Goal: Communication & Community: Connect with others

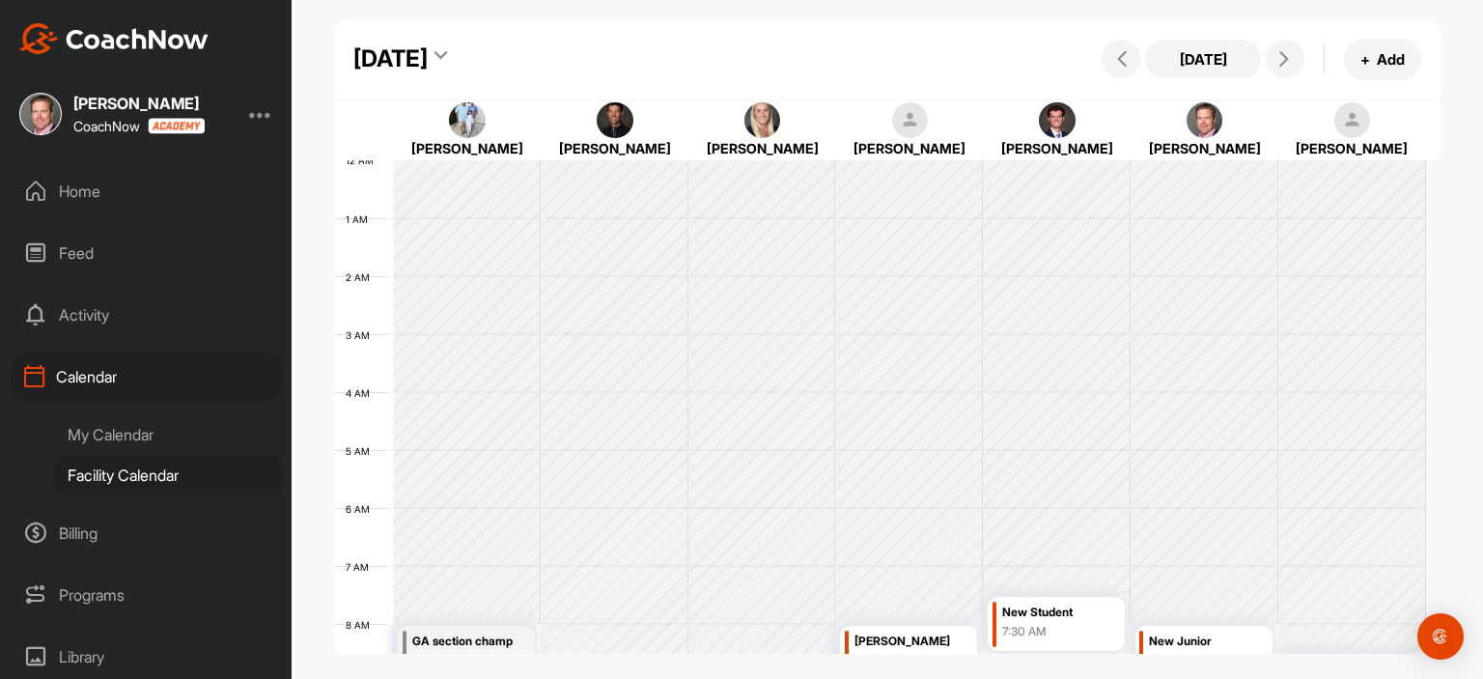
scroll to position [335, 0]
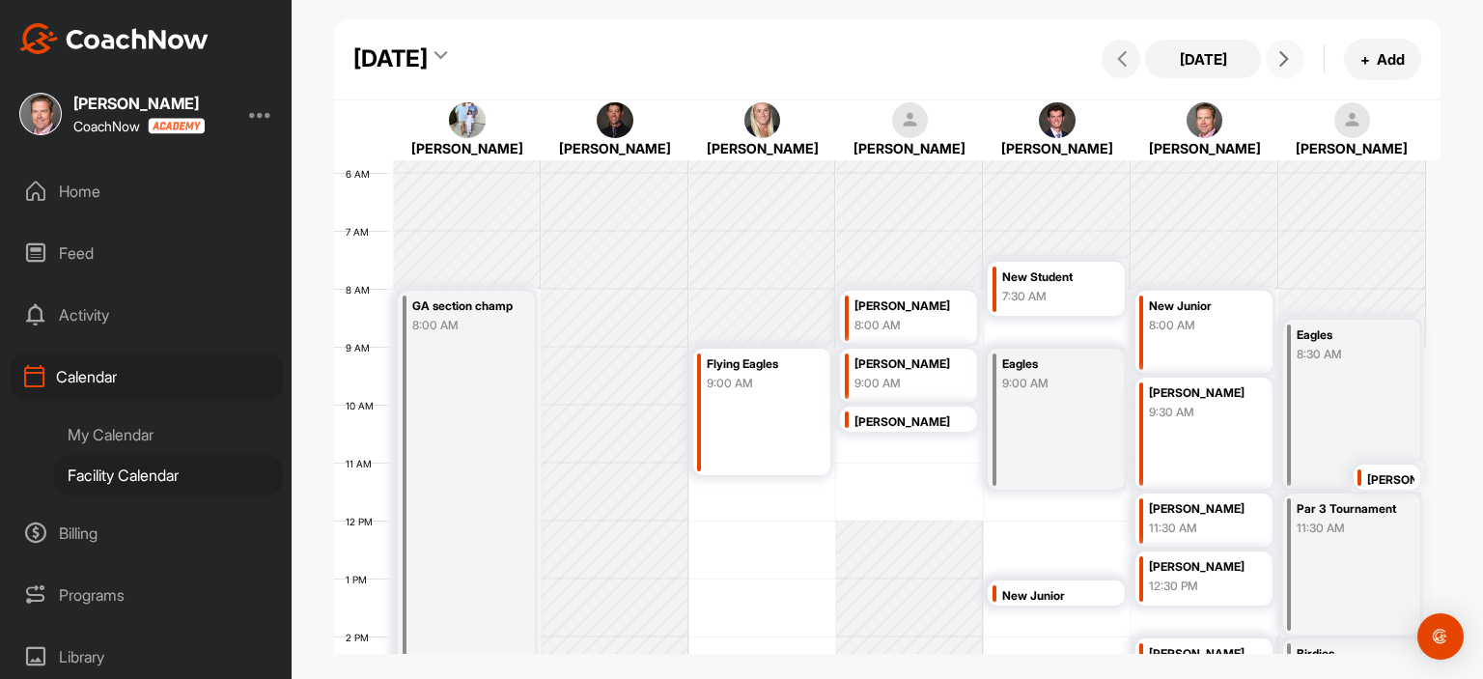
click at [1292, 53] on span at bounding box center [1284, 58] width 23 height 15
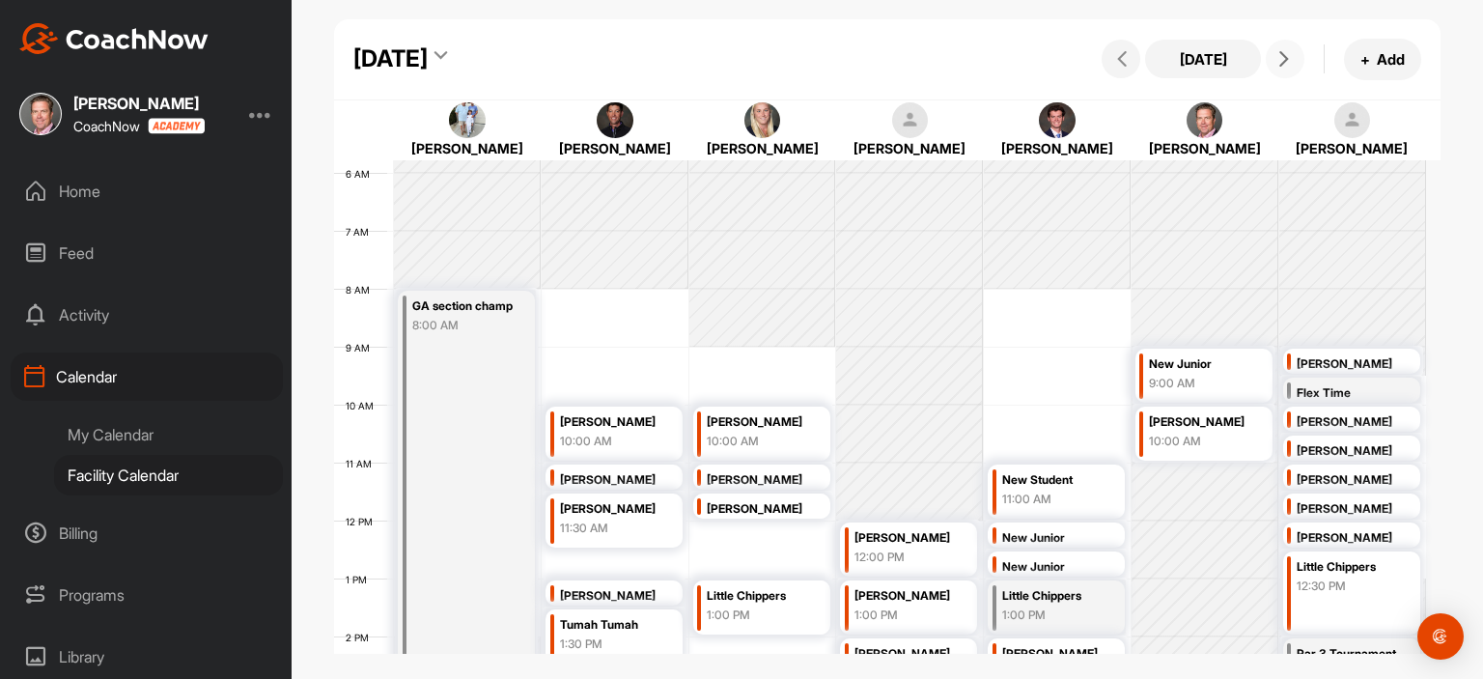
click at [1286, 56] on icon at bounding box center [1283, 58] width 15 height 15
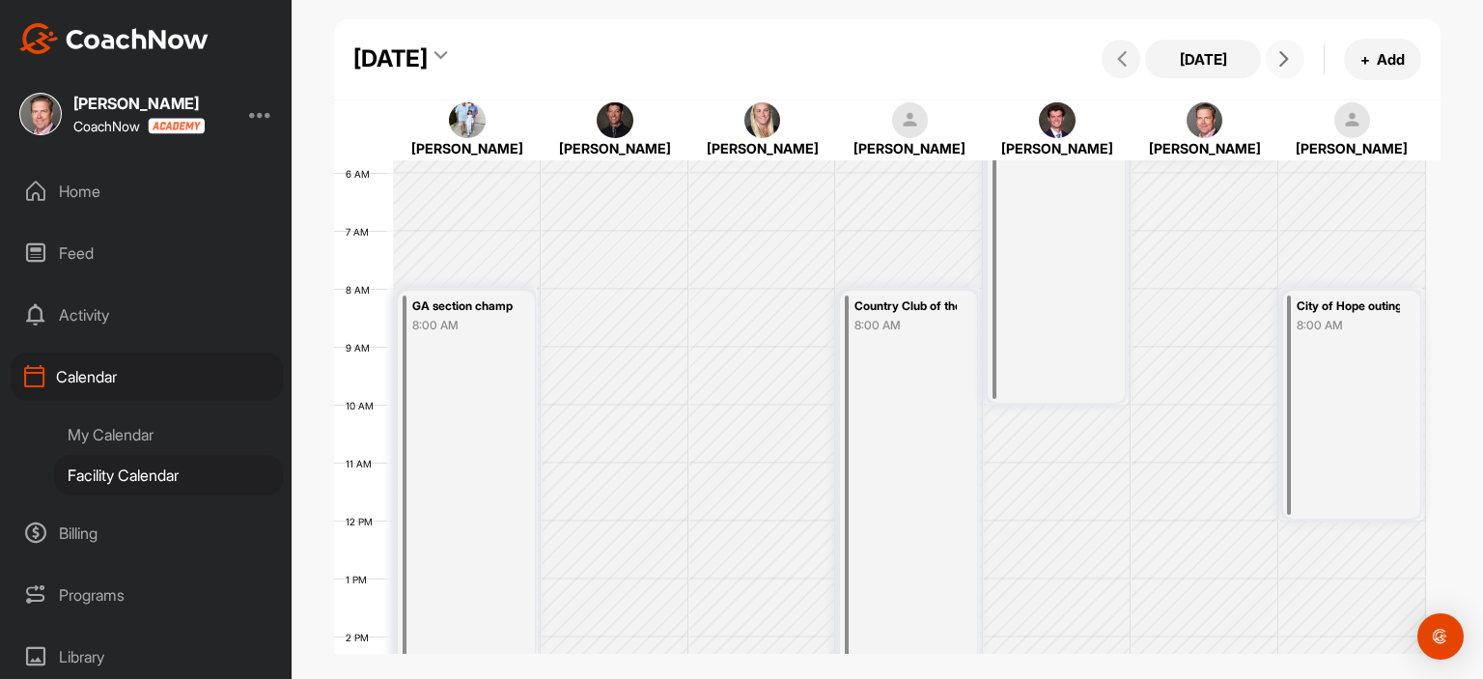
click at [1286, 56] on icon at bounding box center [1283, 58] width 15 height 15
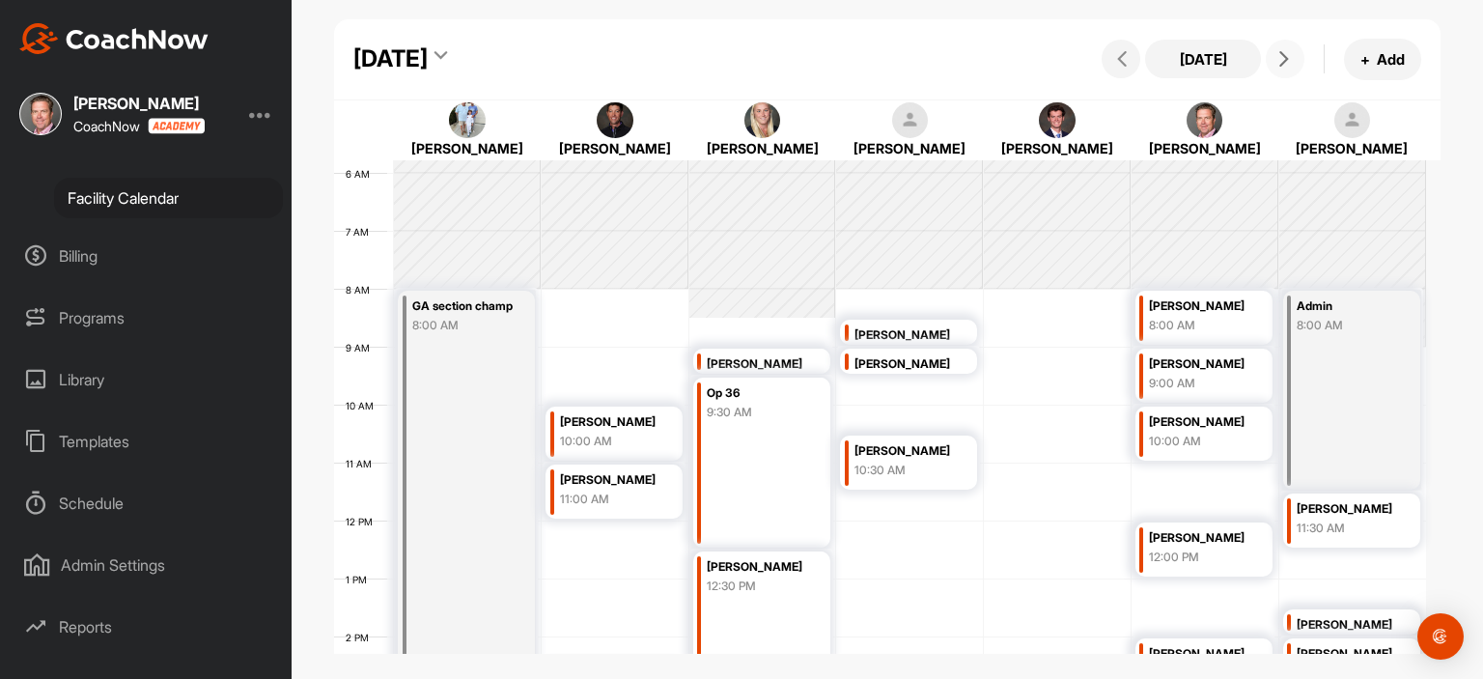
scroll to position [276, 0]
click at [133, 561] on div "Admin Settings" at bounding box center [147, 566] width 272 height 48
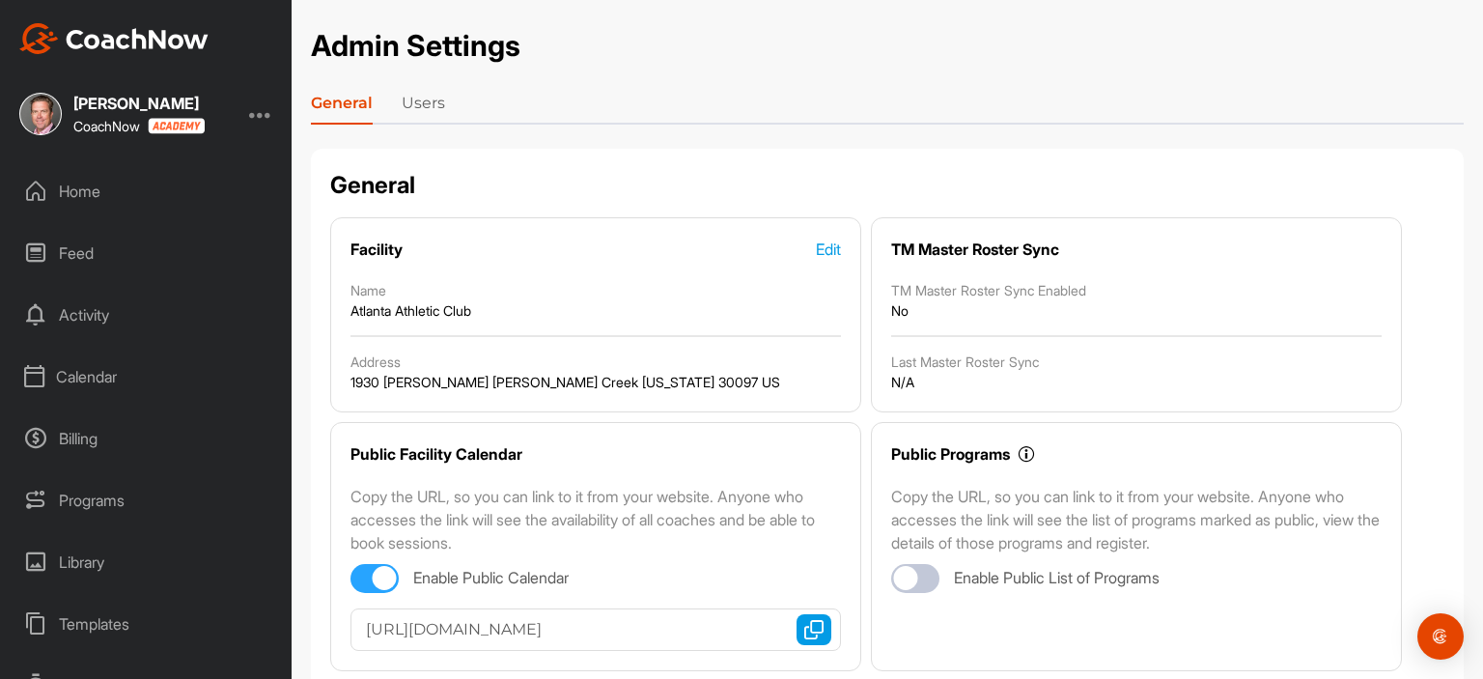
click at [426, 101] on link "Users" at bounding box center [423, 107] width 43 height 31
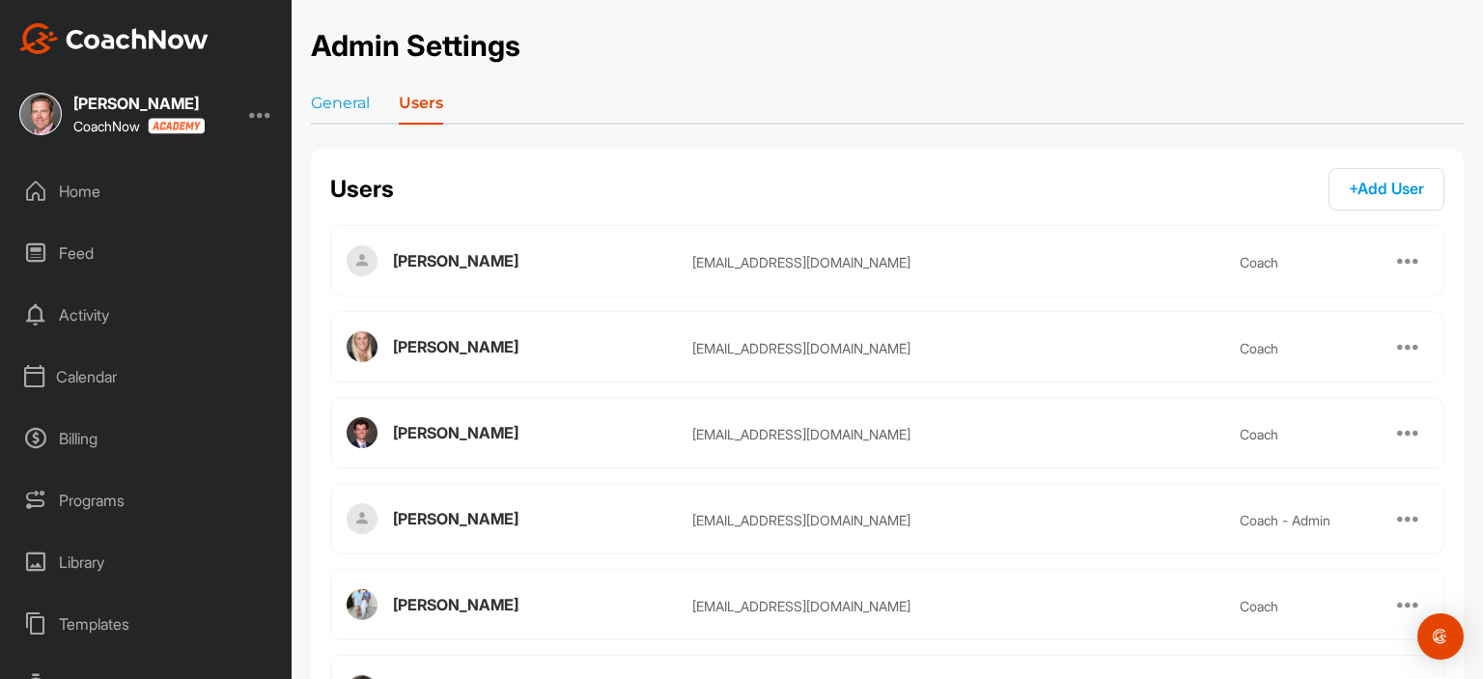
click at [1389, 344] on div at bounding box center [1408, 346] width 39 height 39
click at [1397, 347] on div at bounding box center [1408, 346] width 23 height 23
click at [1397, 344] on div at bounding box center [1408, 346] width 23 height 23
click at [1397, 345] on div at bounding box center [1408, 346] width 23 height 23
click at [855, 348] on div "[EMAIL_ADDRESS][DOMAIN_NAME]" at bounding box center [966, 348] width 548 height 20
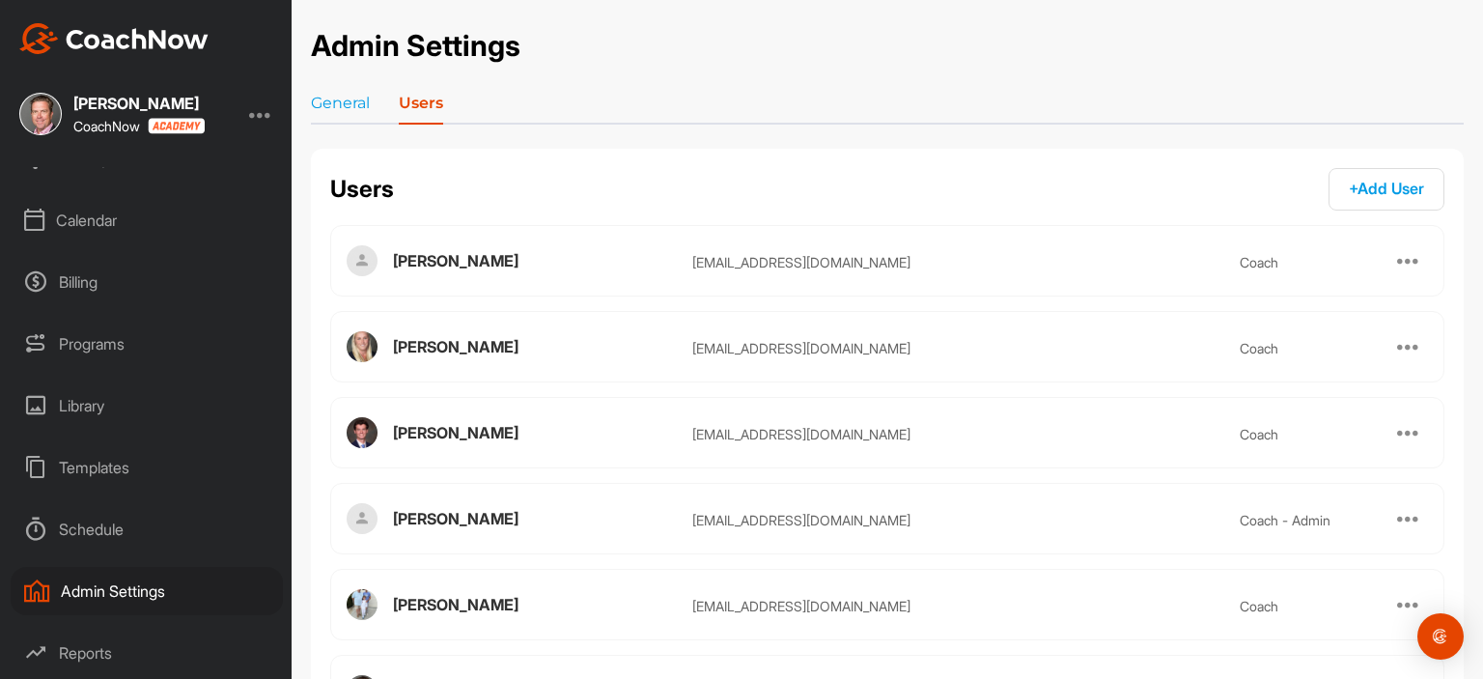
scroll to position [215, 0]
click at [157, 534] on div "Admin Settings" at bounding box center [147, 532] width 272 height 48
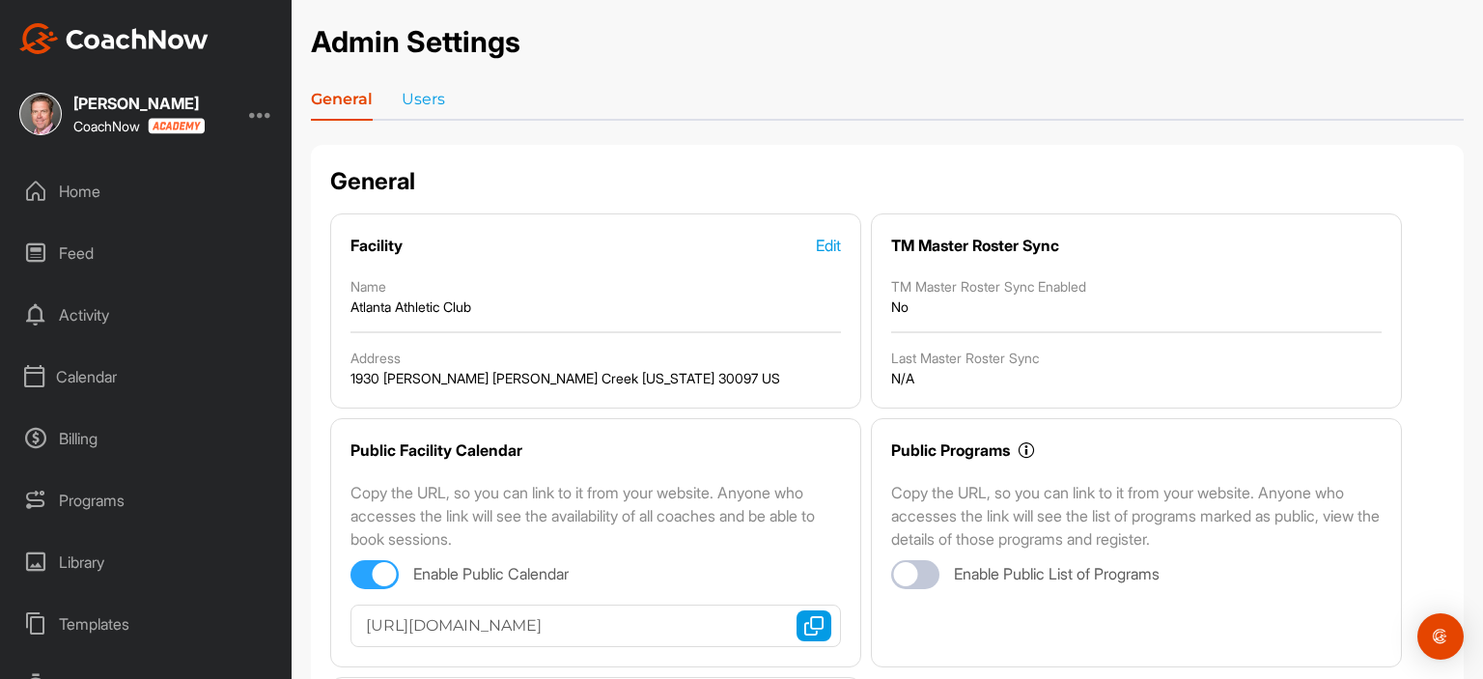
scroll to position [4, 0]
click at [407, 105] on link "Users" at bounding box center [423, 103] width 43 height 31
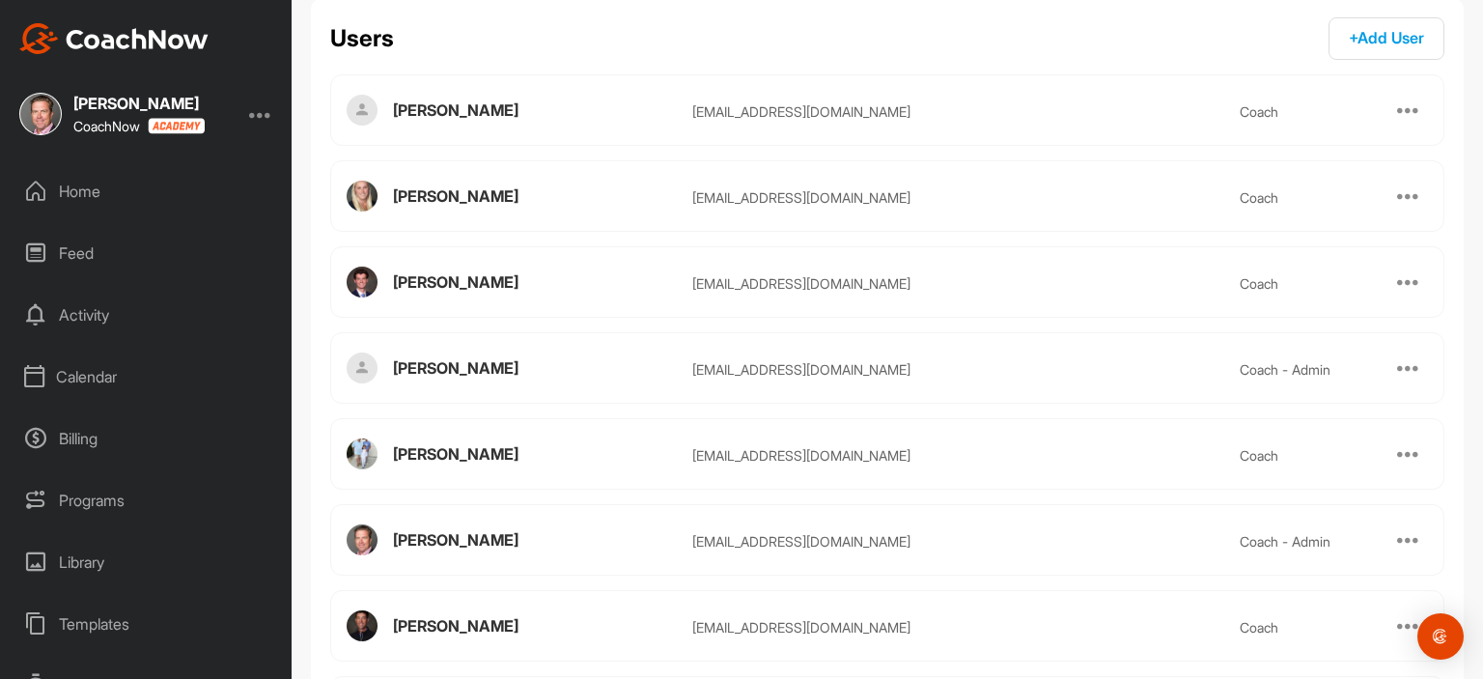
scroll to position [134, 0]
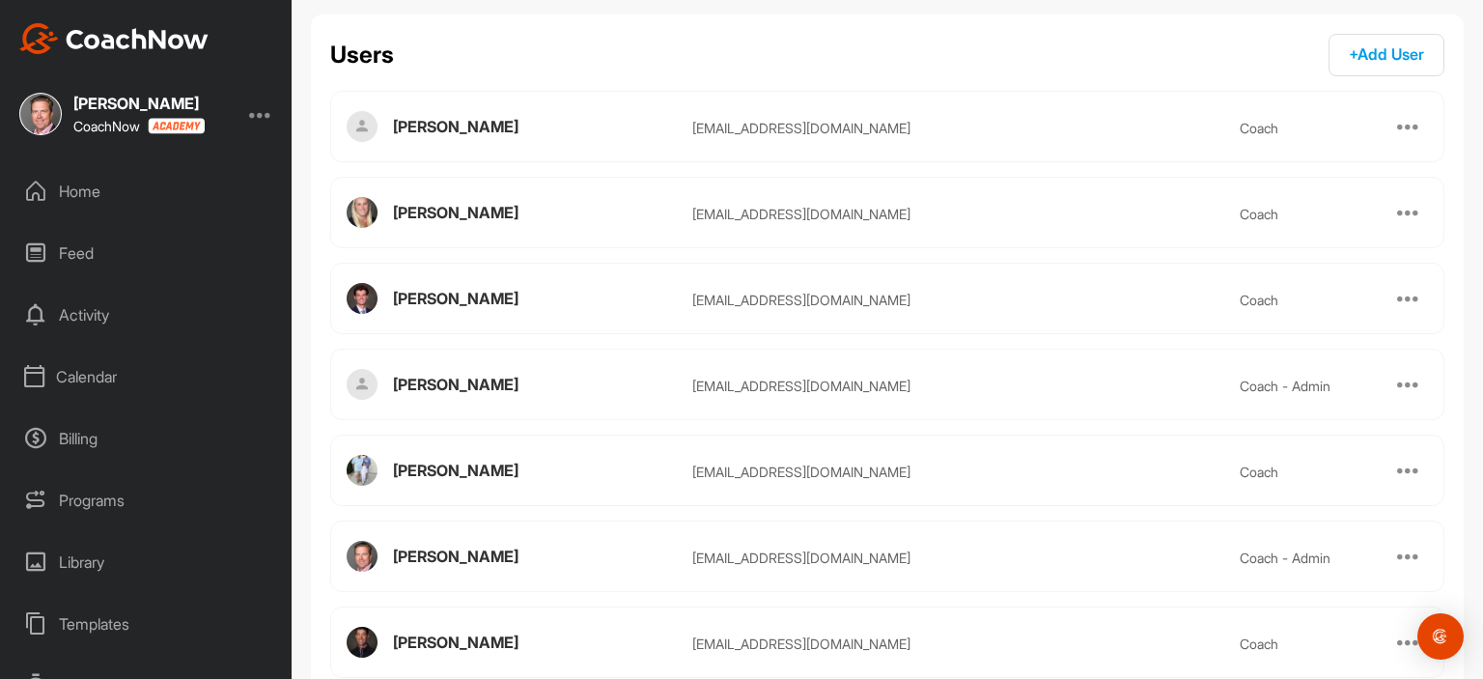
click at [1397, 208] on div at bounding box center [1408, 212] width 23 height 23
click at [743, 208] on div "[EMAIL_ADDRESS][DOMAIN_NAME]" at bounding box center [966, 214] width 548 height 20
click at [449, 216] on div "[PERSON_NAME]" at bounding box center [542, 212] width 299 height 23
click at [129, 188] on div "Home" at bounding box center [147, 191] width 272 height 48
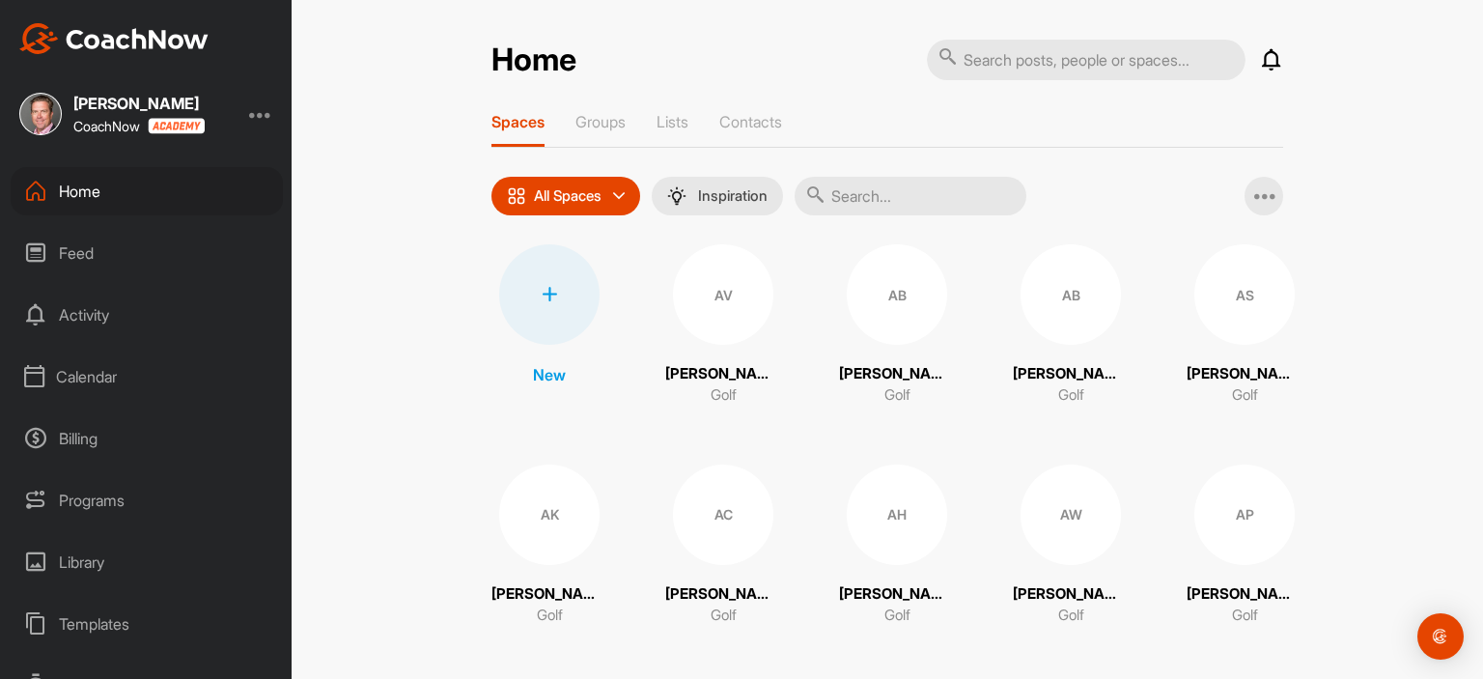
click at [111, 380] on div "Calendar" at bounding box center [147, 376] width 272 height 48
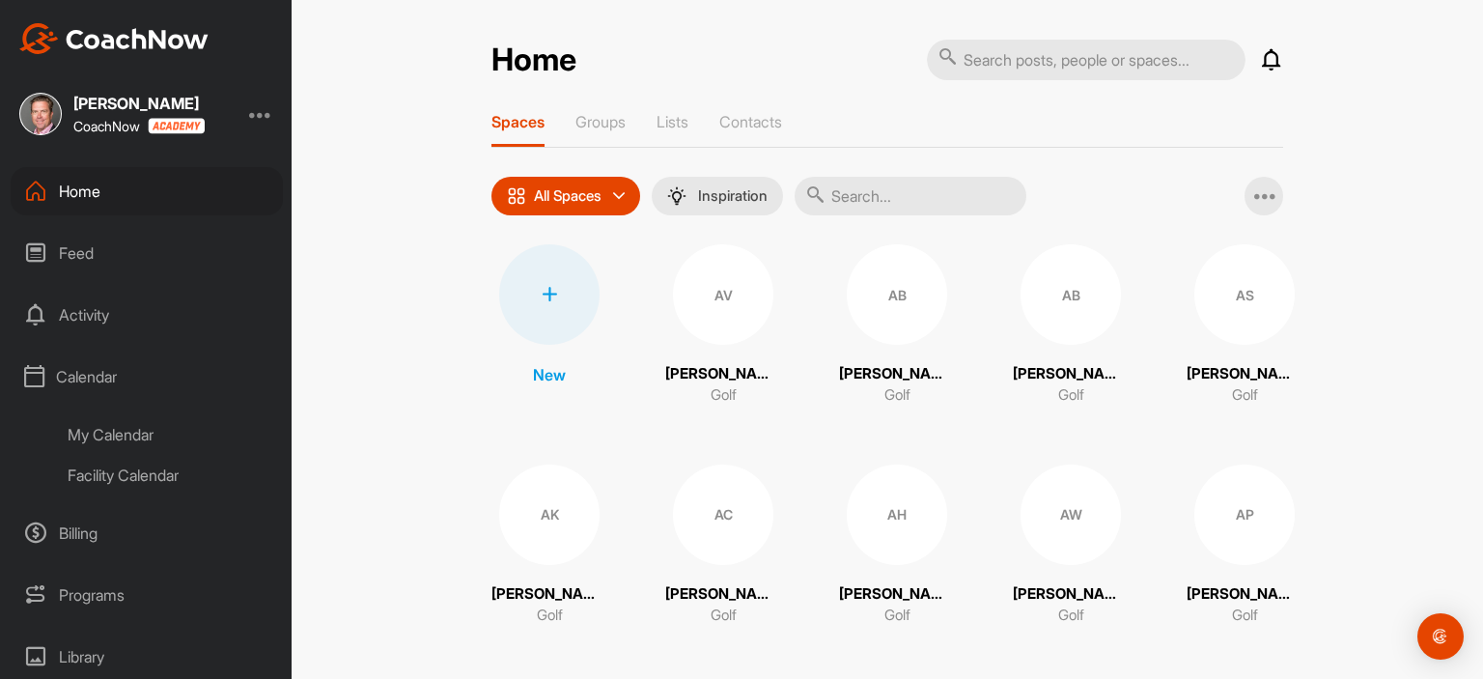
click at [130, 478] on div "Facility Calendar" at bounding box center [168, 475] width 229 height 41
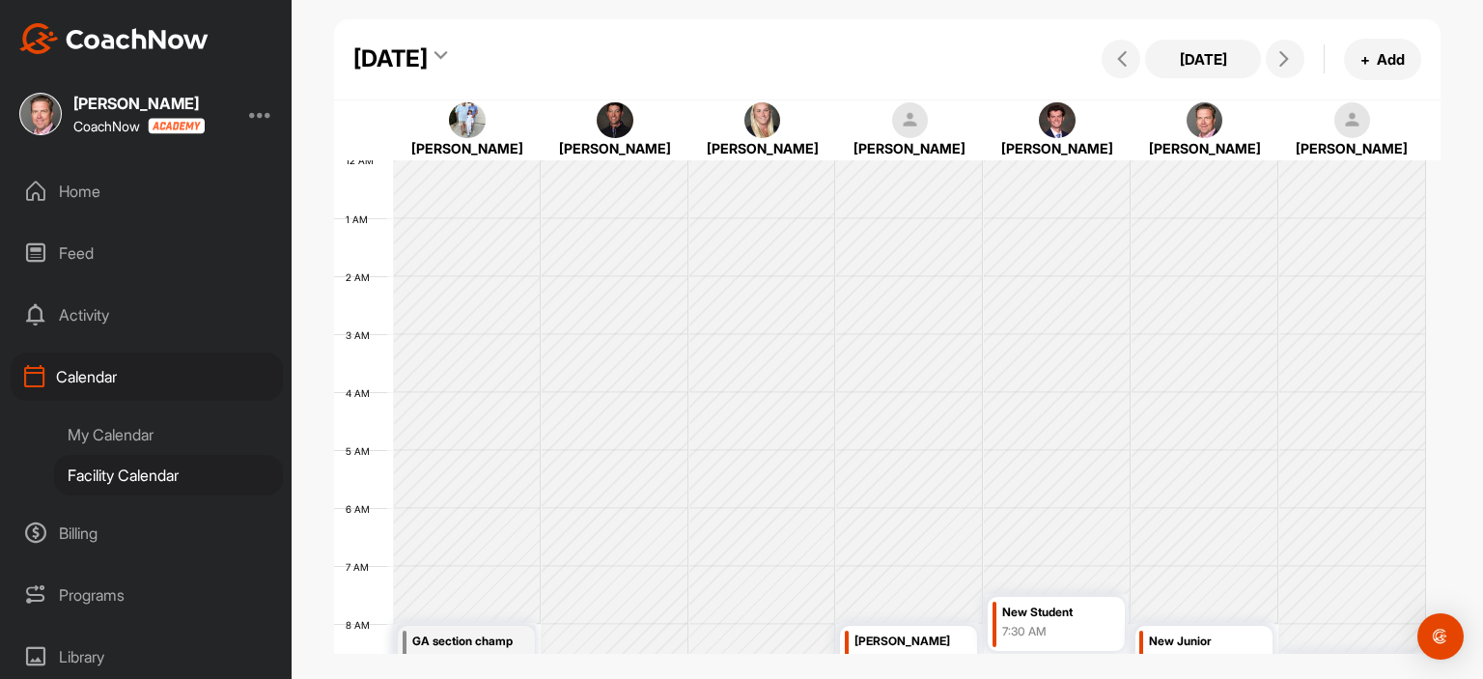
scroll to position [335, 0]
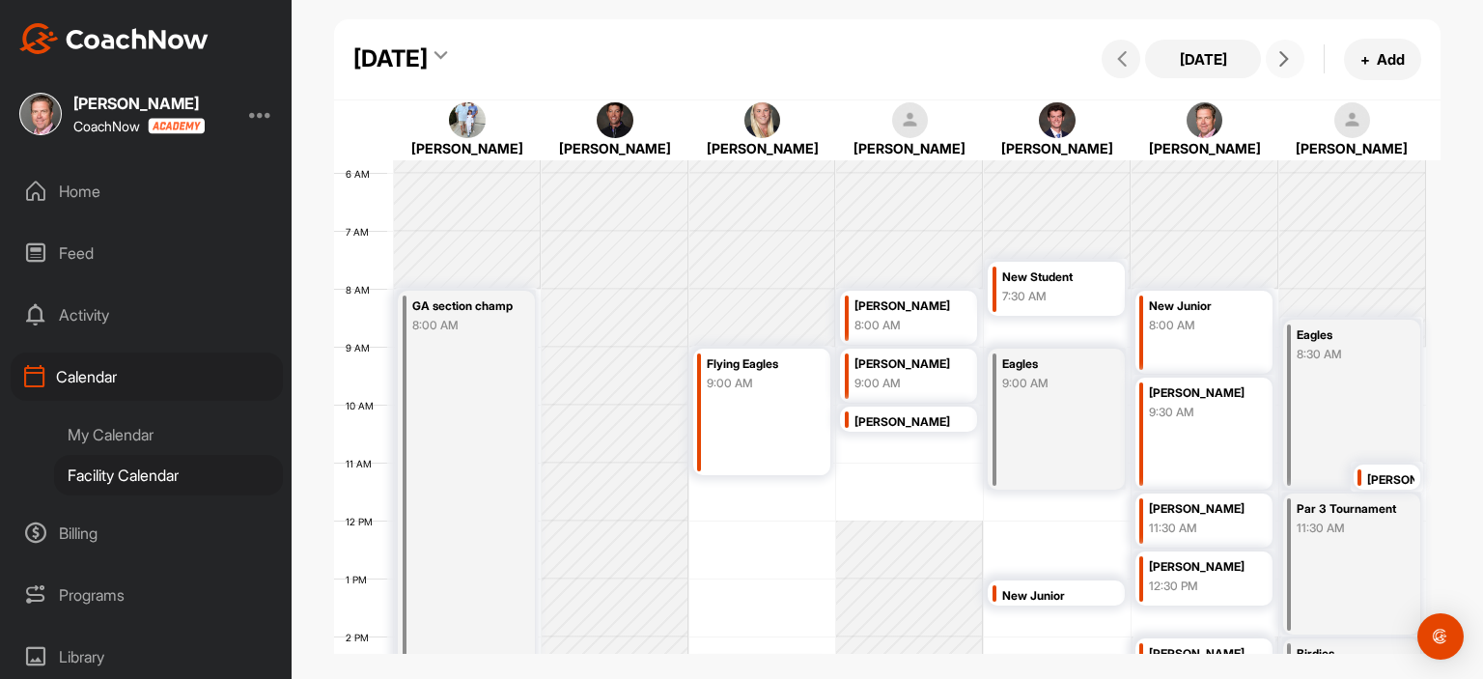
click at [1287, 55] on icon at bounding box center [1283, 58] width 15 height 15
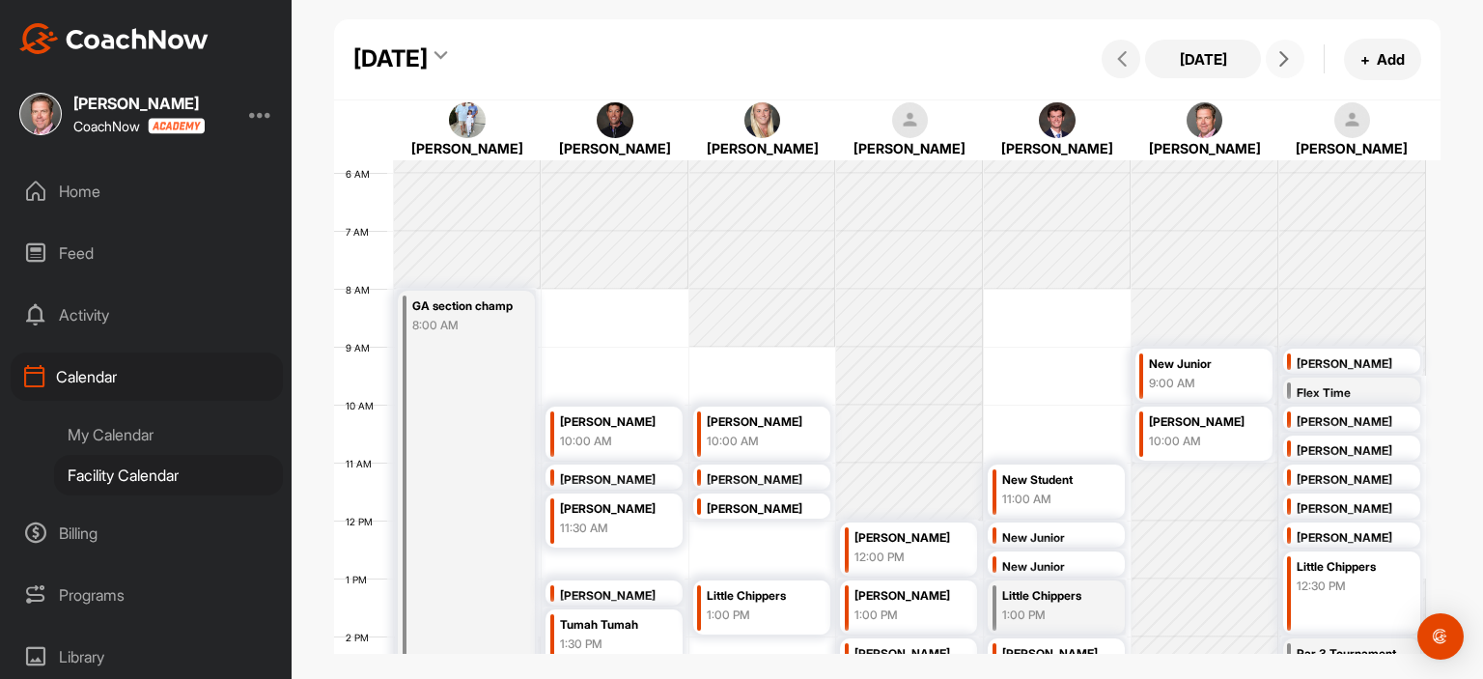
click at [1285, 56] on icon at bounding box center [1283, 58] width 15 height 15
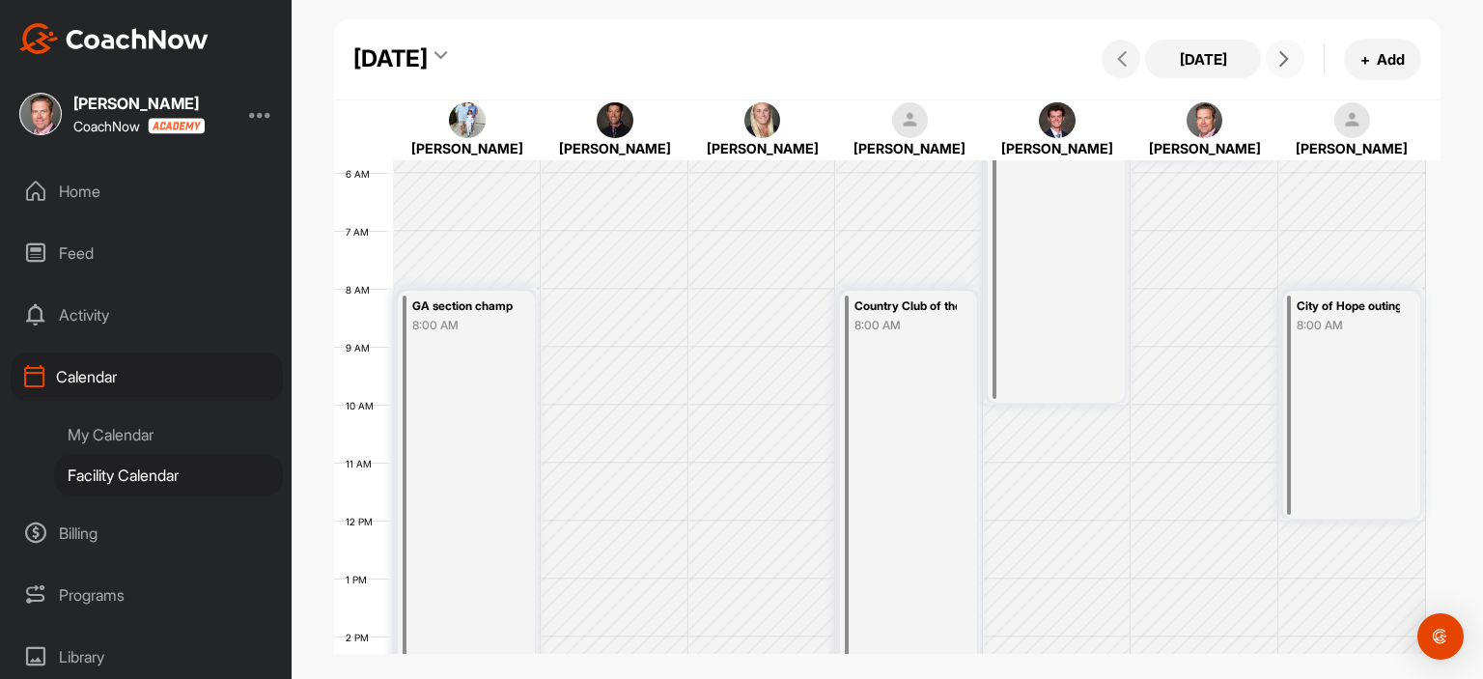
click at [1285, 56] on icon at bounding box center [1283, 58] width 15 height 15
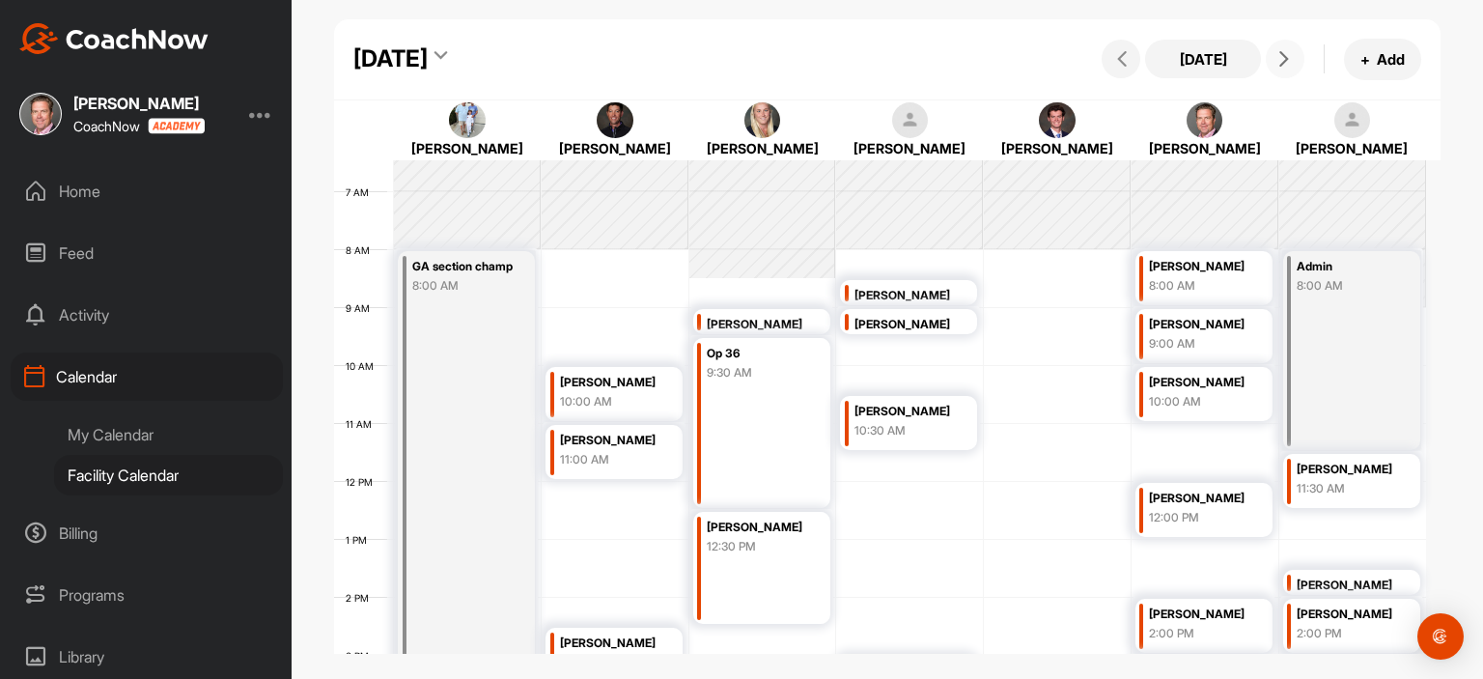
scroll to position [422, 0]
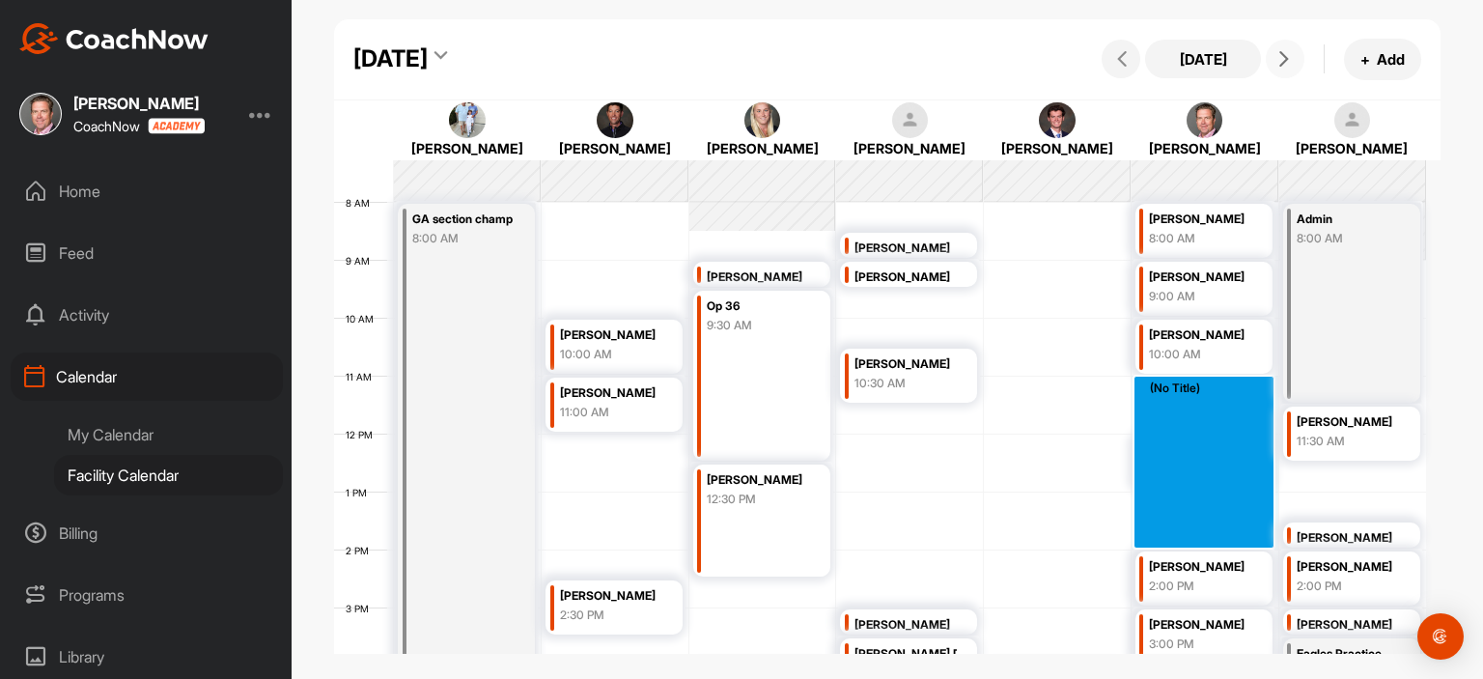
drag, startPoint x: 1177, startPoint y: 398, endPoint x: 1196, endPoint y: 537, distance: 140.3
click at [1196, 537] on div "12 AM 1 AM 2 AM 3 AM 4 AM 5 AM 6 AM 7 AM 8 AM 9 AM 10 AM 11 AM 12 PM 1 PM 2 PM …" at bounding box center [880, 433] width 1092 height 1390
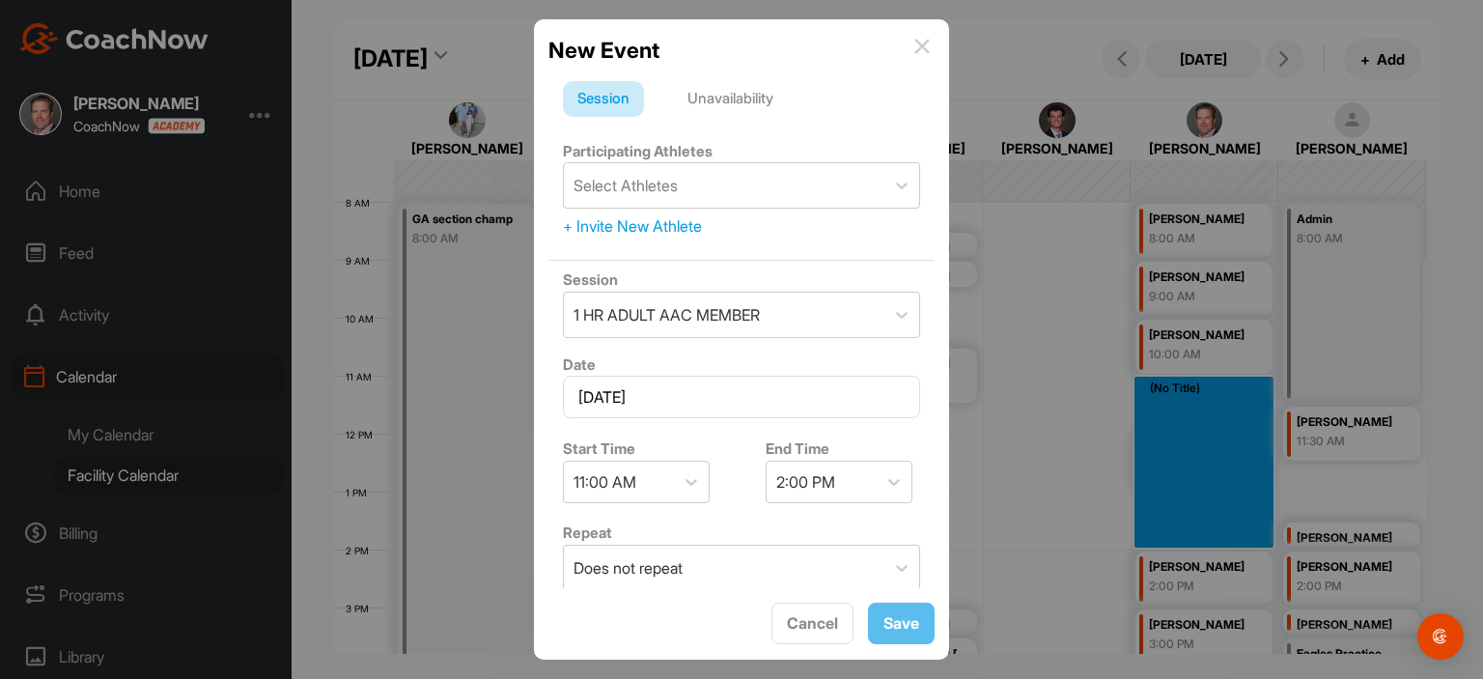
click at [715, 103] on div "Unavailability" at bounding box center [730, 99] width 115 height 37
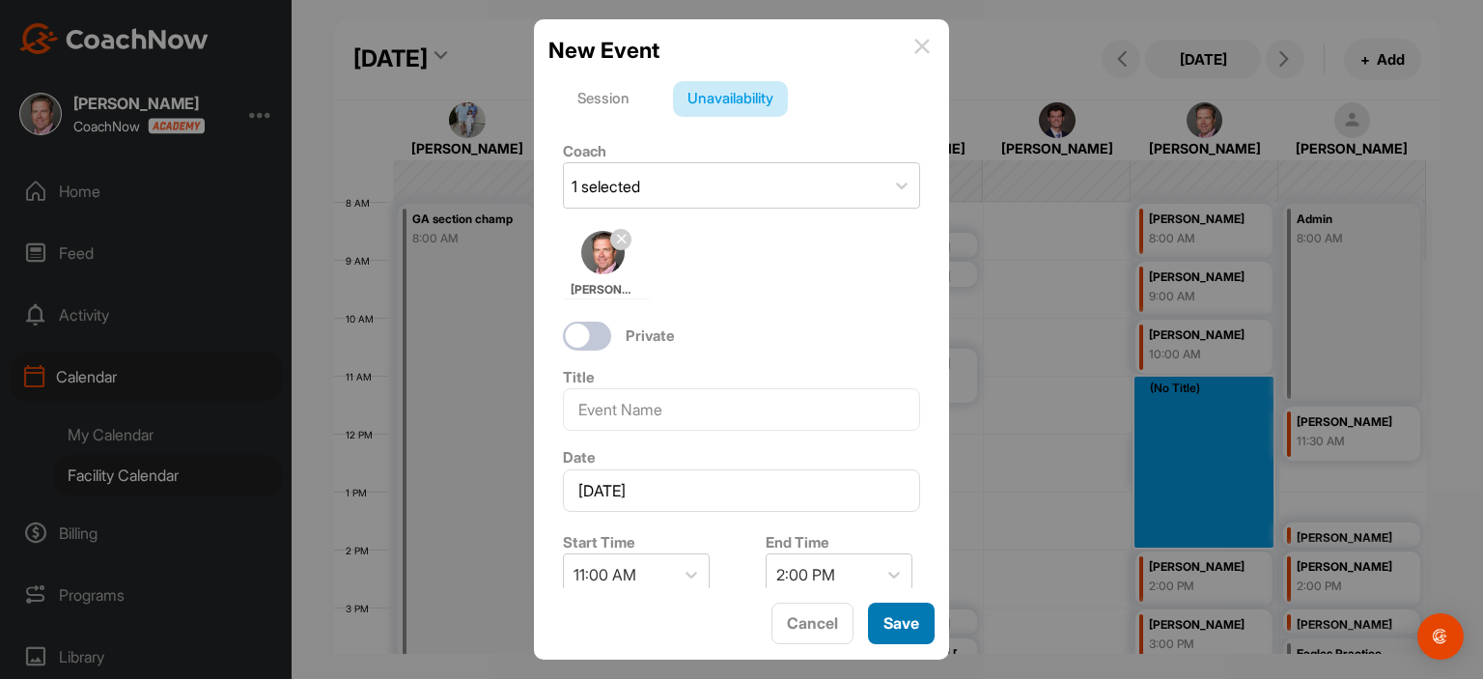
click at [896, 634] on button "Save" at bounding box center [901, 623] width 67 height 42
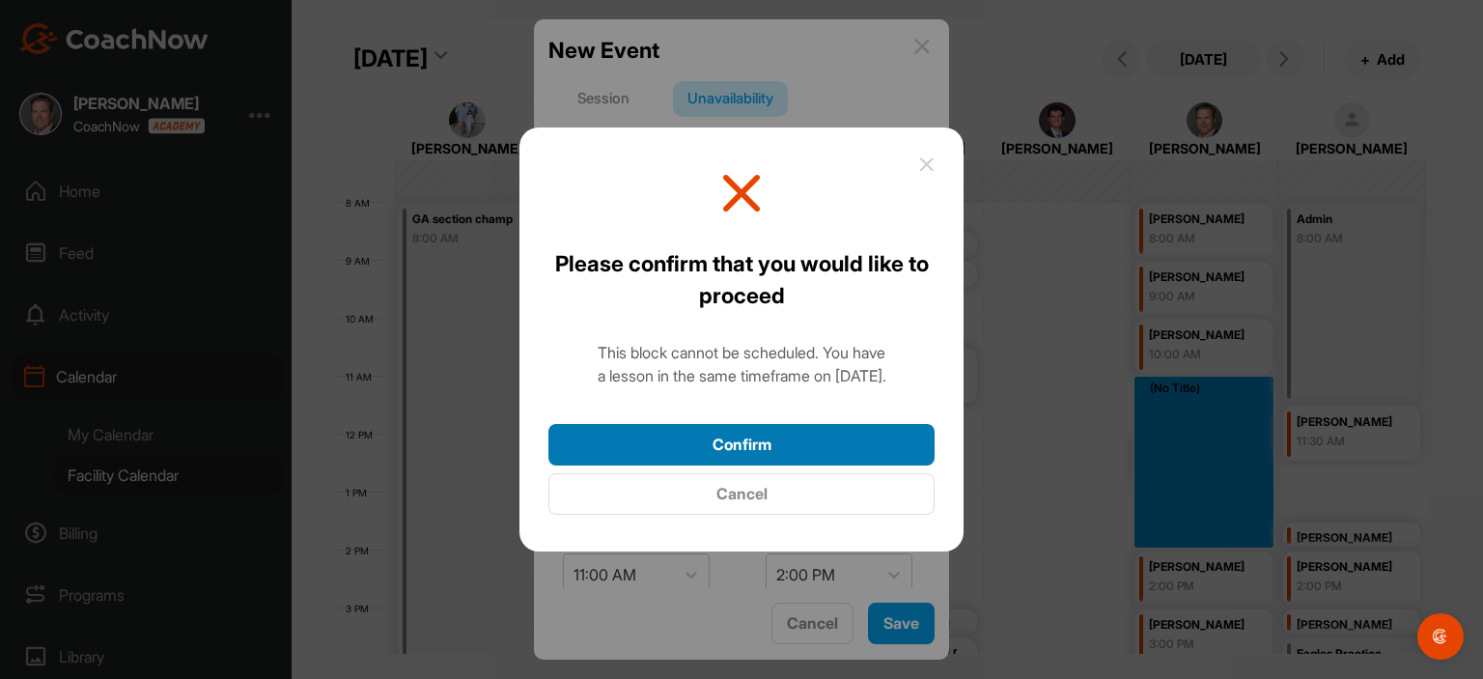
click at [778, 455] on button "Confirm" at bounding box center [741, 445] width 386 height 42
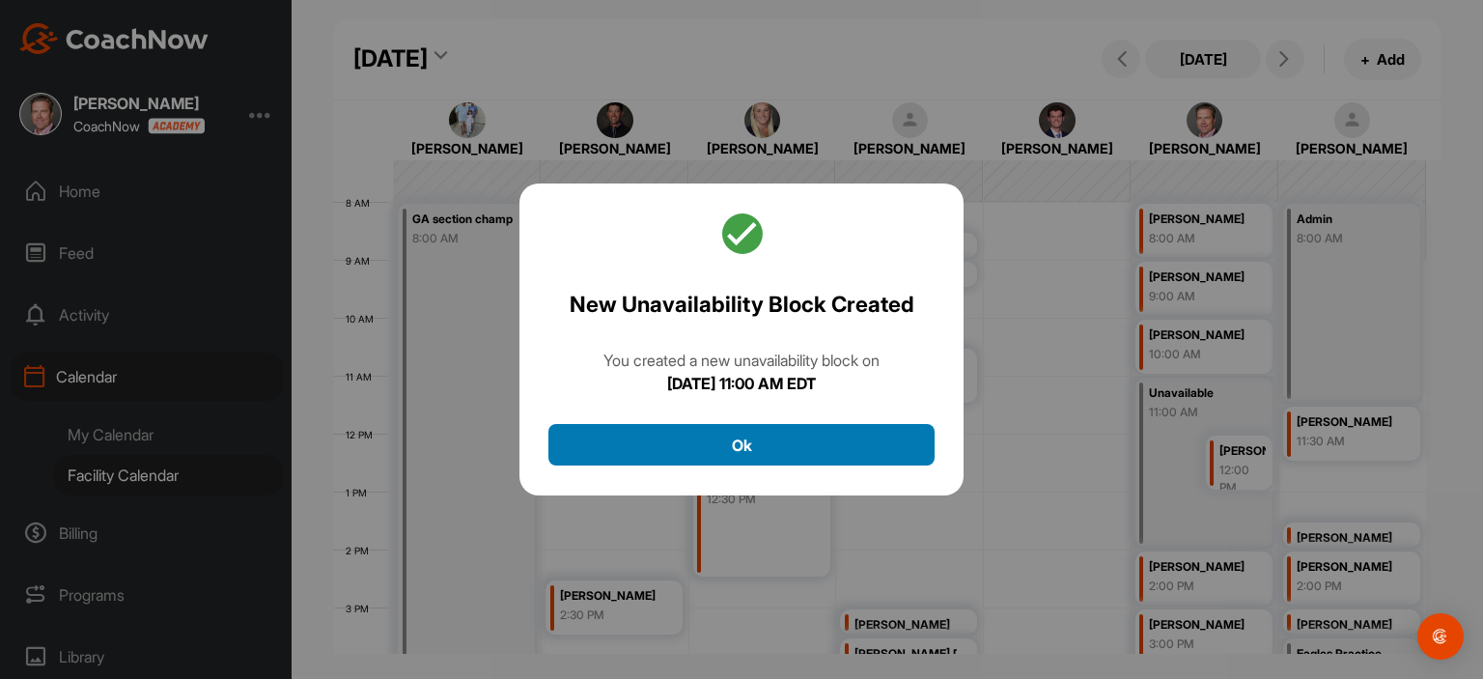
click at [775, 445] on button "Ok" at bounding box center [741, 445] width 386 height 42
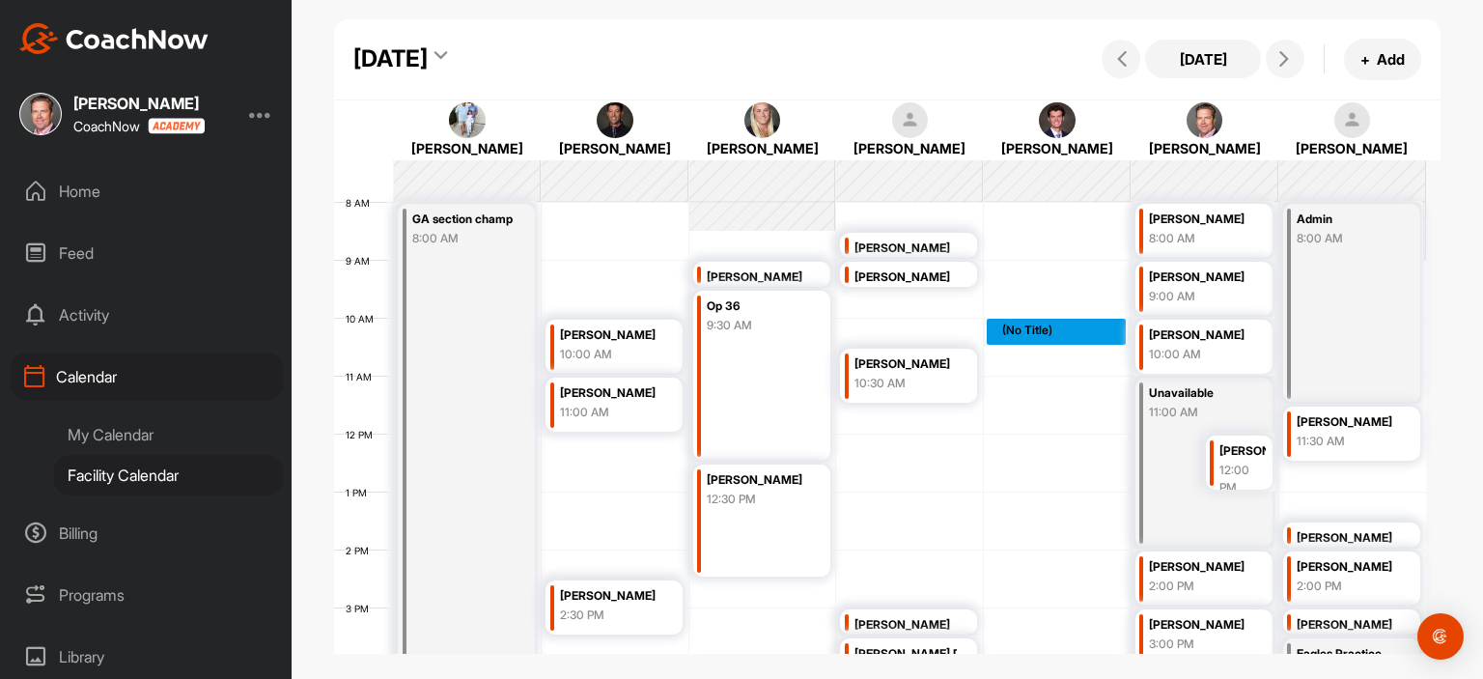
click at [1013, 328] on div "12 AM 1 AM 2 AM 3 AM 4 AM 5 AM 6 AM 7 AM 8 AM 9 AM 10 AM 11 AM 12 PM 1 PM 2 PM …" at bounding box center [880, 433] width 1092 height 1390
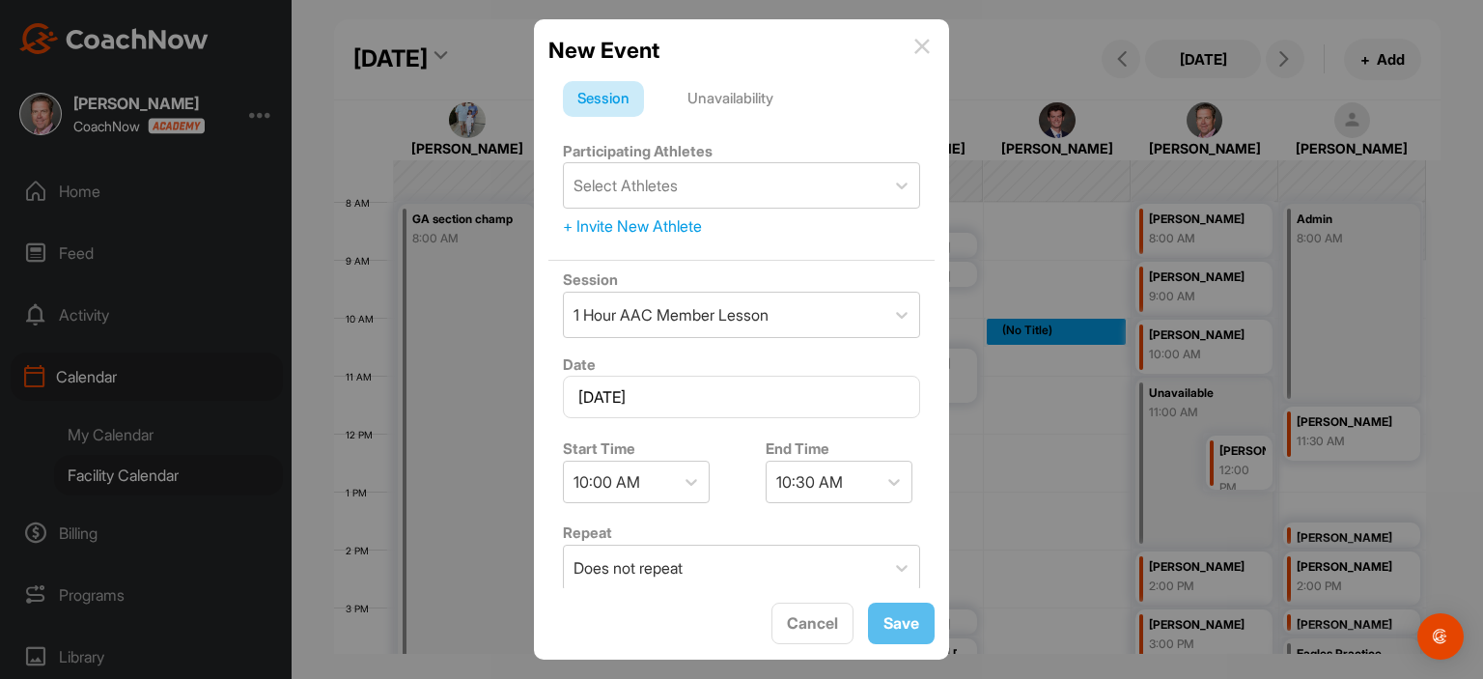
click at [927, 41] on img at bounding box center [921, 46] width 15 height 15
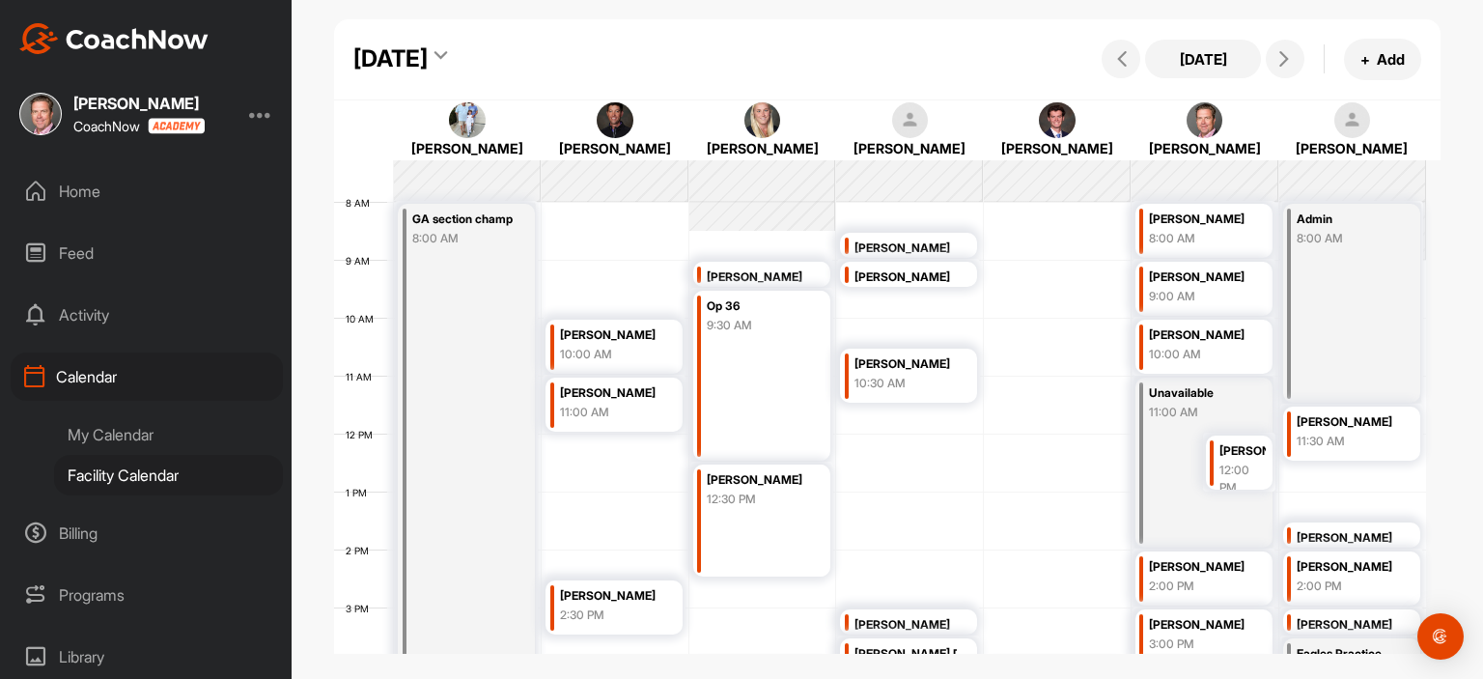
click at [1019, 327] on div "12 AM 1 AM 2 AM 3 AM 4 AM 5 AM 6 AM 7 AM 8 AM 9 AM 10 AM 11 AM 12 PM 1 PM 2 PM …" at bounding box center [880, 433] width 1092 height 1390
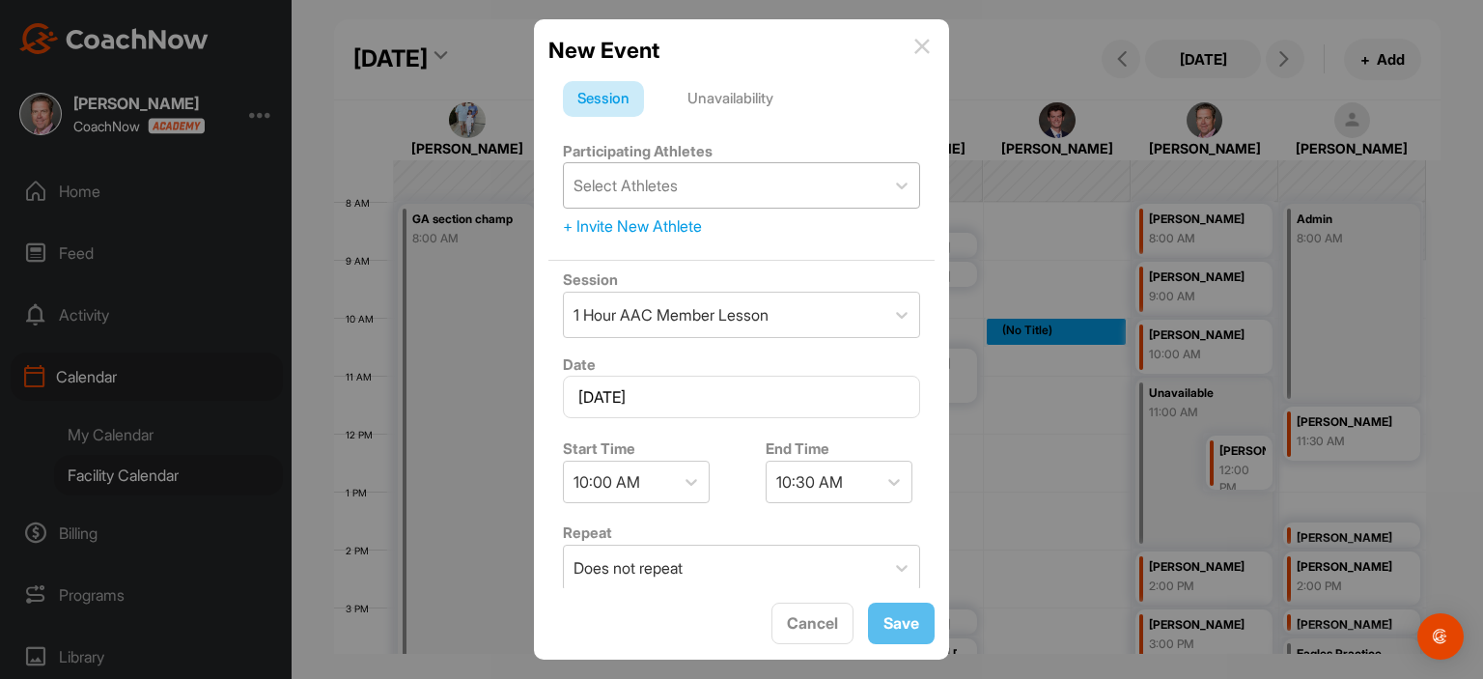
click at [634, 182] on div "Select Athletes" at bounding box center [625, 185] width 104 height 23
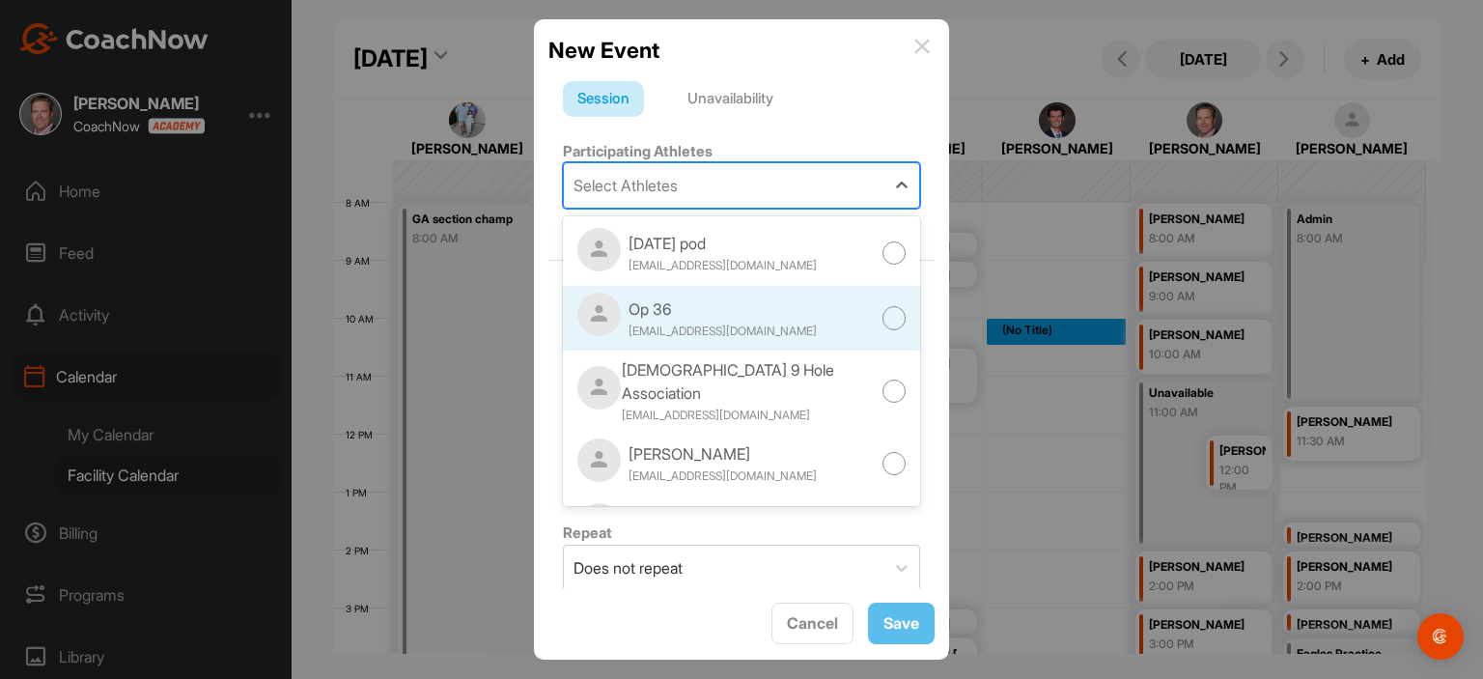
click at [660, 306] on div "Op 36" at bounding box center [722, 308] width 188 height 23
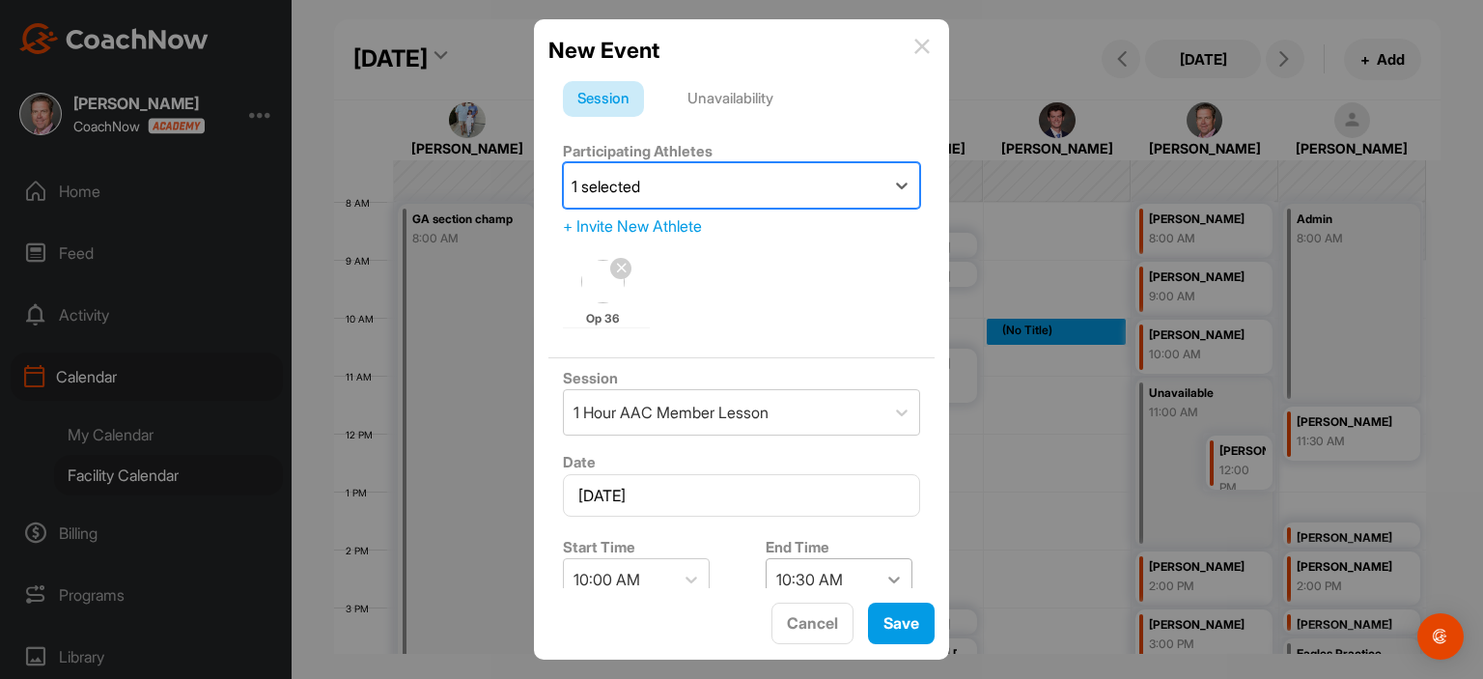
click at [891, 572] on icon at bounding box center [893, 579] width 19 height 19
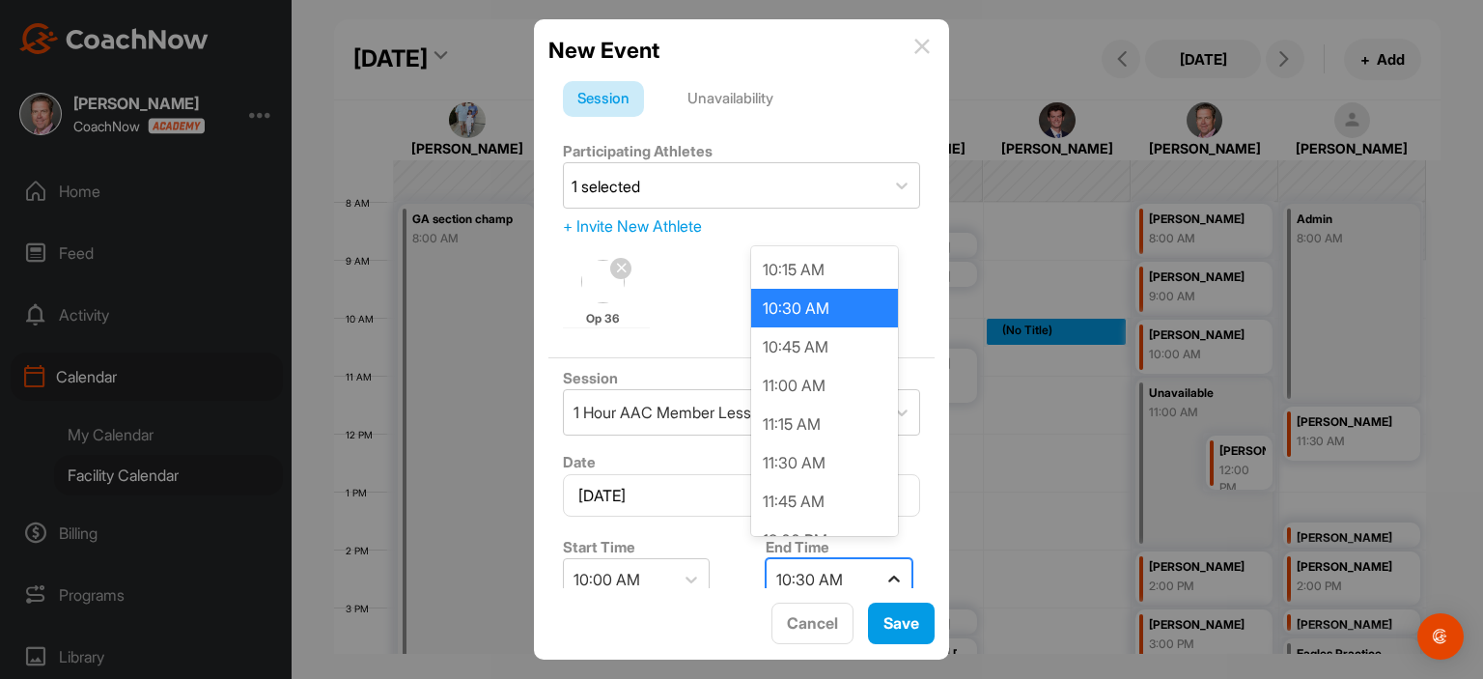
scroll to position [13, 0]
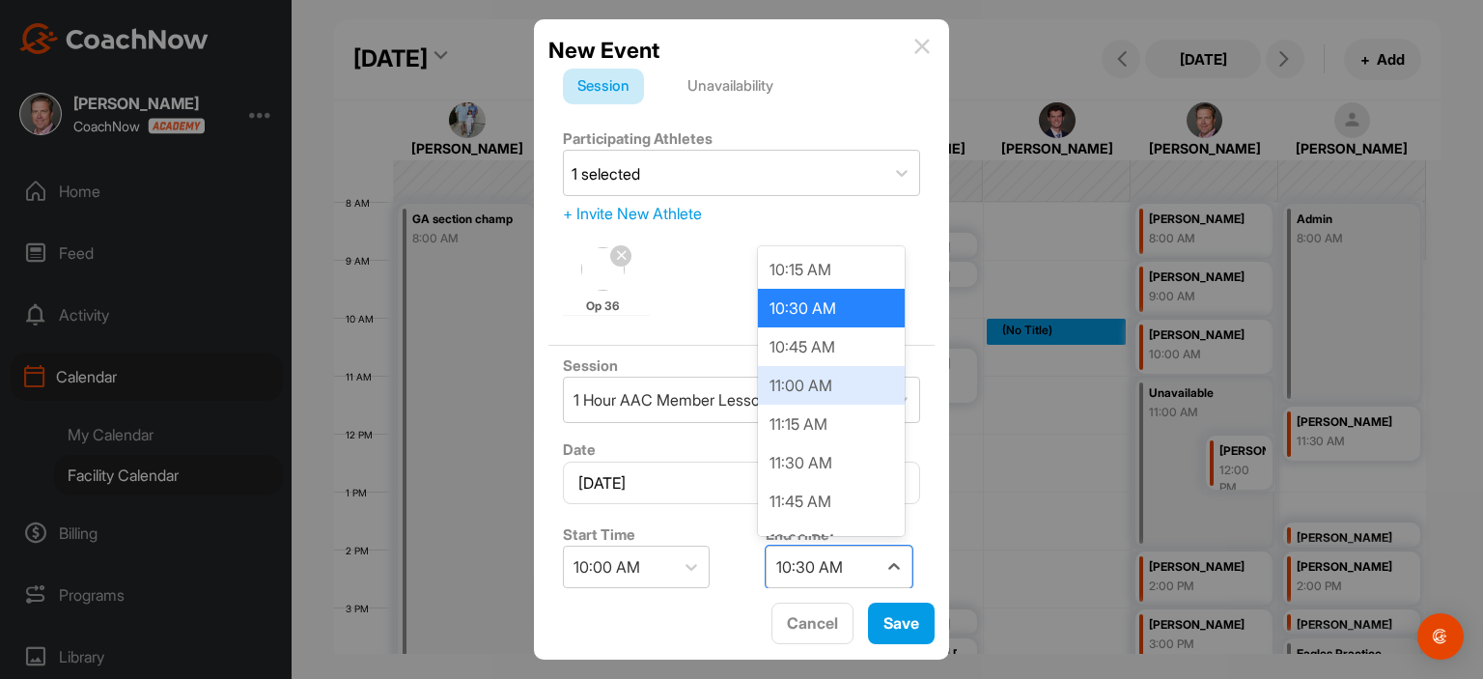
click at [839, 366] on div "11:00 AM" at bounding box center [831, 385] width 147 height 39
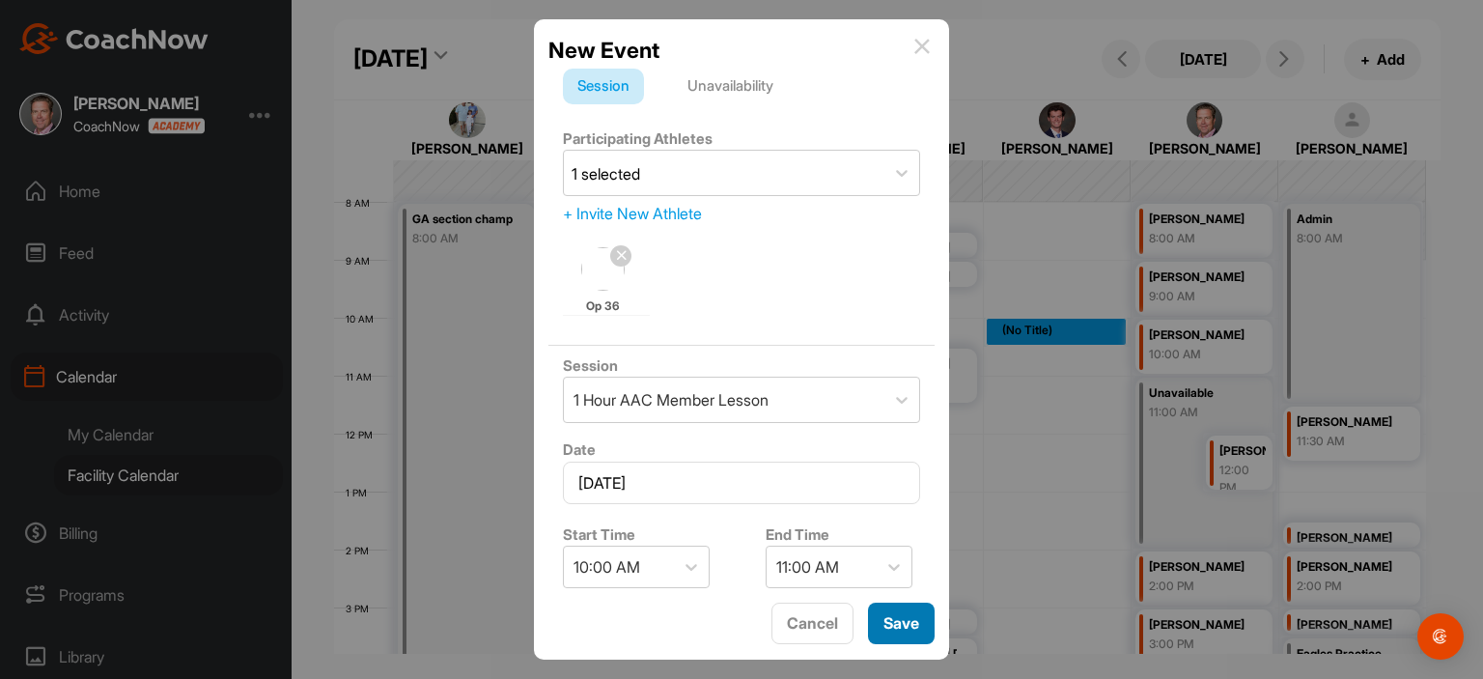
click at [906, 622] on button "Save" at bounding box center [901, 623] width 67 height 42
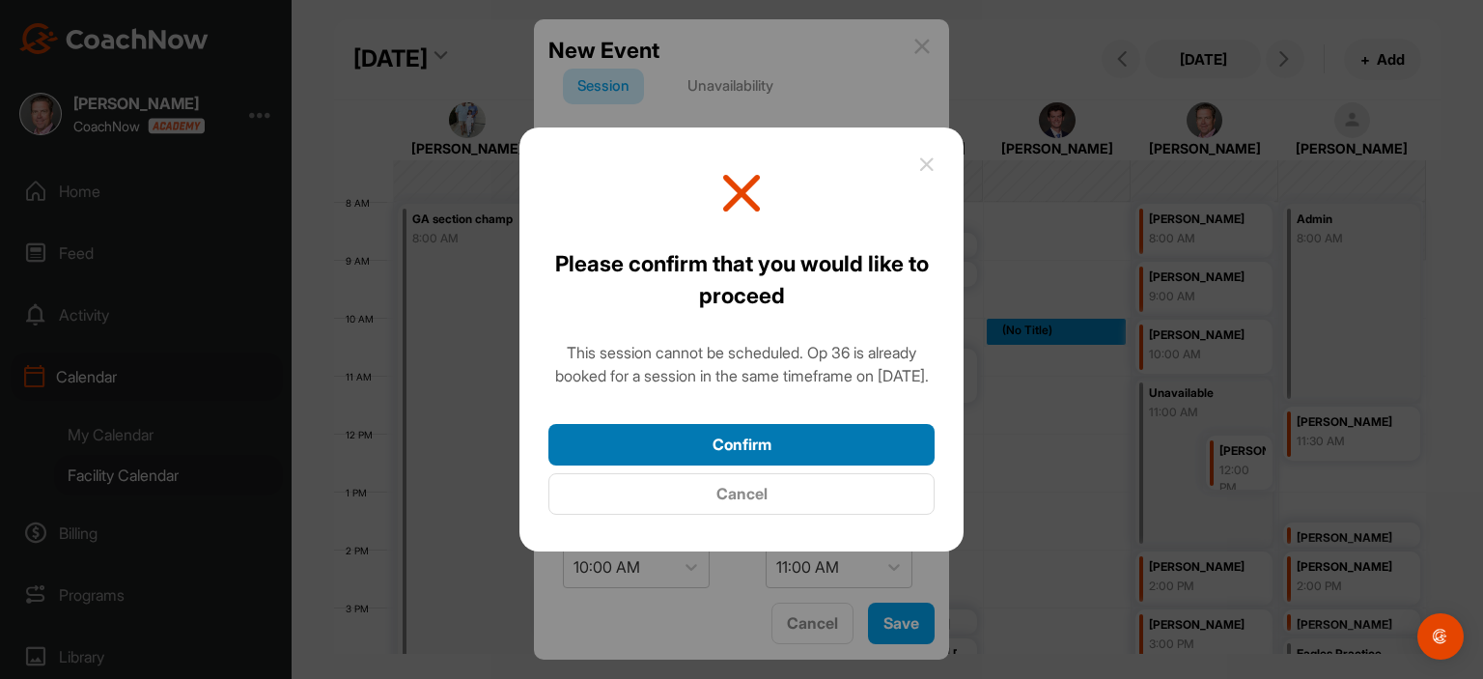
click at [777, 451] on button "Confirm" at bounding box center [741, 445] width 386 height 42
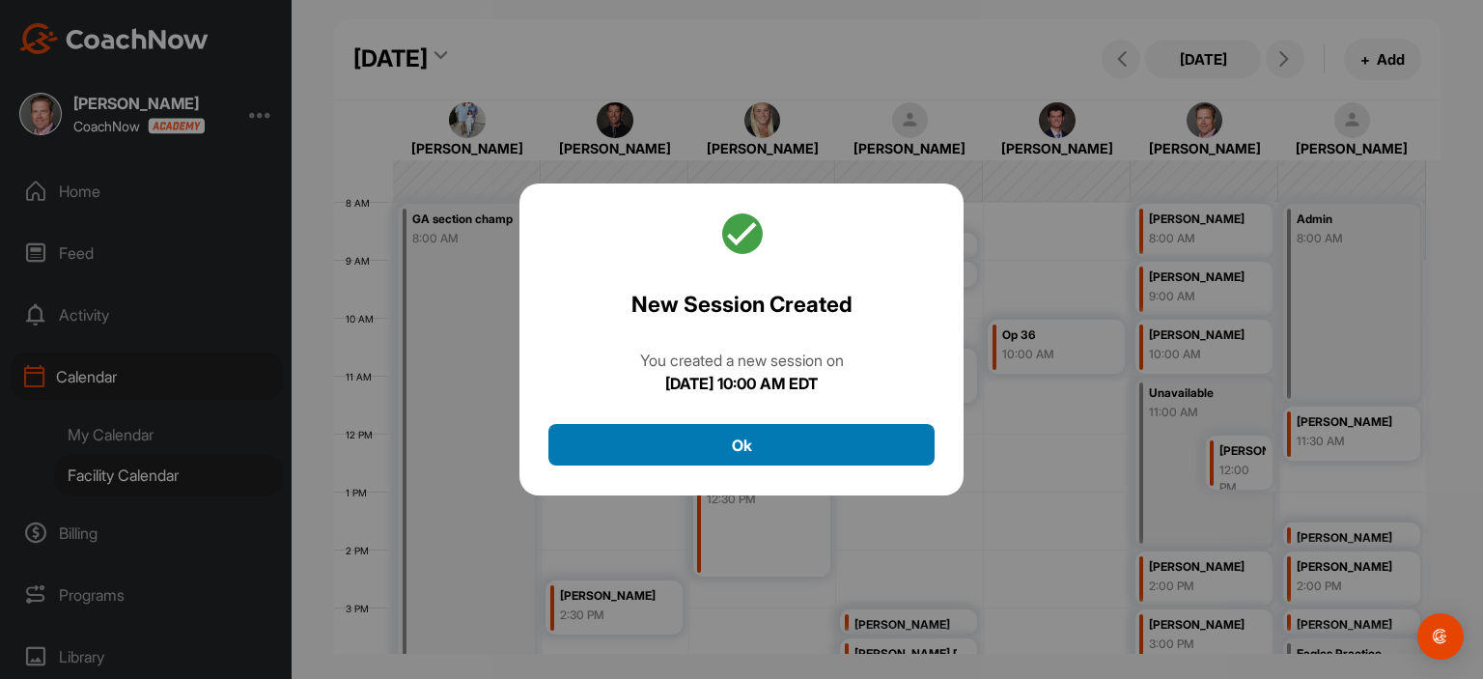
click at [776, 453] on button "Ok" at bounding box center [741, 445] width 386 height 42
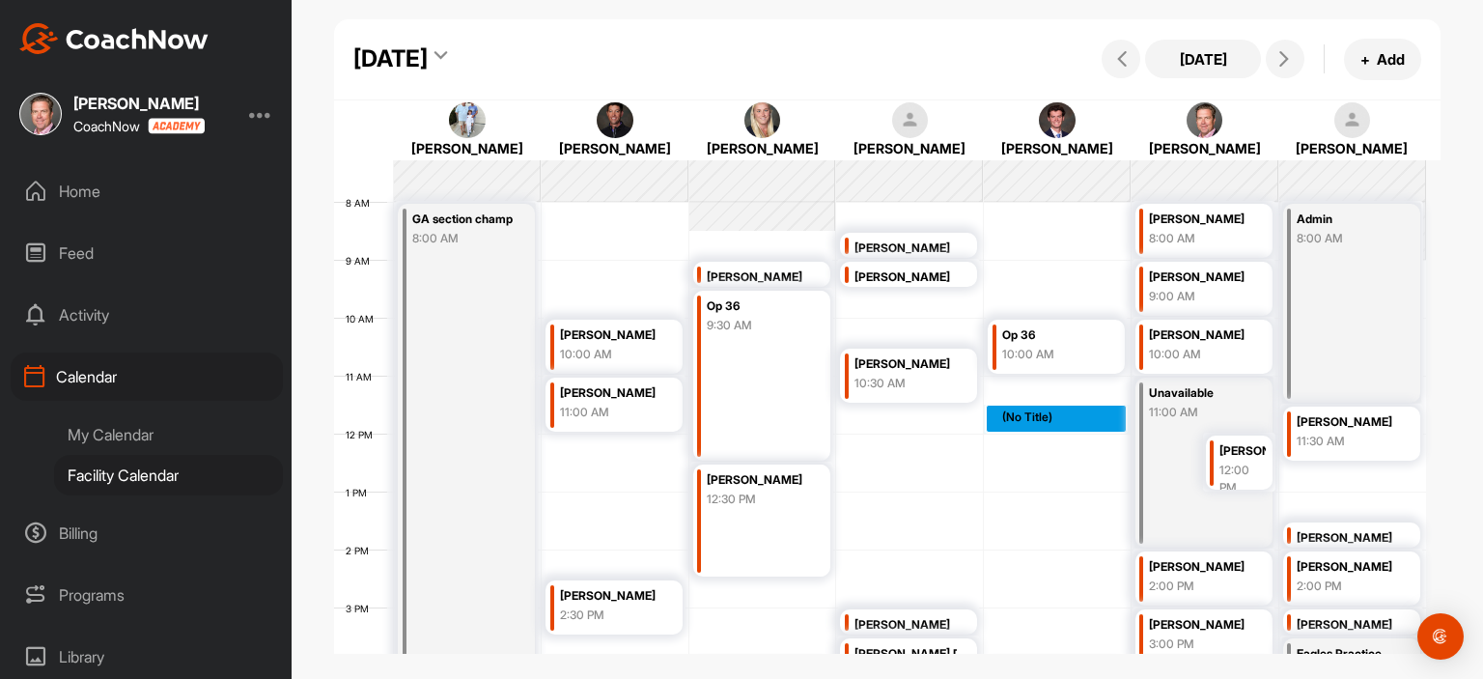
click at [995, 408] on div "12 AM 1 AM 2 AM 3 AM 4 AM 5 AM 6 AM 7 AM 8 AM 9 AM 10 AM 11 AM 12 PM 1 PM 2 PM …" at bounding box center [880, 433] width 1092 height 1390
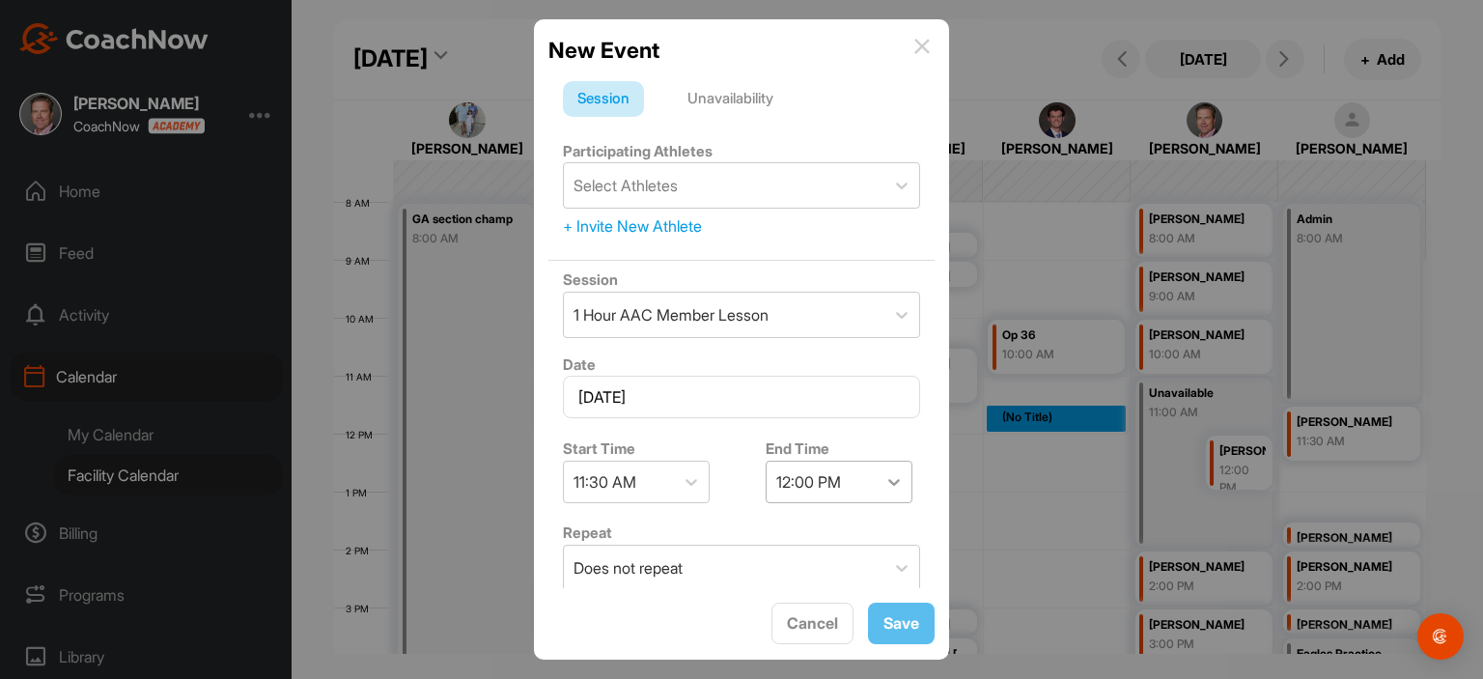
click at [889, 486] on icon at bounding box center [893, 481] width 19 height 19
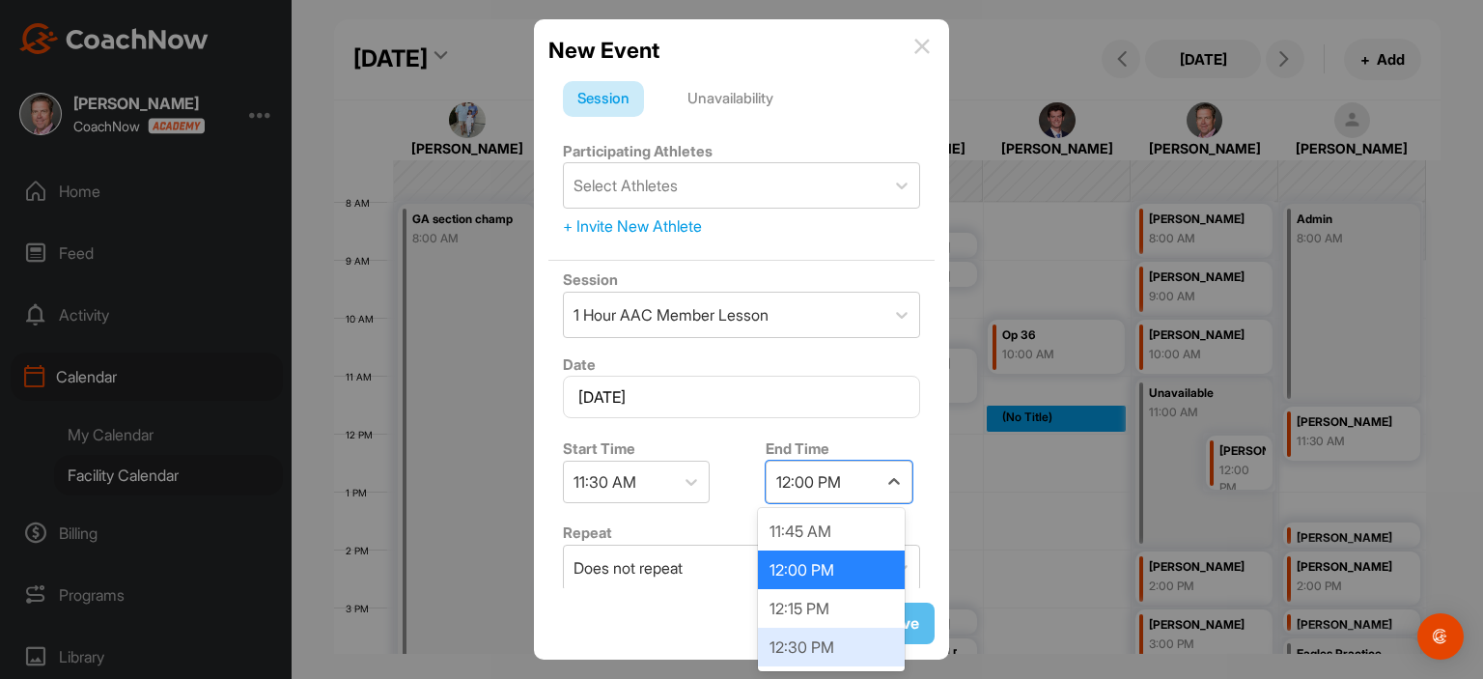
click at [814, 646] on div "12:30 PM" at bounding box center [831, 646] width 147 height 39
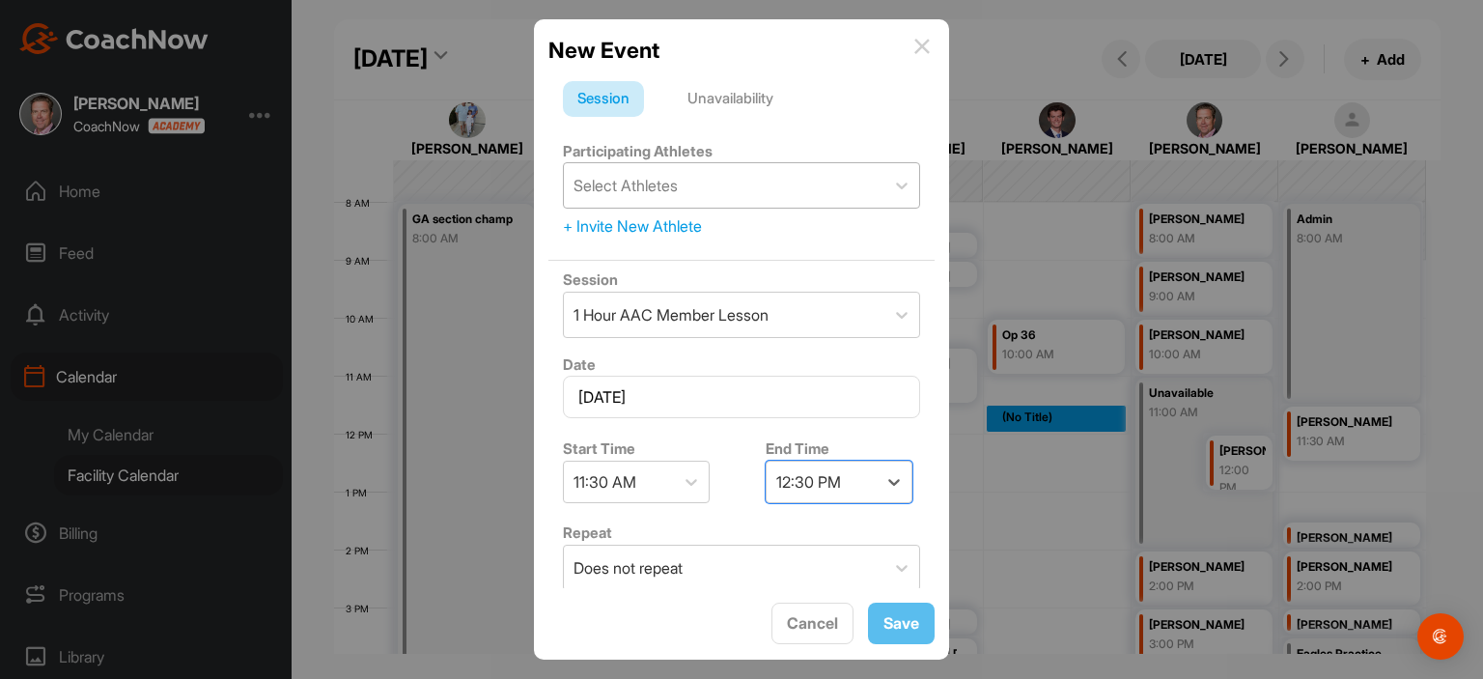
click at [739, 192] on div "Select Athletes" at bounding box center [724, 185] width 321 height 44
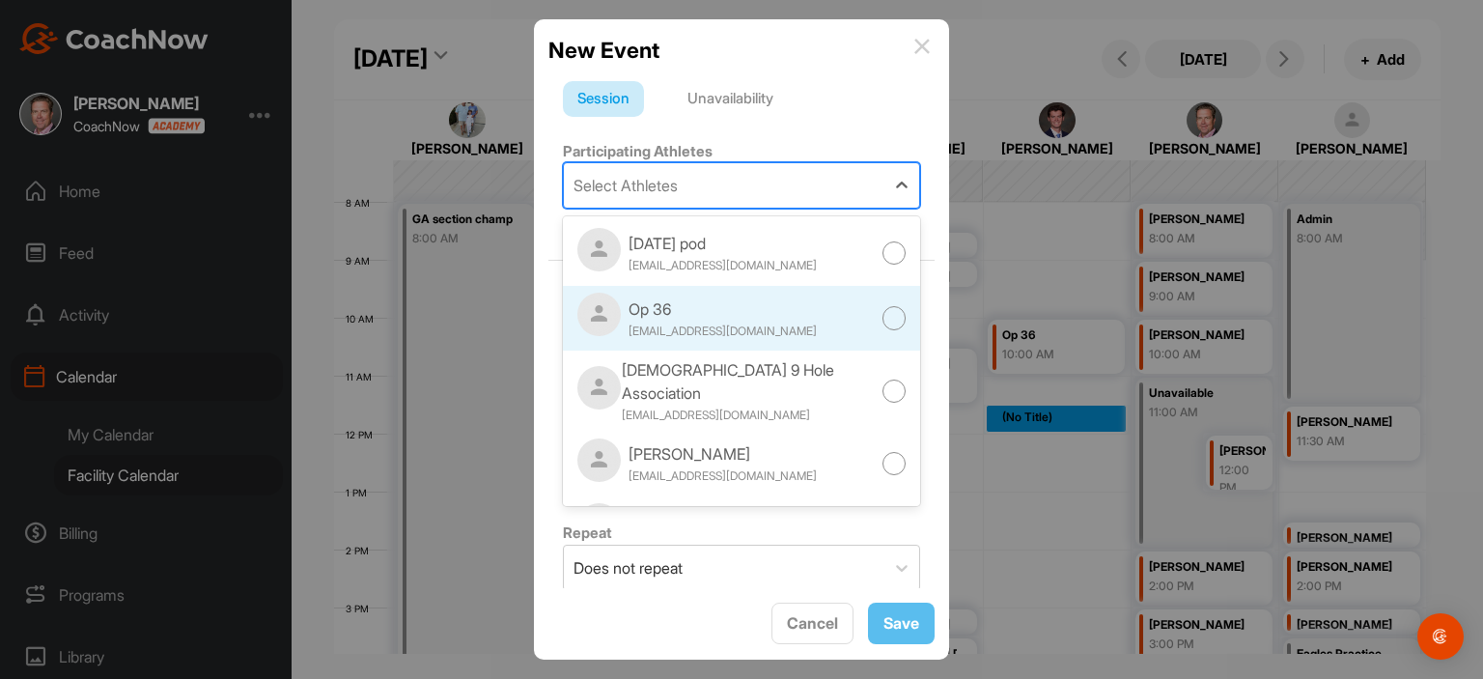
click at [882, 314] on div at bounding box center [894, 318] width 24 height 24
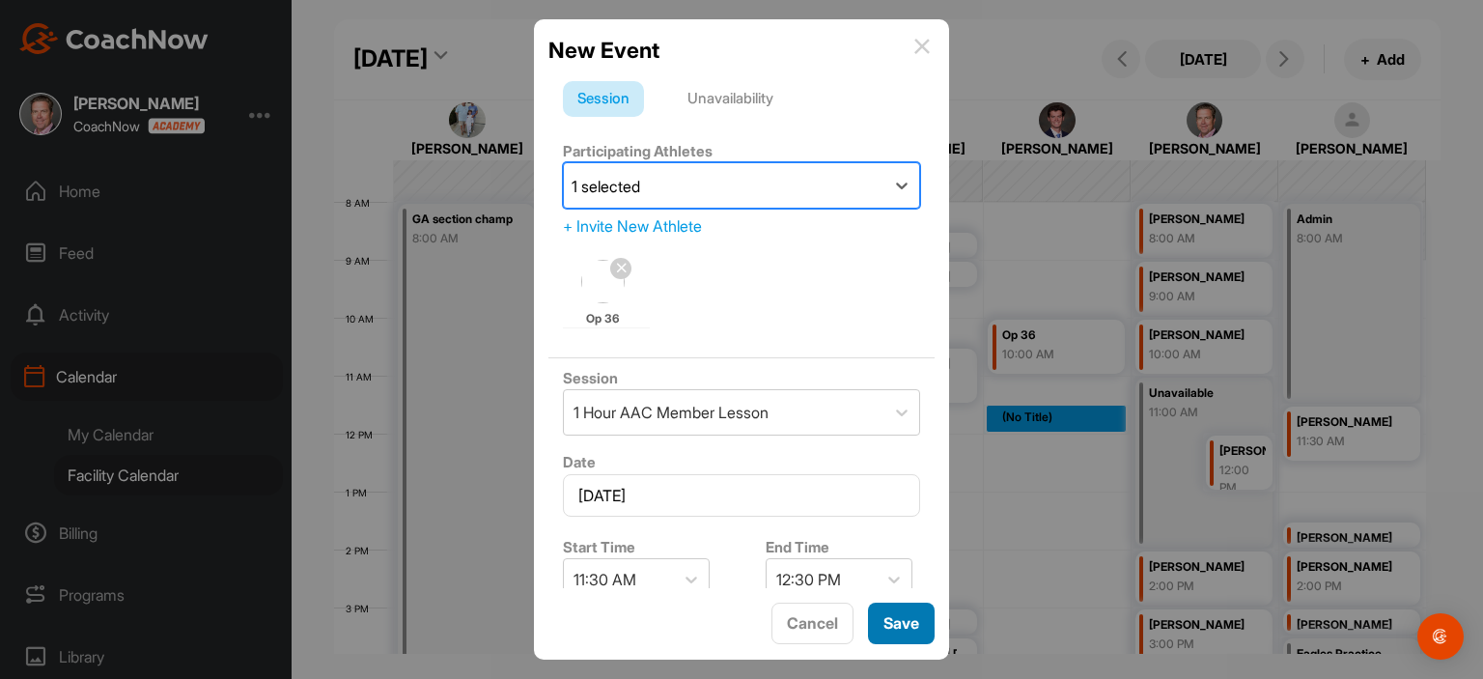
click at [909, 630] on button "Save" at bounding box center [901, 623] width 67 height 42
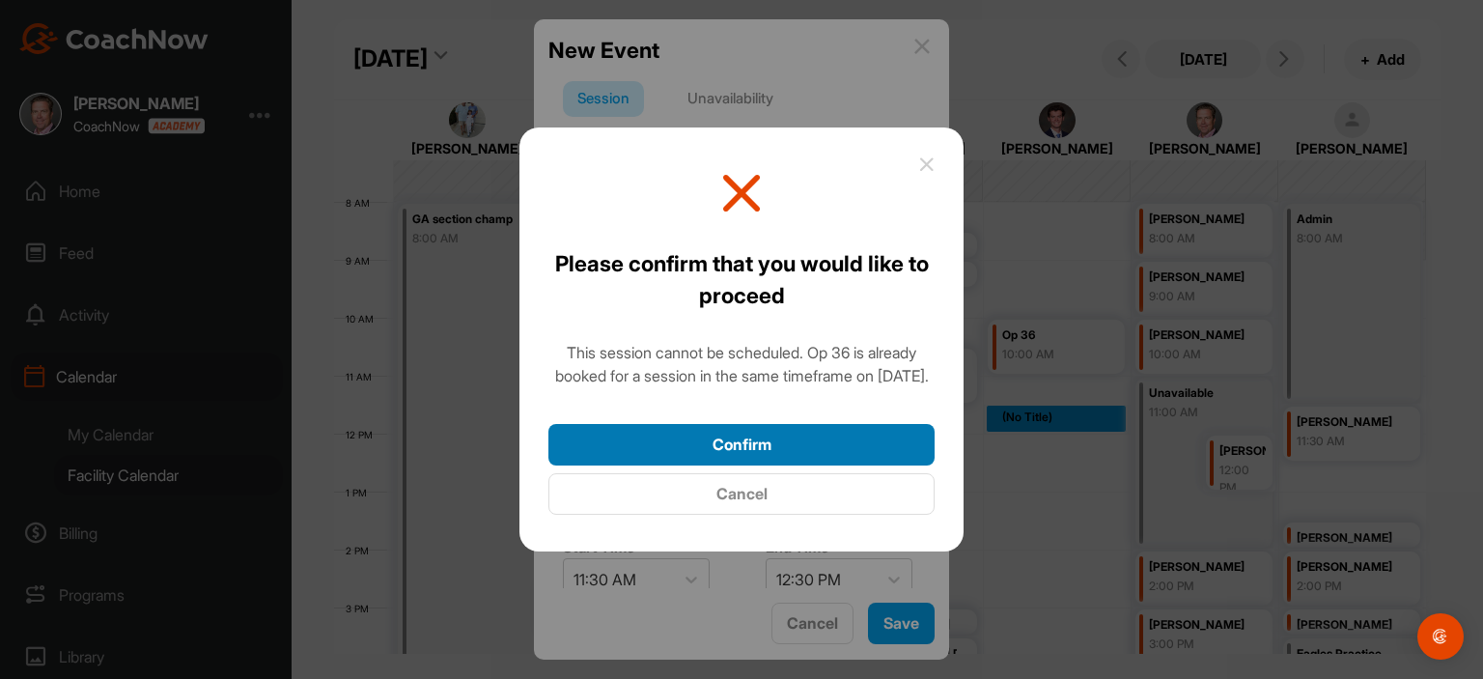
click at [799, 459] on button "Confirm" at bounding box center [741, 445] width 386 height 42
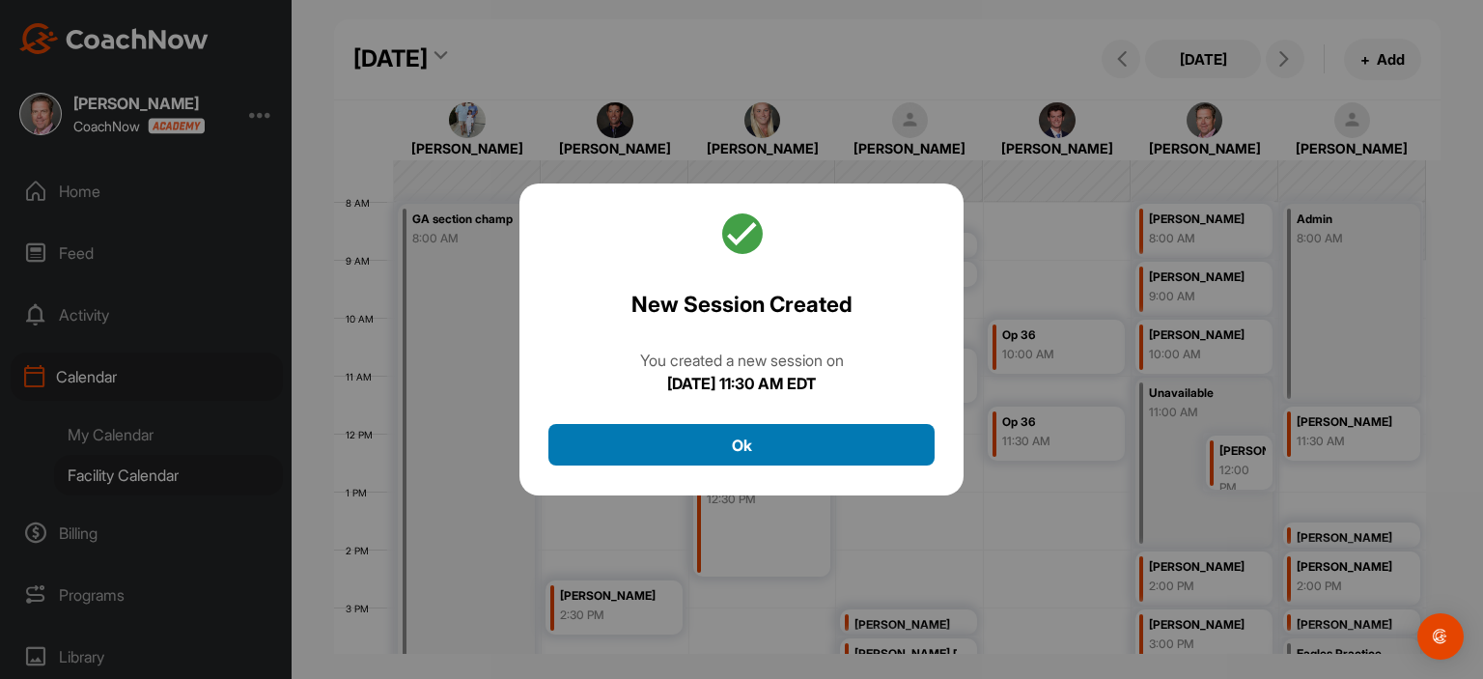
click at [795, 439] on button "Ok" at bounding box center [741, 445] width 386 height 42
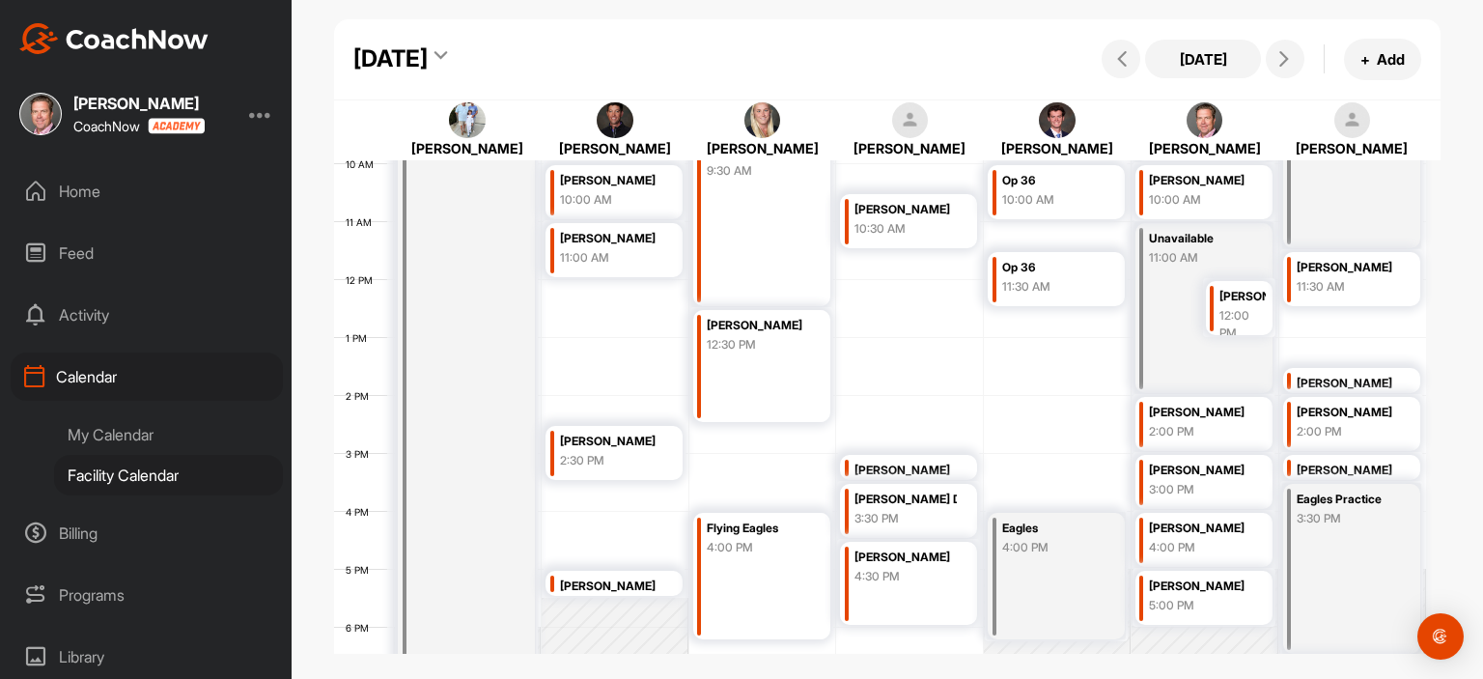
scroll to position [553, 0]
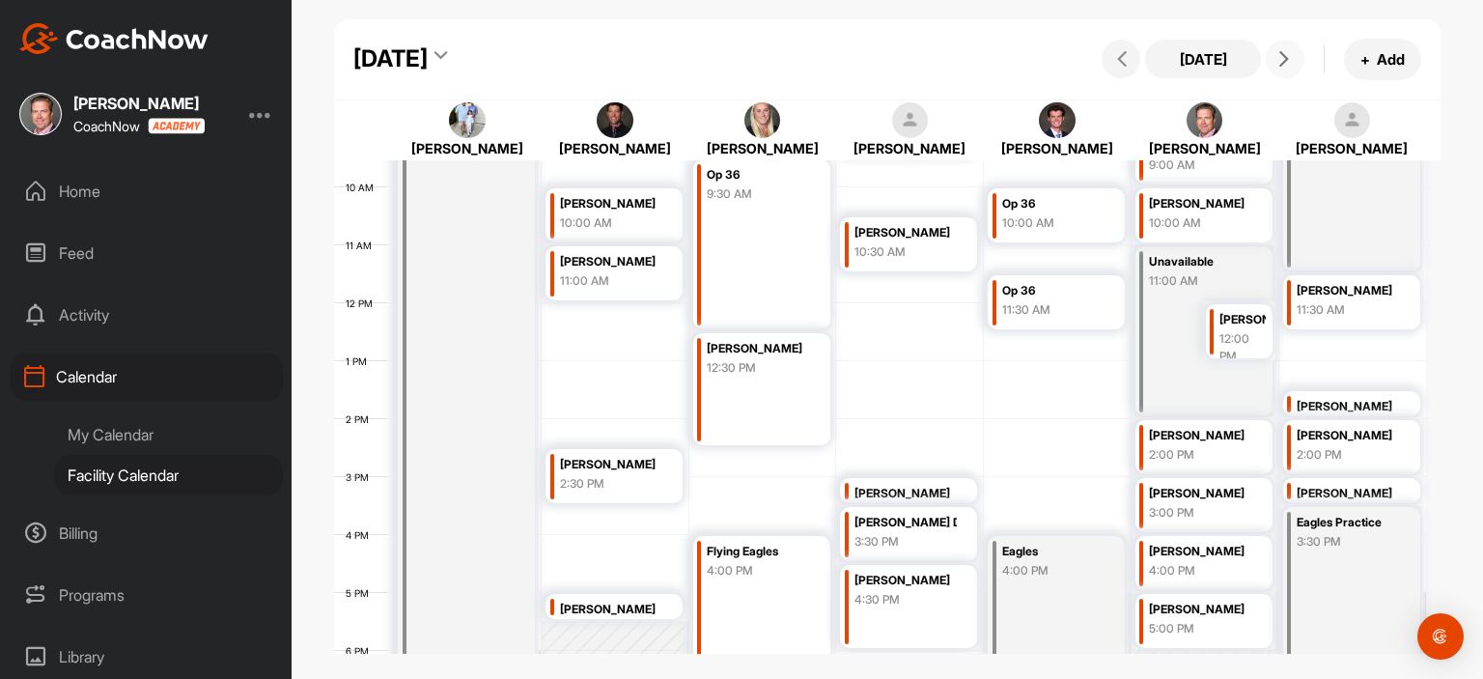
click at [1283, 62] on icon at bounding box center [1283, 58] width 15 height 15
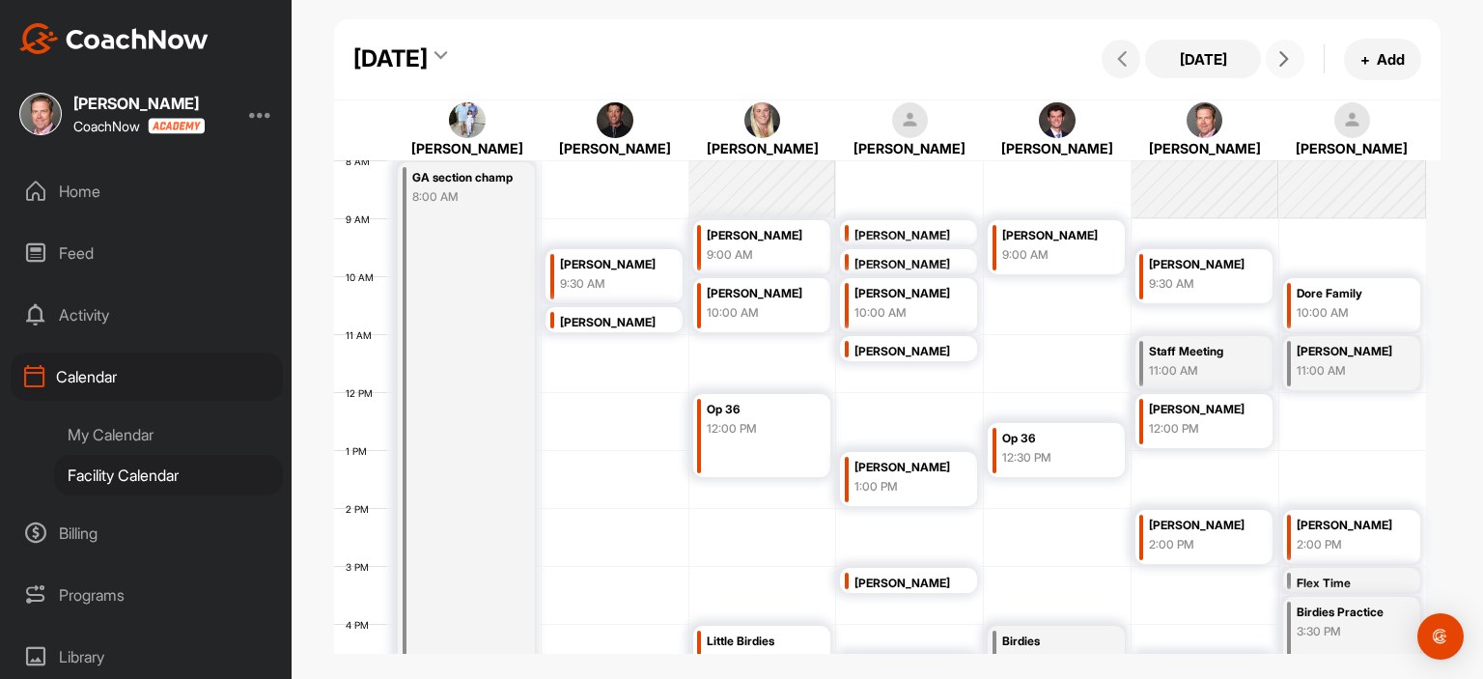
scroll to position [458, 0]
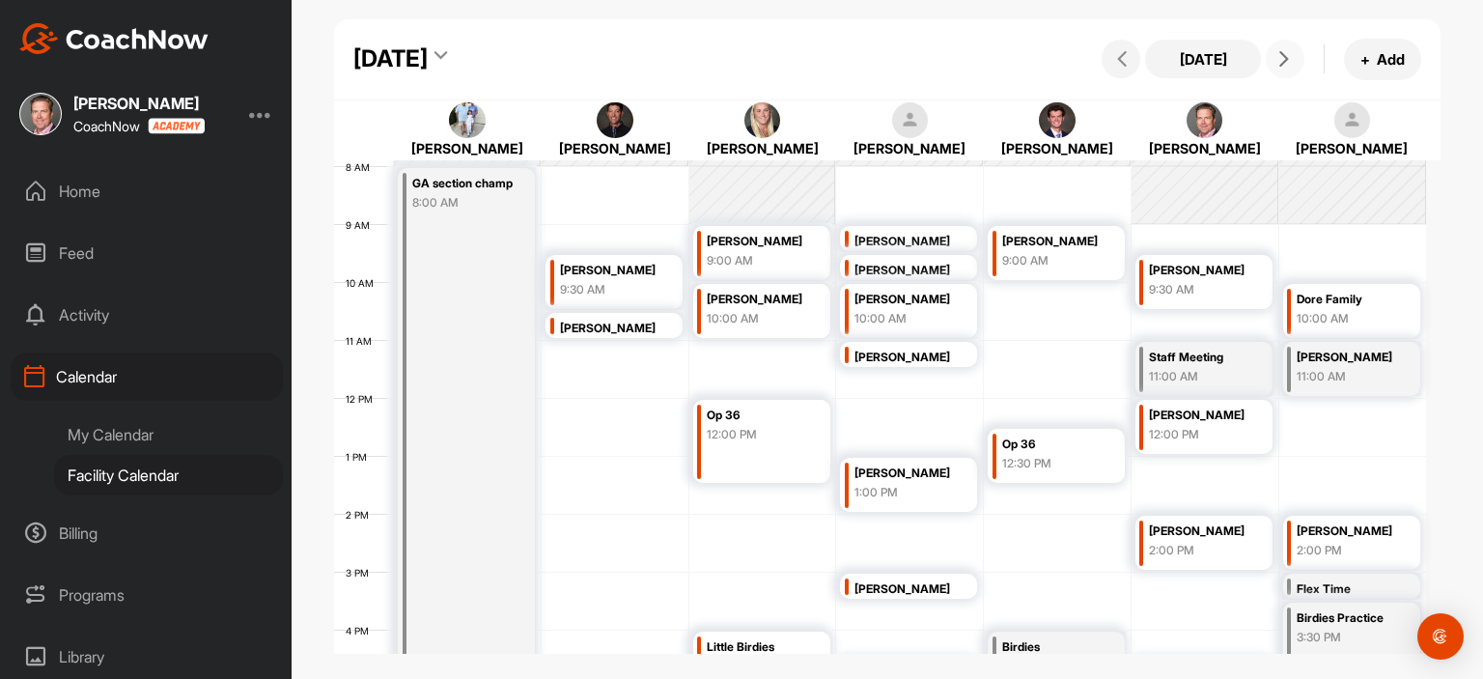
click at [1278, 62] on icon at bounding box center [1283, 58] width 15 height 15
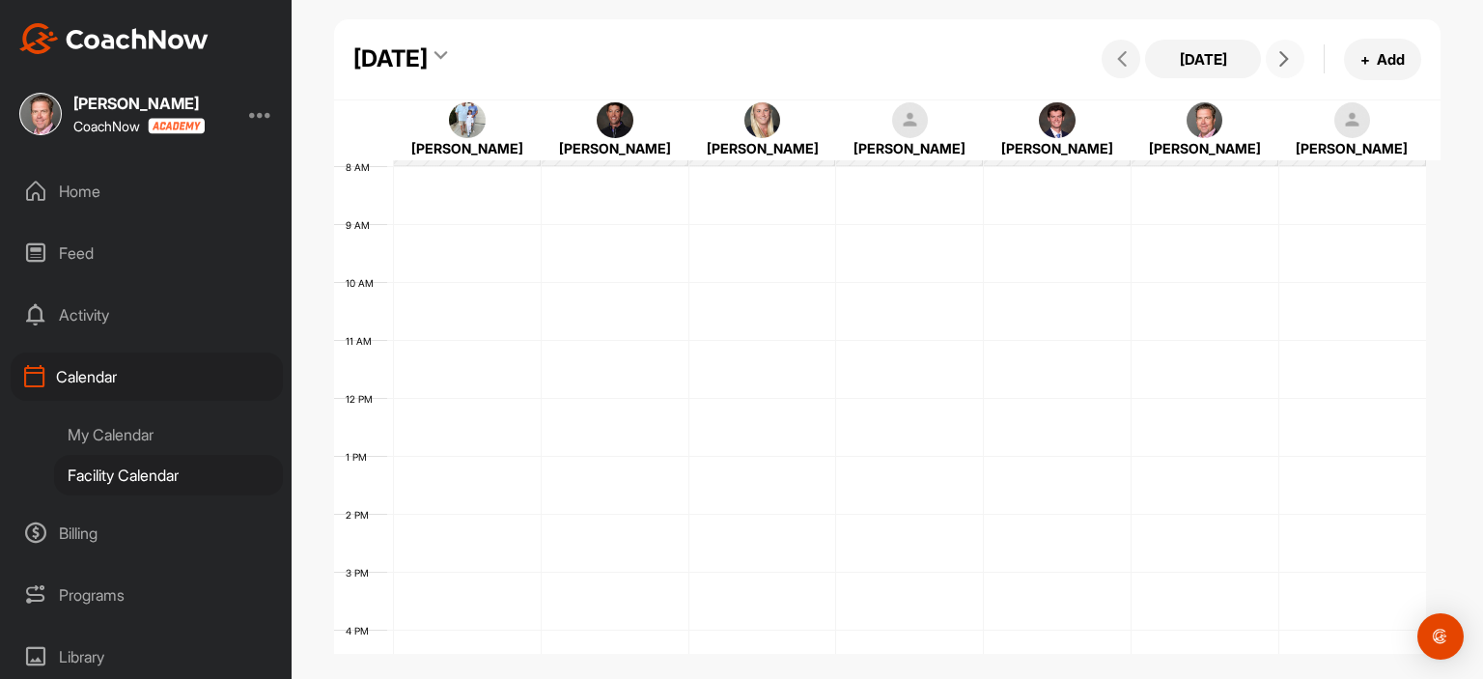
scroll to position [335, 0]
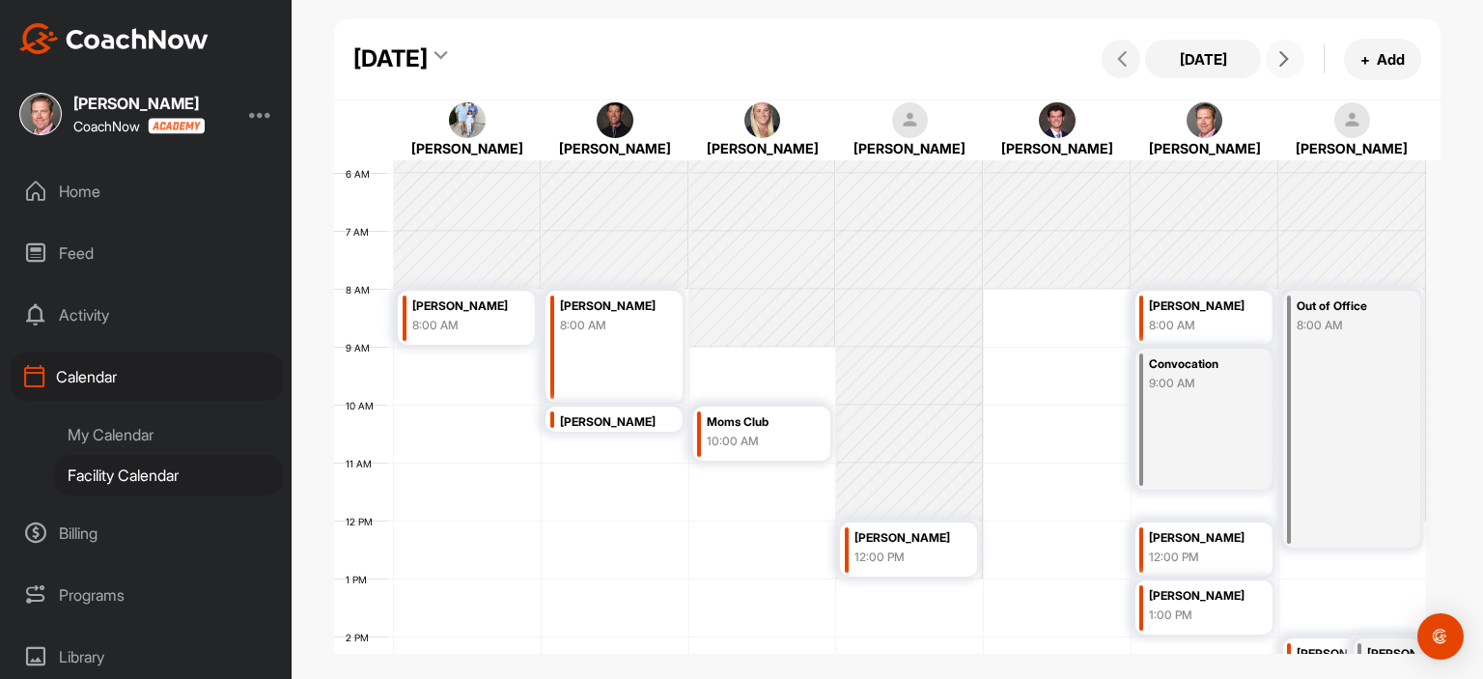
click at [783, 438] on div "10:00 AM" at bounding box center [758, 440] width 102 height 17
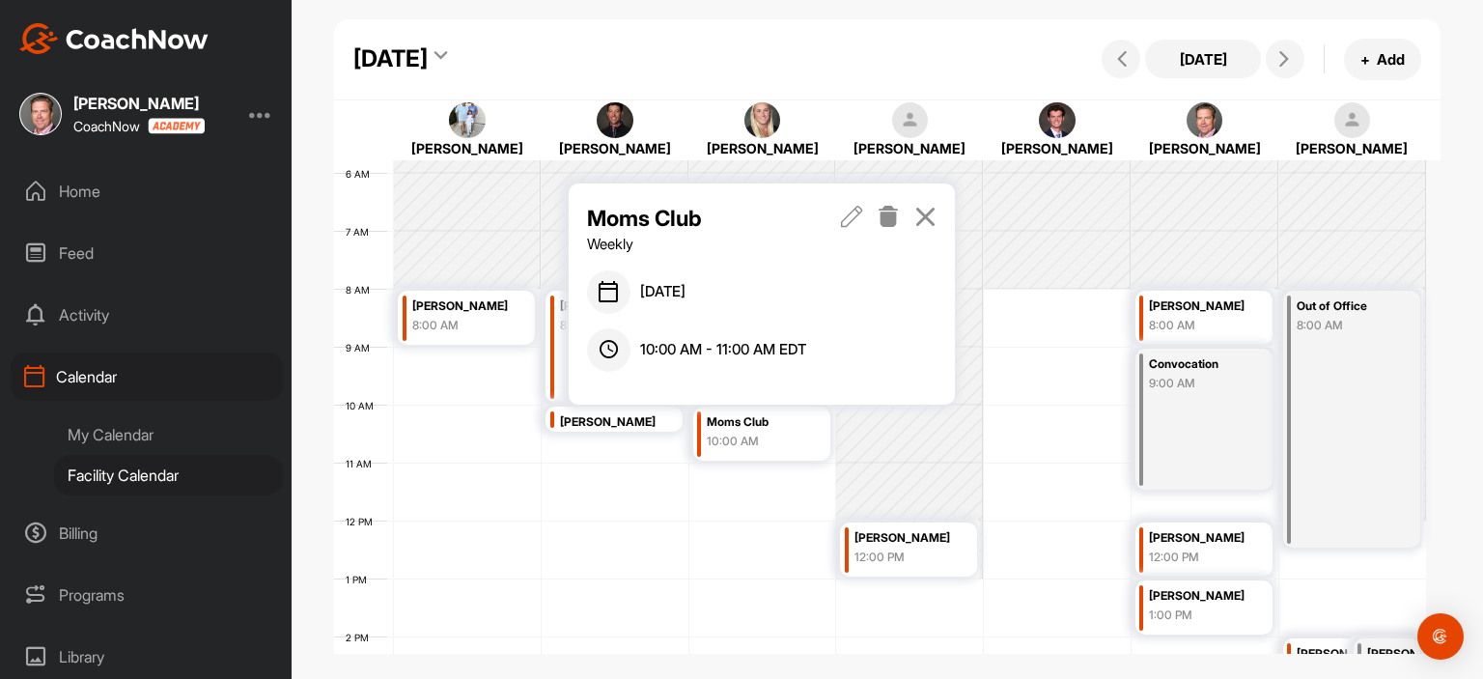
click at [891, 217] on icon at bounding box center [889, 216] width 22 height 21
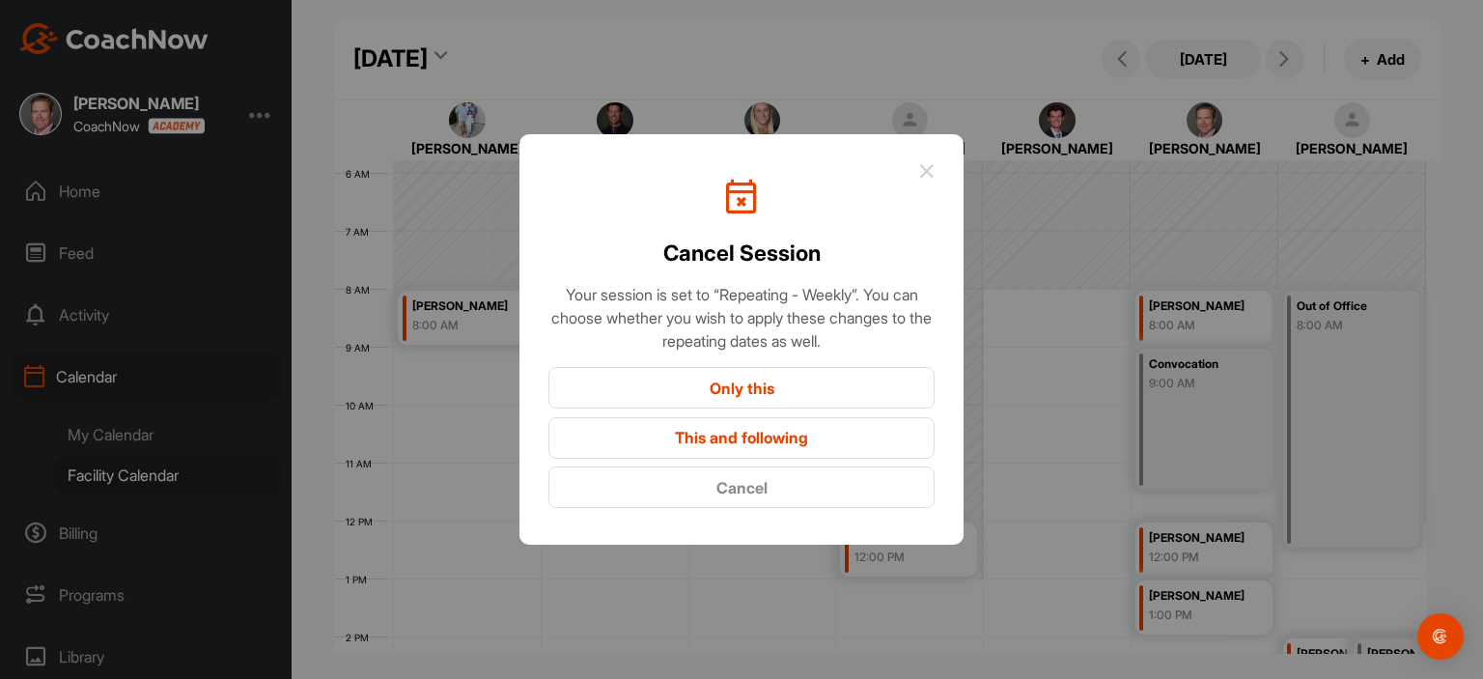
click at [851, 428] on button "This and following" at bounding box center [741, 438] width 386 height 42
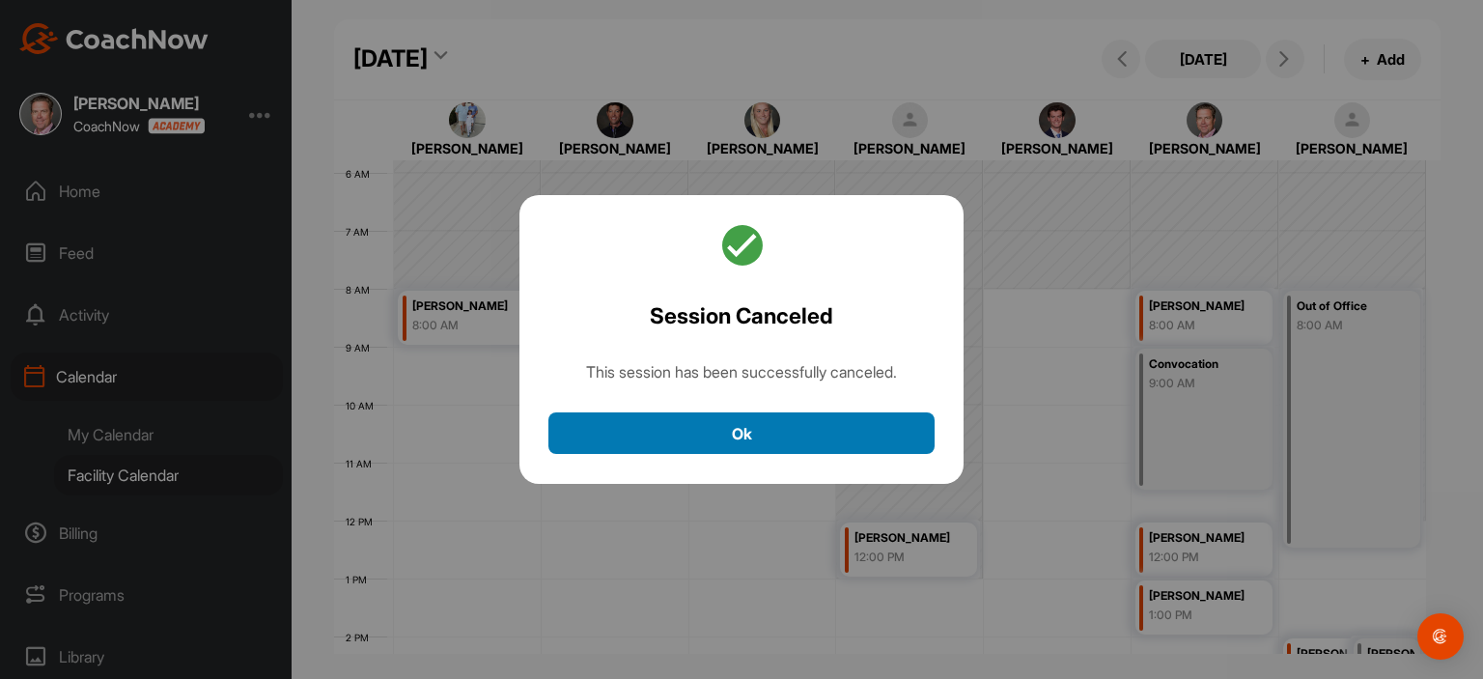
click at [826, 433] on button "Ok" at bounding box center [741, 433] width 386 height 42
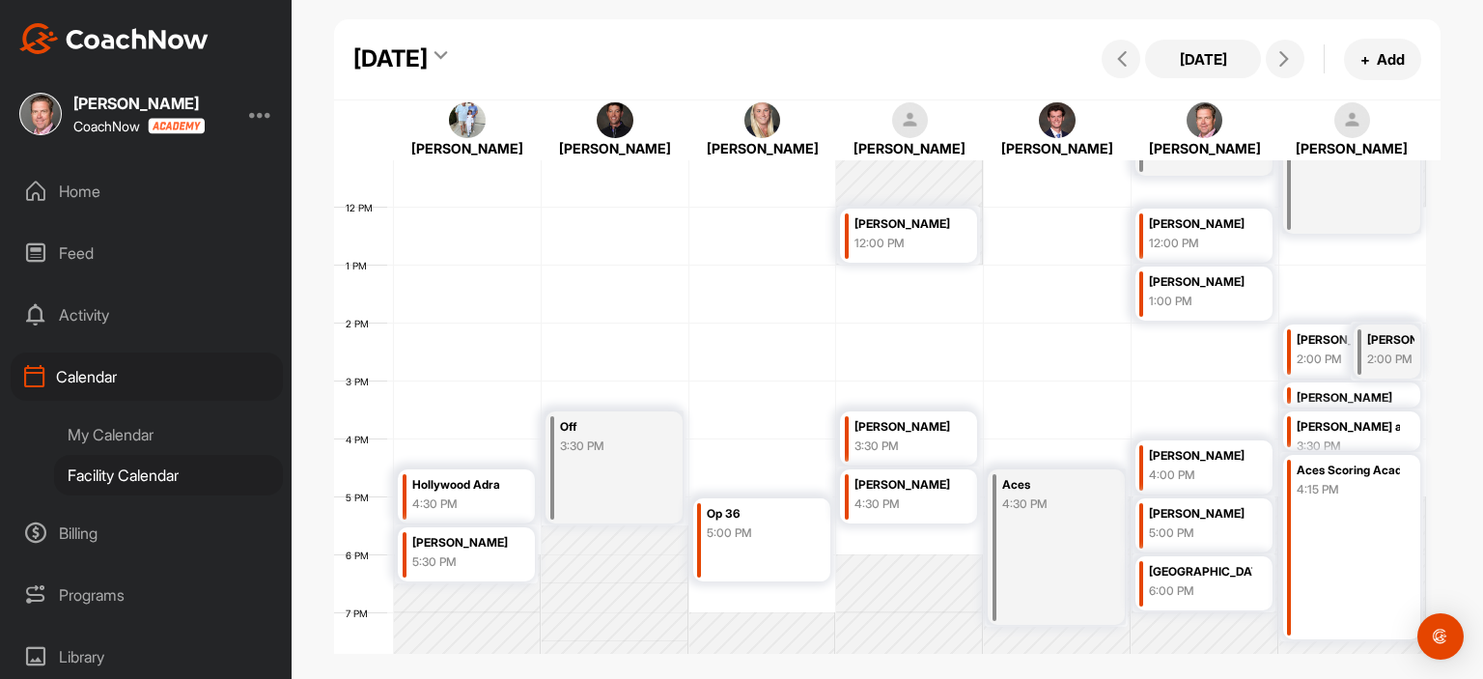
scroll to position [670, 0]
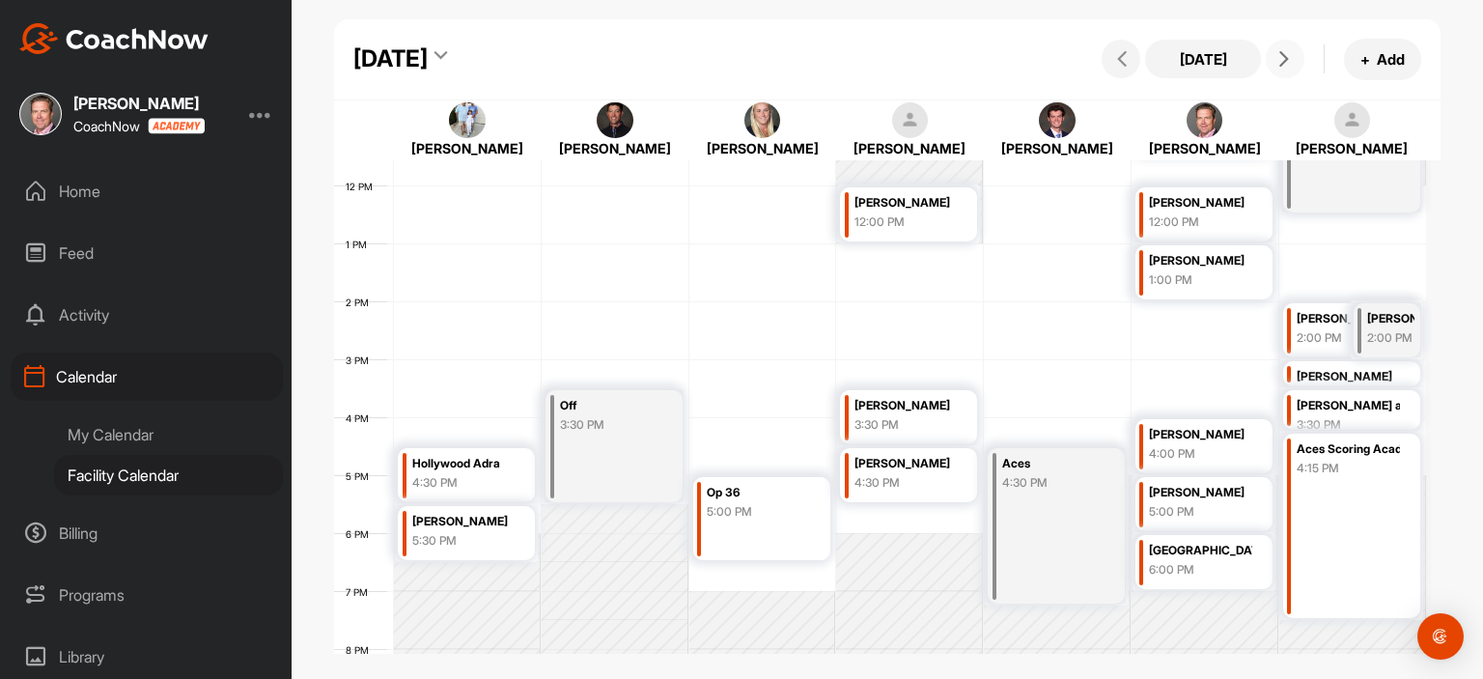
click at [1298, 67] on button at bounding box center [1285, 59] width 39 height 39
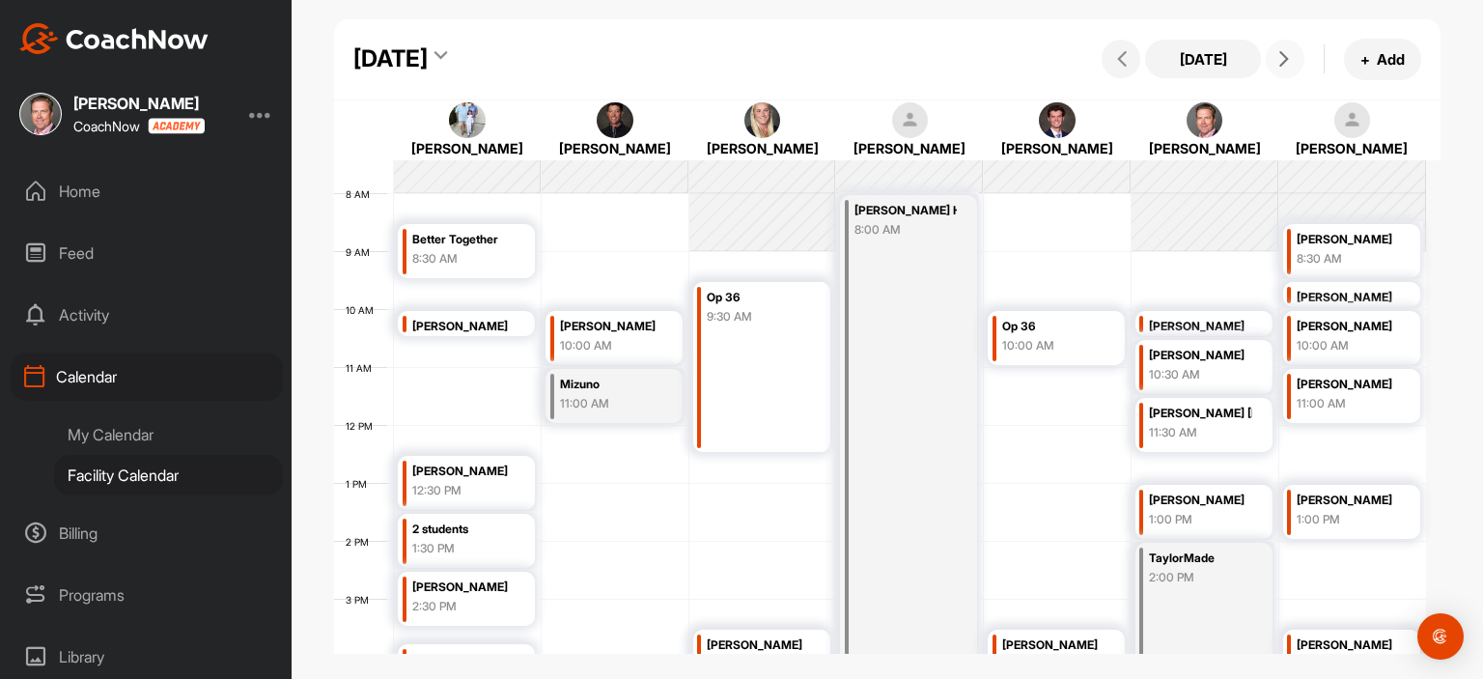
scroll to position [399, 0]
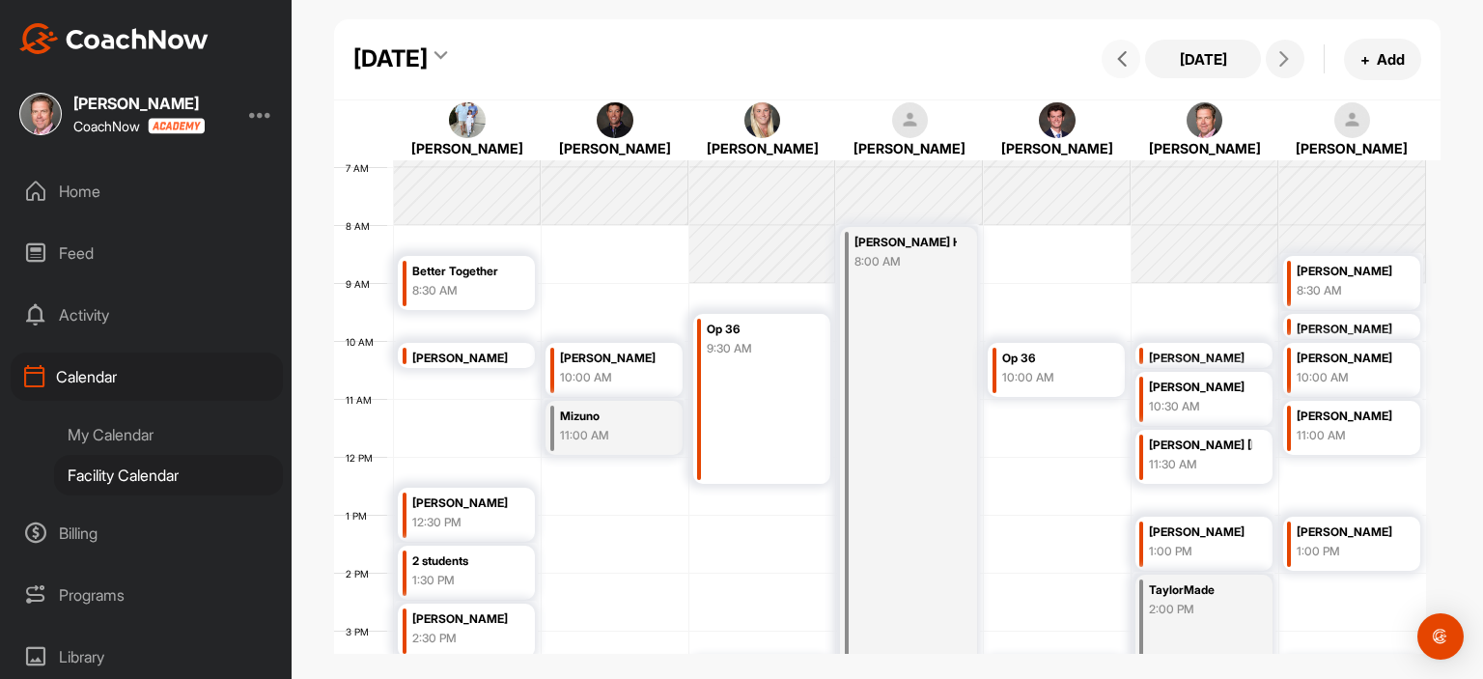
click at [1126, 56] on icon at bounding box center [1121, 58] width 15 height 15
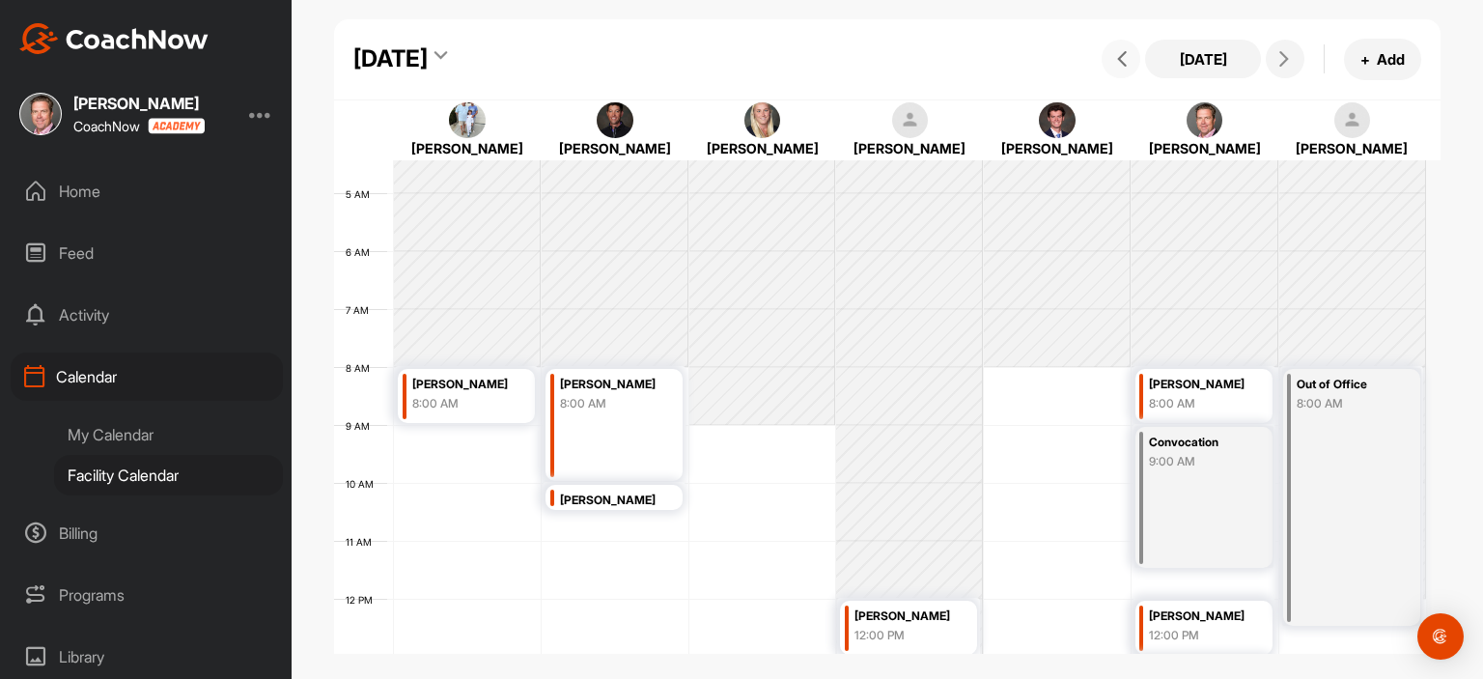
scroll to position [228, 0]
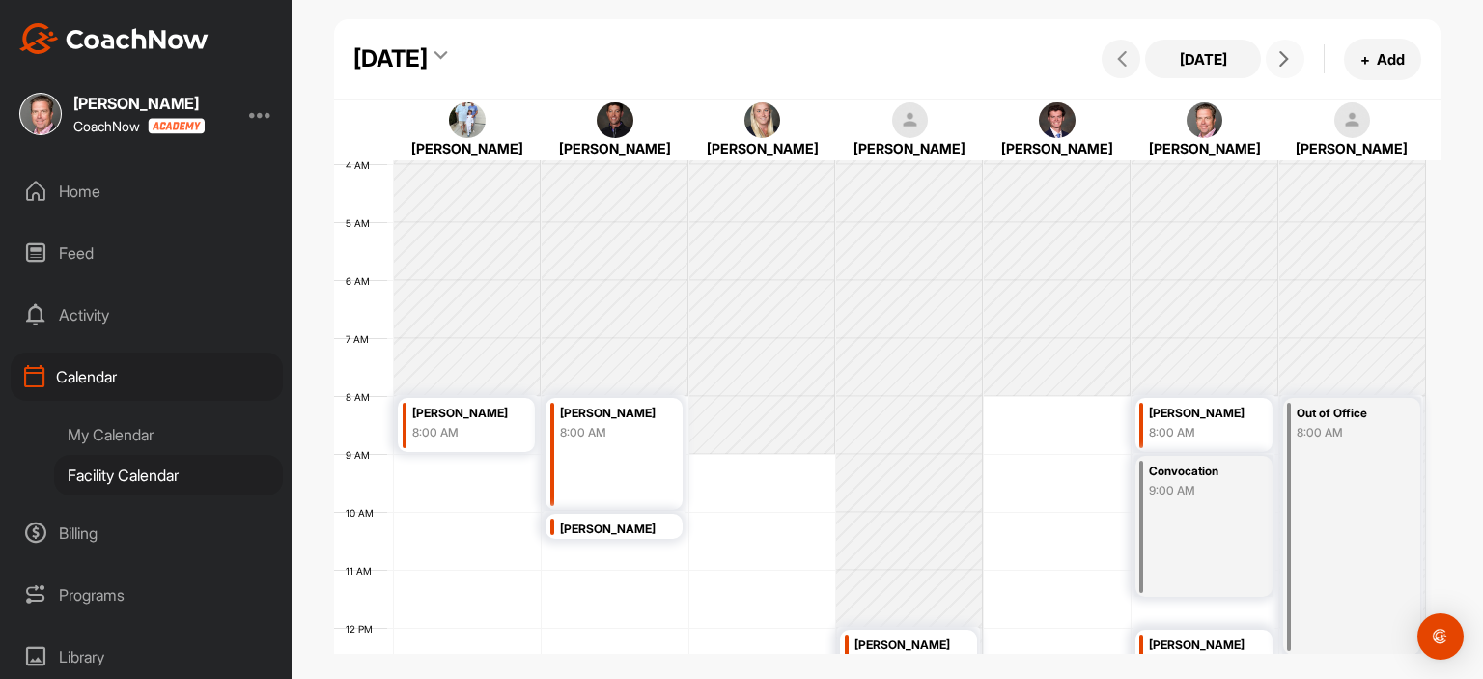
click at [1288, 66] on icon at bounding box center [1283, 58] width 15 height 15
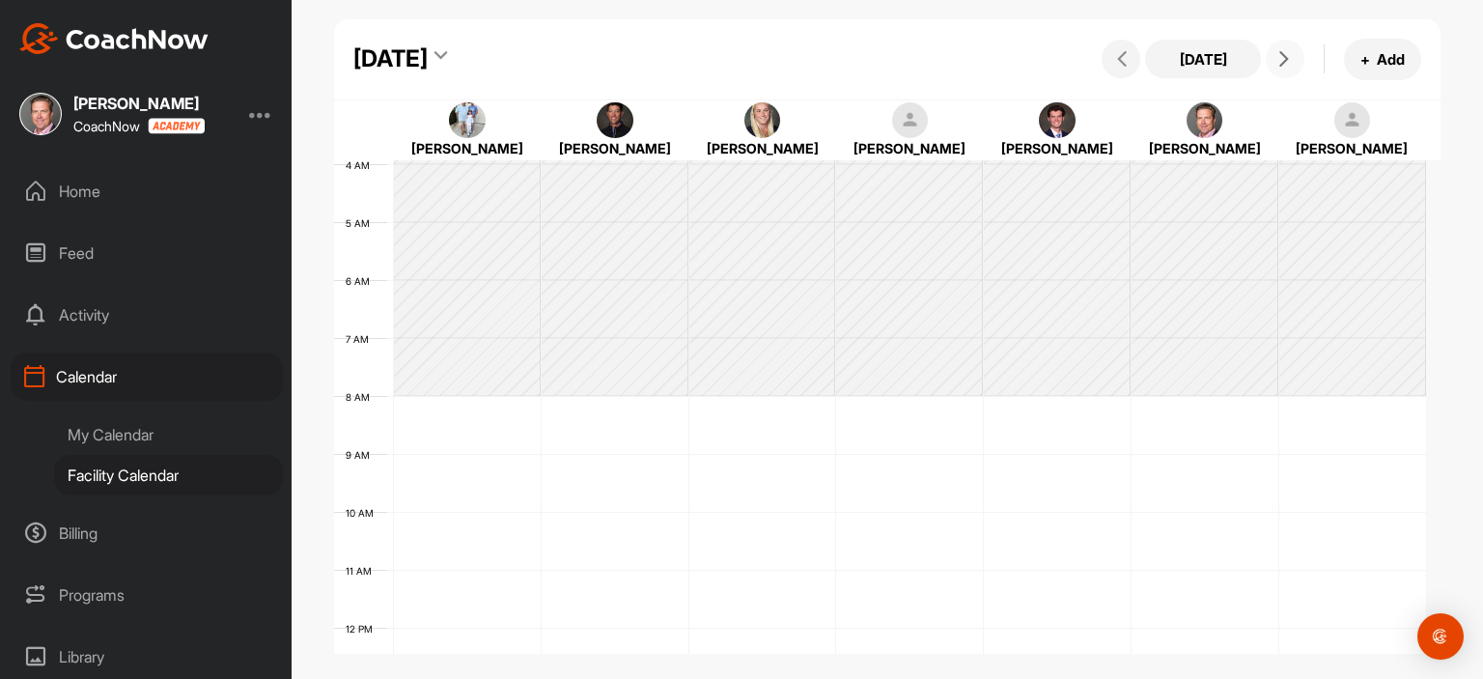
scroll to position [335, 0]
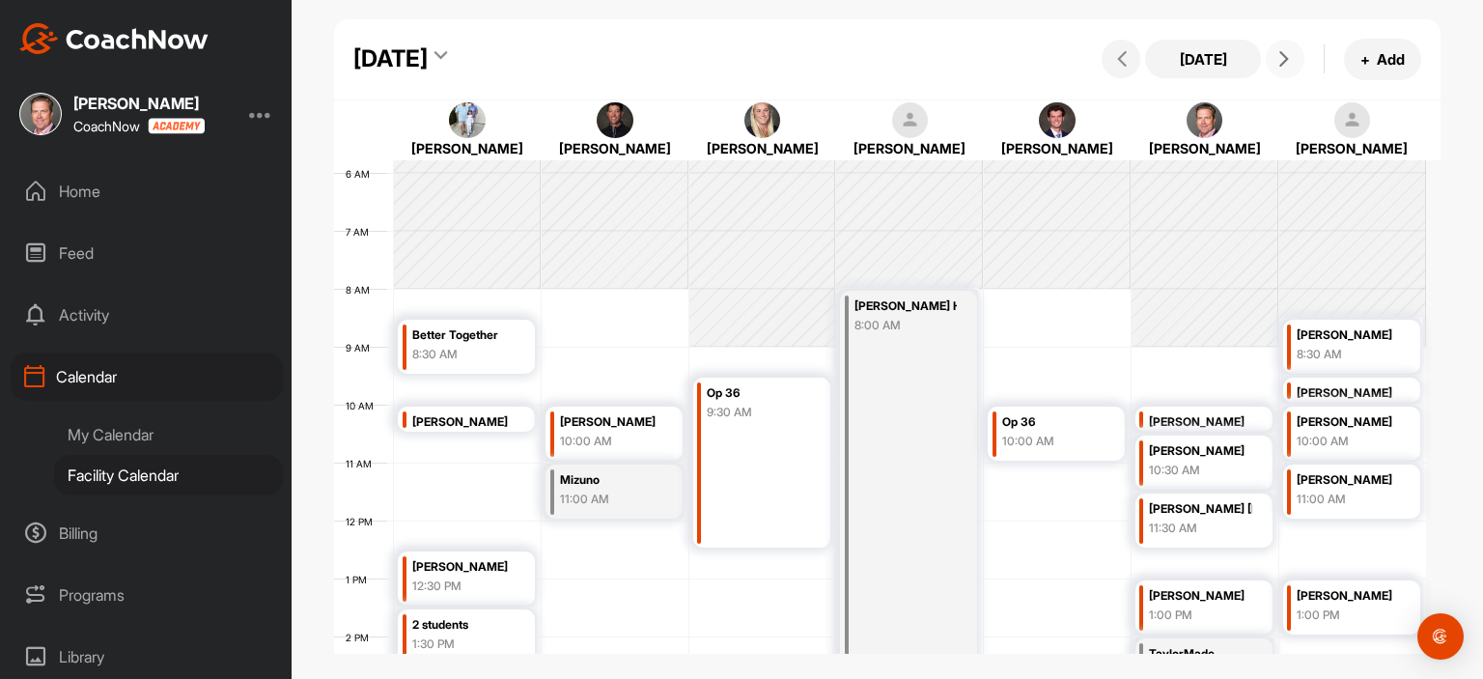
click at [1288, 66] on icon at bounding box center [1283, 58] width 15 height 15
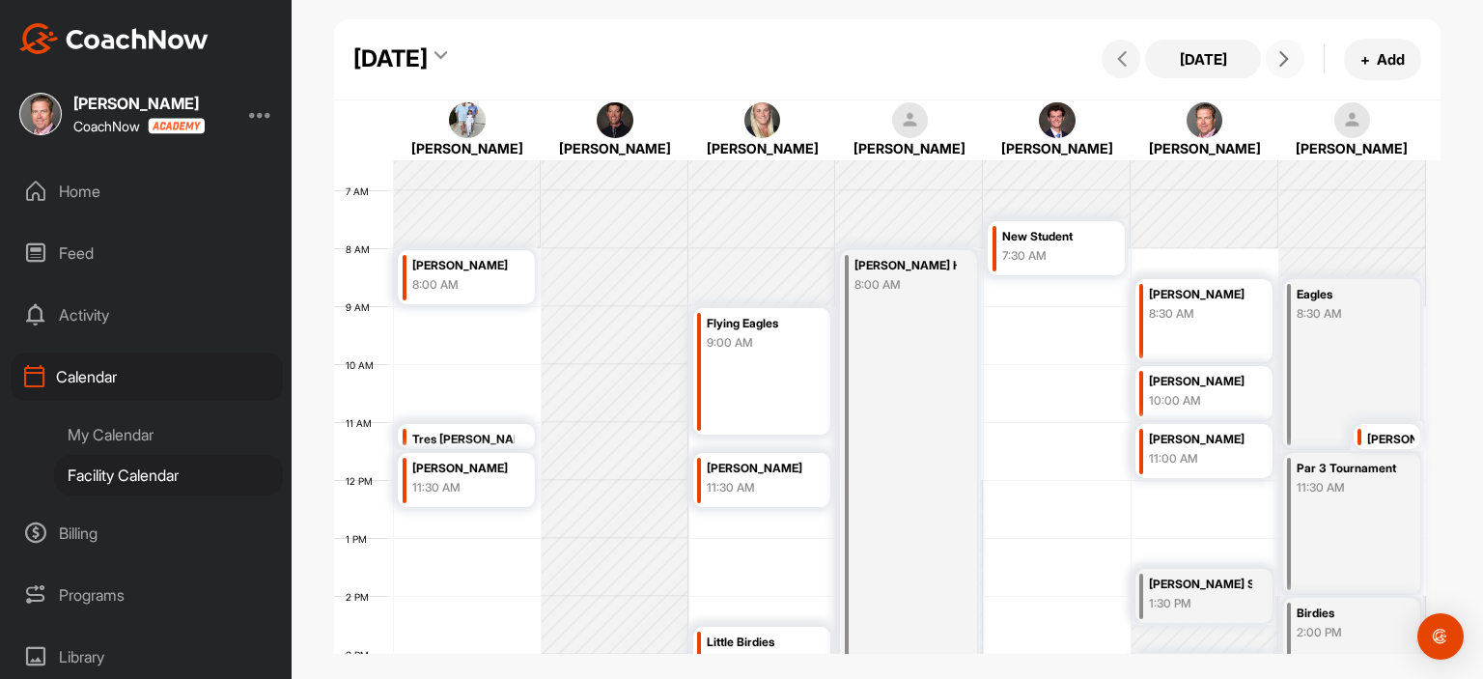
scroll to position [365, 0]
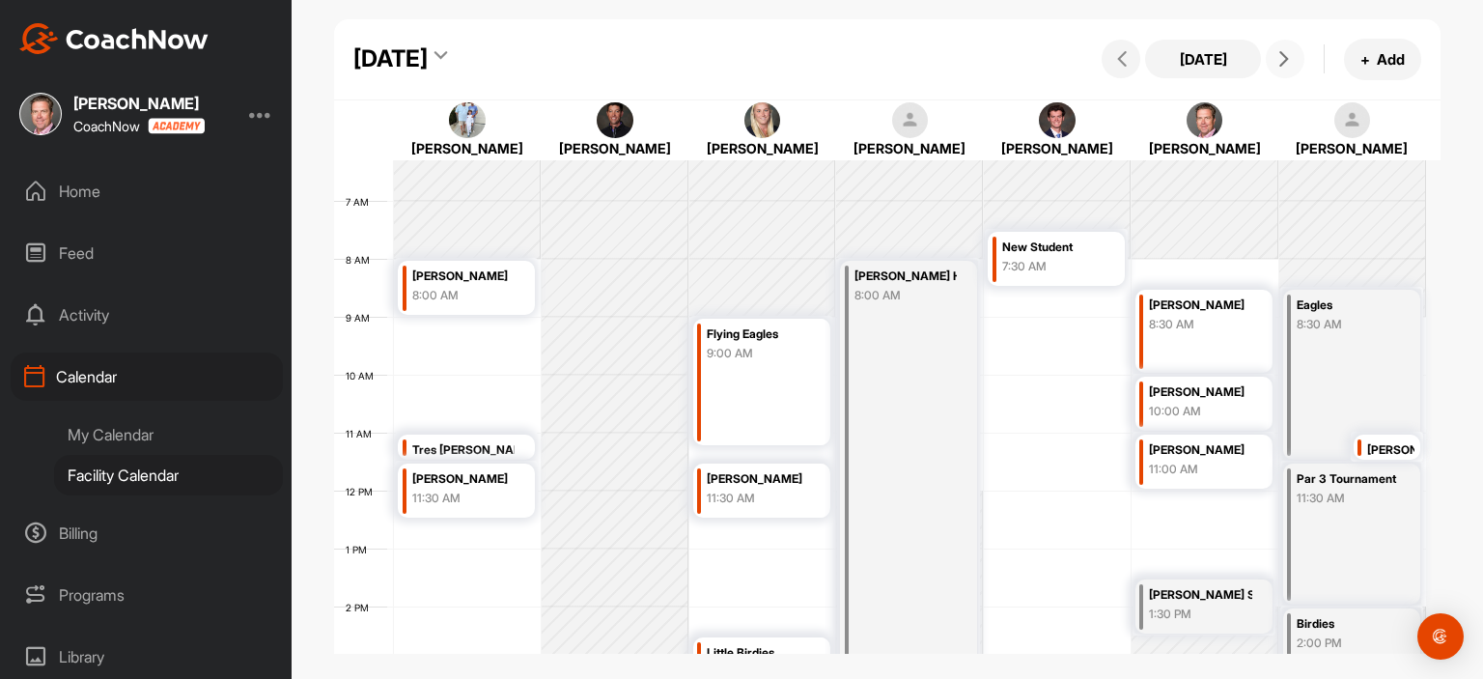
click at [1281, 59] on icon at bounding box center [1283, 58] width 15 height 15
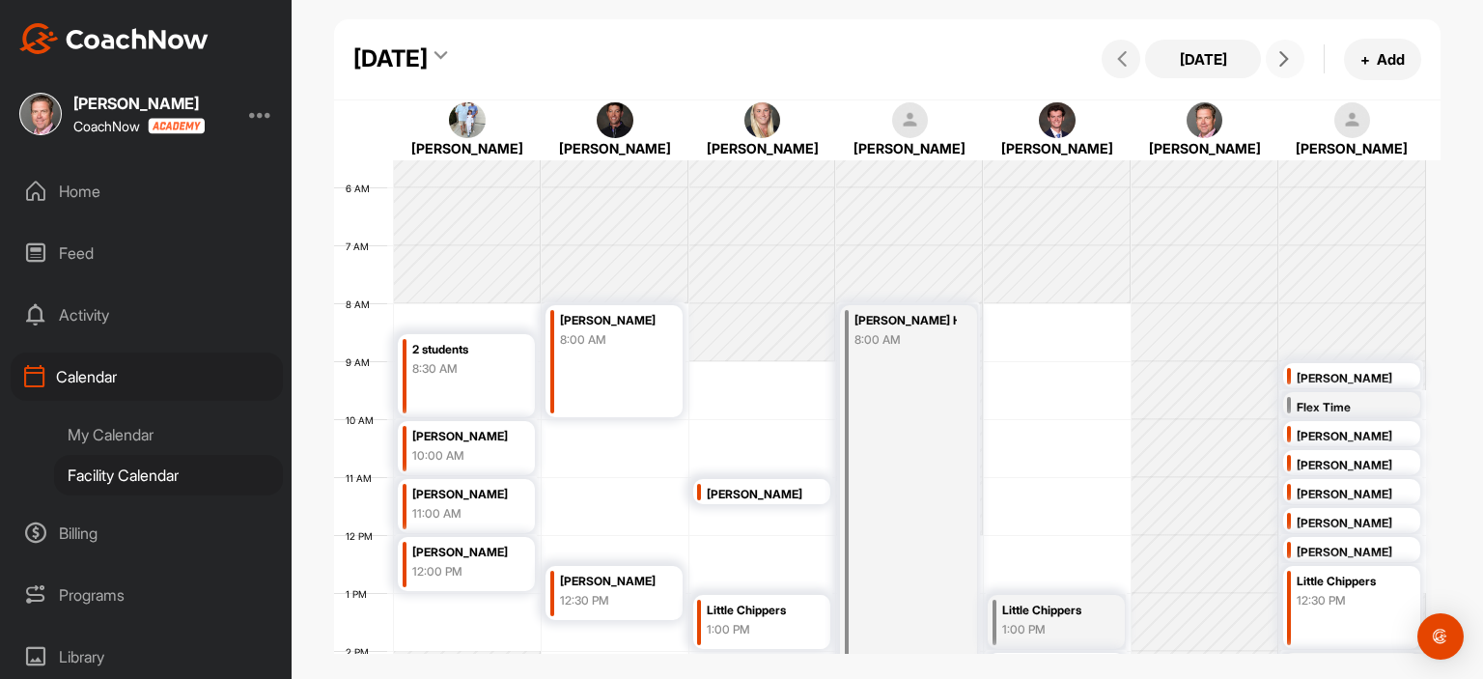
scroll to position [306, 0]
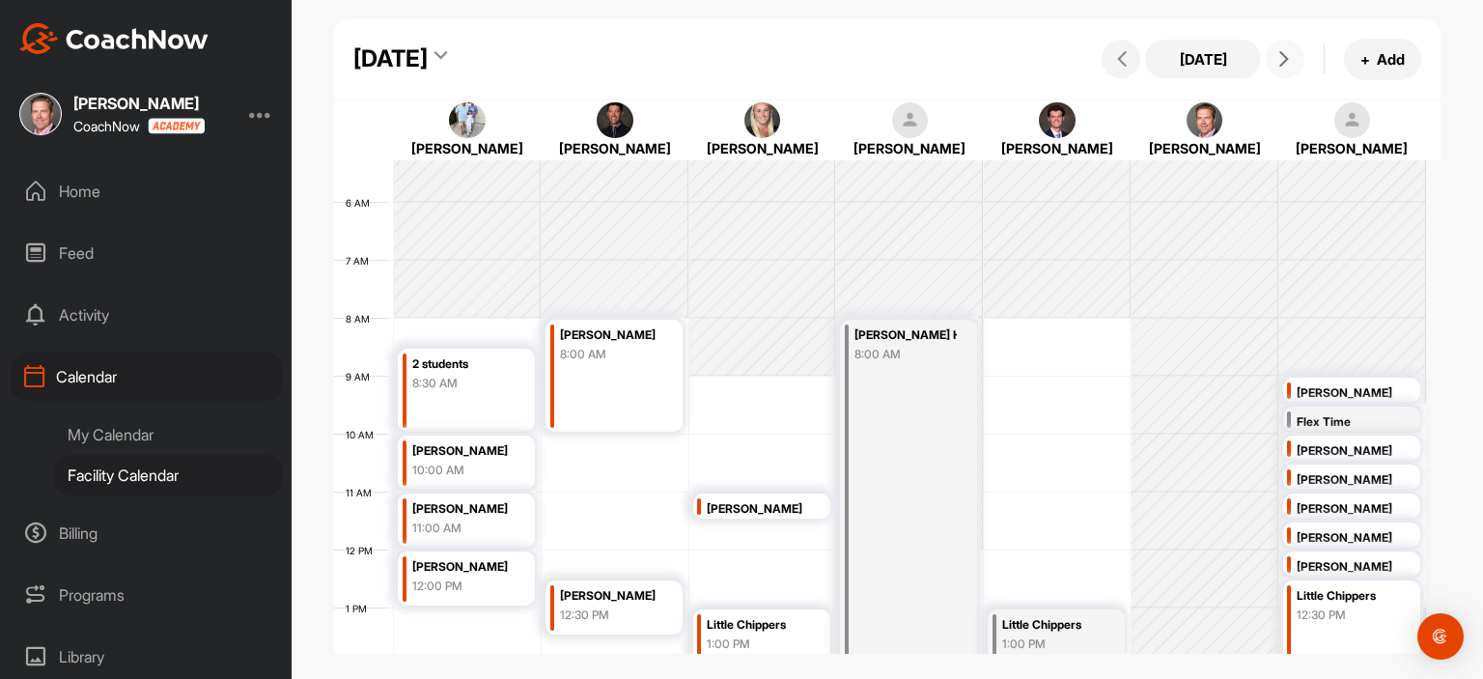
click at [1294, 50] on button at bounding box center [1285, 59] width 39 height 39
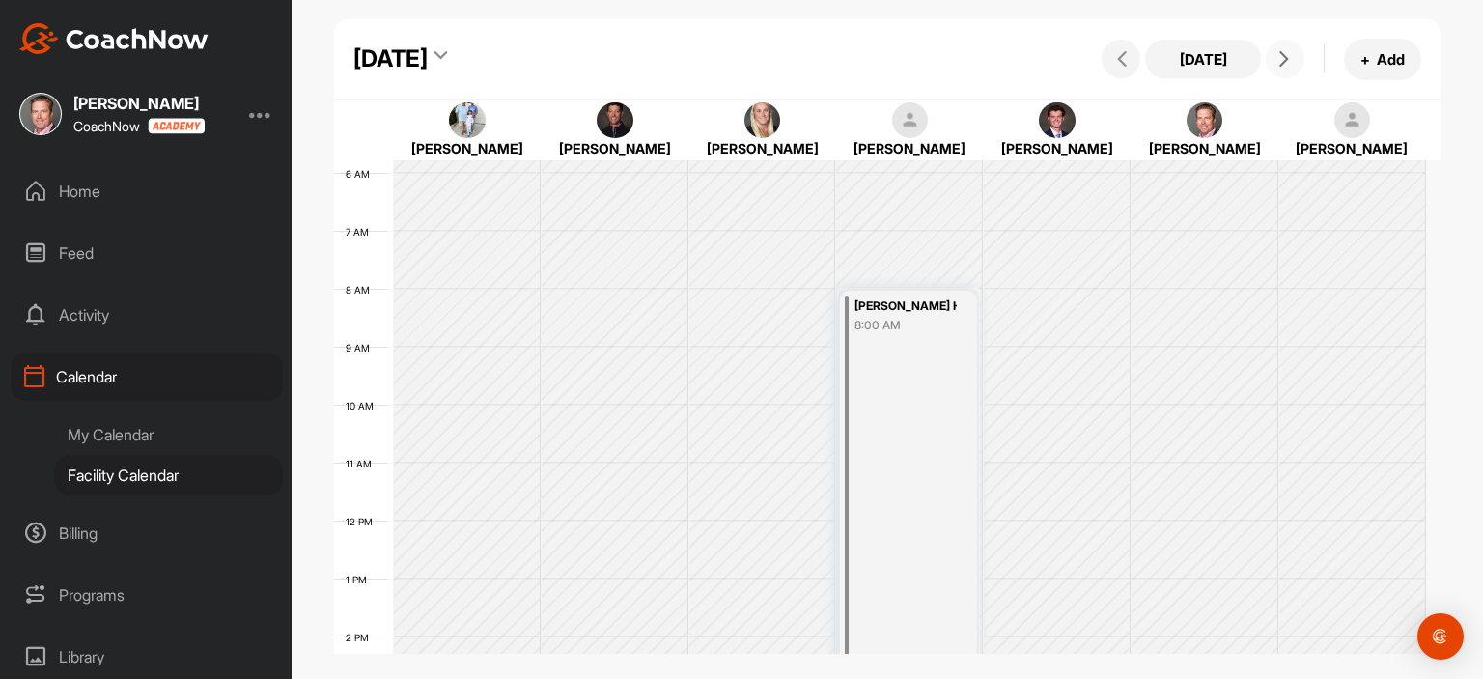
click at [1294, 50] on button at bounding box center [1285, 59] width 39 height 39
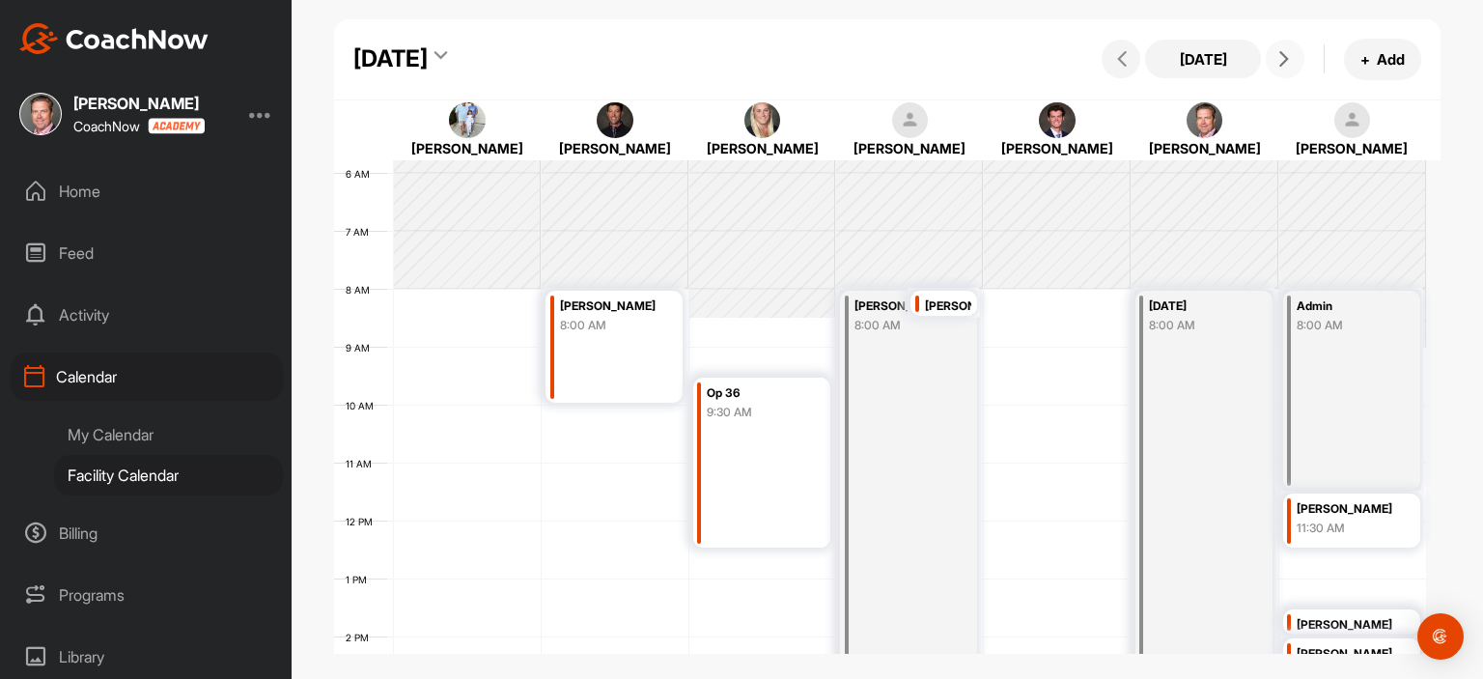
click at [1294, 50] on button at bounding box center [1285, 59] width 39 height 39
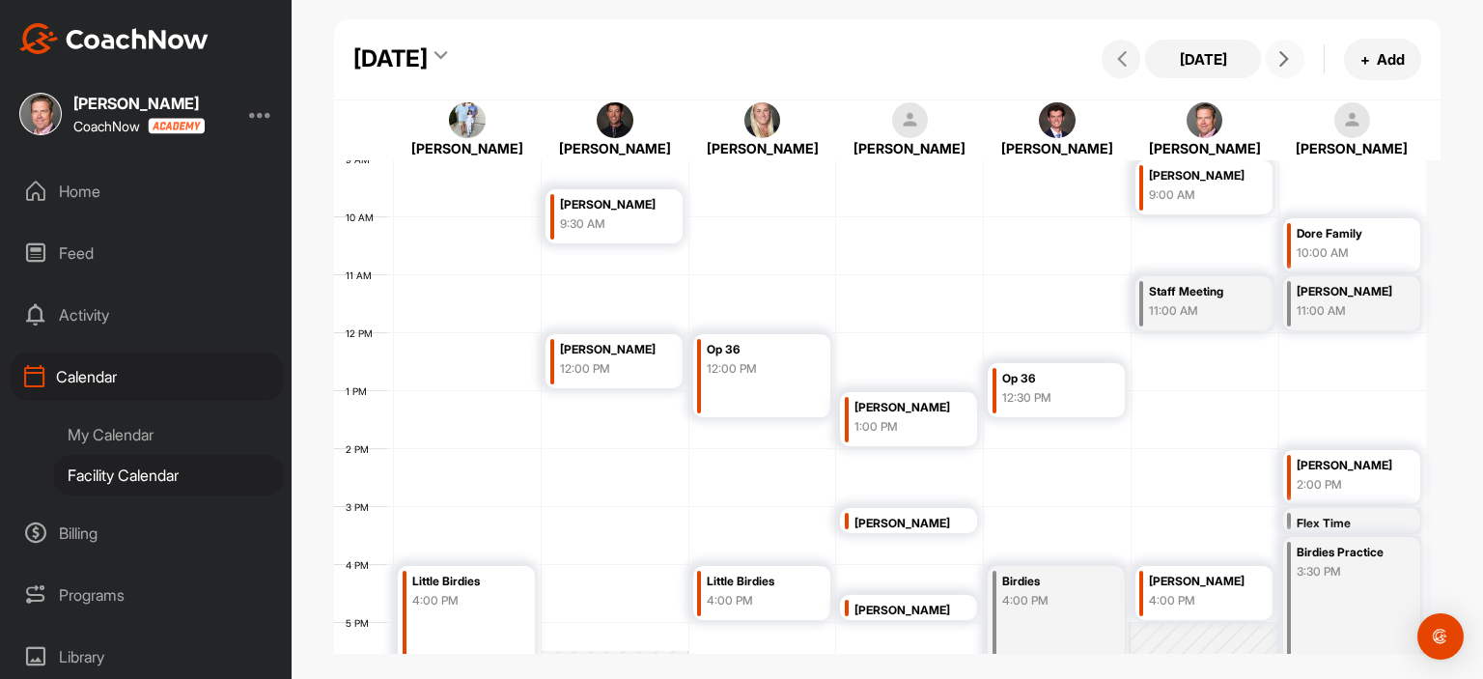
scroll to position [599, 0]
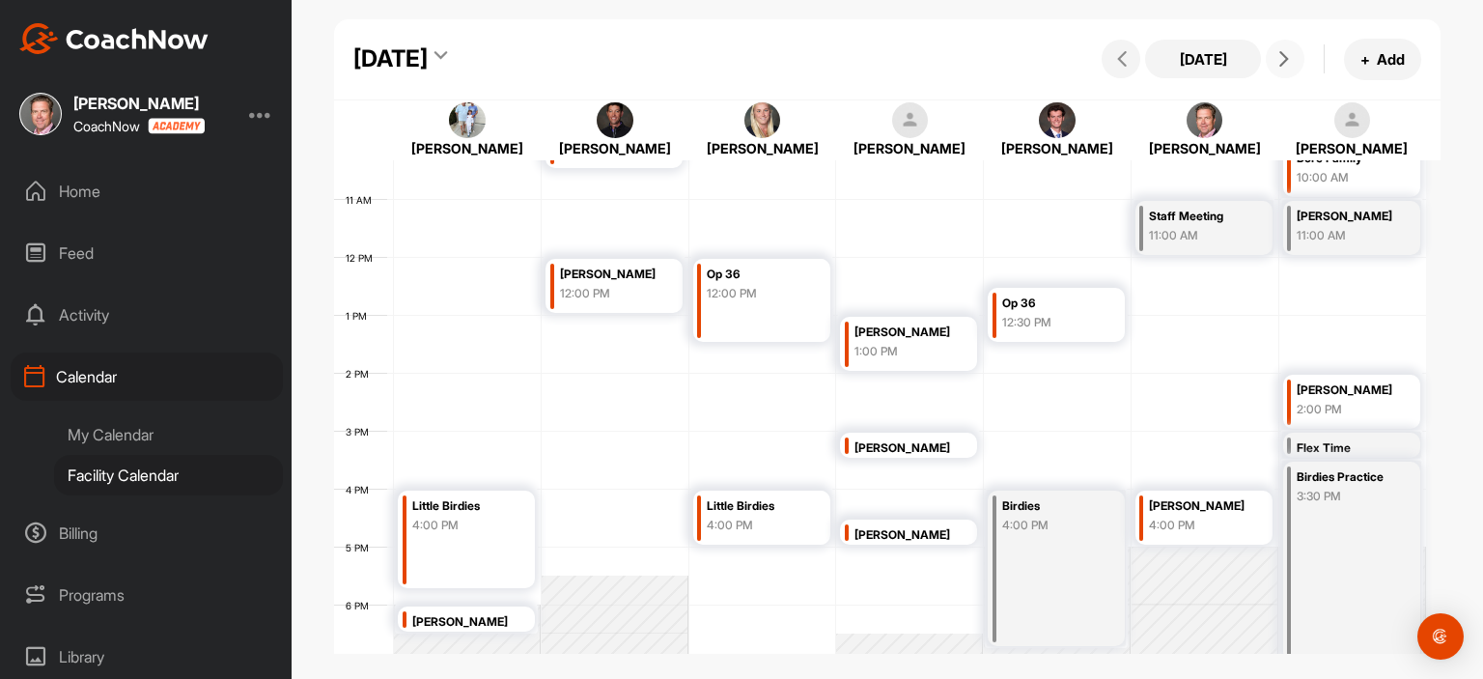
click at [1146, 266] on div "12 AM 1 AM 2 AM 3 AM 4 AM 5 AM 6 AM 7 AM 8 AM 9 AM 10 AM 11 AM 12 PM 1 PM 2 PM …" at bounding box center [880, 257] width 1092 height 1390
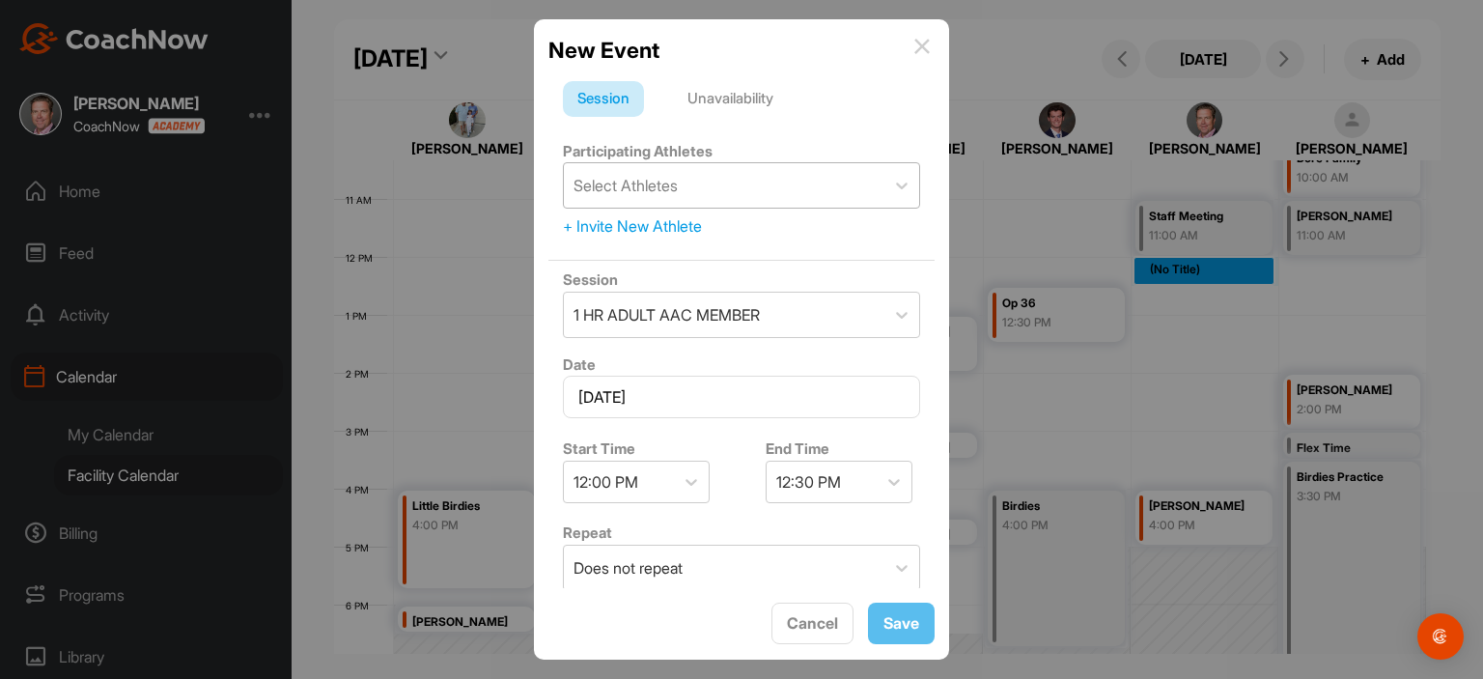
click at [615, 190] on div "Select Athletes" at bounding box center [625, 185] width 104 height 23
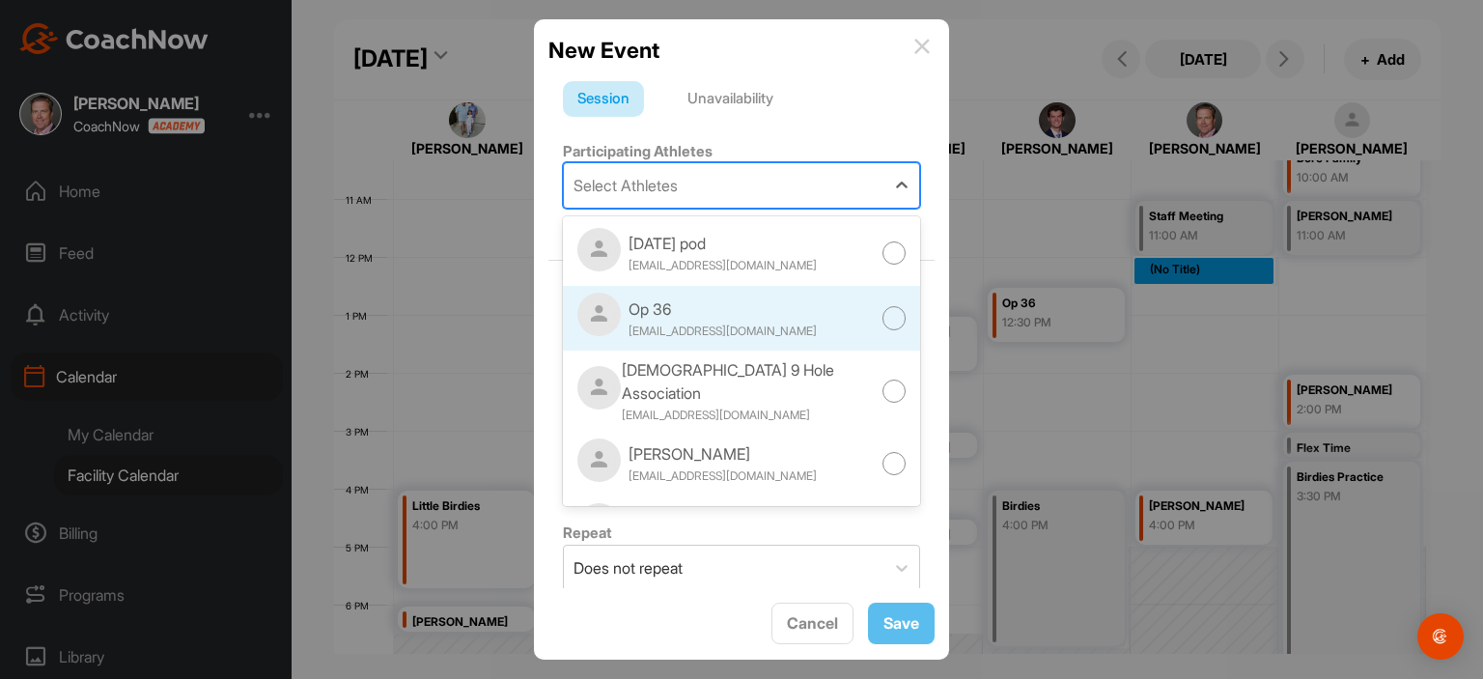
click at [882, 323] on div at bounding box center [894, 318] width 24 height 24
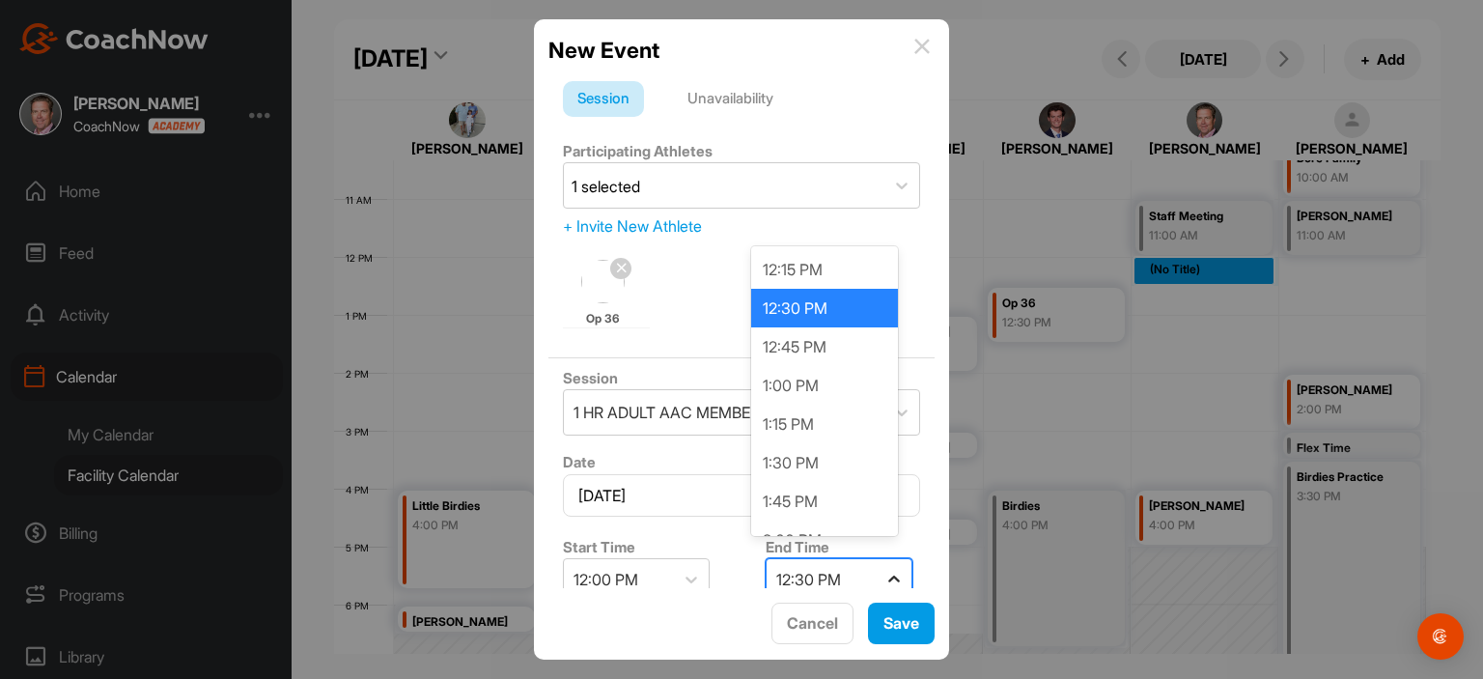
click at [884, 571] on icon at bounding box center [893, 579] width 19 height 19
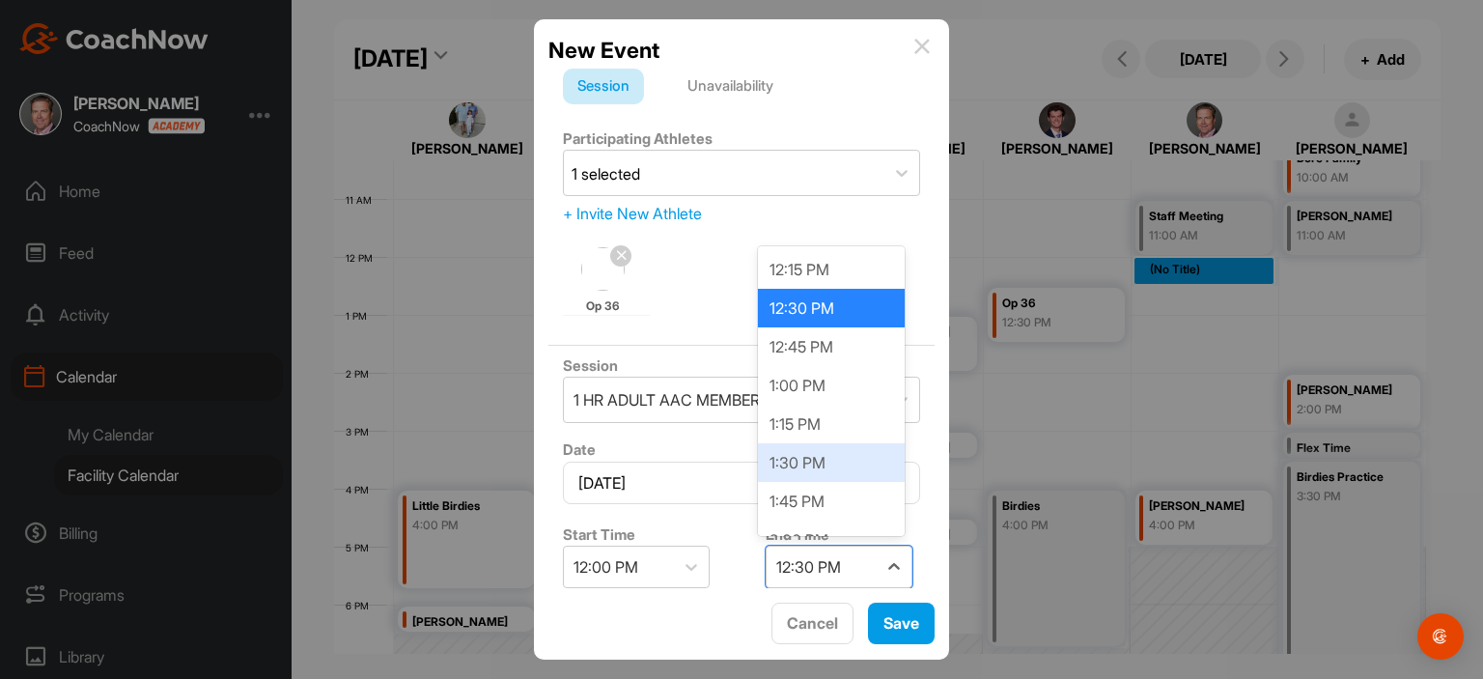
click at [853, 480] on div "1:30 PM" at bounding box center [831, 462] width 147 height 39
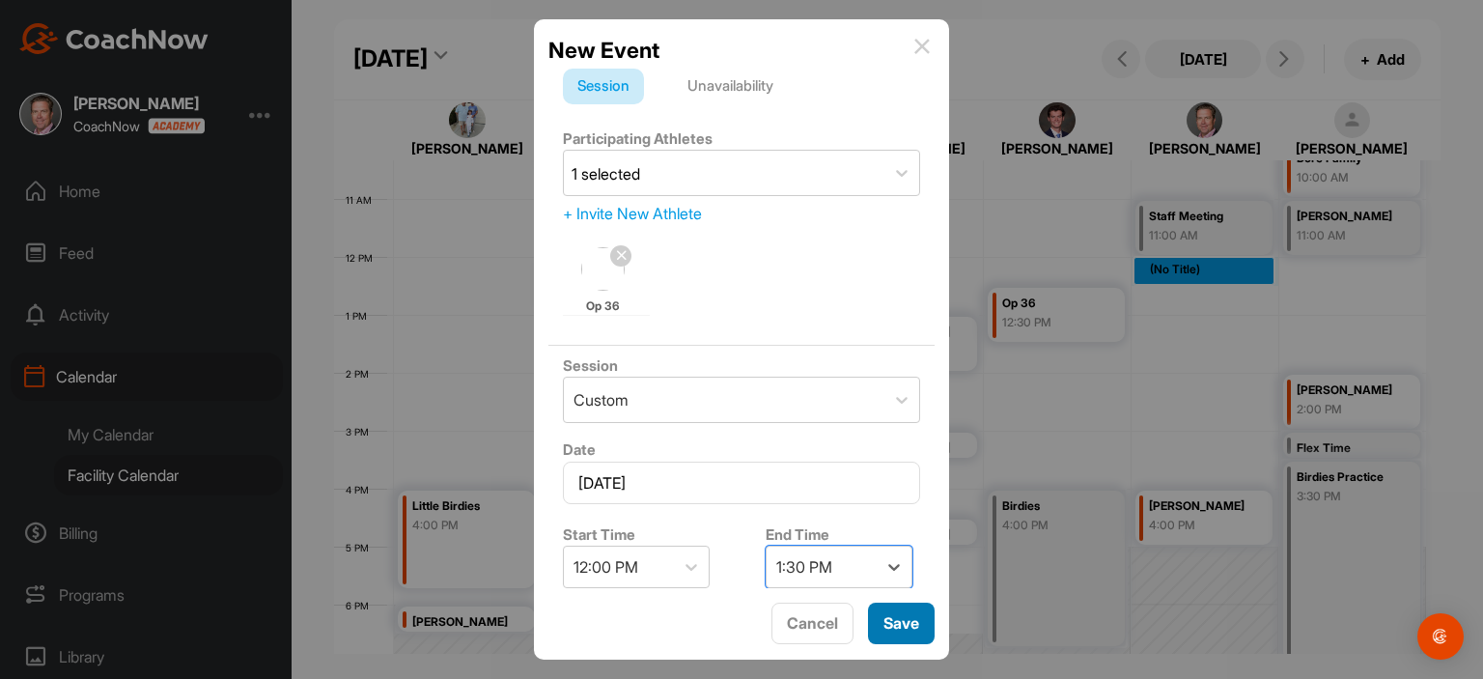
click at [896, 625] on button "Save" at bounding box center [901, 623] width 67 height 42
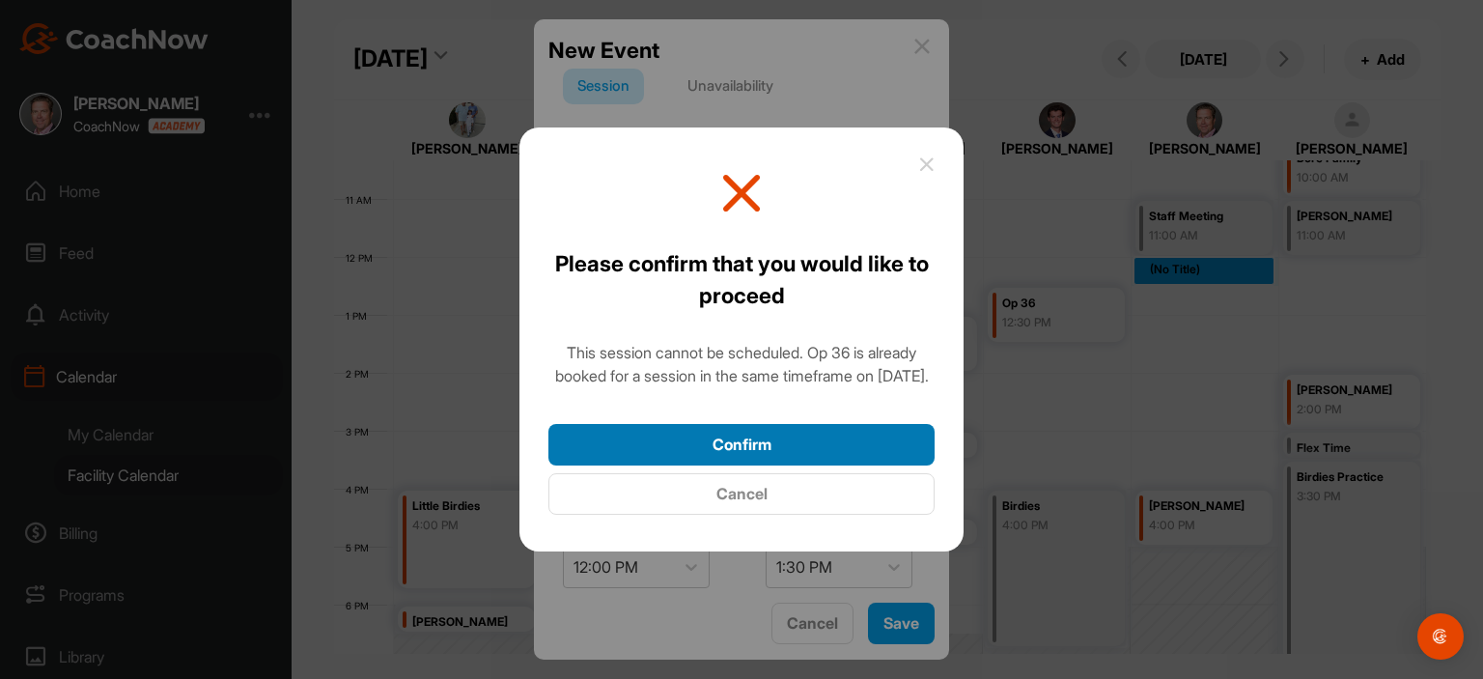
click at [832, 453] on button "Confirm" at bounding box center [741, 445] width 386 height 42
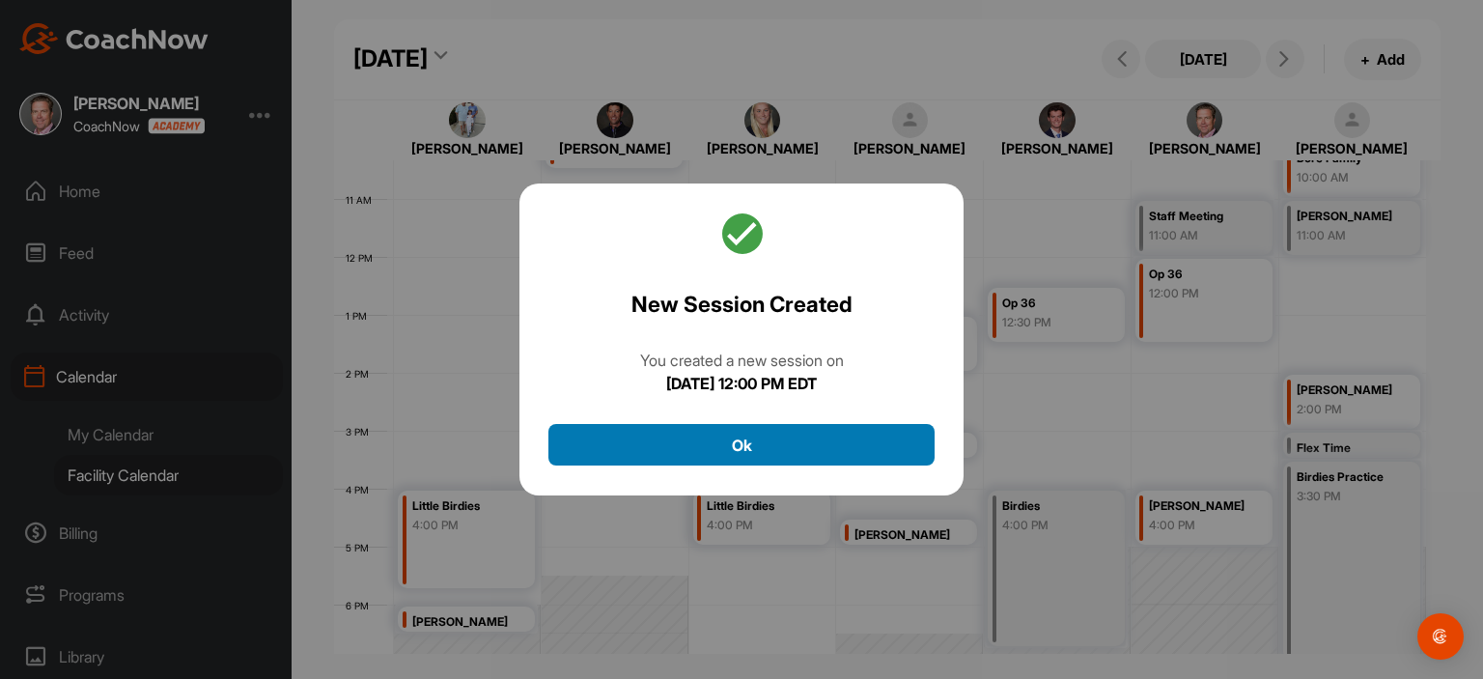
click at [814, 441] on button "Ok" at bounding box center [741, 445] width 386 height 42
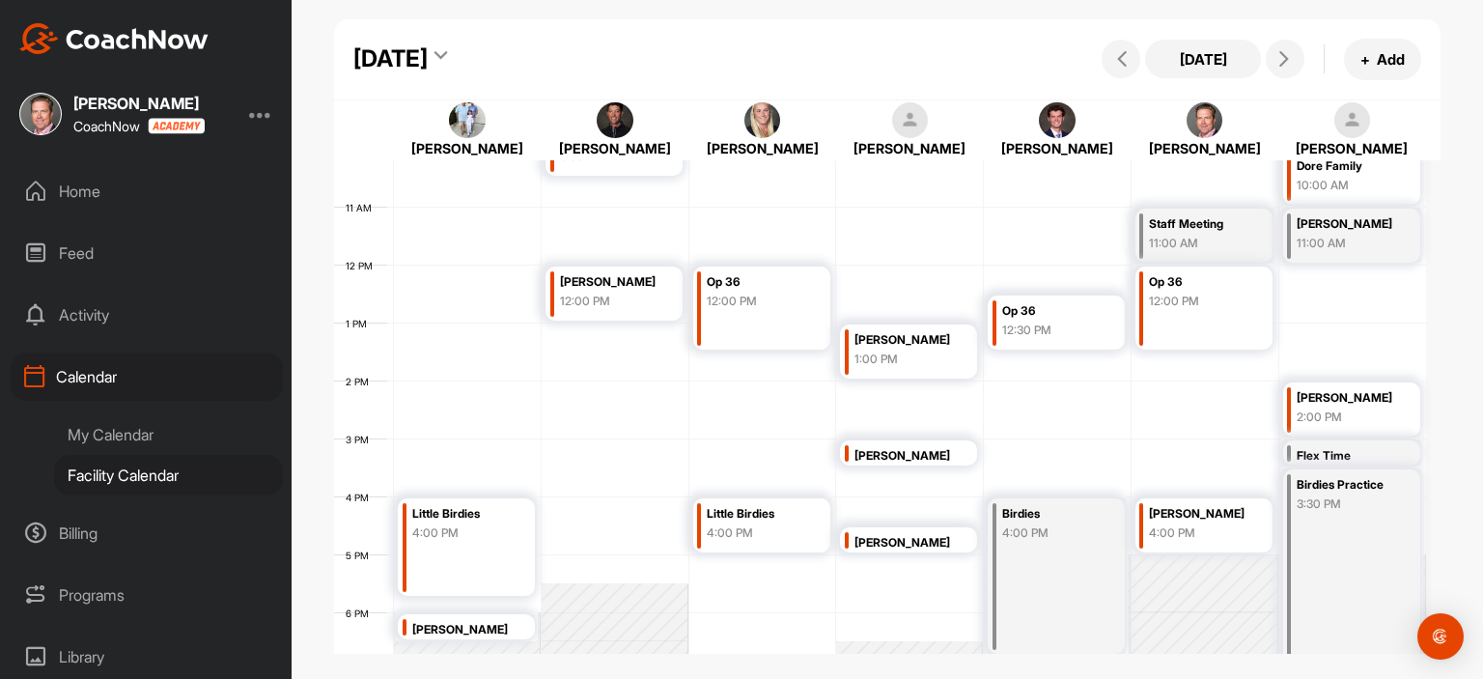
scroll to position [607, 0]
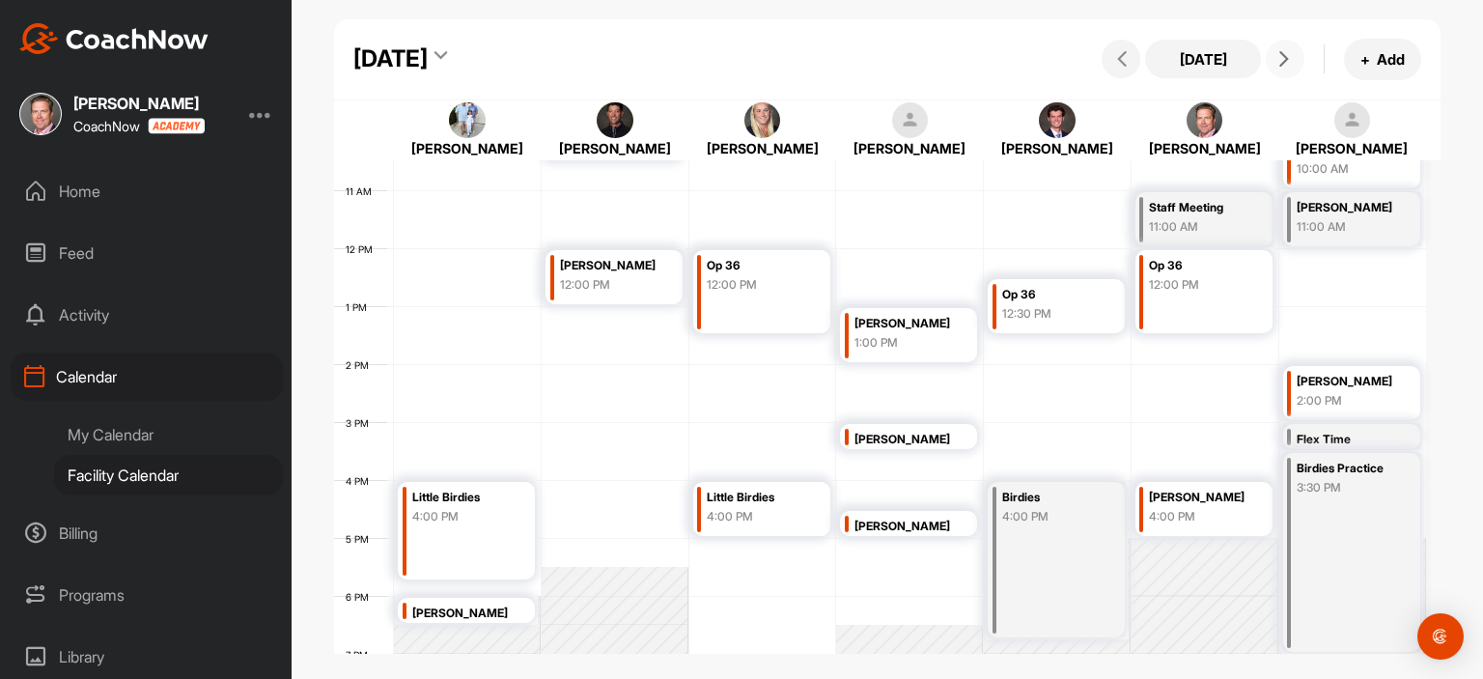
click at [1286, 65] on icon at bounding box center [1283, 58] width 15 height 15
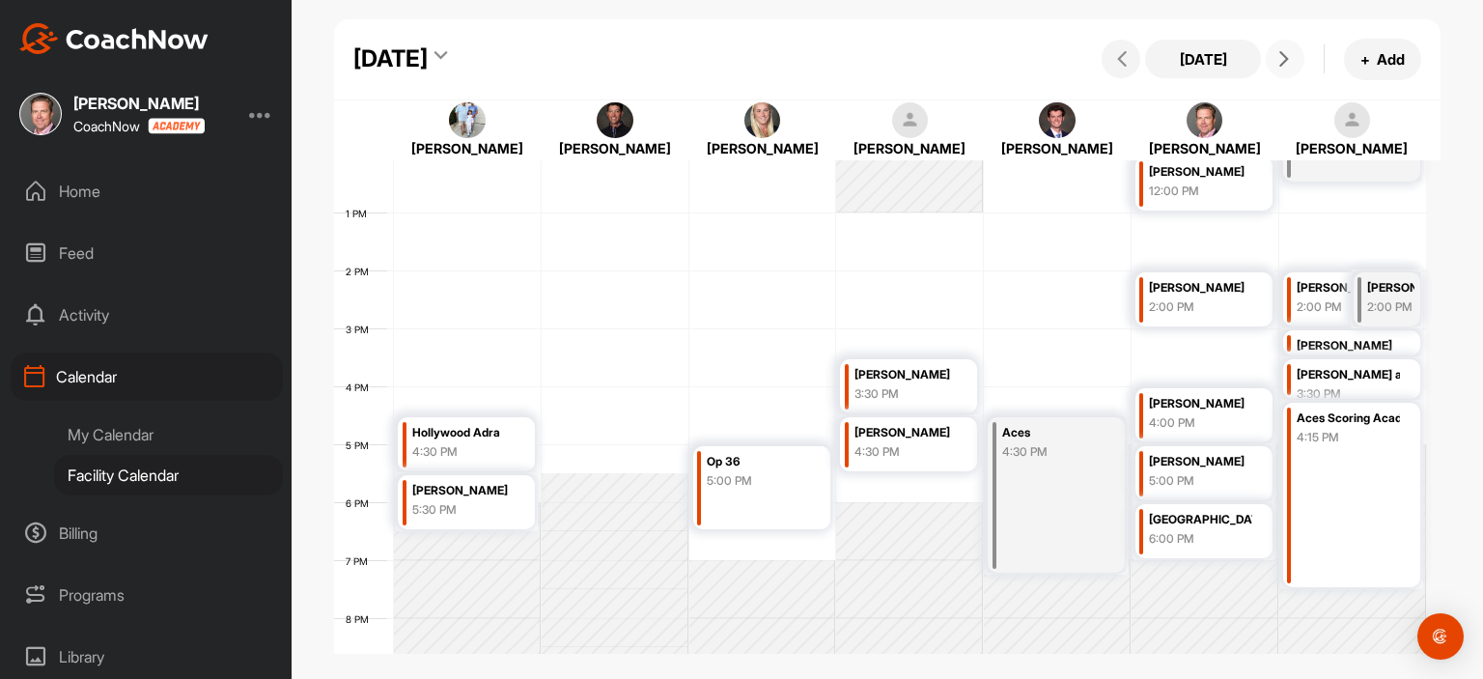
scroll to position [706, 0]
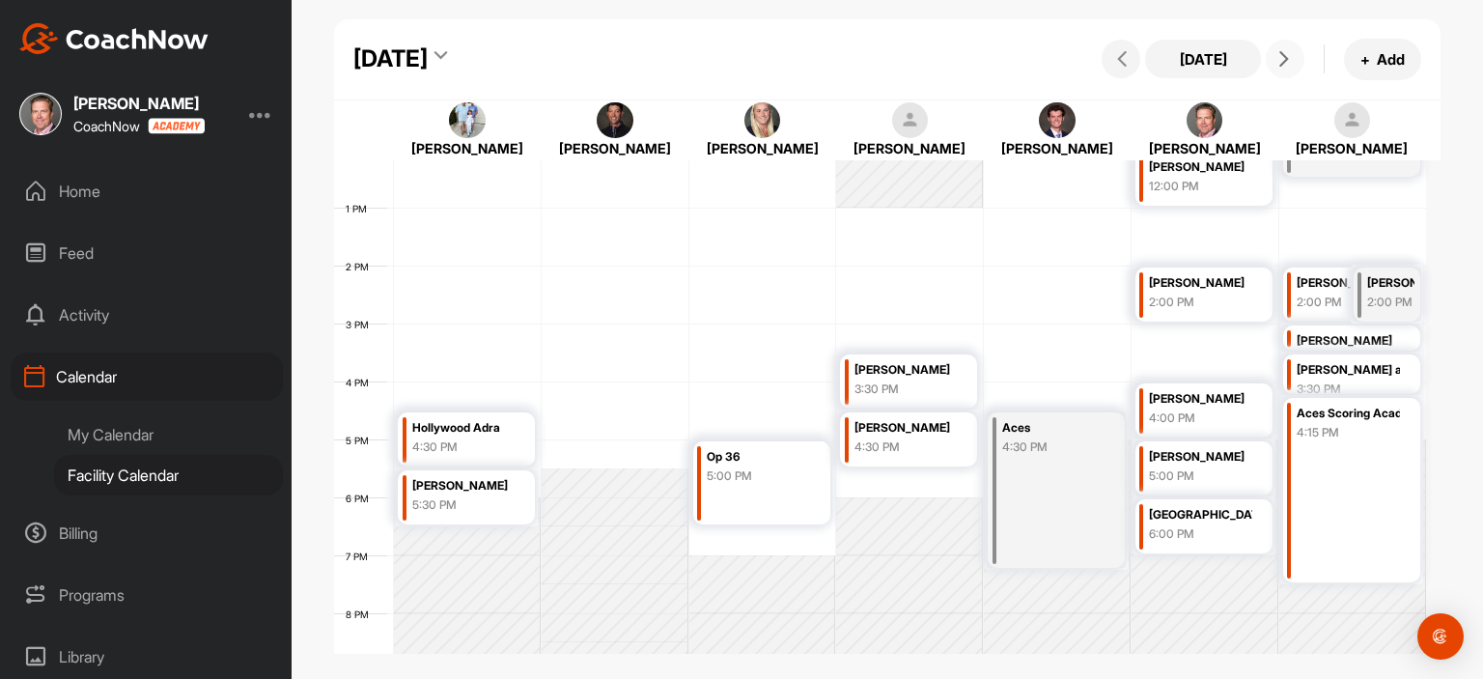
click at [1285, 56] on icon at bounding box center [1283, 58] width 15 height 15
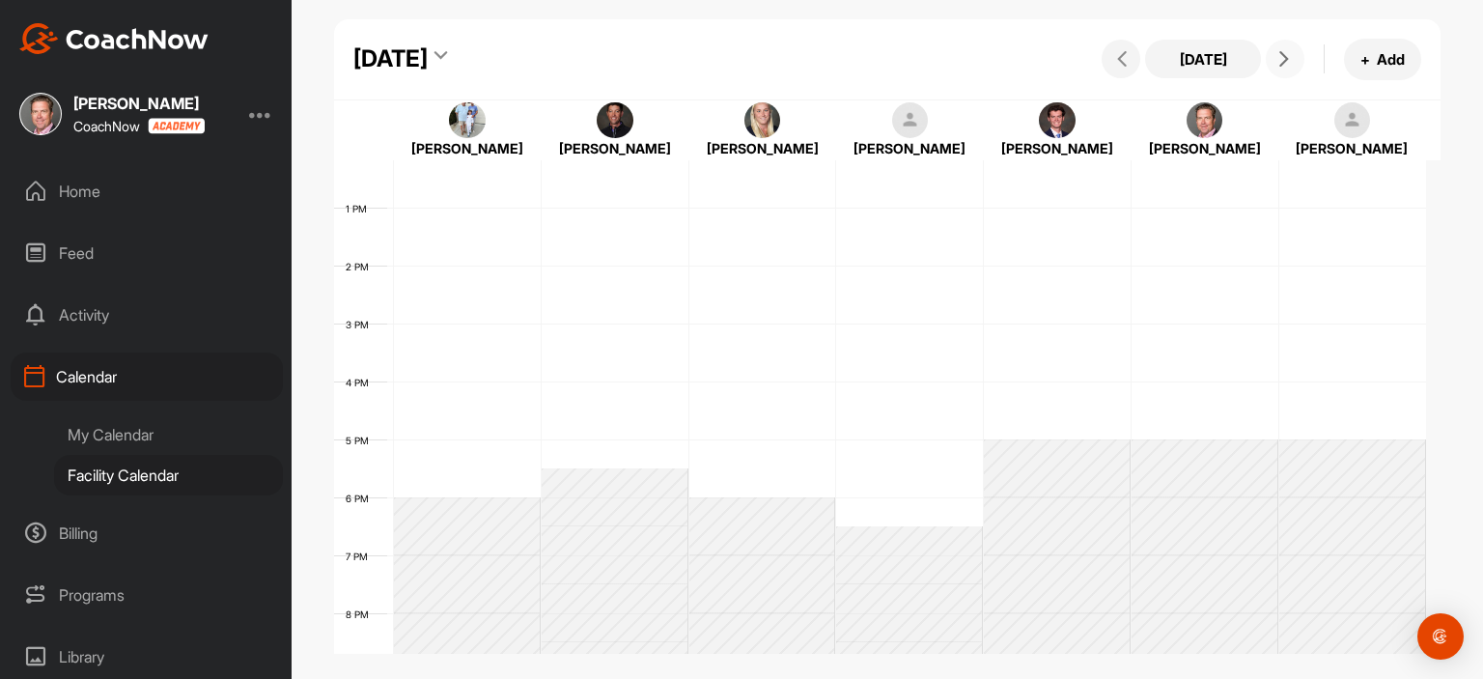
scroll to position [335, 0]
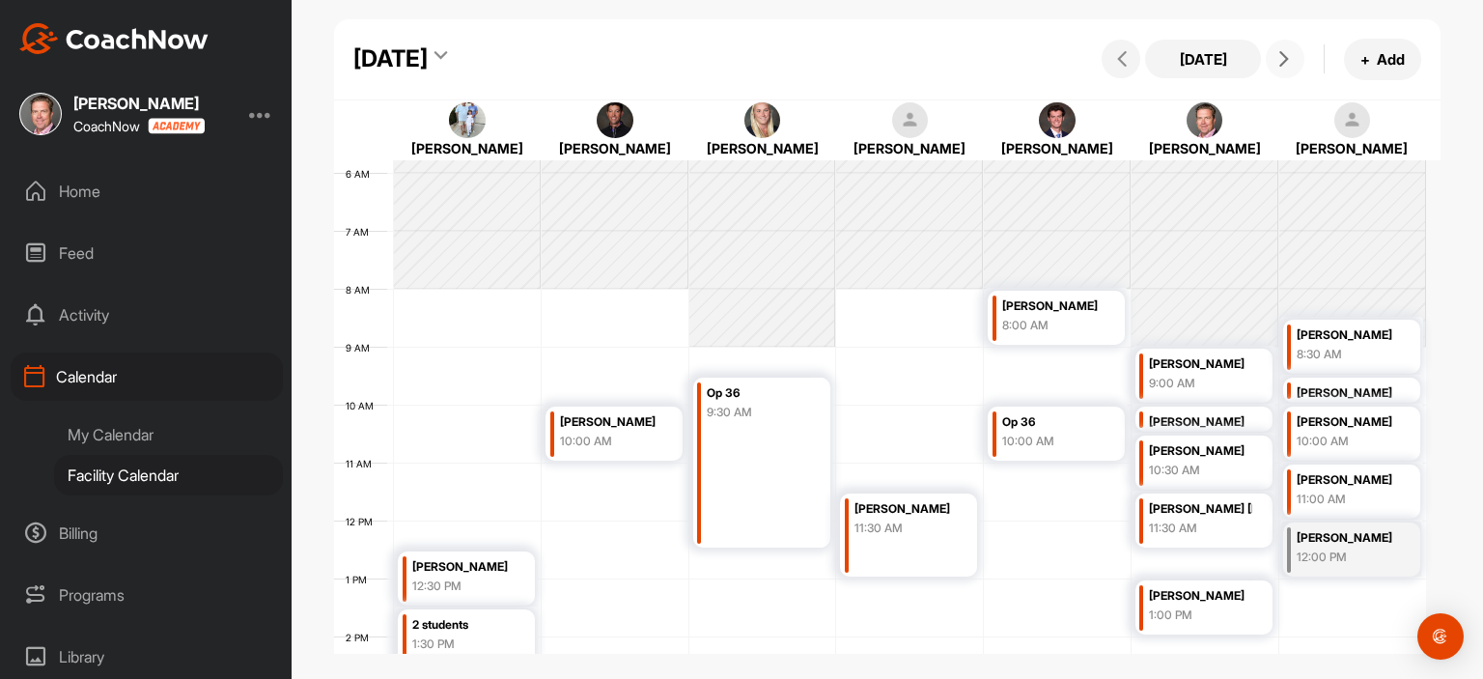
click at [1285, 56] on icon at bounding box center [1283, 58] width 15 height 15
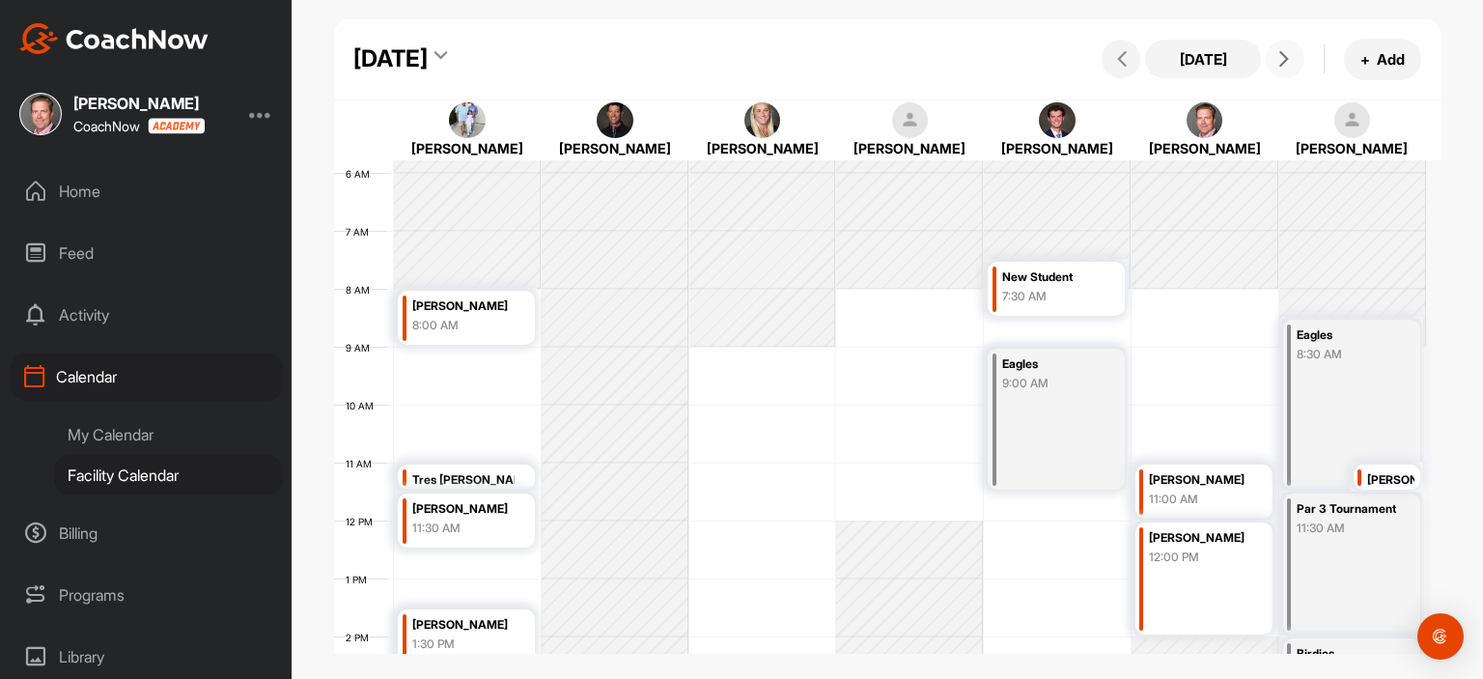
click at [1285, 56] on icon at bounding box center [1283, 58] width 15 height 15
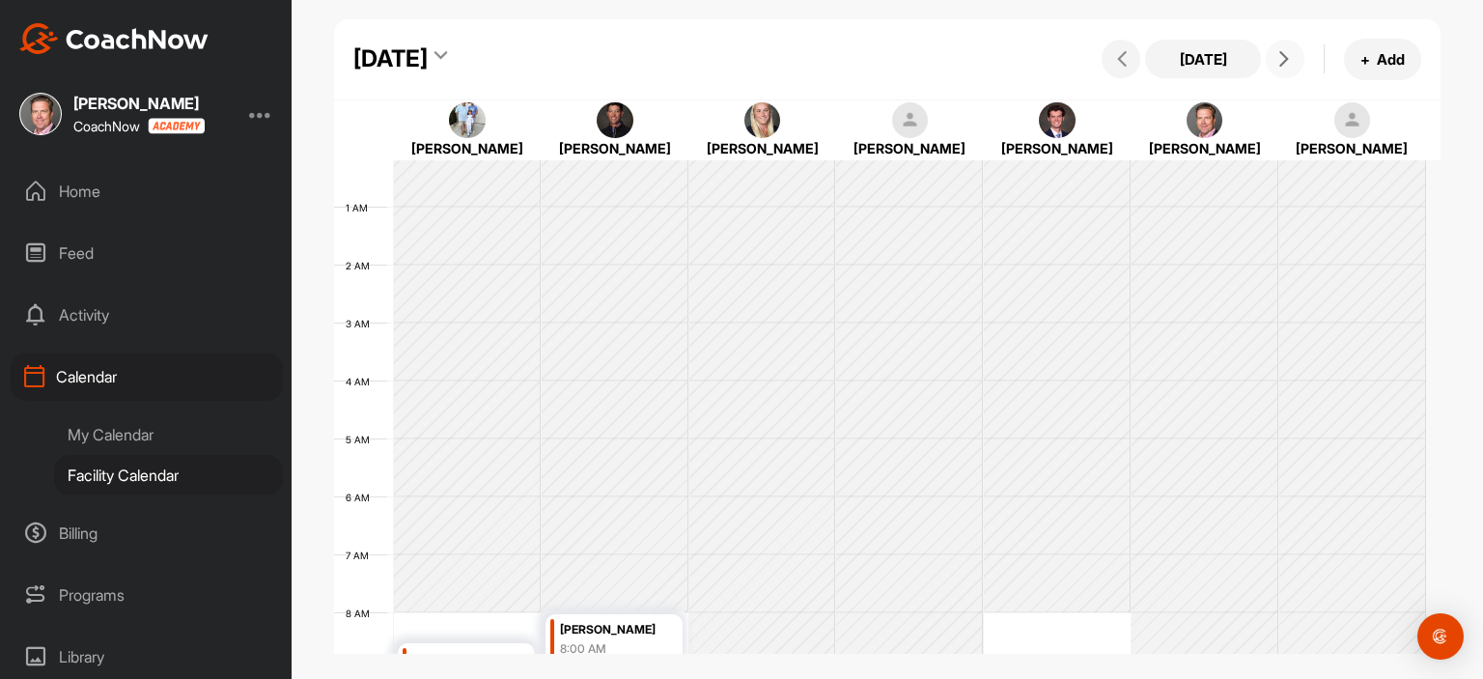
scroll to position [0, 0]
click at [126, 317] on div "Activity" at bounding box center [147, 315] width 272 height 48
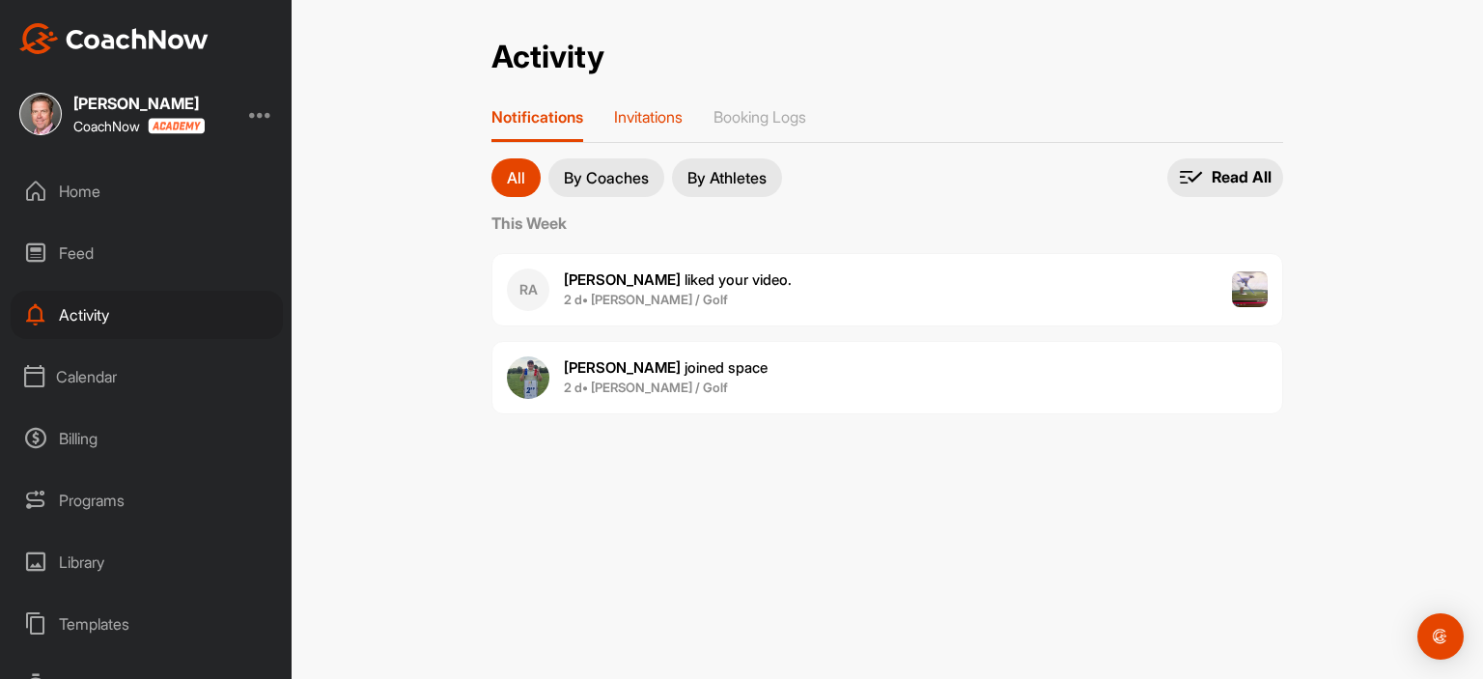
click at [653, 120] on p "Invitations" at bounding box center [648, 116] width 69 height 19
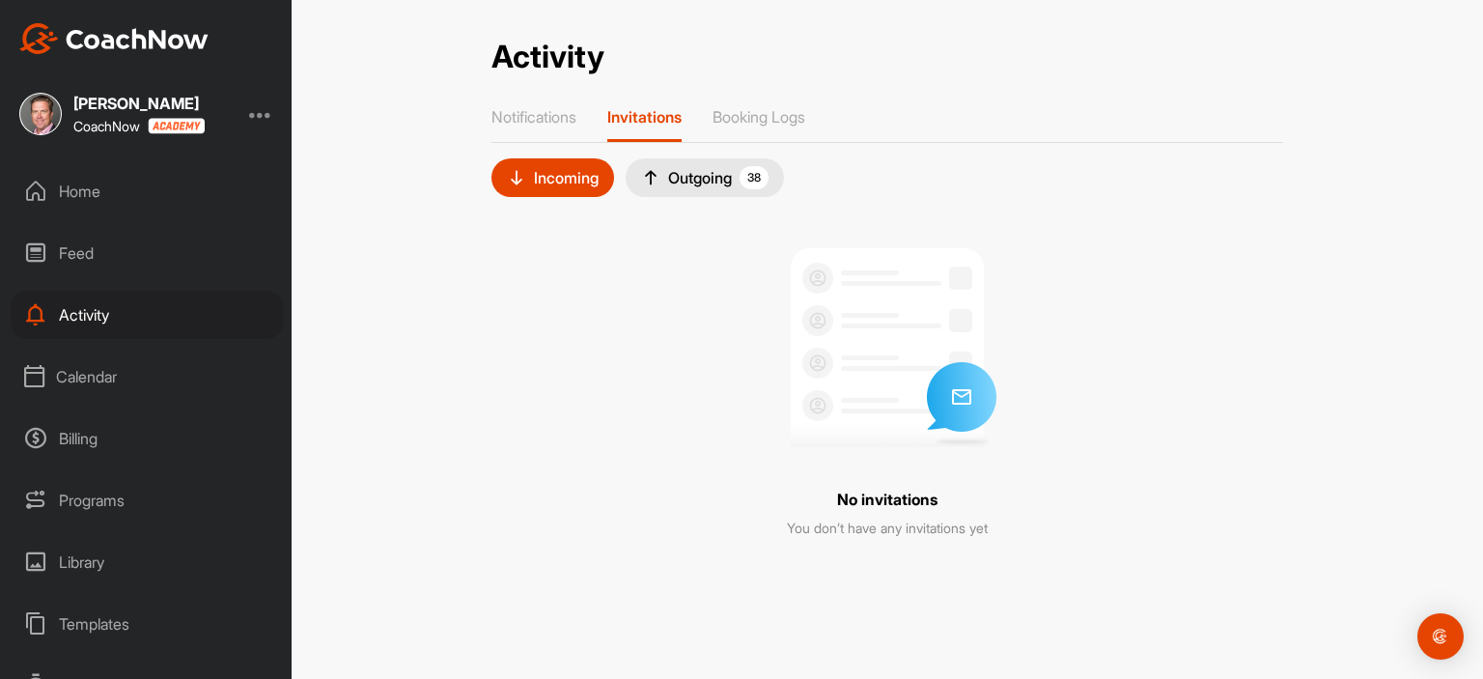
click at [674, 175] on div "Outgoing 38" at bounding box center [704, 177] width 127 height 23
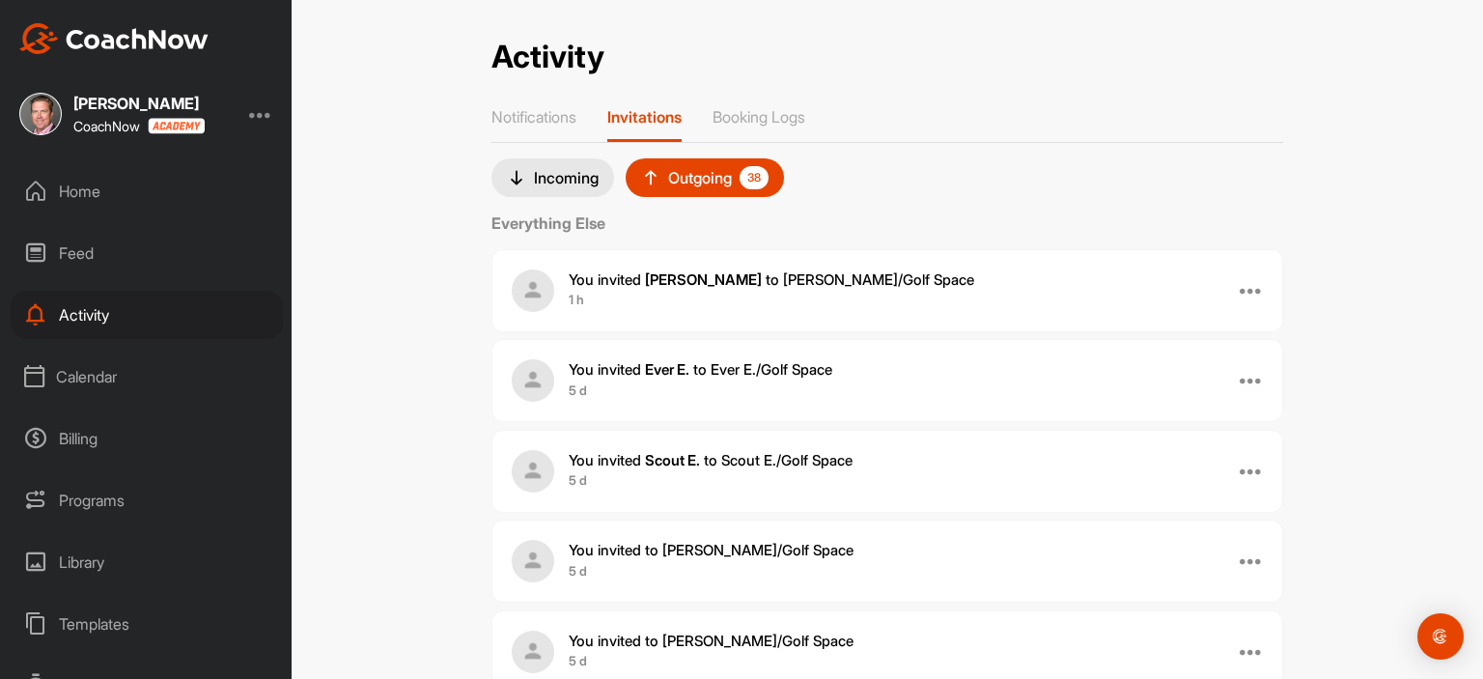
click at [1482, 678] on html "[PERSON_NAME] CoachNow Home Feed Activity Calendar Billing Programs Library Tem…" at bounding box center [741, 339] width 1483 height 679
click at [779, 132] on div "Booking Logs" at bounding box center [758, 124] width 93 height 35
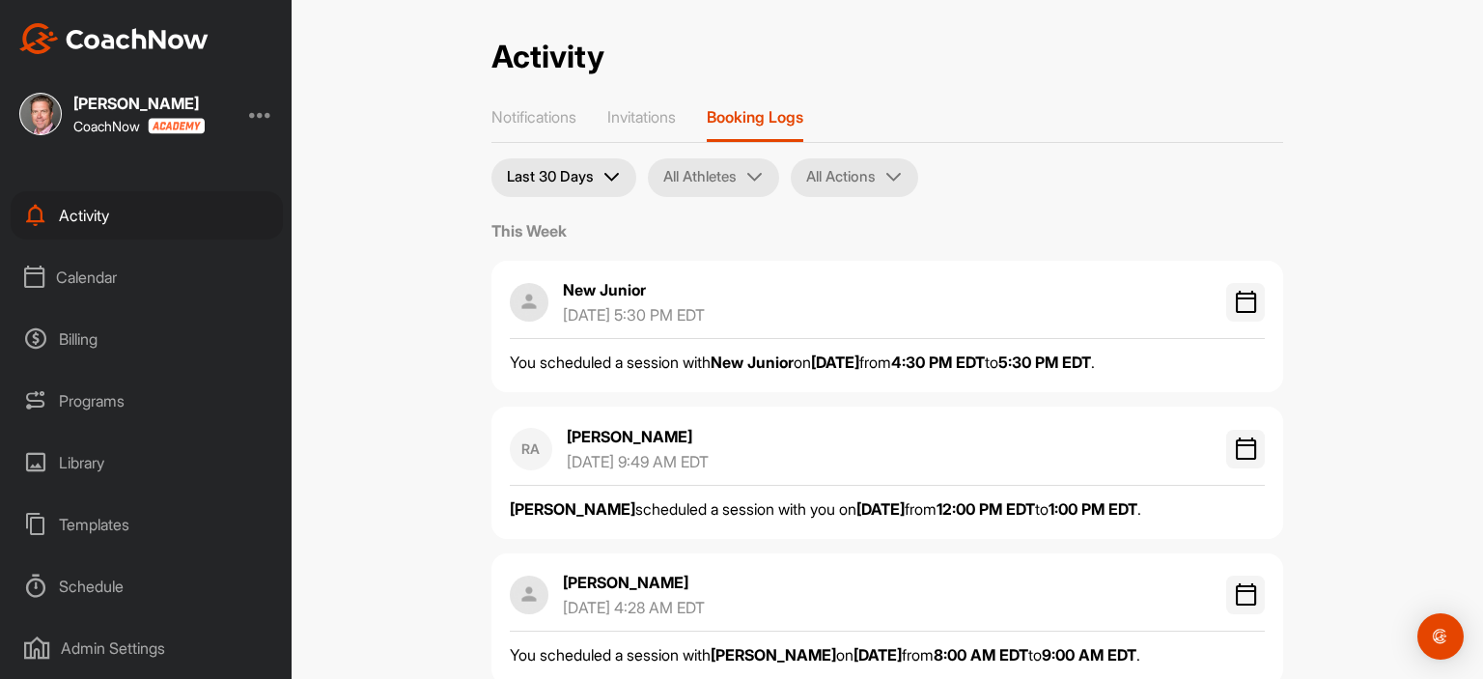
scroll to position [215, 0]
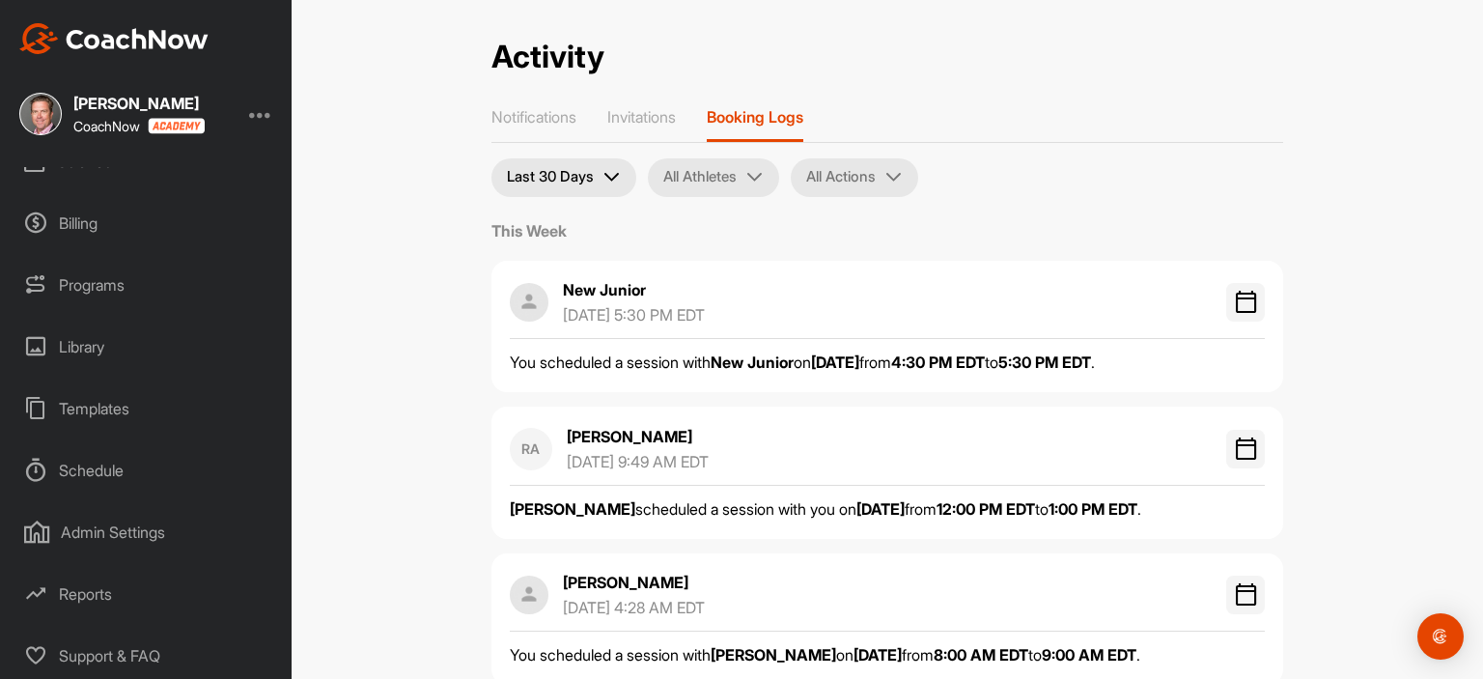
click at [120, 411] on div "Templates" at bounding box center [147, 408] width 272 height 48
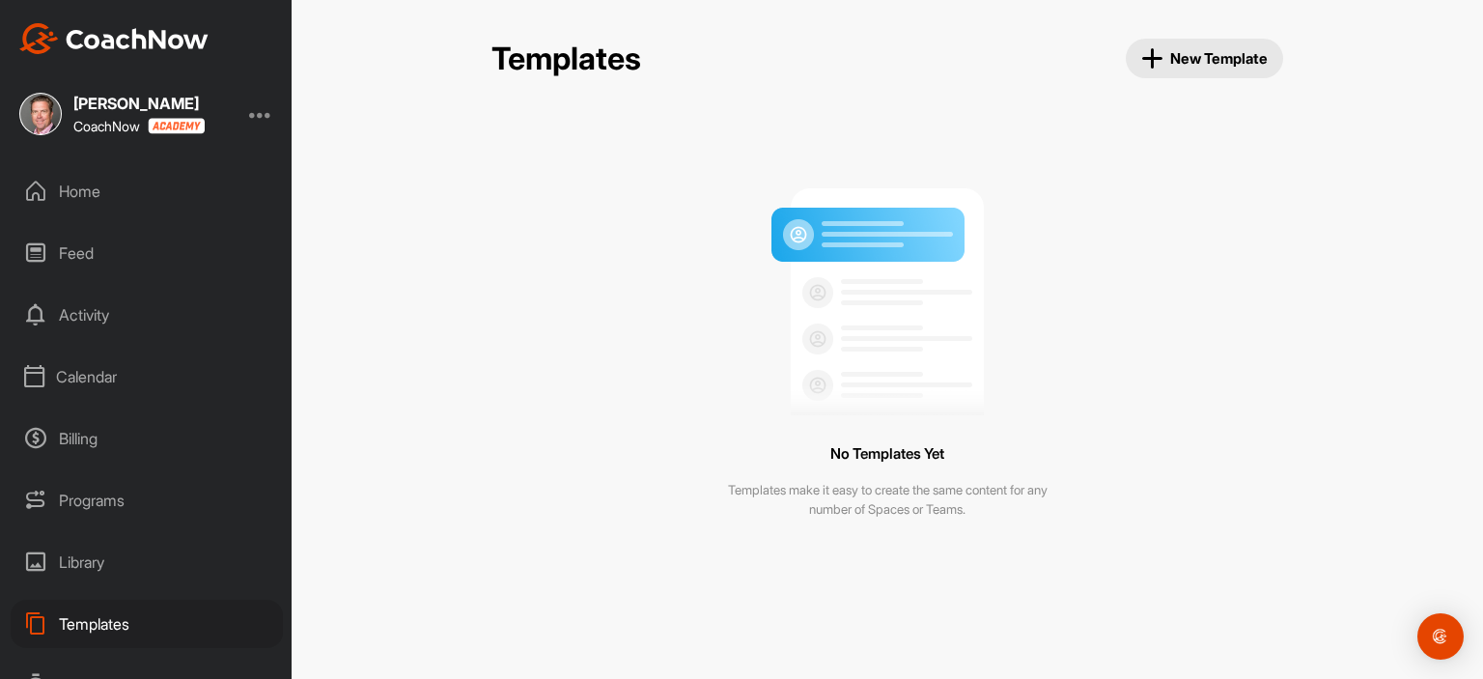
click at [99, 505] on div "Programs" at bounding box center [147, 500] width 272 height 48
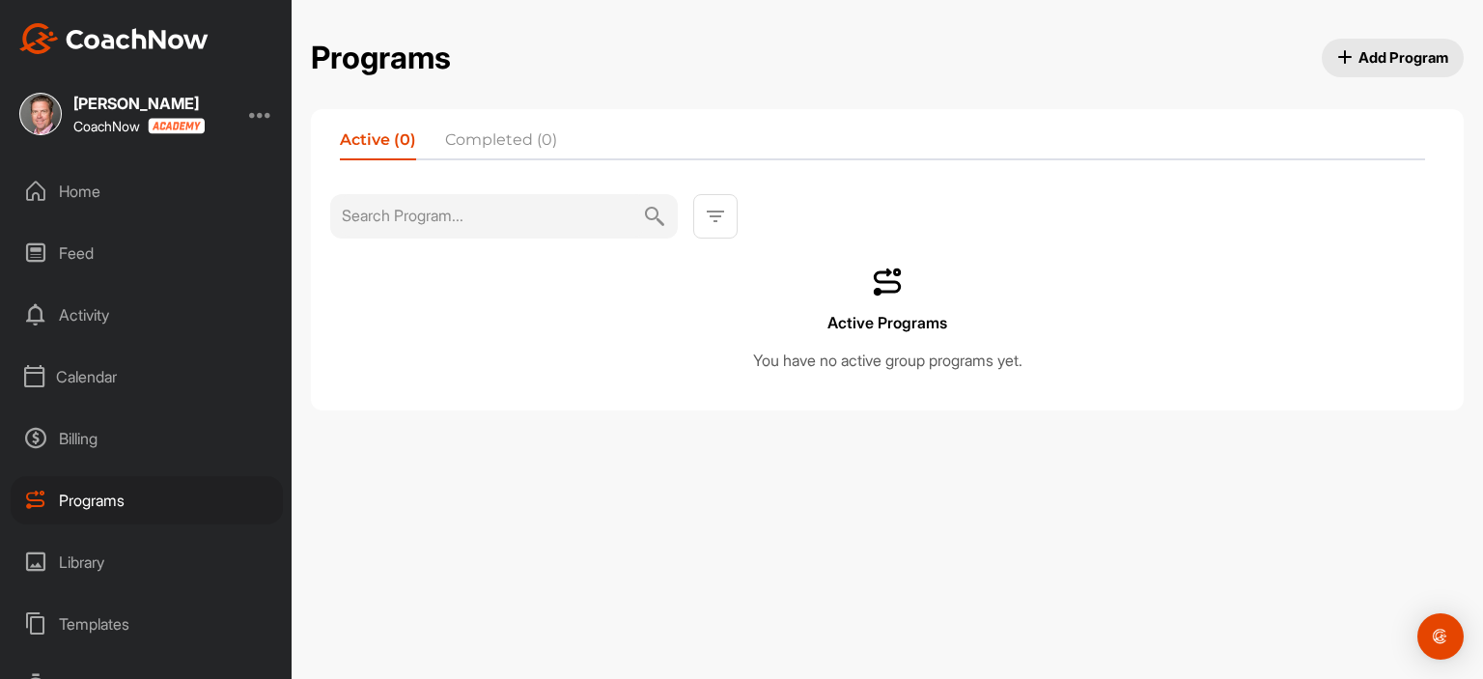
click at [85, 198] on div "Home" at bounding box center [147, 191] width 272 height 48
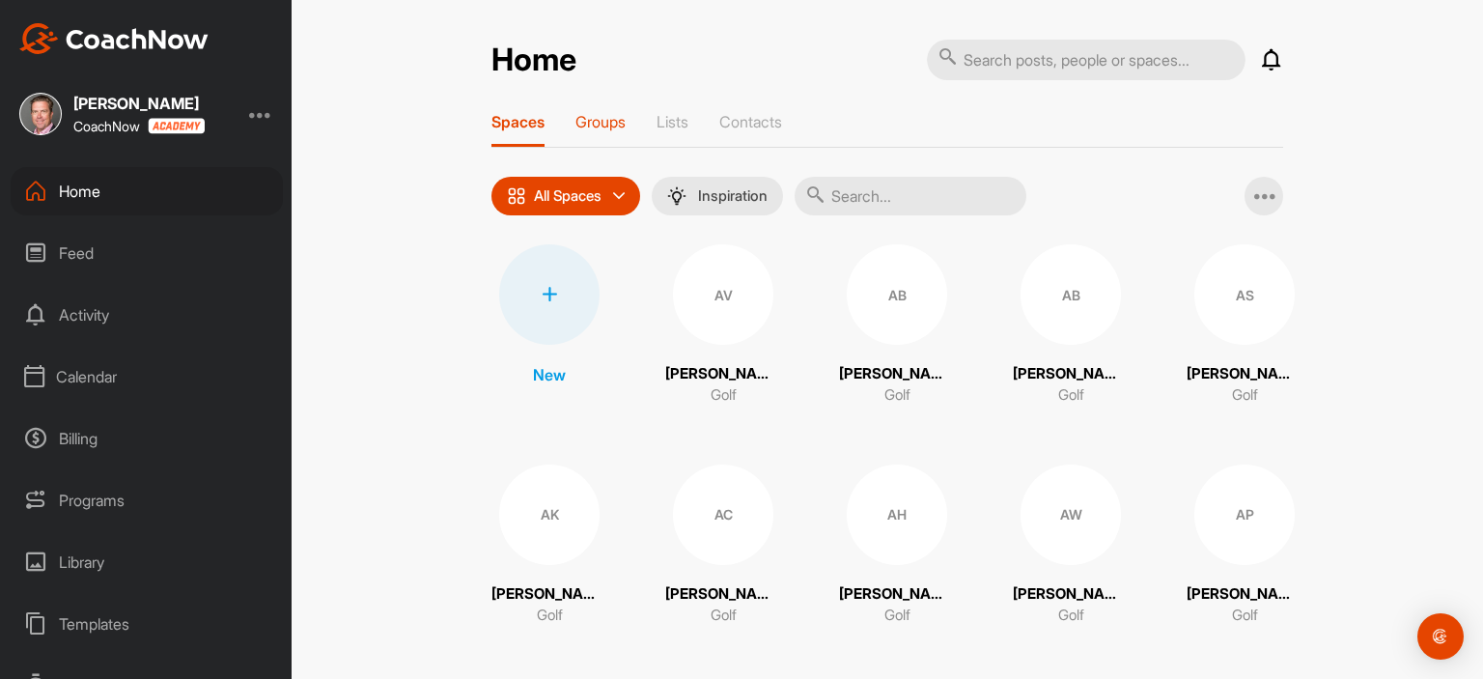
click at [605, 121] on p "Groups" at bounding box center [600, 121] width 50 height 19
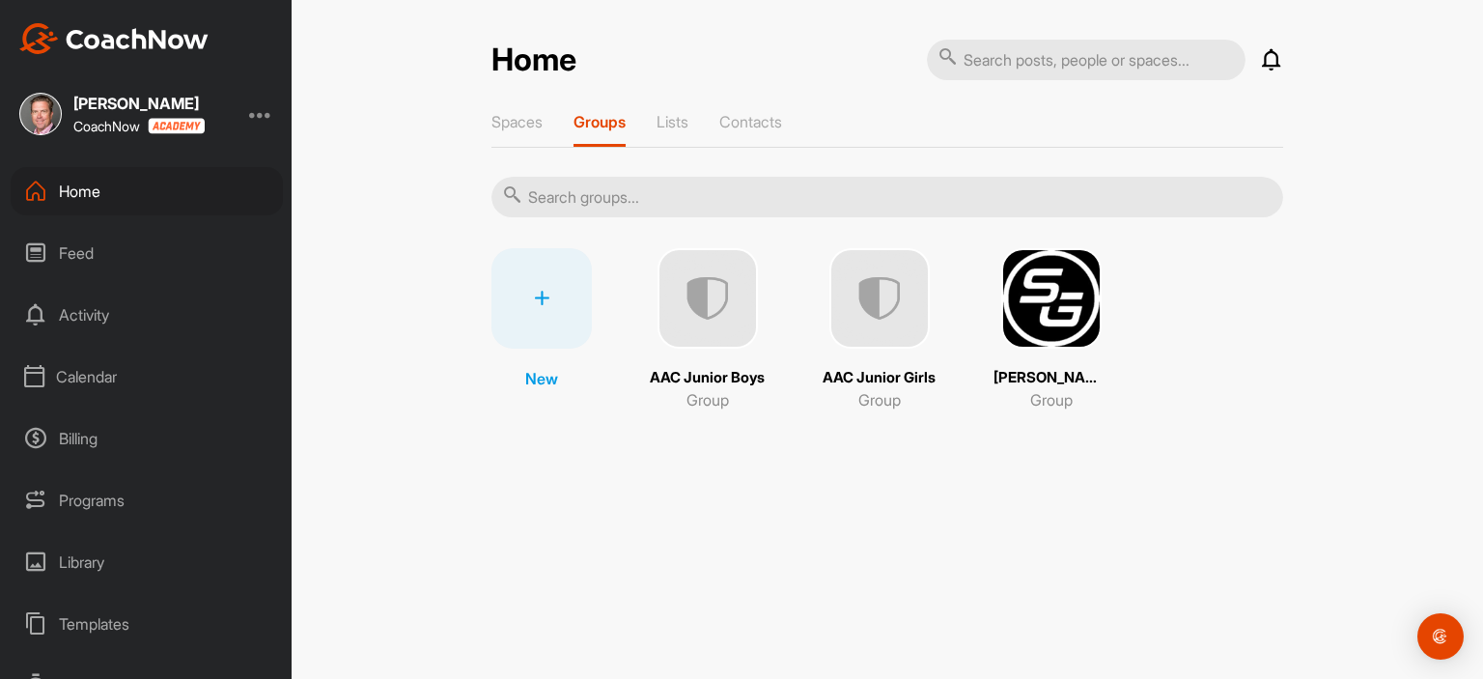
click at [538, 297] on icon at bounding box center [541, 298] width 15 height 15
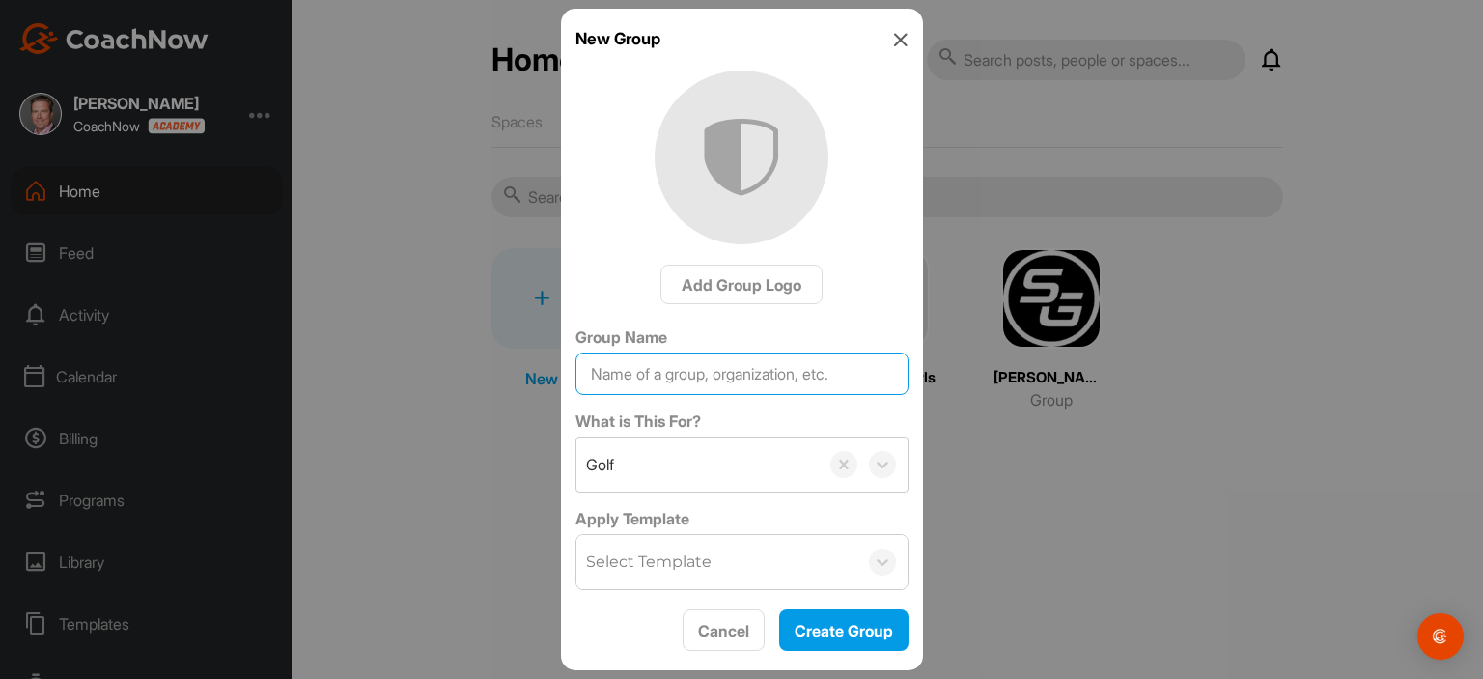
click at [658, 372] on input "Group Name" at bounding box center [741, 373] width 333 height 42
type input "Op 36"
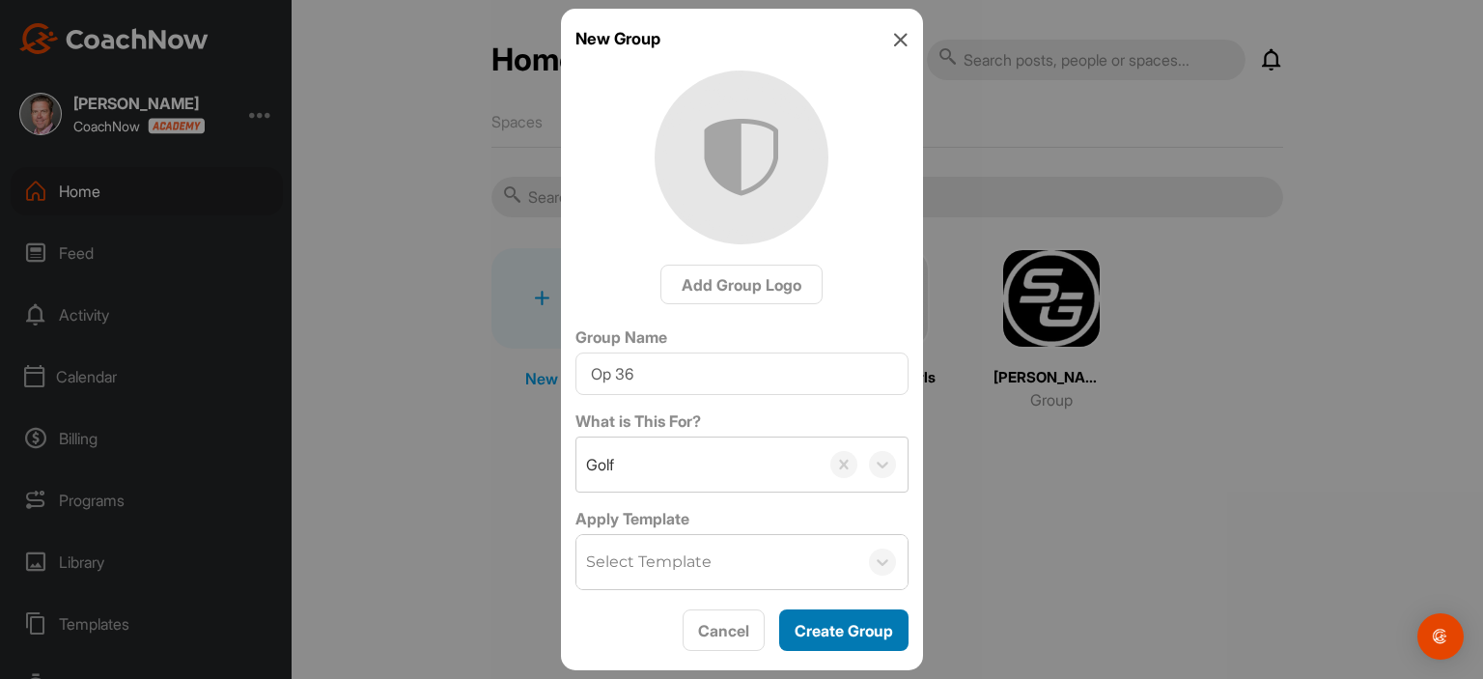
click at [863, 627] on span "Create Group" at bounding box center [844, 630] width 98 height 19
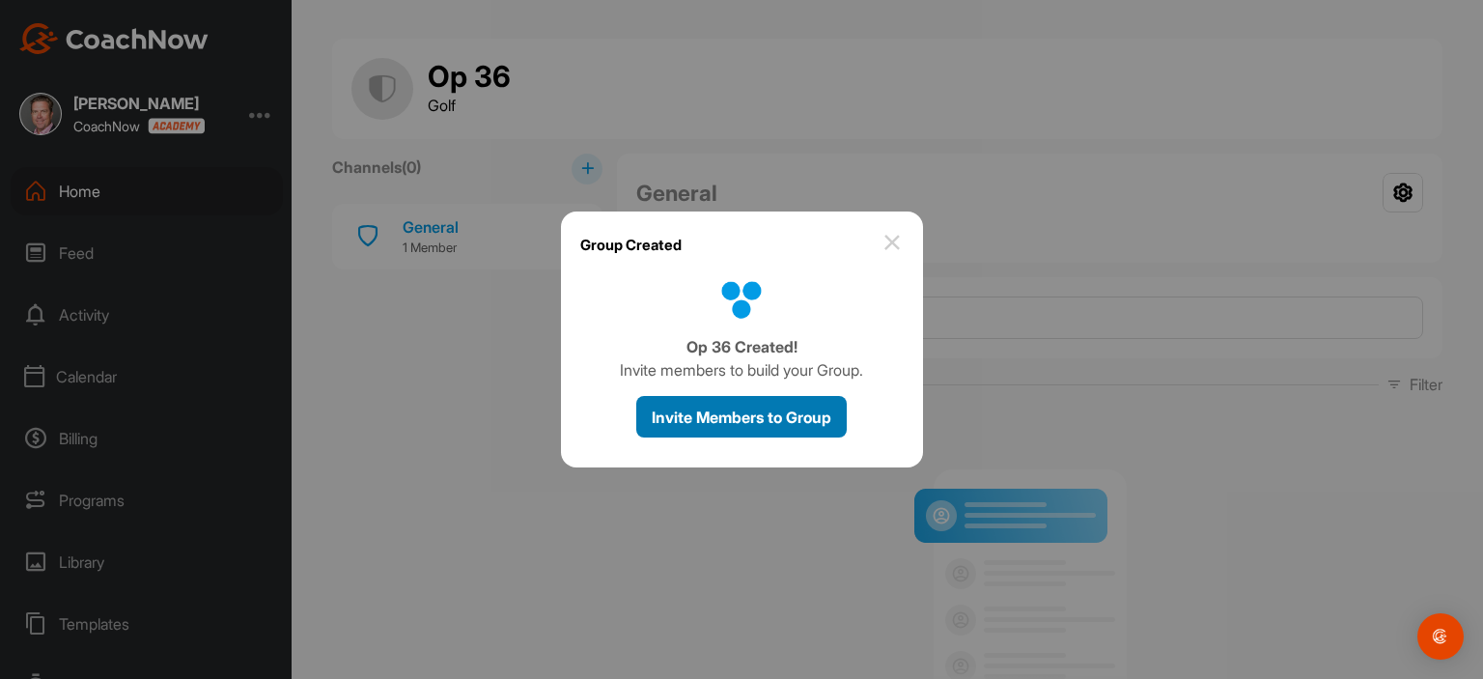
click at [782, 414] on span "Invite Members to Group" at bounding box center [742, 416] width 180 height 19
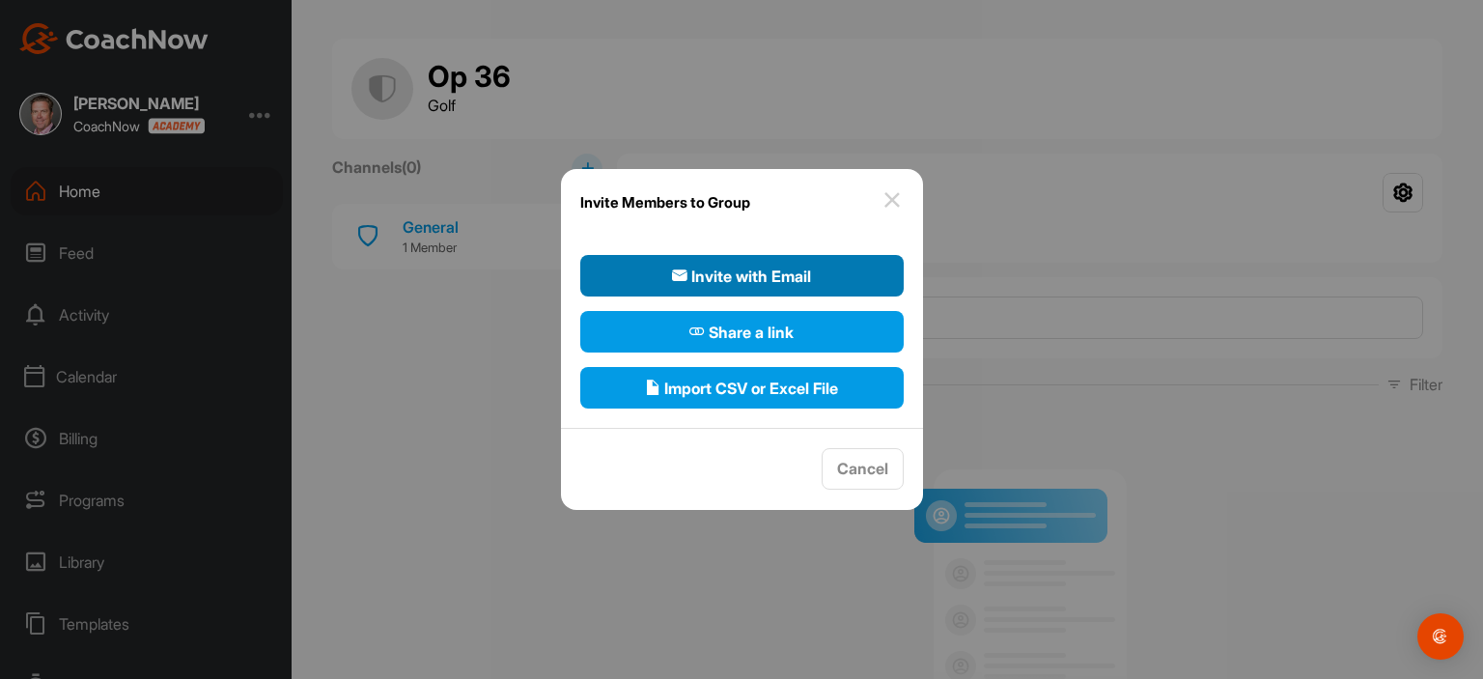
click at [863, 275] on button "Invite with Email" at bounding box center [741, 276] width 323 height 42
select select"] "player"
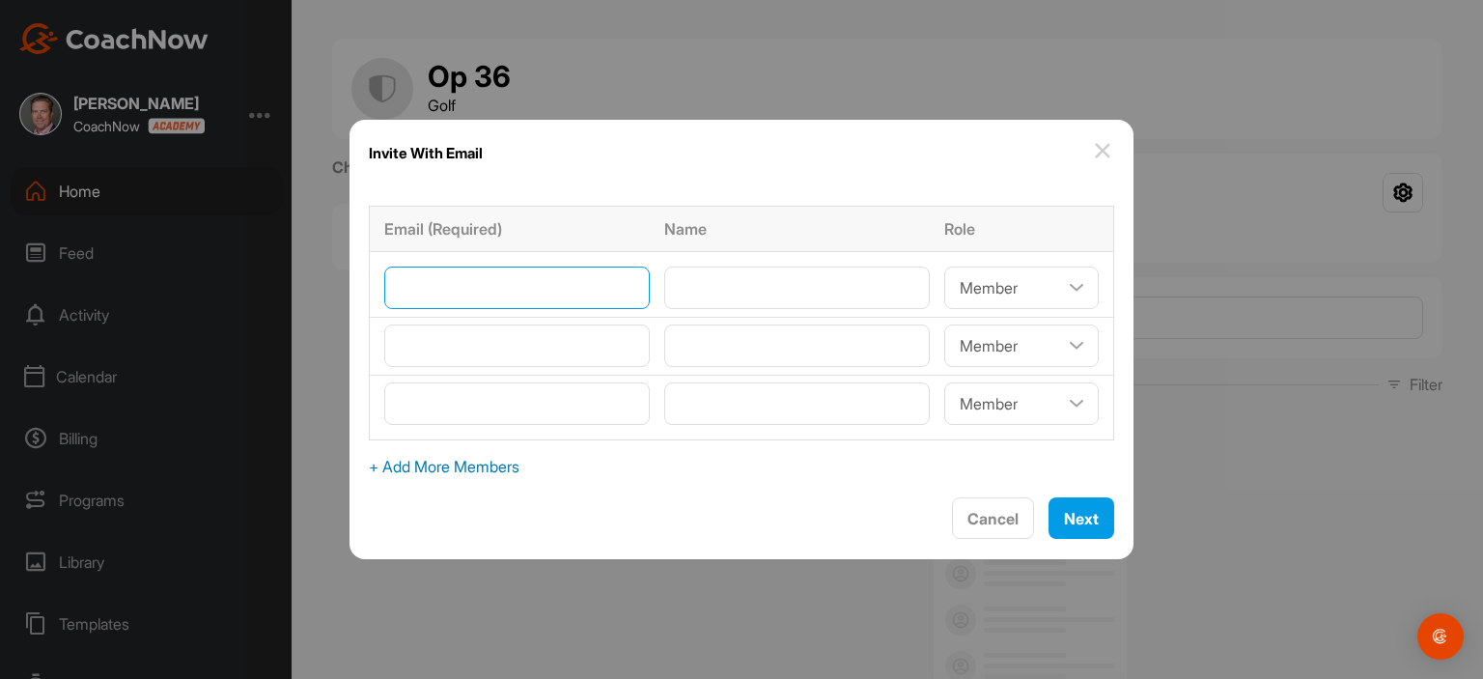
click at [508, 297] on input"] "email" at bounding box center [516, 287] width 265 height 42
paste input"] "[EMAIL_ADDRESS][DOMAIN_NAME]"
type input"] "[EMAIL_ADDRESS][DOMAIN_NAME]"
click at [686, 298] on input"] "text" at bounding box center [796, 287] width 265 height 42
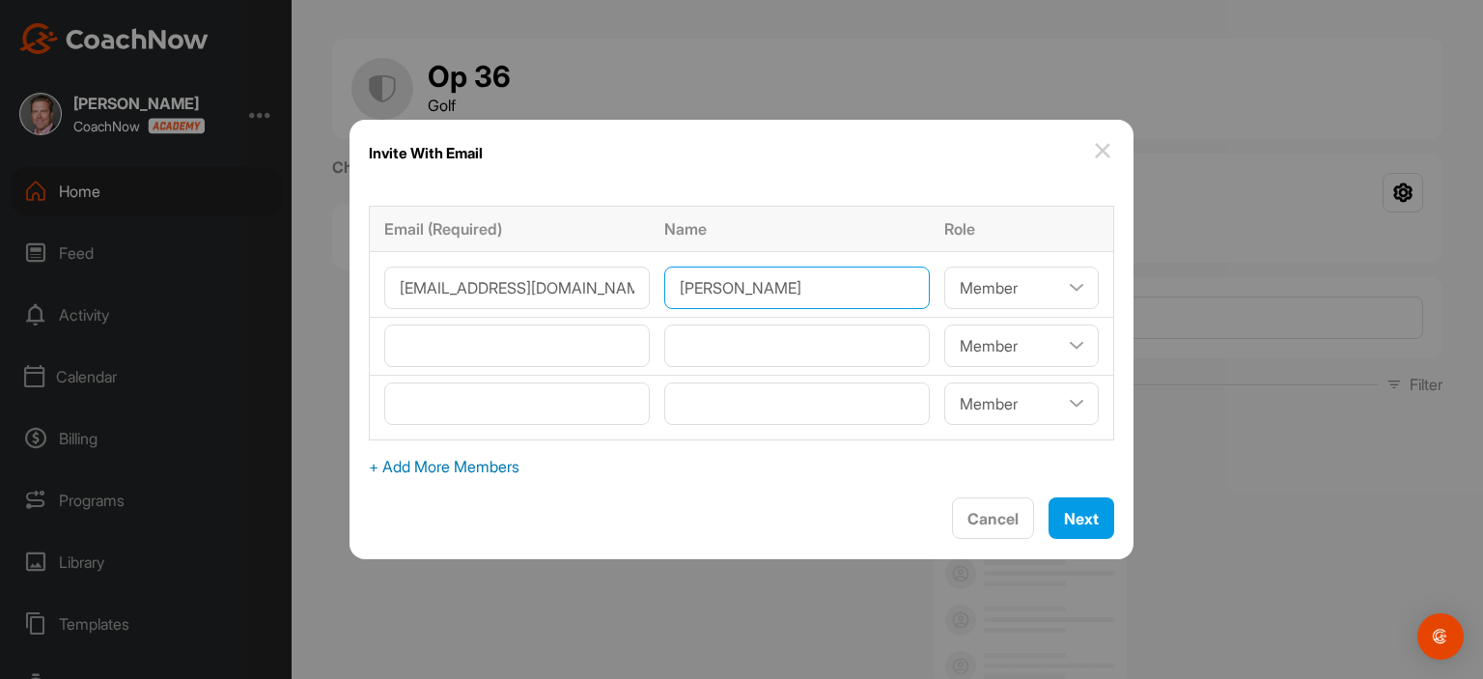
type input"] "[PERSON_NAME]"
click at [557, 345] on input"] "email" at bounding box center [516, 345] width 265 height 42
paste input"] "[EMAIL_ADDRESS][DOMAIN_NAME]"
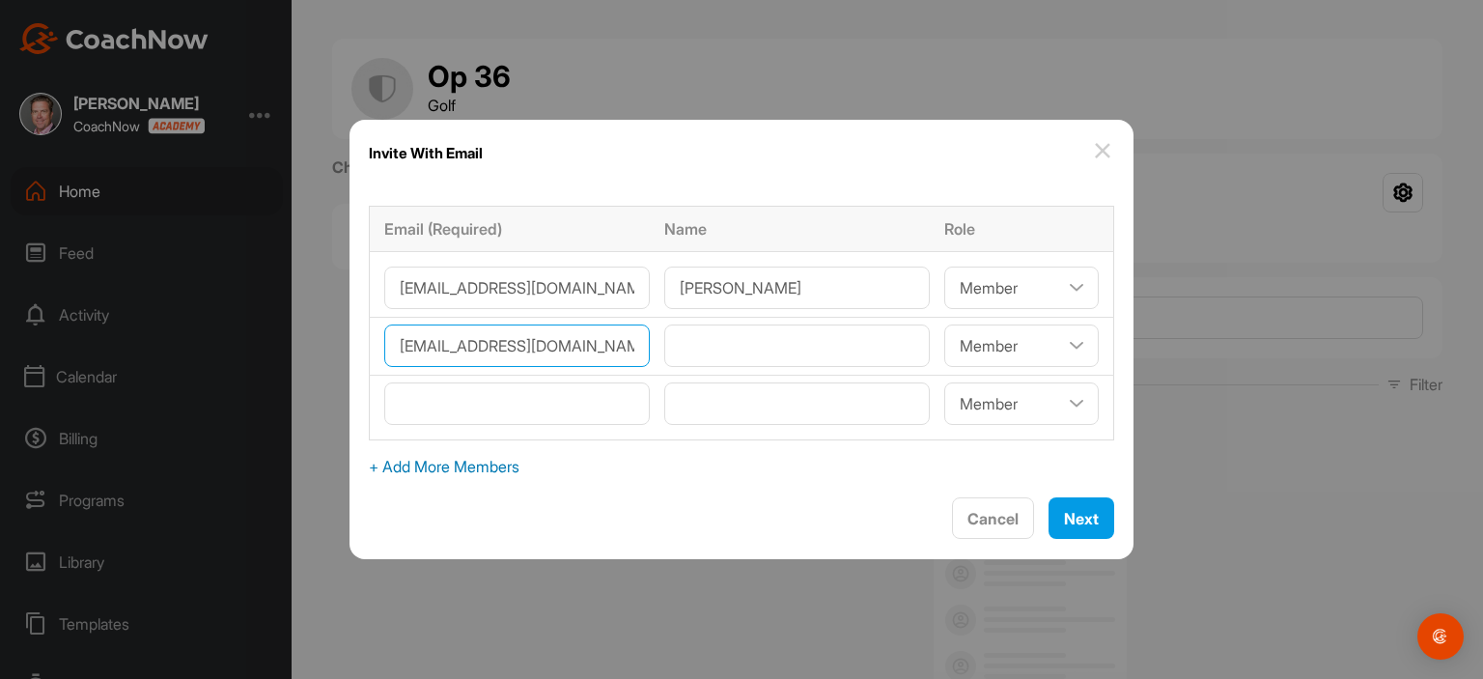
type input"] "[EMAIL_ADDRESS][DOMAIN_NAME]"
click at [732, 337] on input"] "text" at bounding box center [796, 345] width 265 height 42
paste input"] "[PERSON_NAME]"
type input"] "[PERSON_NAME]"
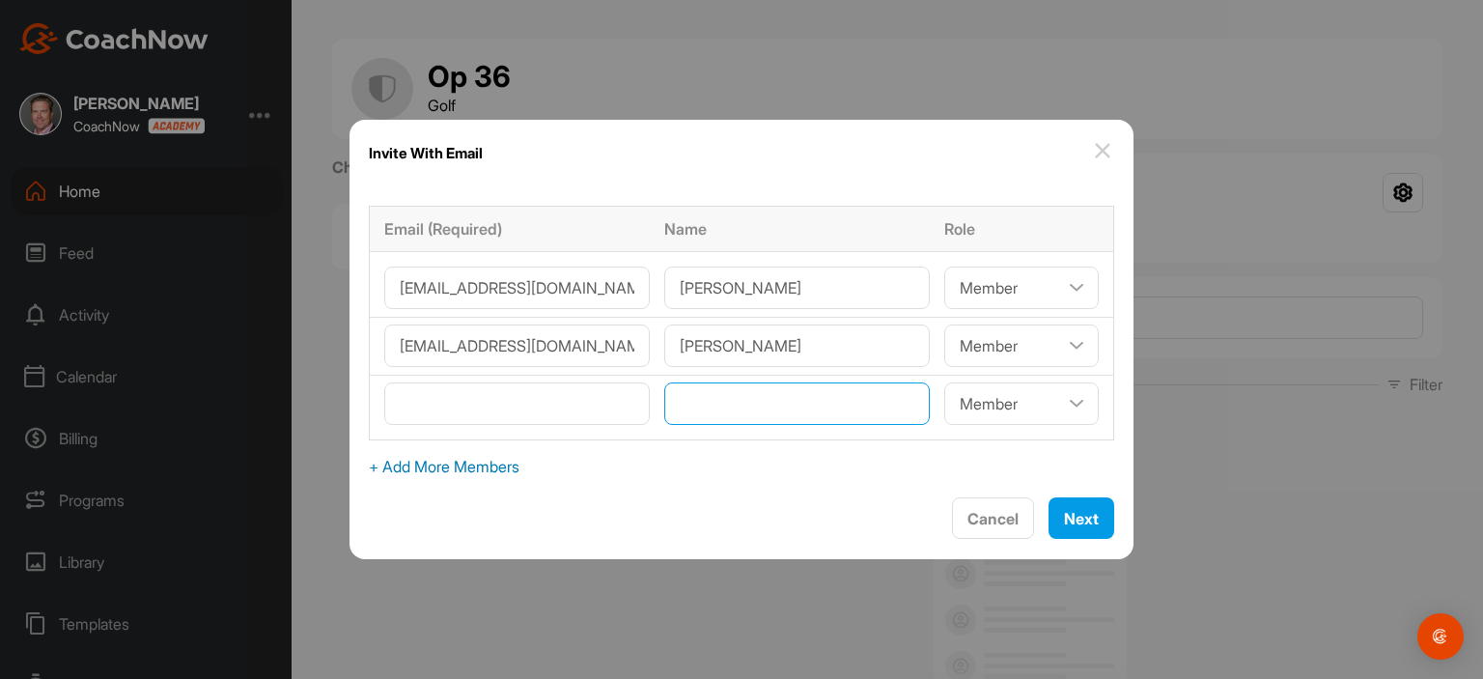
click at [704, 401] on input"] "text" at bounding box center [796, 403] width 265 height 42
paste input"] "[PERSON_NAME]"
type input"] "[PERSON_NAME]"
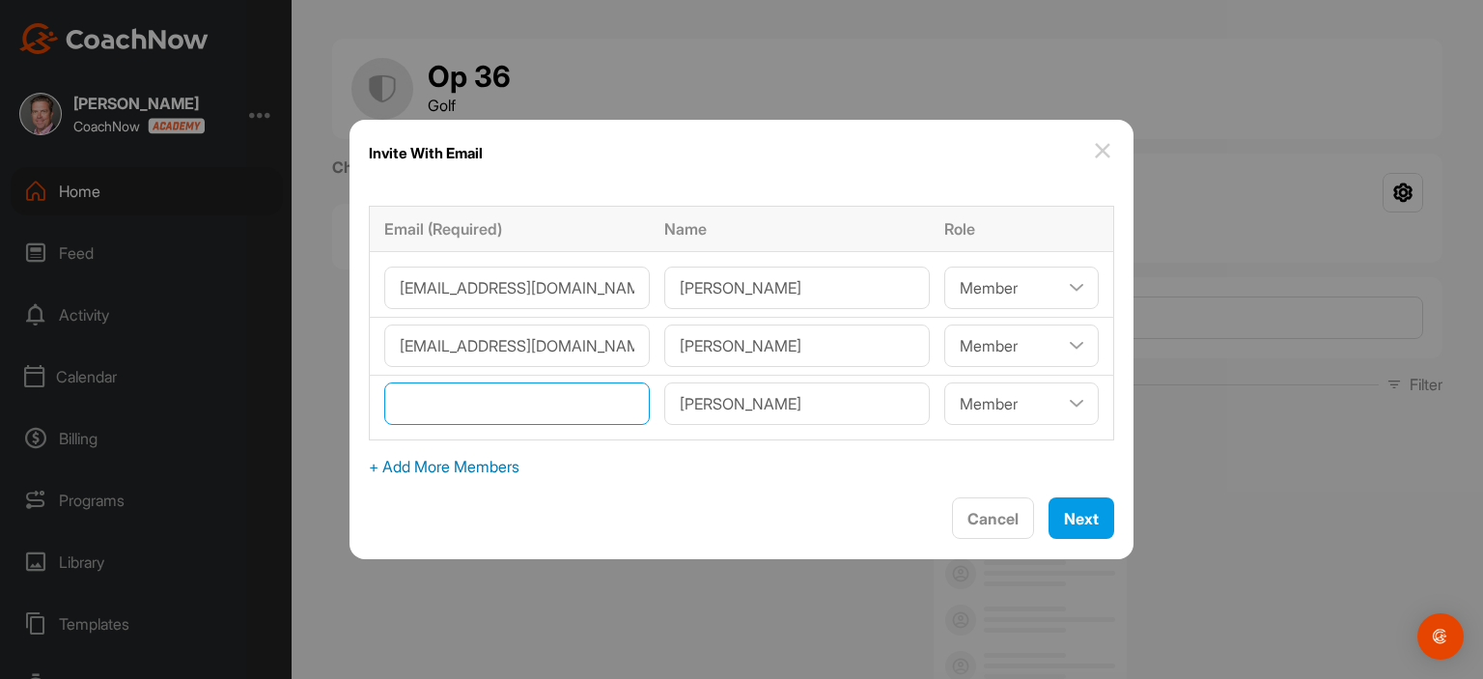
click at [440, 407] on input"] "email" at bounding box center [516, 403] width 265 height 42
paste input"] "[EMAIL_ADDRESS][DOMAIN_NAME]"
type input"] "[EMAIL_ADDRESS][DOMAIN_NAME]"
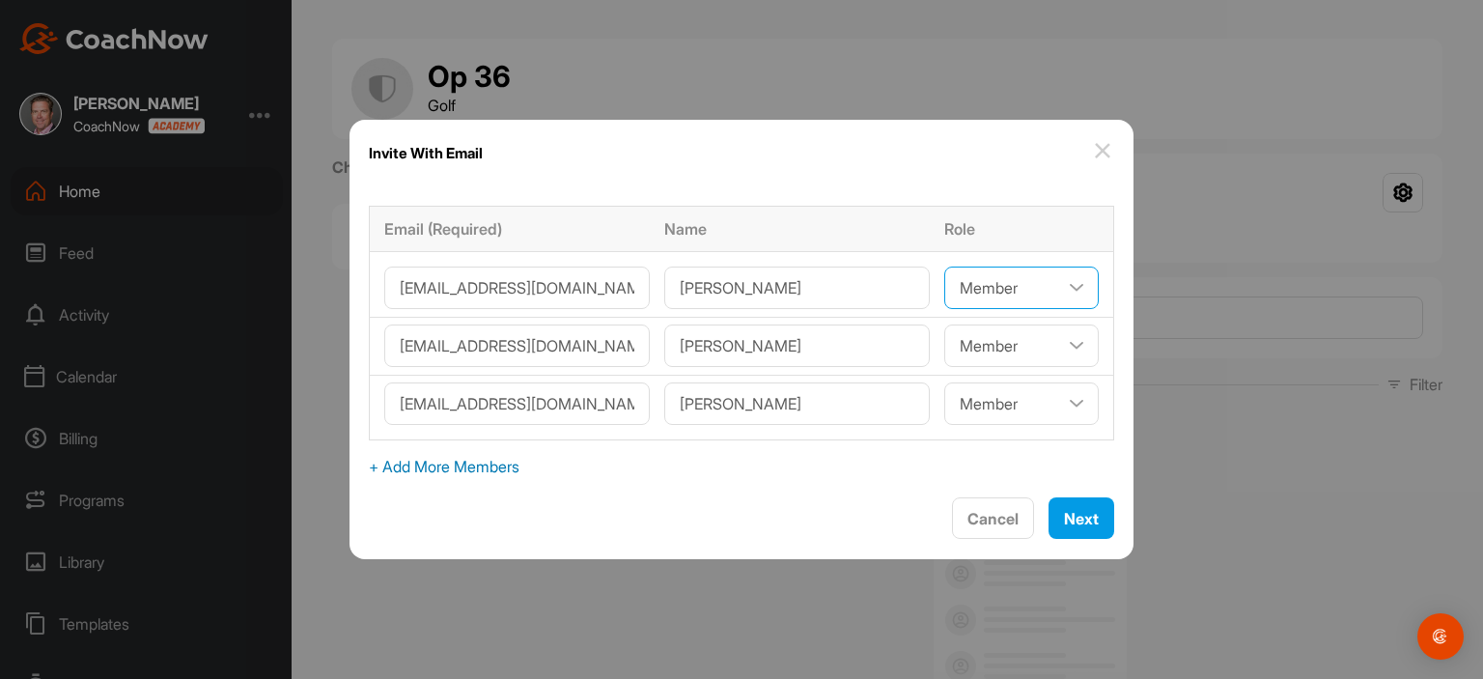
click at [1000, 286] on select"] "Coach/Admin Member Viewer" at bounding box center [1021, 287] width 154 height 42
click at [464, 470] on span "+ Add More Members" at bounding box center [741, 466] width 745 height 23
select select"] "player"
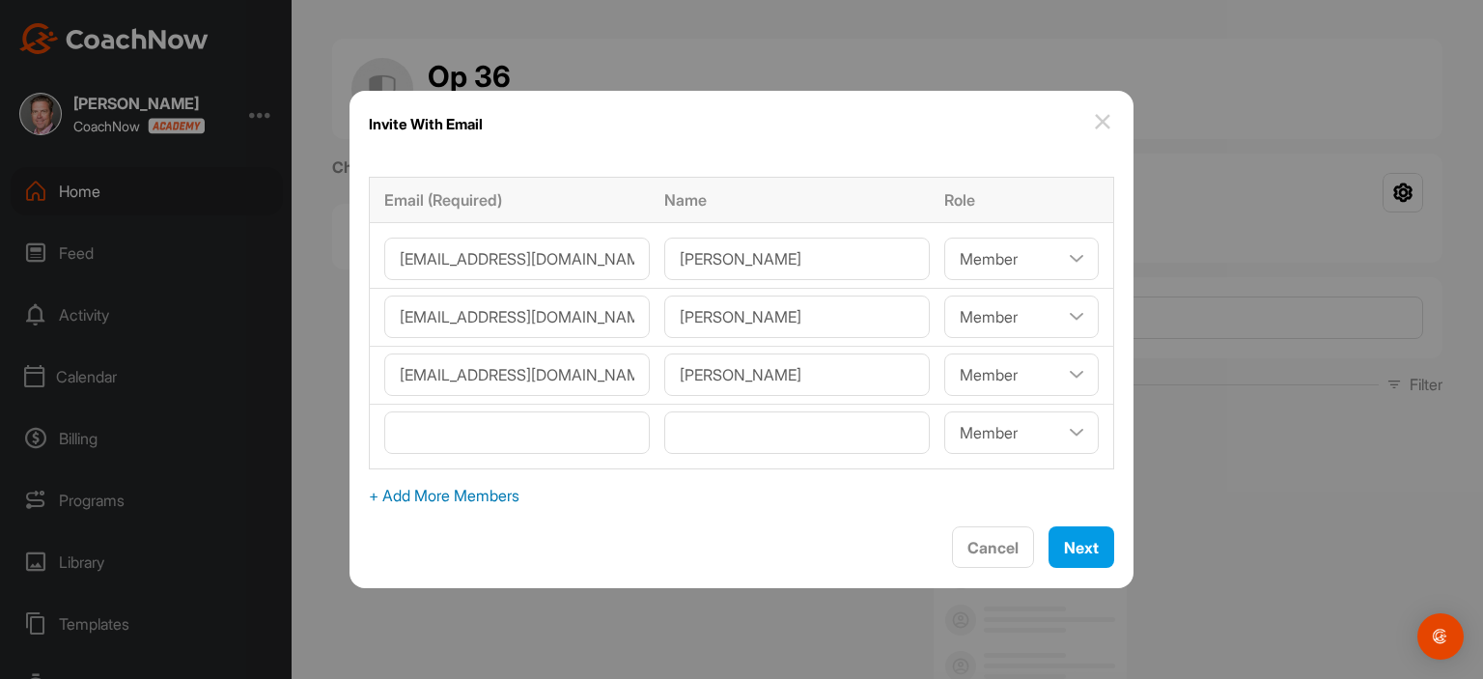
click at [464, 493] on span "+ Add More Members" at bounding box center [741, 495] width 745 height 23
select select"] "player"
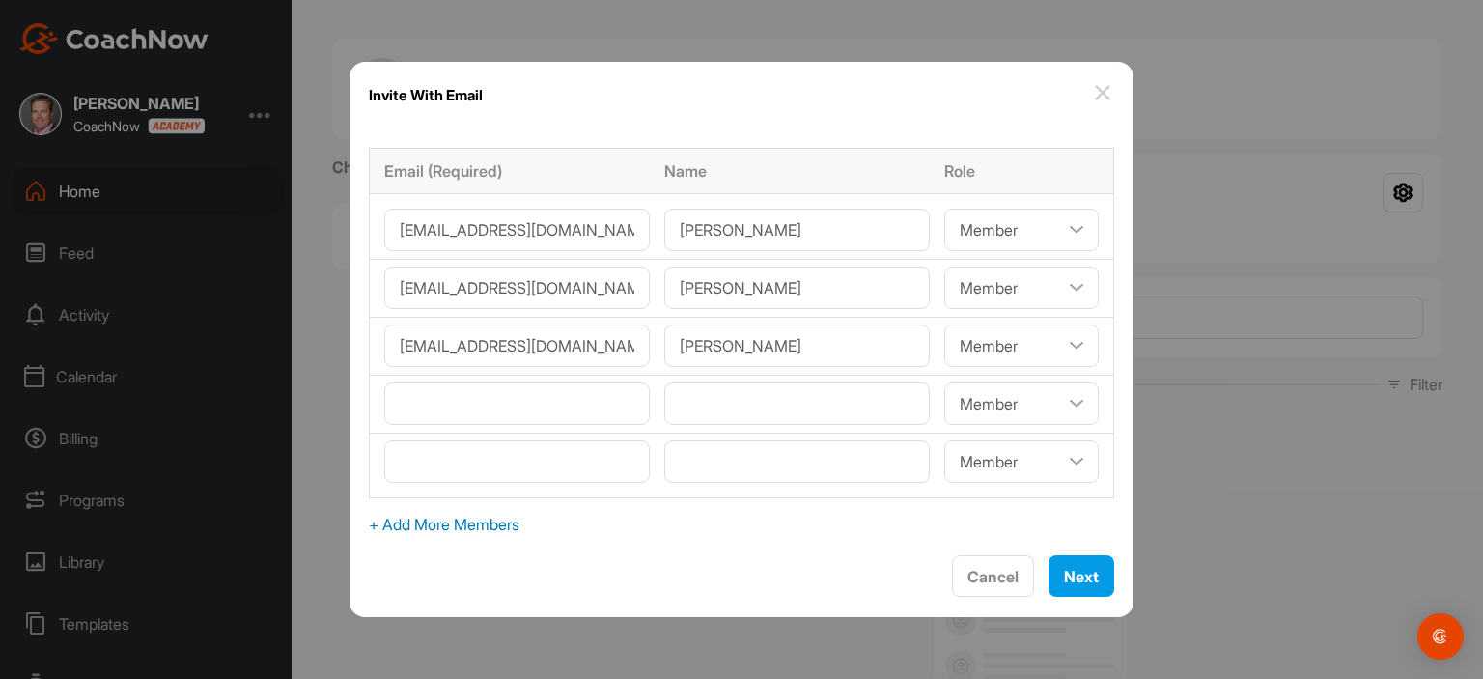
click at [464, 528] on span "+ Add More Members" at bounding box center [741, 524] width 745 height 23
select select"] "player"
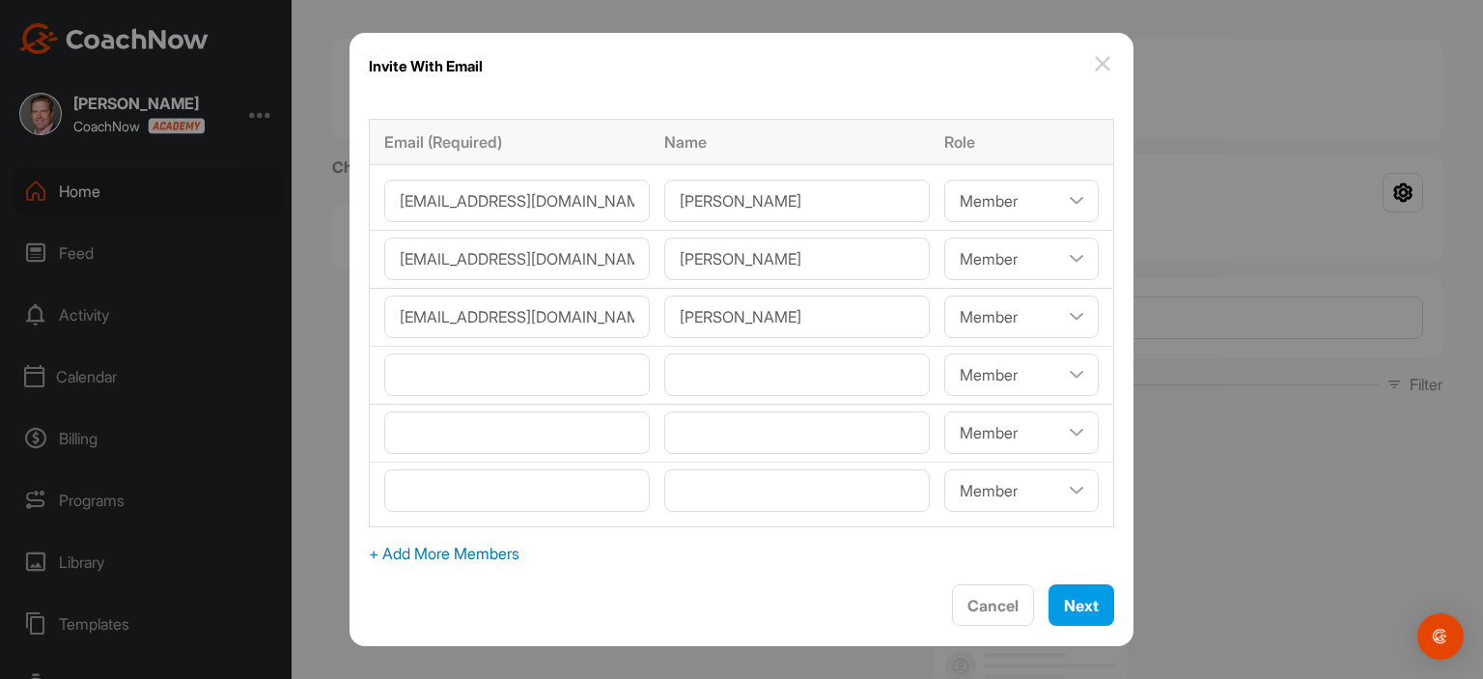
click at [468, 551] on span "+ Add More Members" at bounding box center [741, 553] width 745 height 23
select select"] "player"
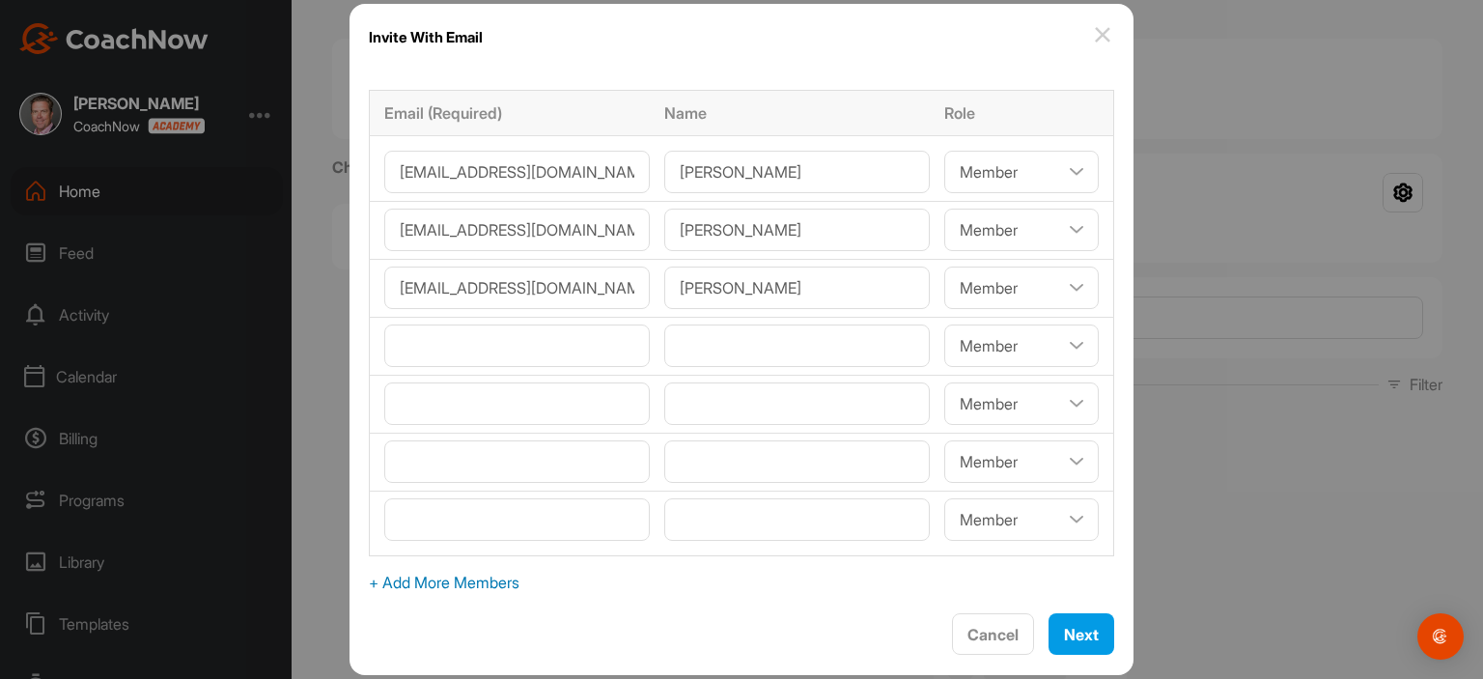
click at [475, 580] on span "+ Add More Members" at bounding box center [741, 582] width 745 height 23
select select"] "player"
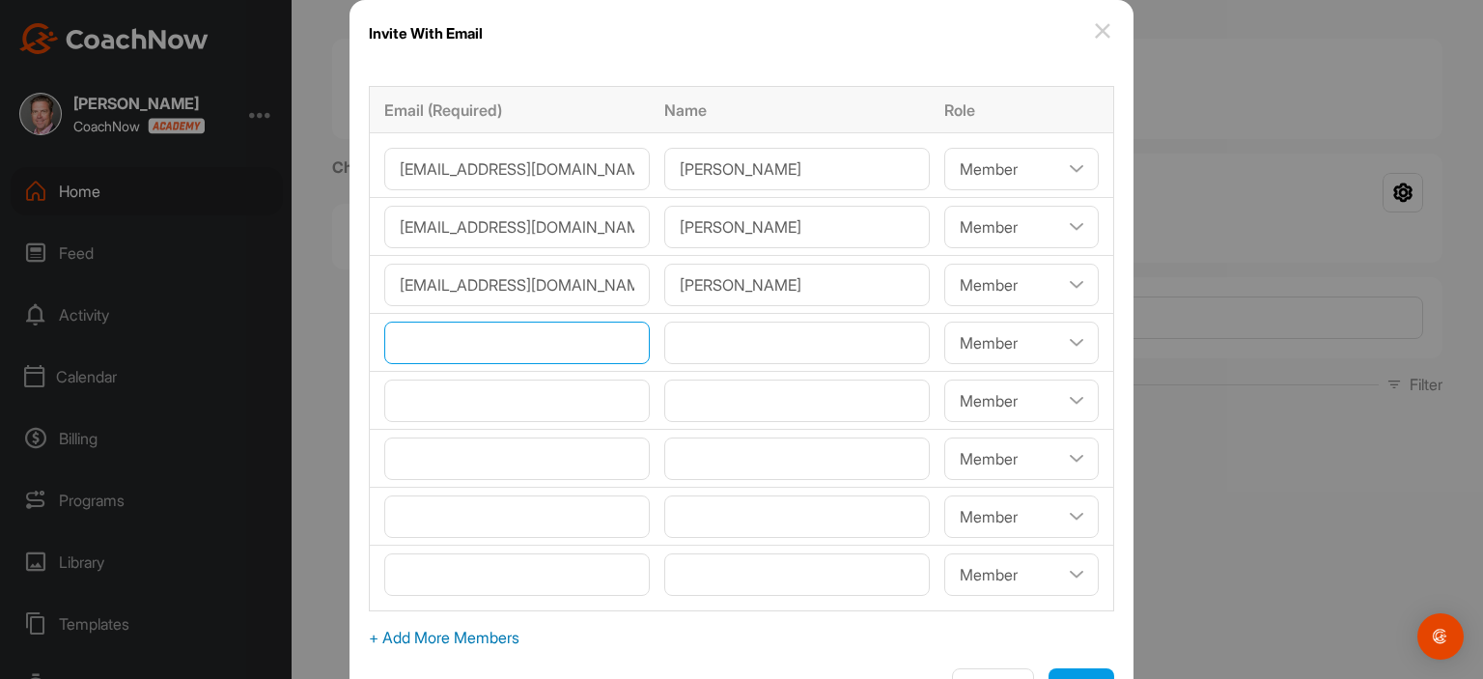
click at [529, 349] on input"] "email" at bounding box center [516, 342] width 265 height 42
paste input"] "[EMAIL_ADDRESS][DOMAIN_NAME]"
type input"] "[EMAIL_ADDRESS][DOMAIN_NAME]"
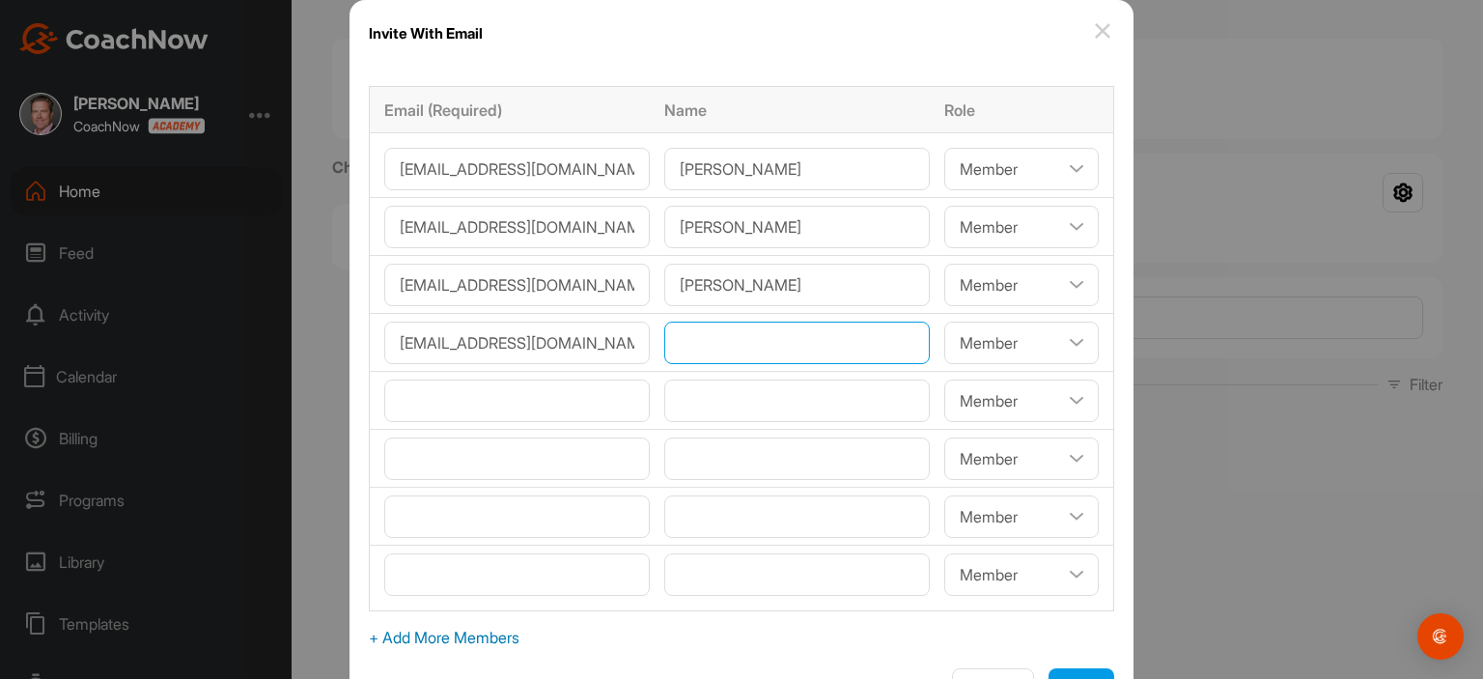
click at [739, 335] on input"] "text" at bounding box center [796, 342] width 265 height 42
paste input"] "[DEMOGRAPHIC_DATA][PERSON_NAME]"
type input"] "[DEMOGRAPHIC_DATA][PERSON_NAME]"
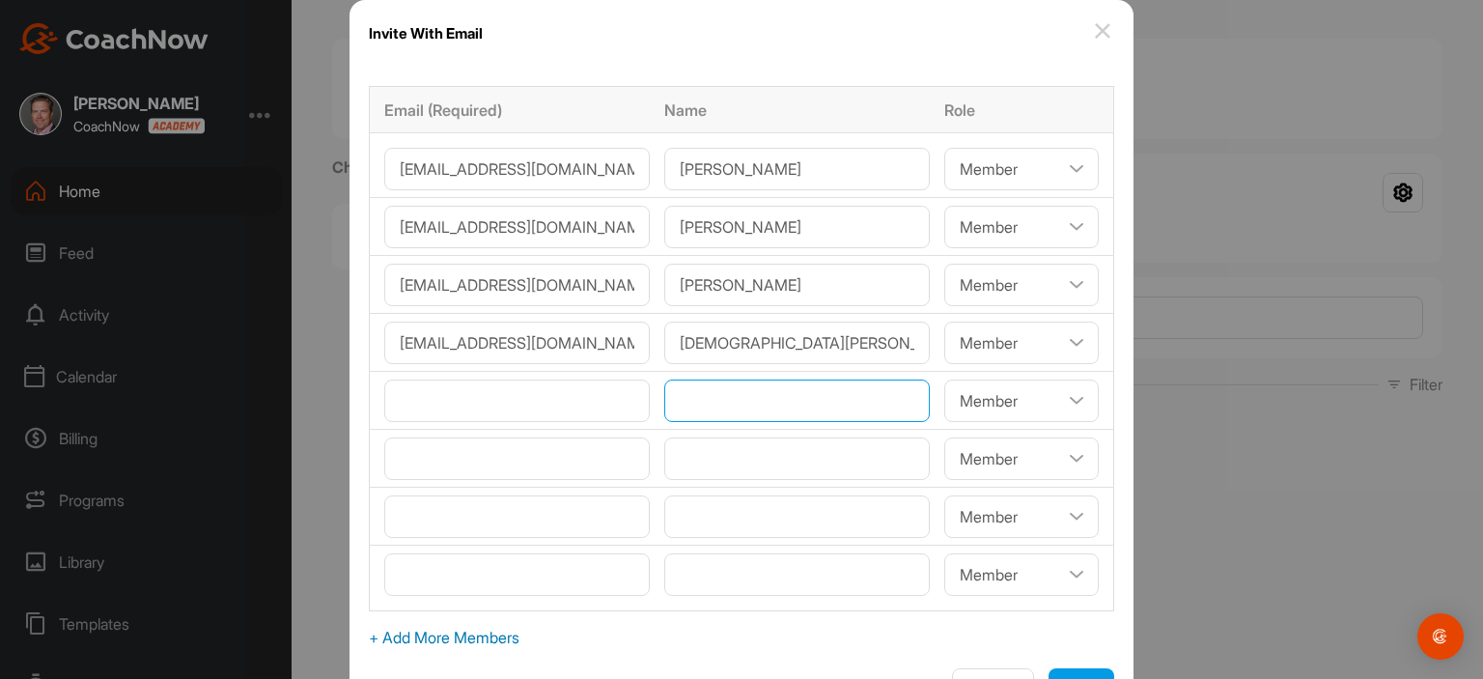
click at [679, 404] on input"] "text" at bounding box center [796, 400] width 265 height 42
paste input"] "[PERSON_NAME]"
type input"] "[PERSON_NAME]"
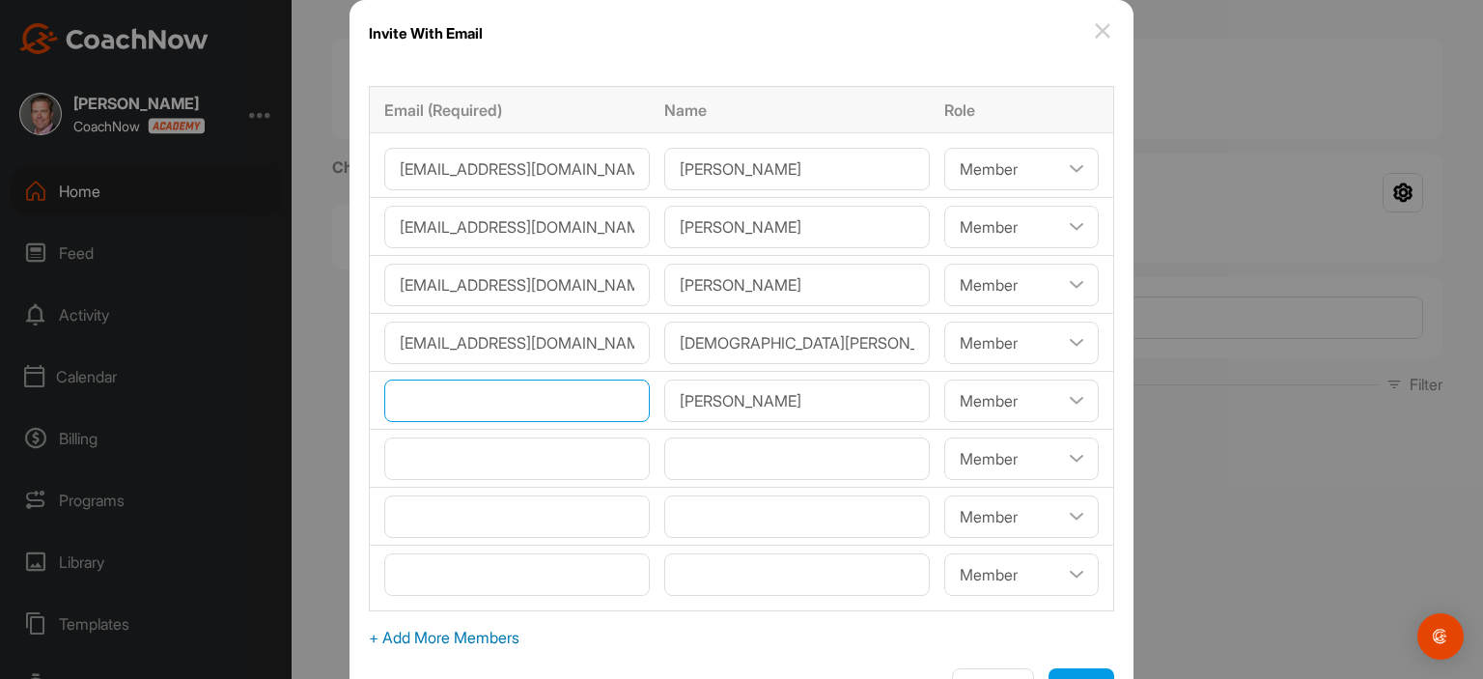
click at [594, 410] on input"] "email" at bounding box center [516, 400] width 265 height 42
paste input"] "[EMAIL_ADDRESS][DOMAIN_NAME]"
type input"] "[EMAIL_ADDRESS][DOMAIN_NAME]"
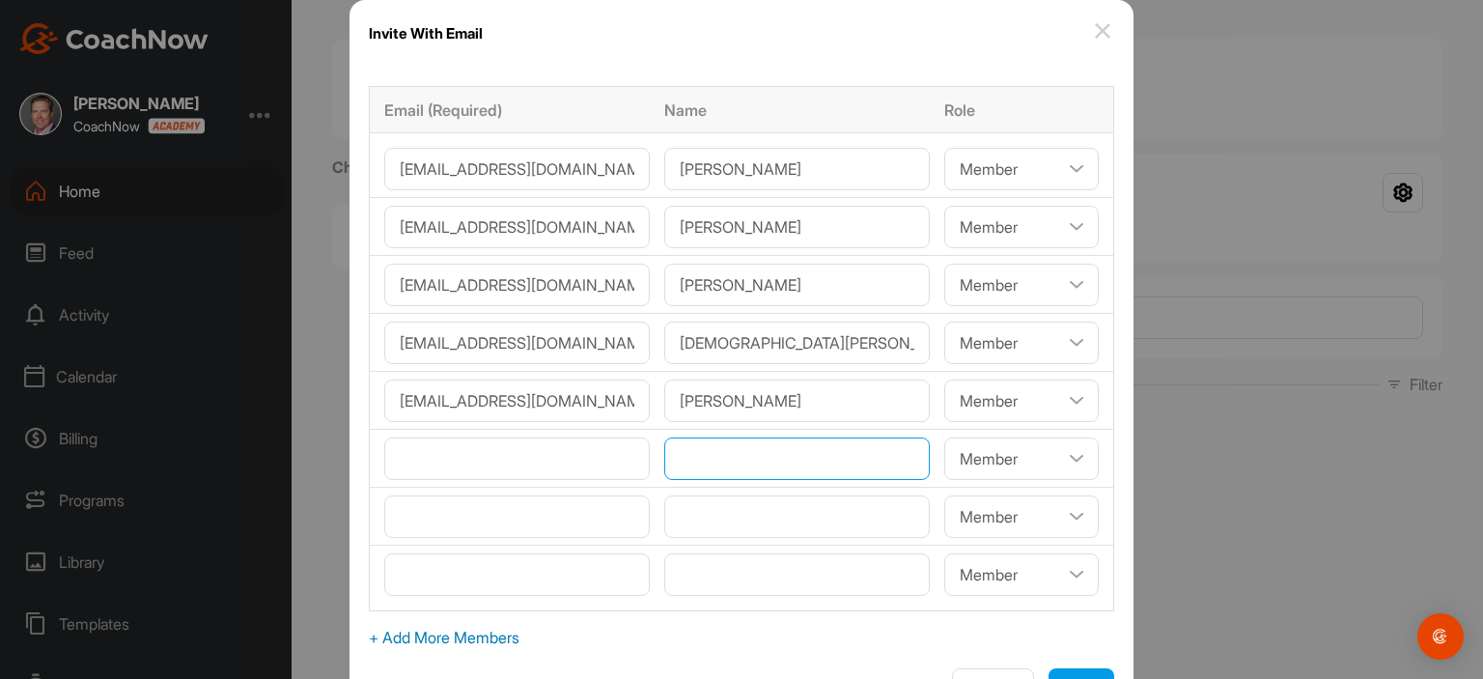
click at [751, 468] on input"] "text" at bounding box center [796, 458] width 265 height 42
paste input"] "[PERSON_NAME]"
type input"] "[PERSON_NAME]"
click at [417, 461] on input"] "email" at bounding box center [516, 458] width 265 height 42
paste input"] "[EMAIL_ADDRESS][DOMAIN_NAME]"
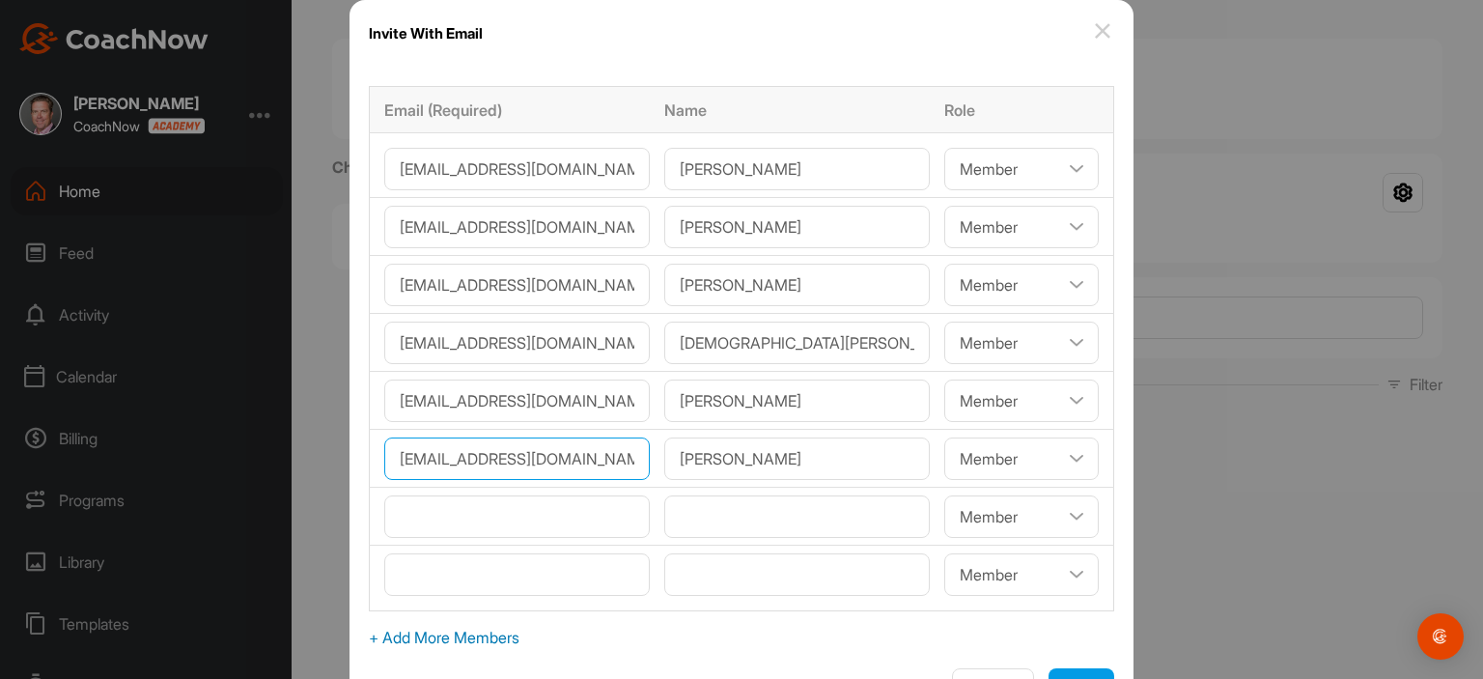
type input"] "[EMAIL_ADDRESS][DOMAIN_NAME]"
click at [440, 504] on input"] "email" at bounding box center [516, 516] width 265 height 42
paste input"] "[PERSON_NAME][EMAIL_ADDRESS][PERSON_NAME][DOMAIN_NAME]"
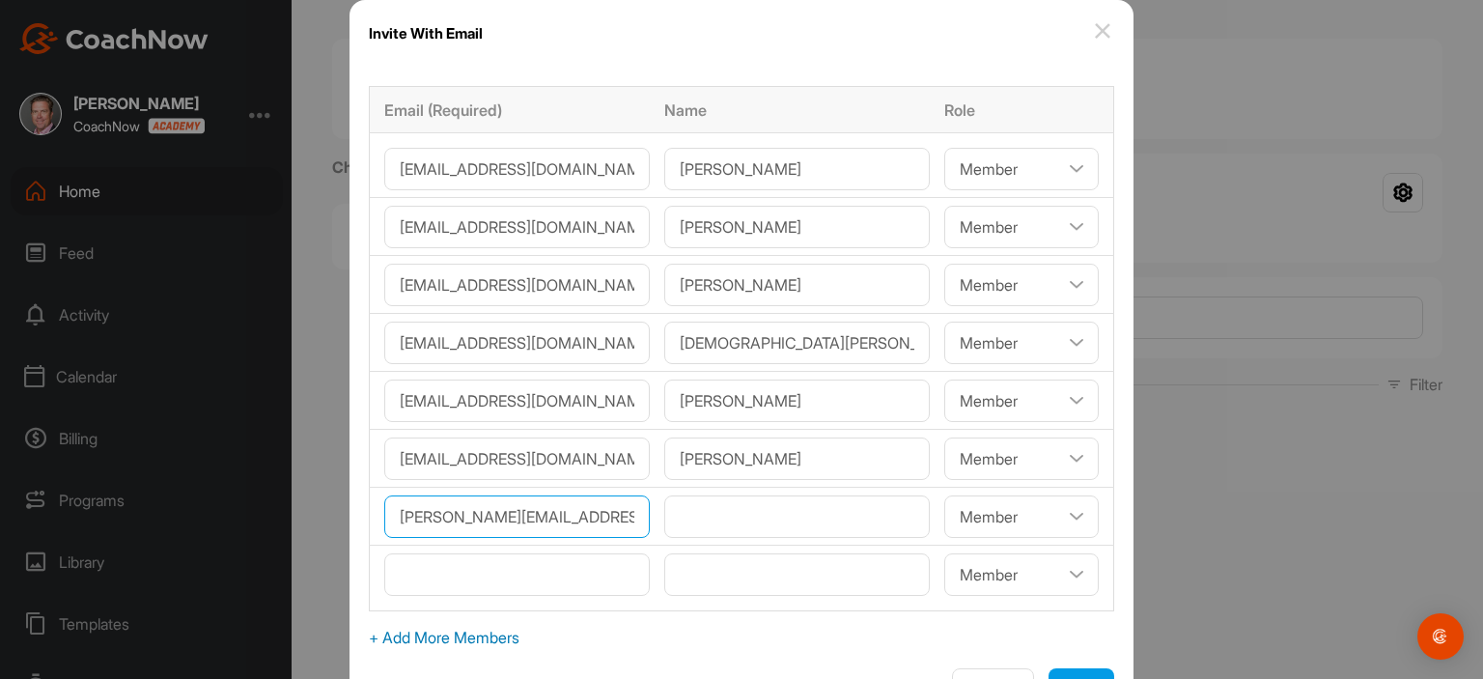
type input"] "[PERSON_NAME][EMAIL_ADDRESS][PERSON_NAME][DOMAIN_NAME]"
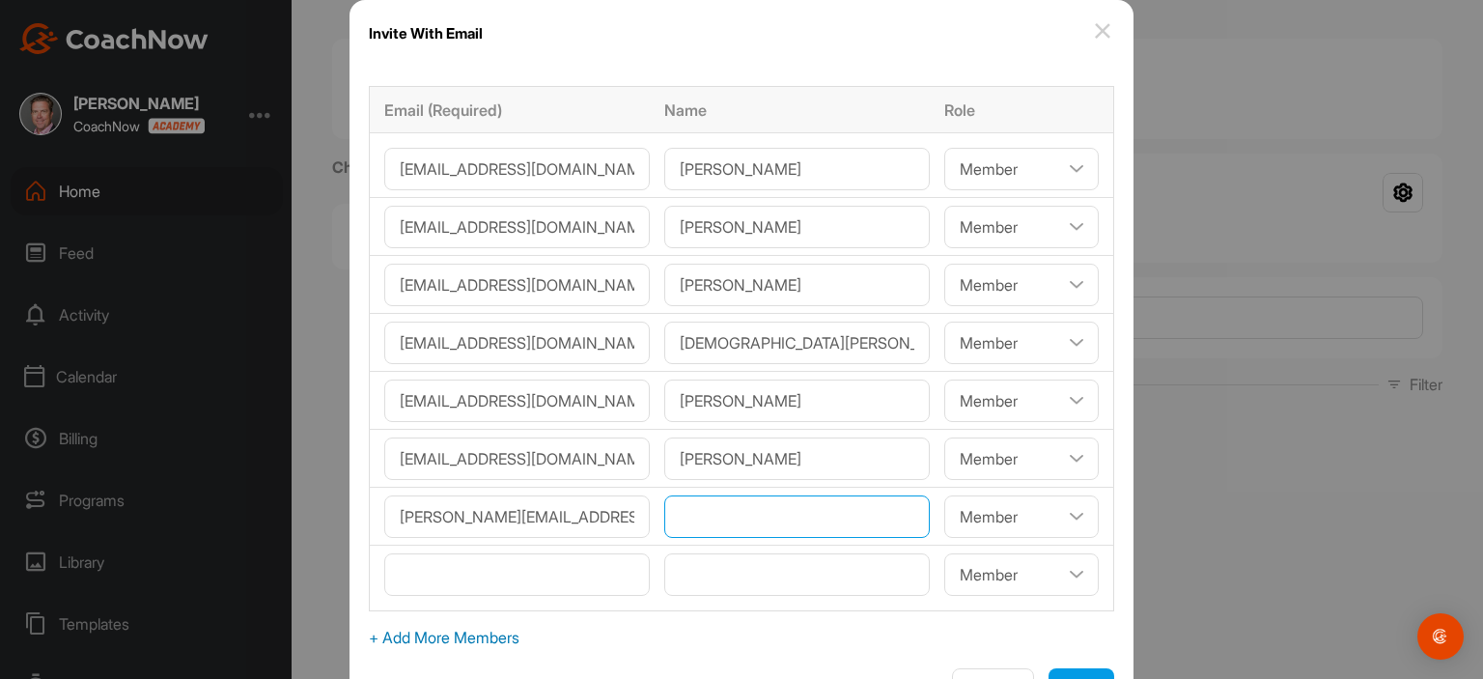
click at [693, 501] on input"] "text" at bounding box center [796, 516] width 265 height 42
paste input"] "[PERSON_NAME]"
type input"] "[PERSON_NAME]"
click at [455, 639] on span "+ Add More Members" at bounding box center [741, 637] width 745 height 23
select select"] "player"
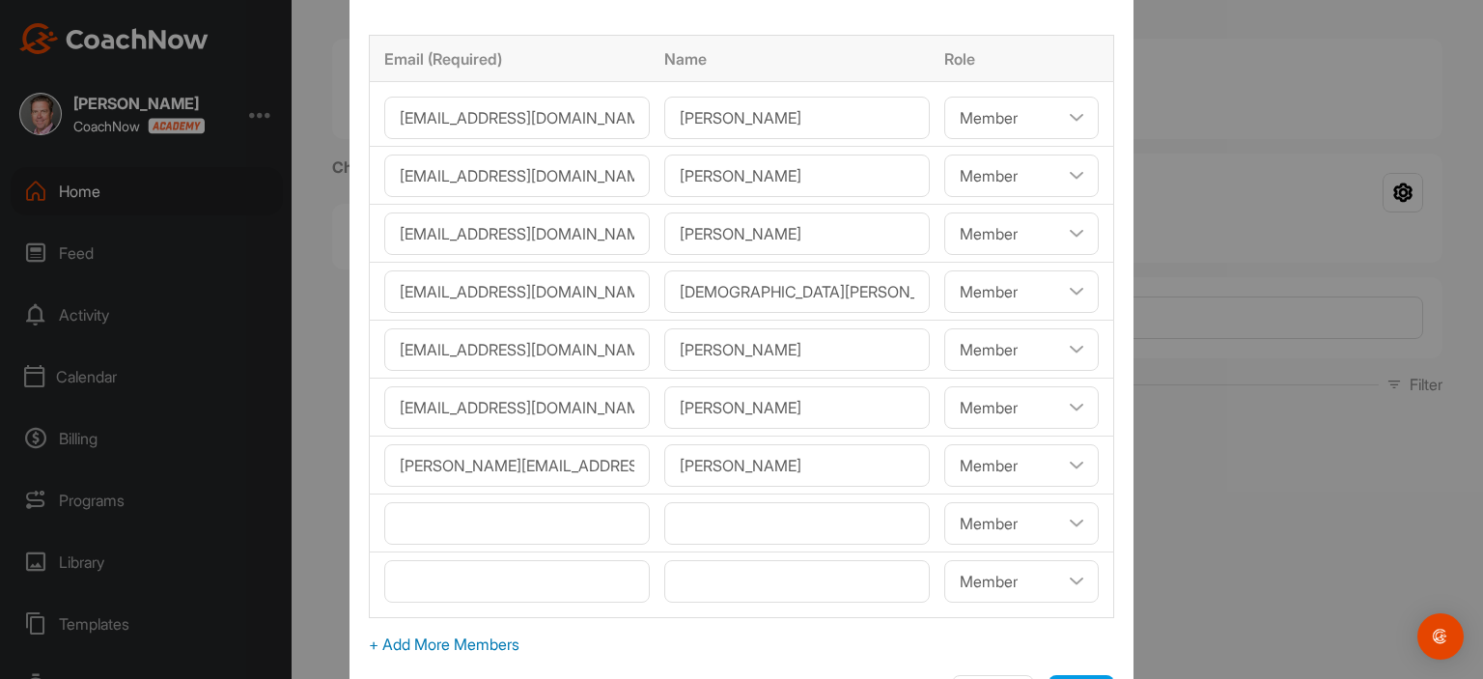
scroll to position [106, 0]
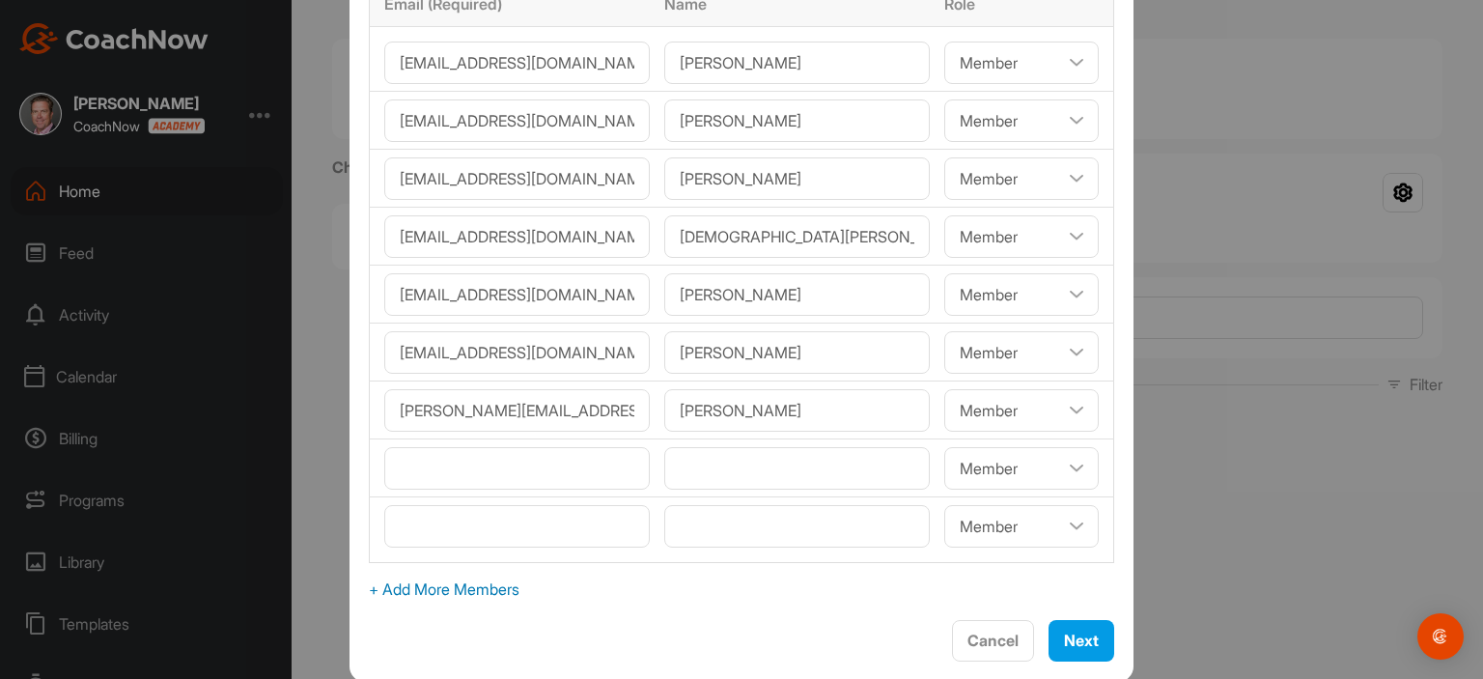
click at [498, 584] on span "+ Add More Members" at bounding box center [741, 588] width 745 height 23
select select"] "player"
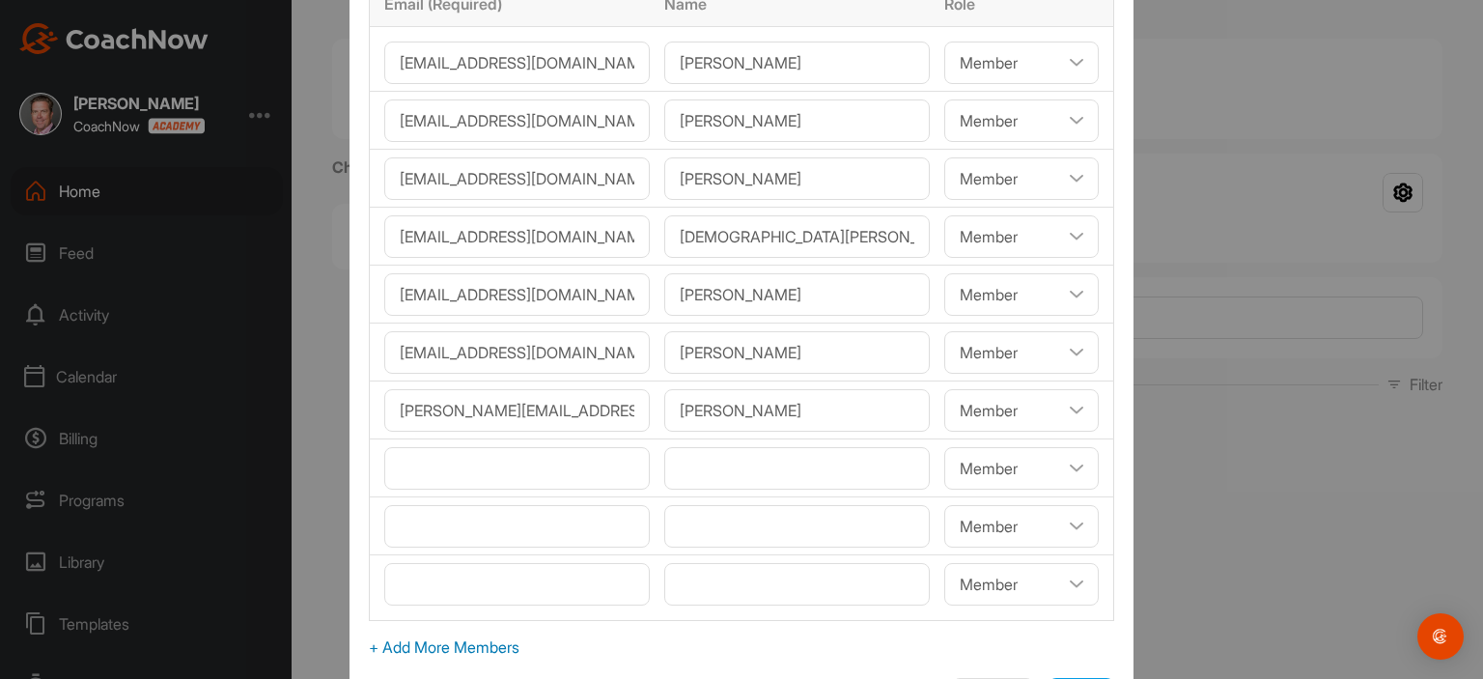
drag, startPoint x: 498, startPoint y: 646, endPoint x: 478, endPoint y: 642, distance: 20.6
click at [478, 642] on span "+ Add More Members" at bounding box center [741, 646] width 745 height 23
select select"] "player"
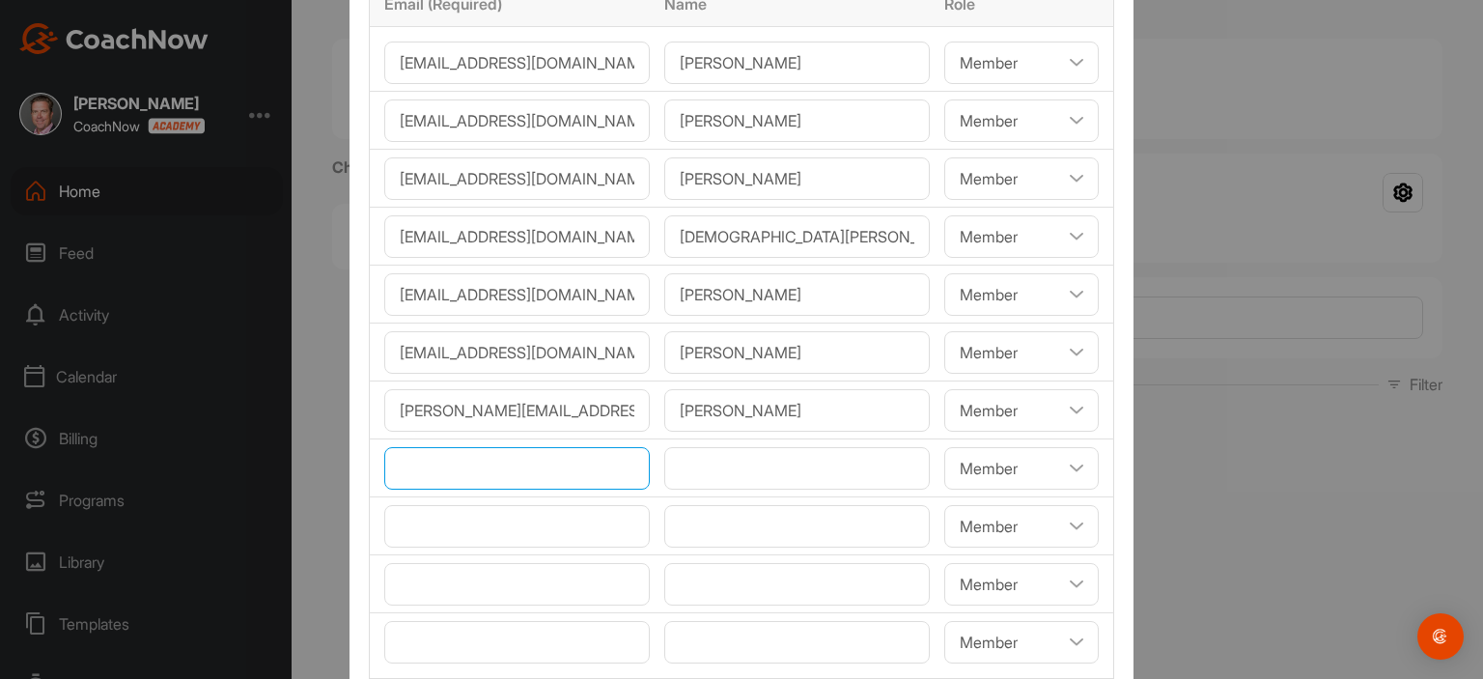
click at [556, 468] on input"] "email" at bounding box center [516, 468] width 265 height 42
paste input"] "[EMAIL_ADDRESS][DOMAIN_NAME]"
type input"] "[EMAIL_ADDRESS][DOMAIN_NAME]"
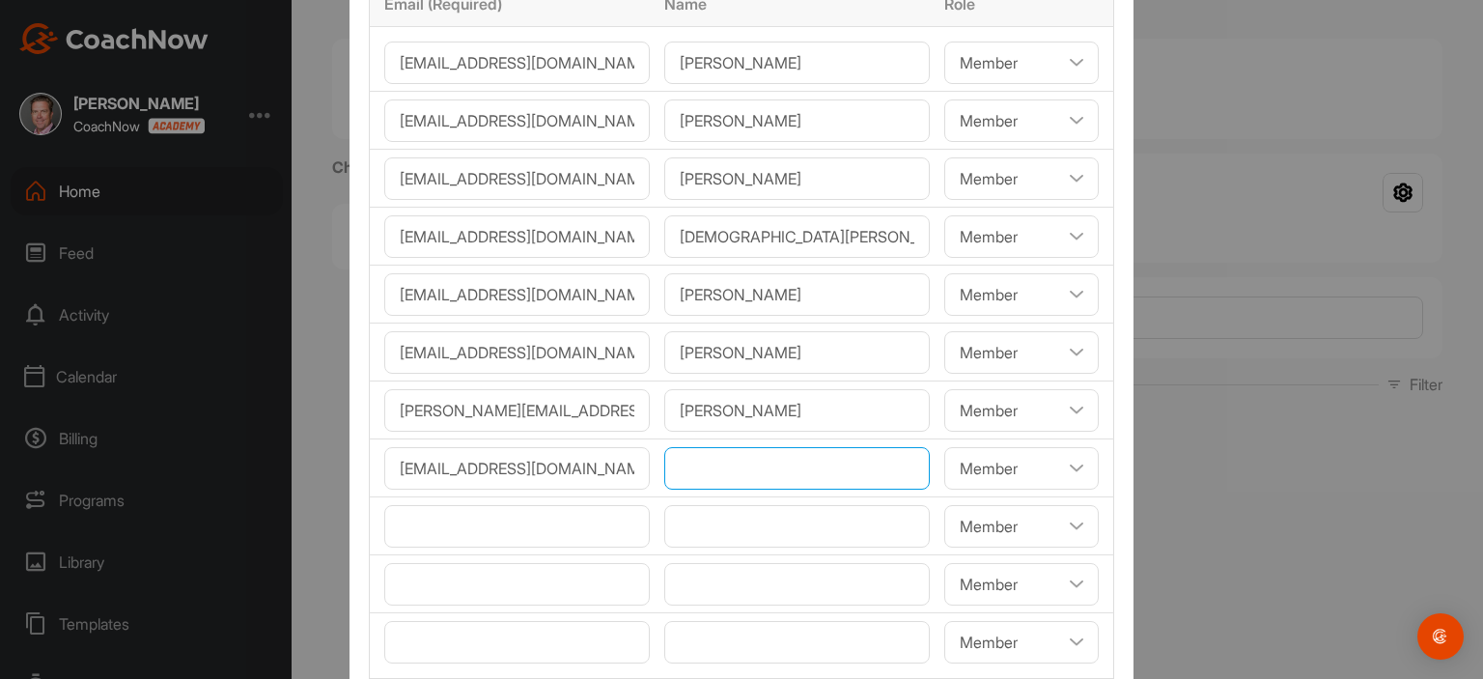
click at [690, 455] on input"] "text" at bounding box center [796, 468] width 265 height 42
paste input"] "[PERSON_NAME]"
type input"] "[PERSON_NAME]"
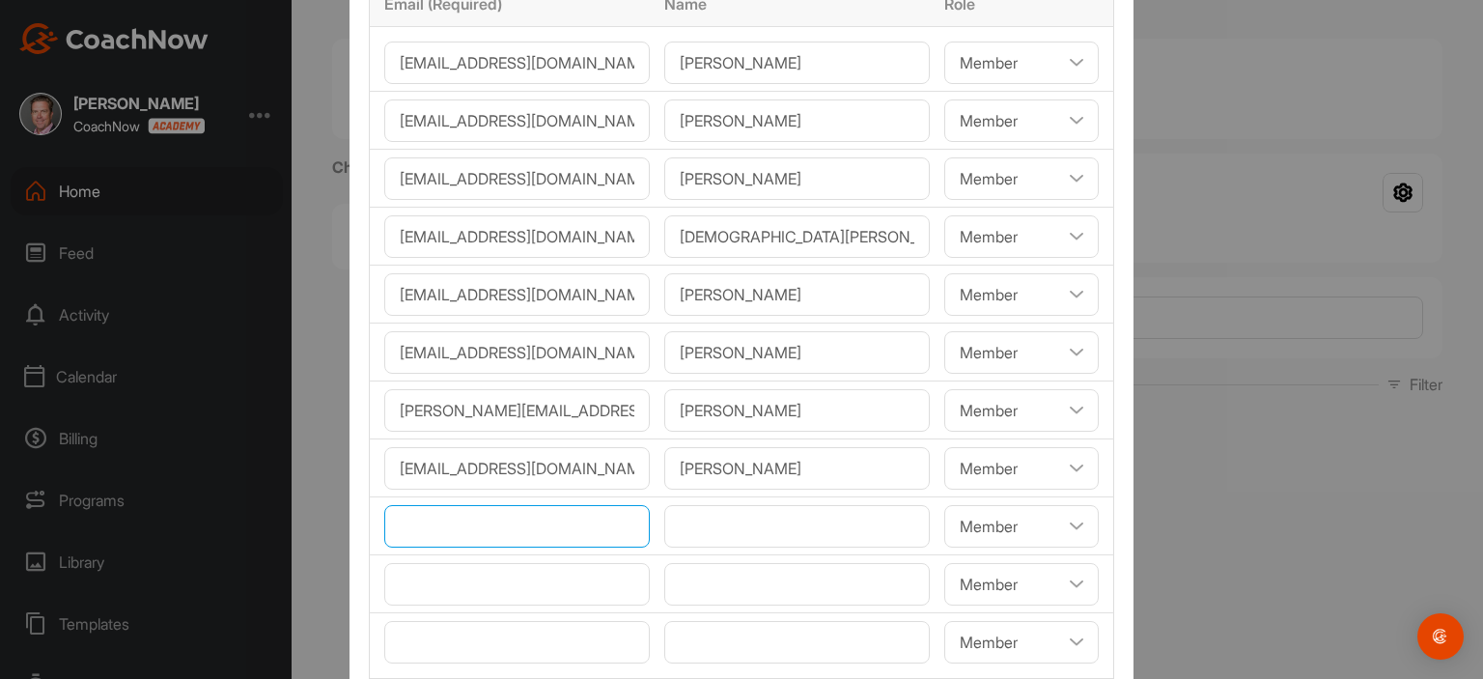
click at [543, 527] on input"] "email" at bounding box center [516, 526] width 265 height 42
paste input"] "[EMAIL_ADDRESS][DOMAIN_NAME]"
type input"] "[EMAIL_ADDRESS][DOMAIN_NAME]"
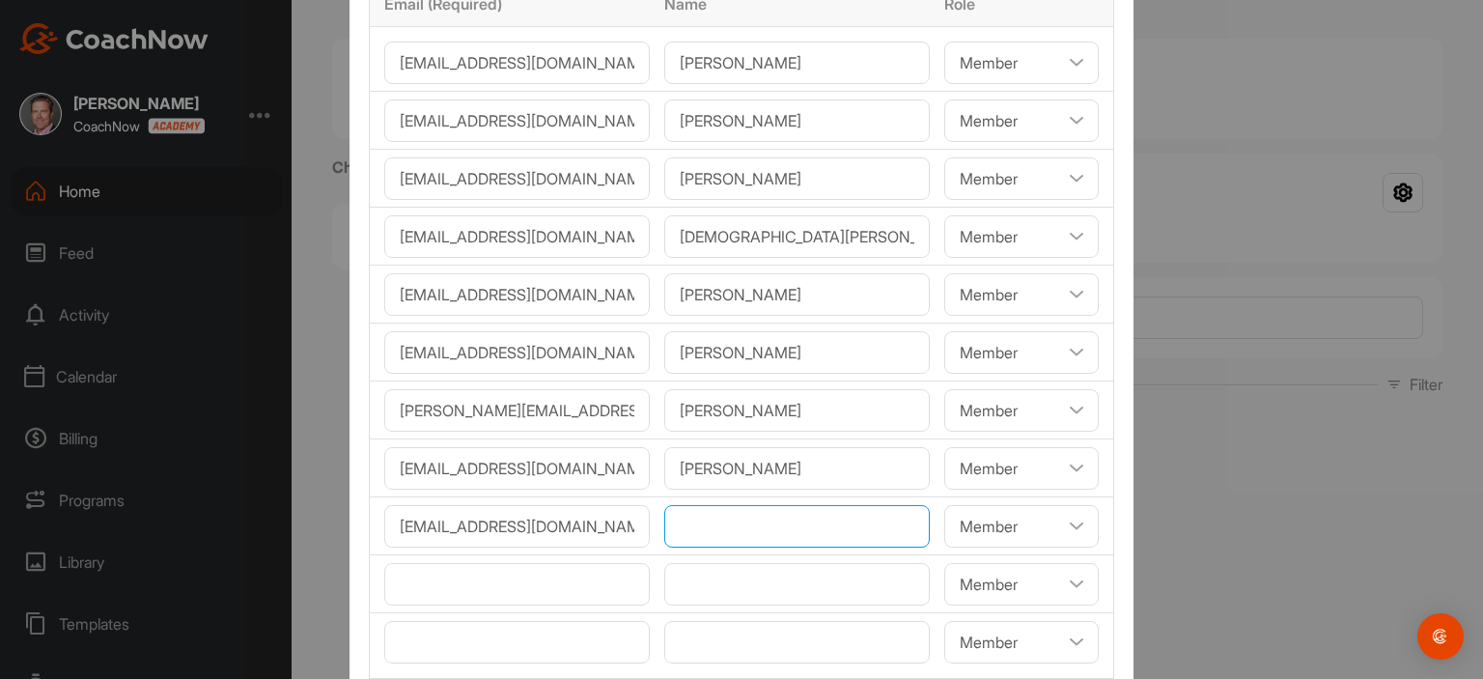
click at [689, 527] on input"] "text" at bounding box center [796, 526] width 265 height 42
paste input"] "[PERSON_NAME]"
type input"] "[PERSON_NAME]"
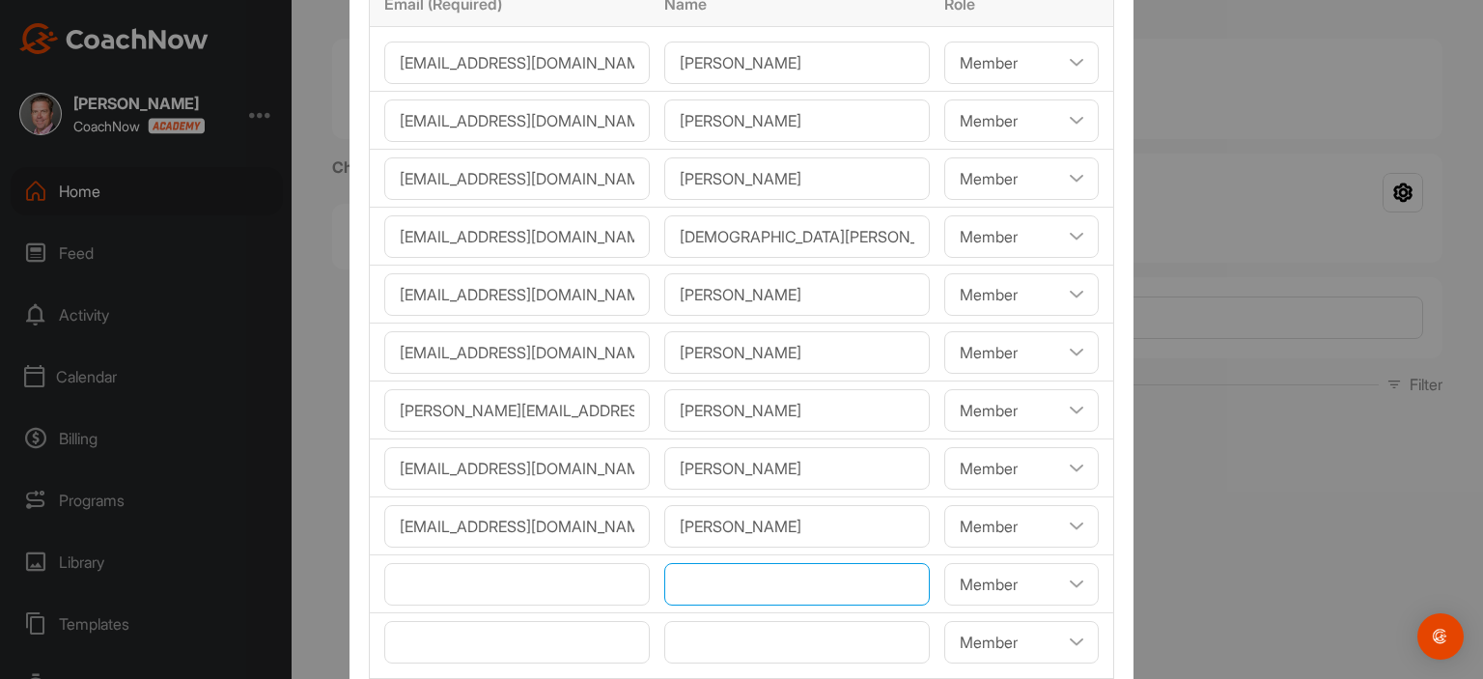
click at [685, 584] on input"] "text" at bounding box center [796, 584] width 265 height 42
paste input"] "[PERSON_NAME]"
type input"] "[PERSON_NAME]"
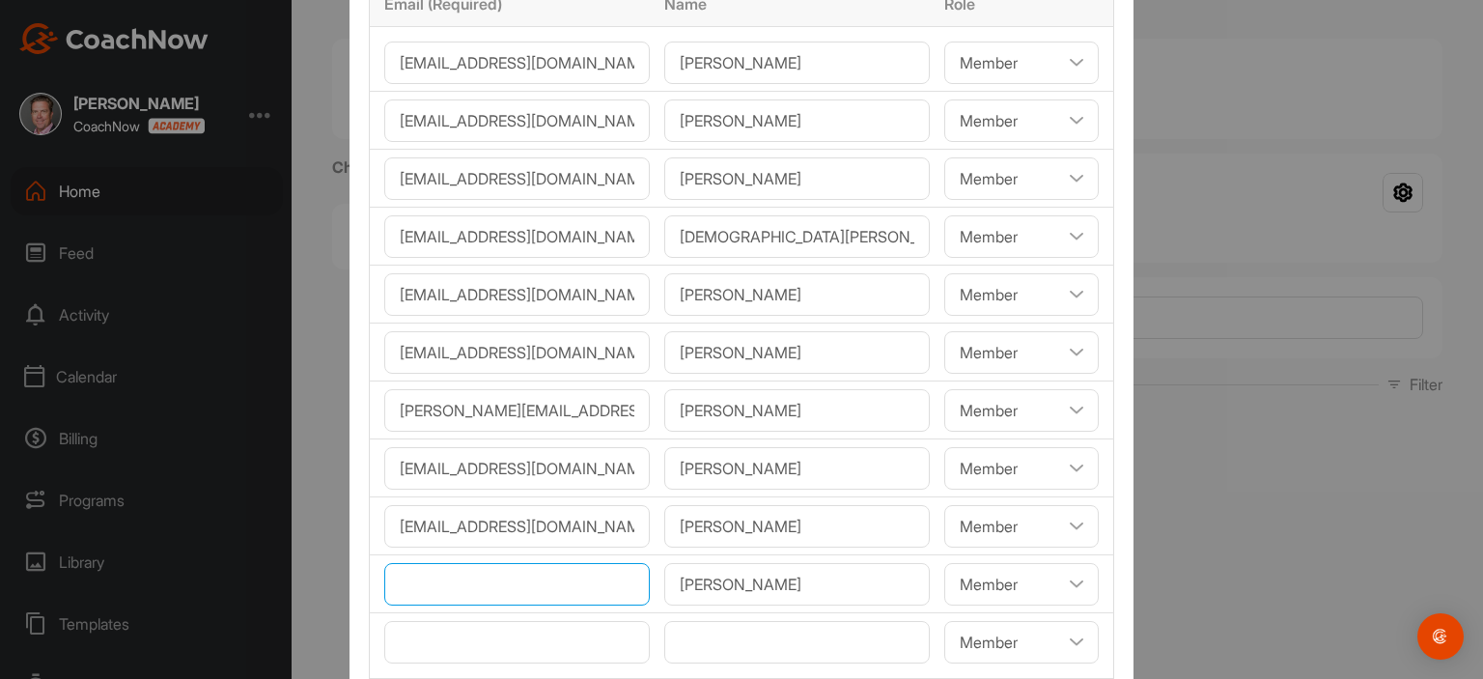
click at [435, 599] on input"] "email" at bounding box center [516, 584] width 265 height 42
paste input"] "[PERSON_NAME][EMAIL_ADDRESS][PERSON_NAME][DOMAIN_NAME]"
type input"] "[PERSON_NAME][EMAIL_ADDRESS][PERSON_NAME][DOMAIN_NAME]"
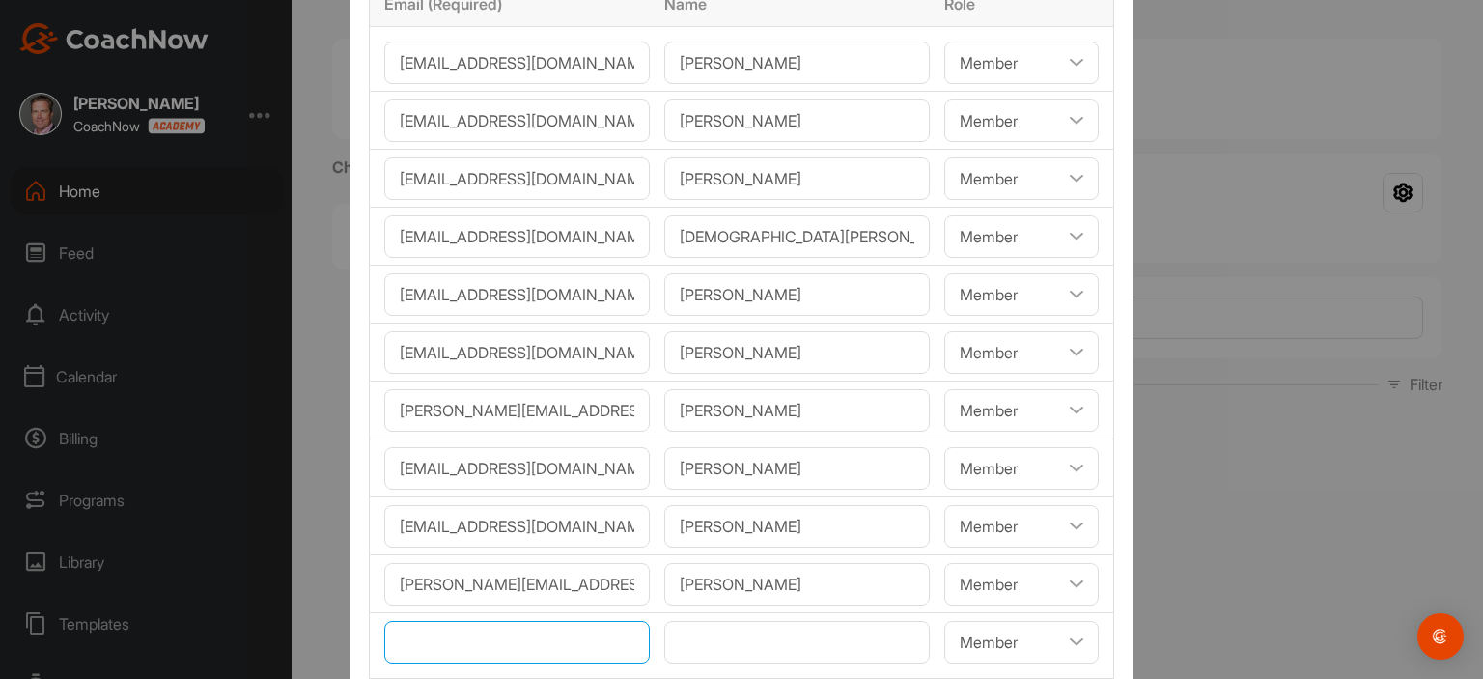
click at [456, 645] on input"] "email" at bounding box center [516, 642] width 265 height 42
click at [671, 640] on input"] "text" at bounding box center [796, 642] width 265 height 42
paste input"] "[PERSON_NAME]"
type input"] "[PERSON_NAME]"
click at [448, 627] on input"] "email" at bounding box center [516, 642] width 265 height 42
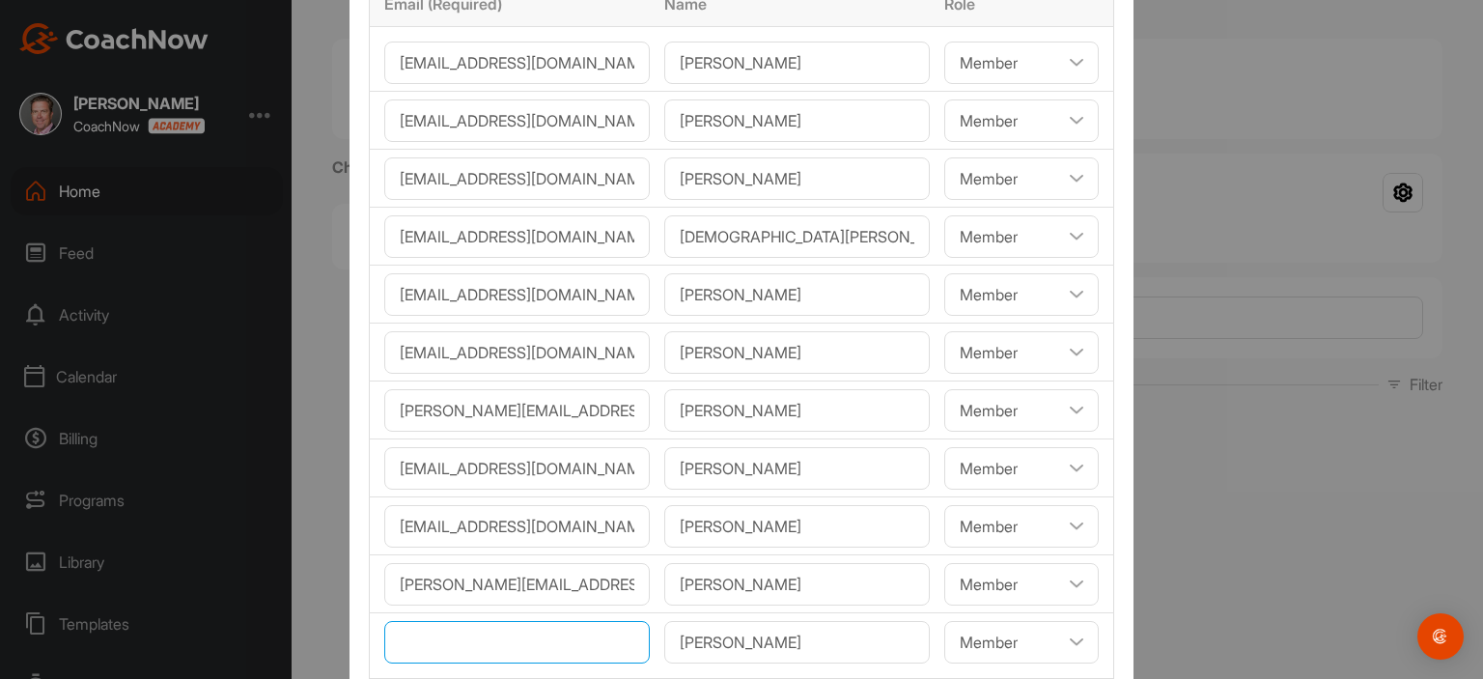
paste input"] "[EMAIL_ADDRESS][PERSON_NAME][DOMAIN_NAME]"
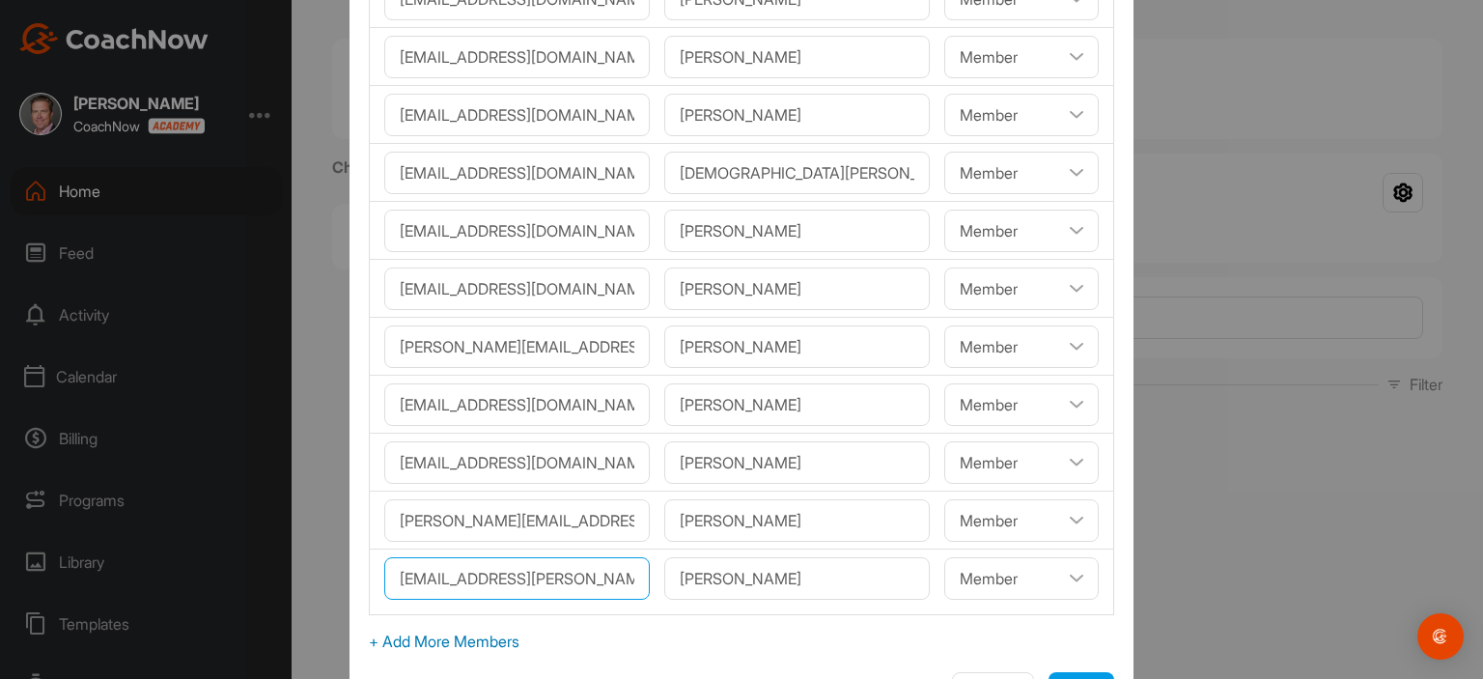
scroll to position [221, 0]
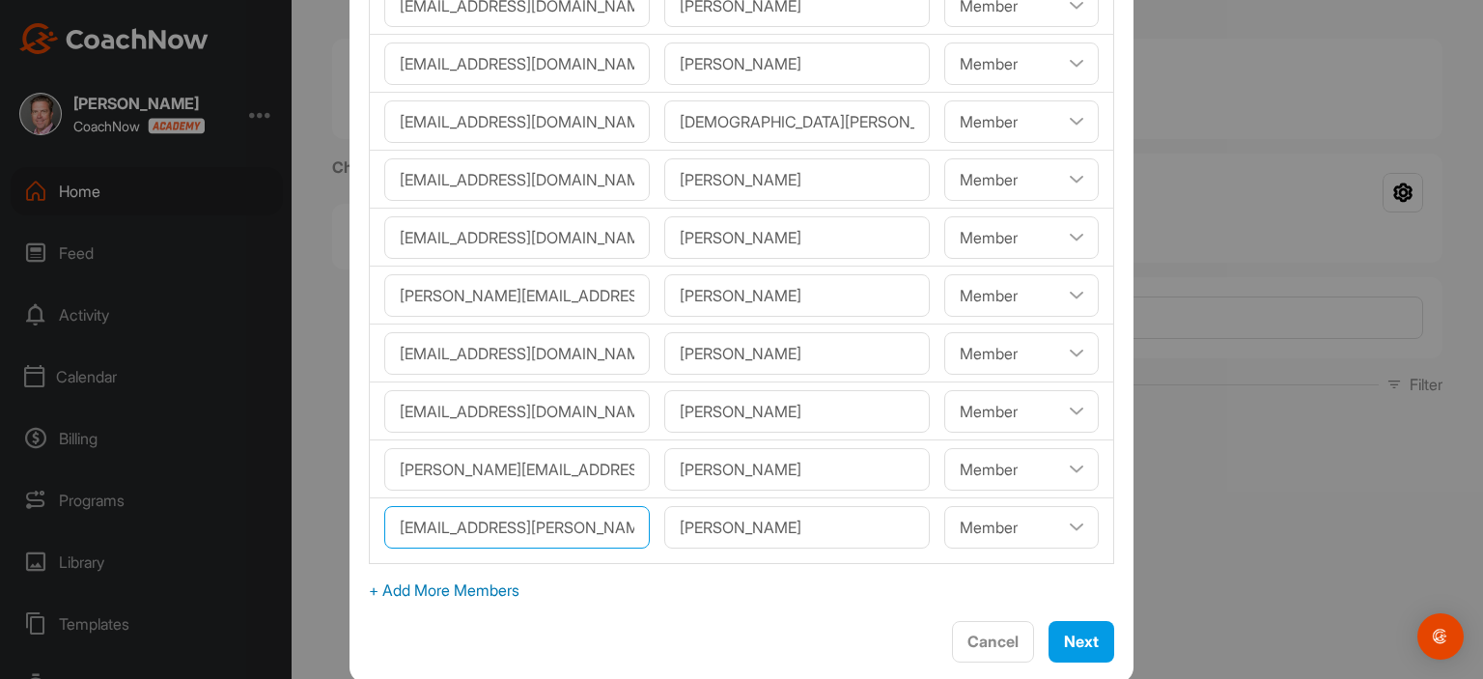
type input"] "[EMAIL_ADDRESS][PERSON_NAME][DOMAIN_NAME]"
click at [504, 586] on span "+ Add More Members" at bounding box center [741, 589] width 745 height 23
select select"] "player"
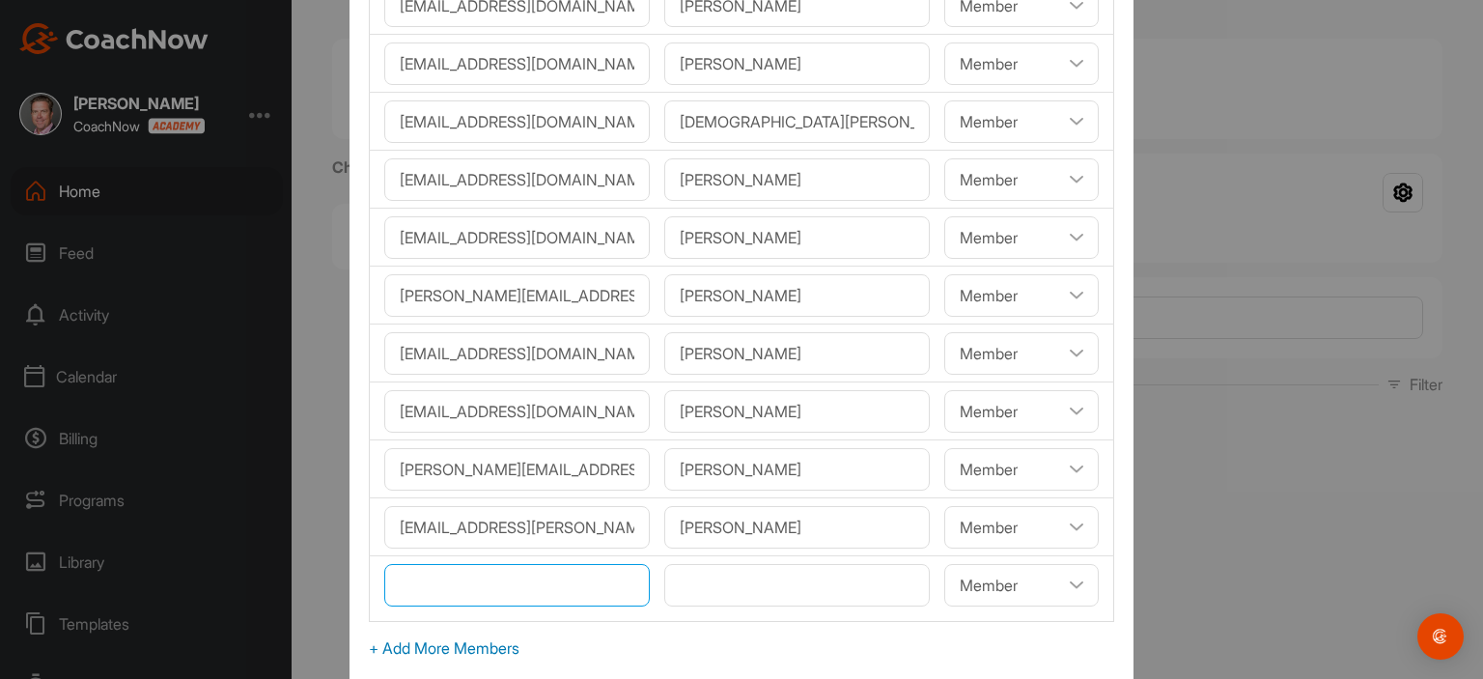
click at [490, 586] on input"] "email" at bounding box center [516, 585] width 265 height 42
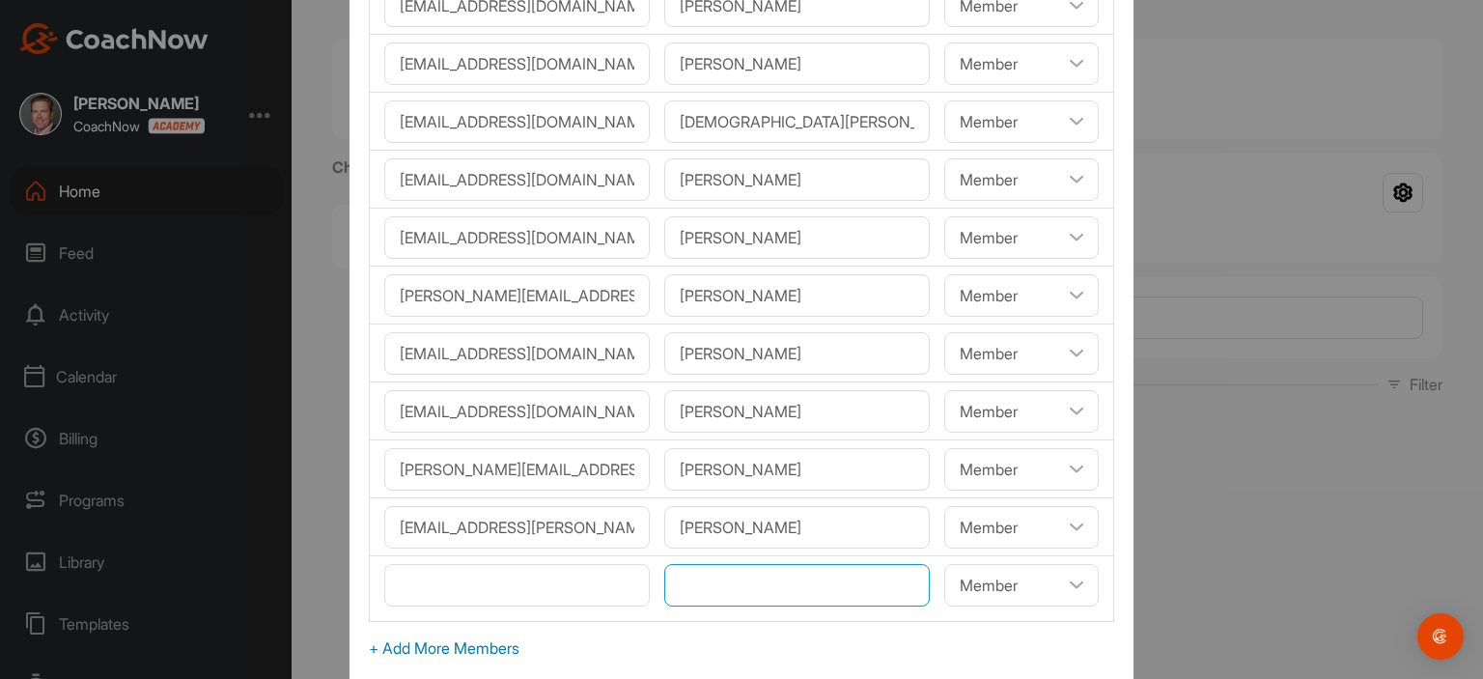
click at [671, 586] on input"] "text" at bounding box center [796, 585] width 265 height 42
paste input"] "[PERSON_NAME]"
type input"] "[PERSON_NAME]"
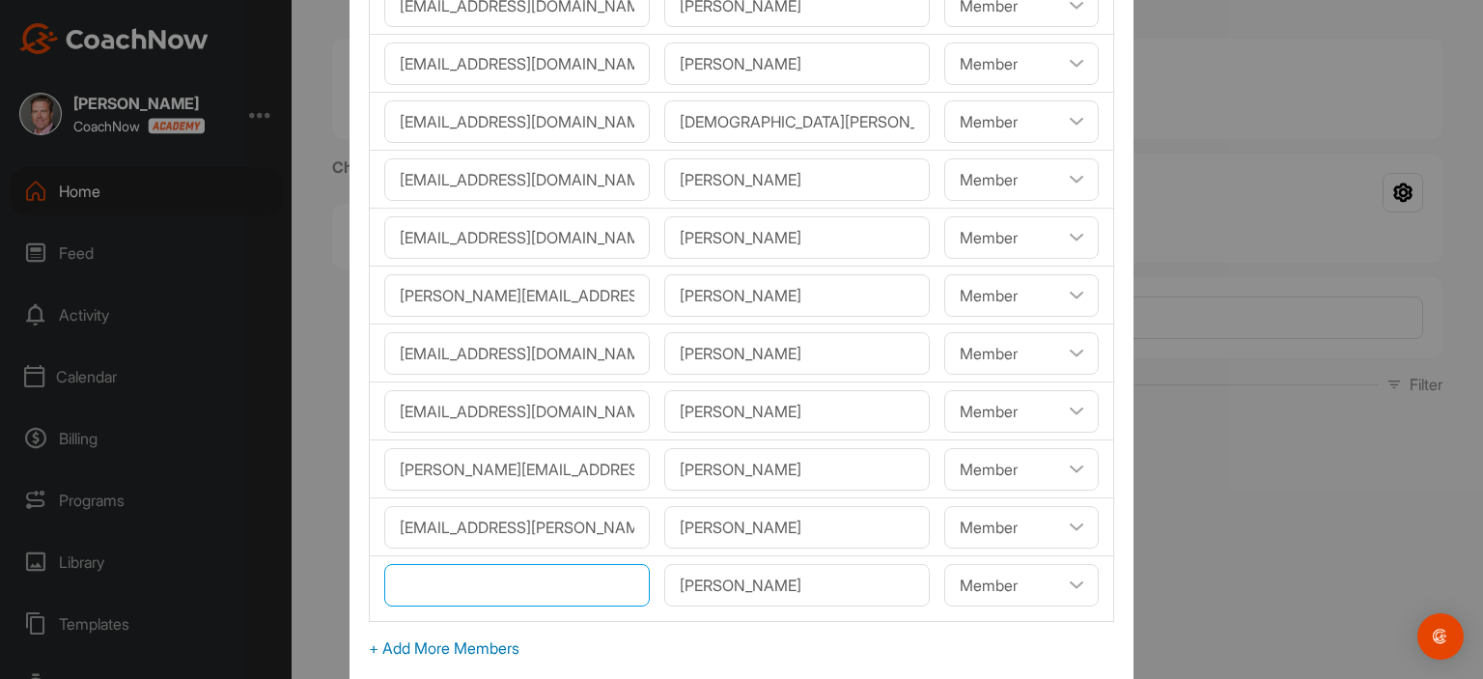
click at [434, 573] on input"] "email" at bounding box center [516, 585] width 265 height 42
paste input"] "[EMAIL_ADDRESS][DOMAIN_NAME]"
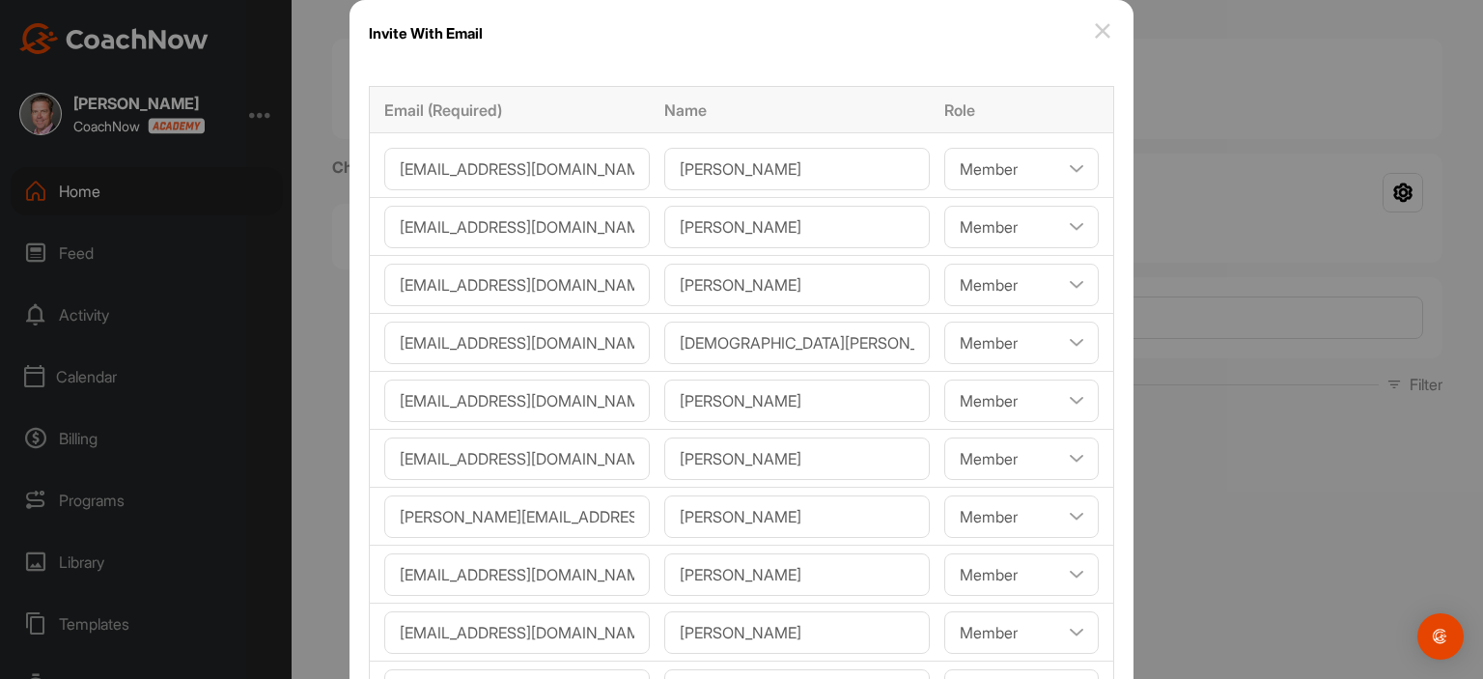
scroll to position [279, 0]
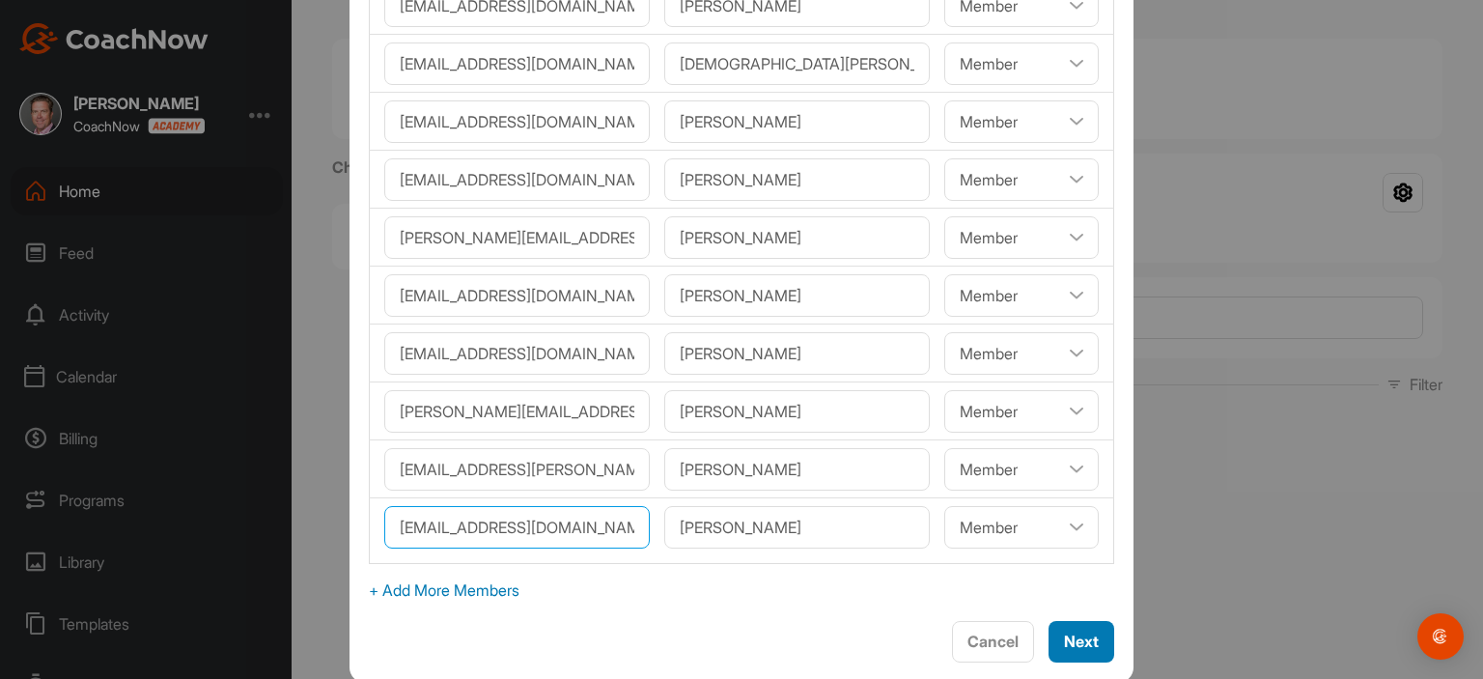
type input"] "[EMAIL_ADDRESS][DOMAIN_NAME]"
click at [1064, 640] on span "Next" at bounding box center [1081, 640] width 35 height 19
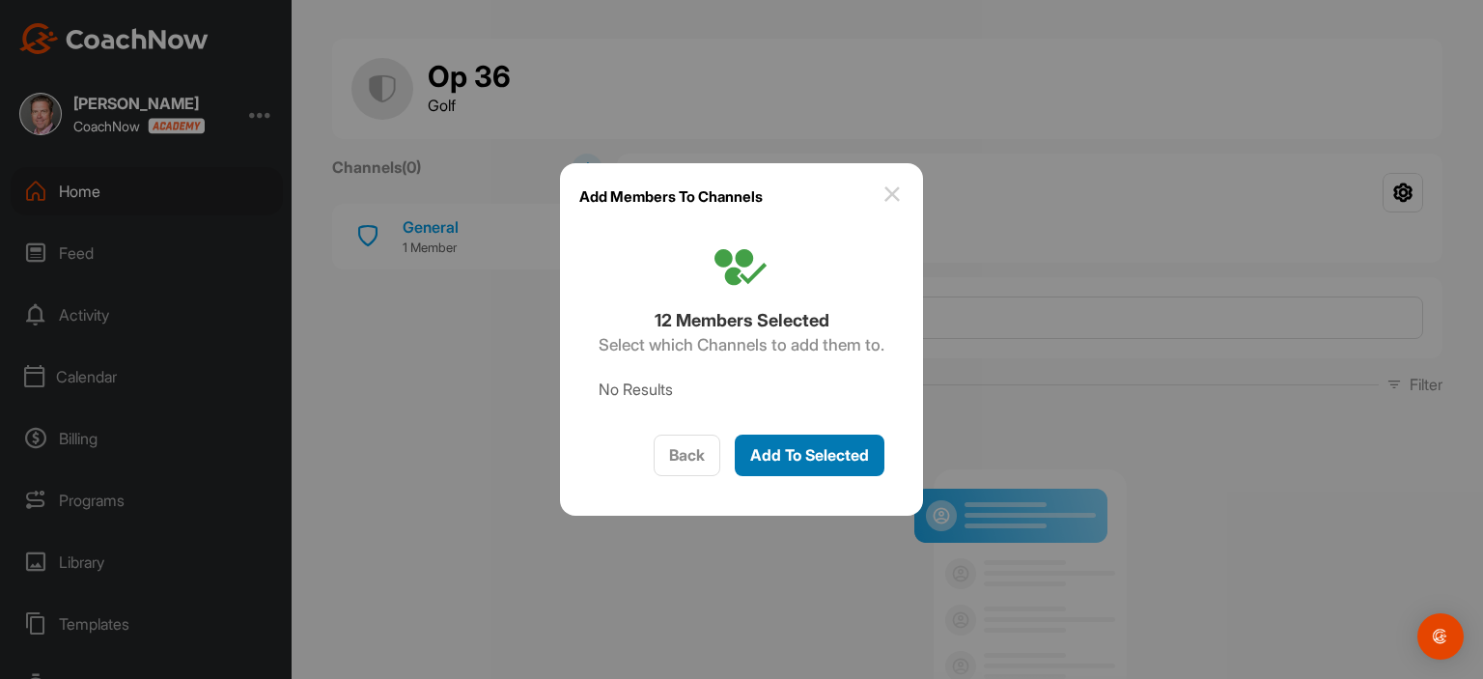
click at [824, 459] on span "Add To Selected" at bounding box center [809, 454] width 119 height 19
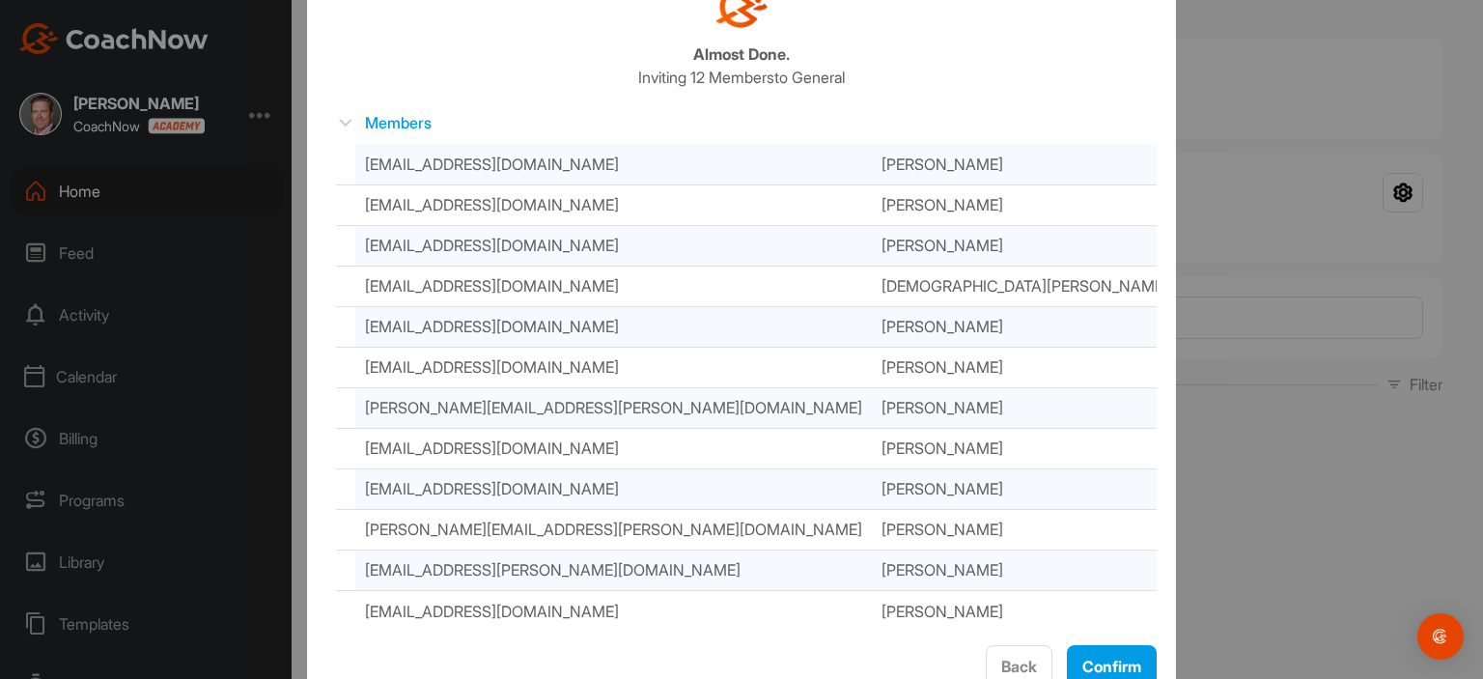
scroll to position [127, 0]
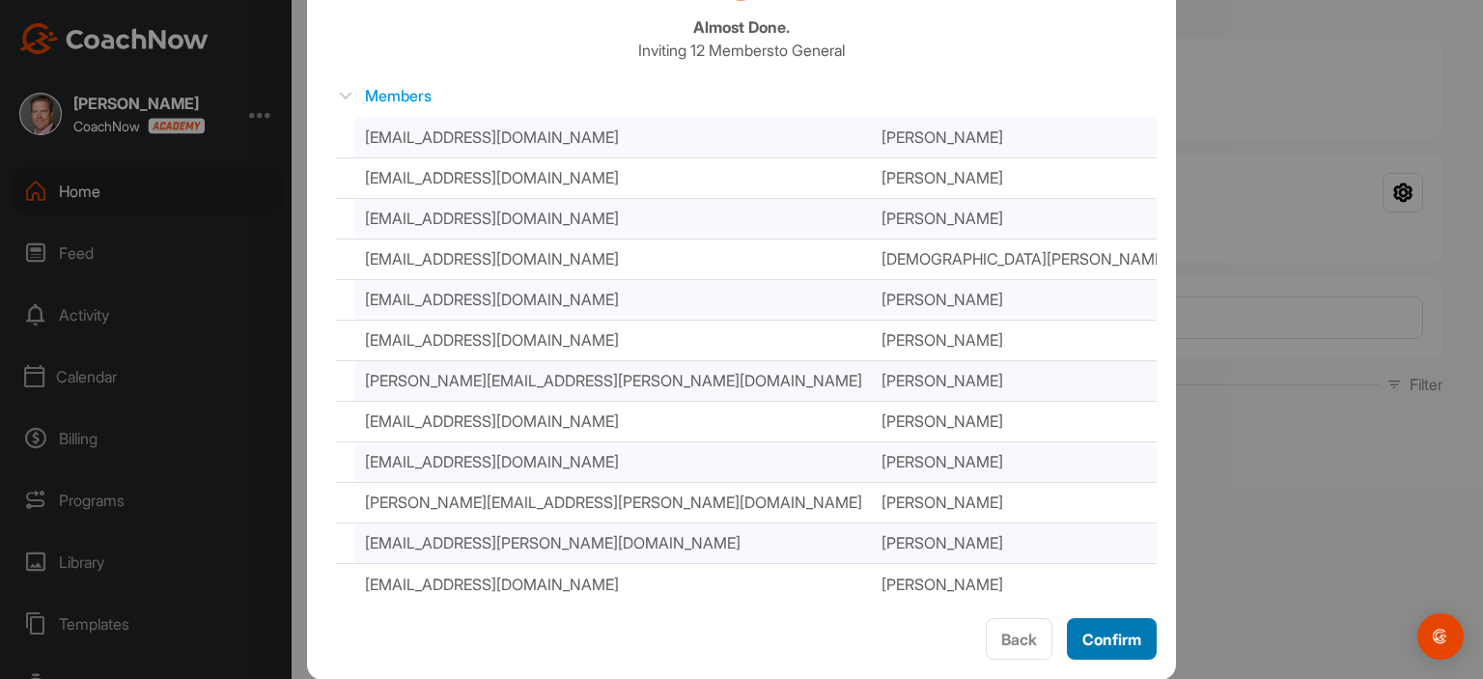
click at [1104, 642] on span "Confirm" at bounding box center [1111, 638] width 59 height 19
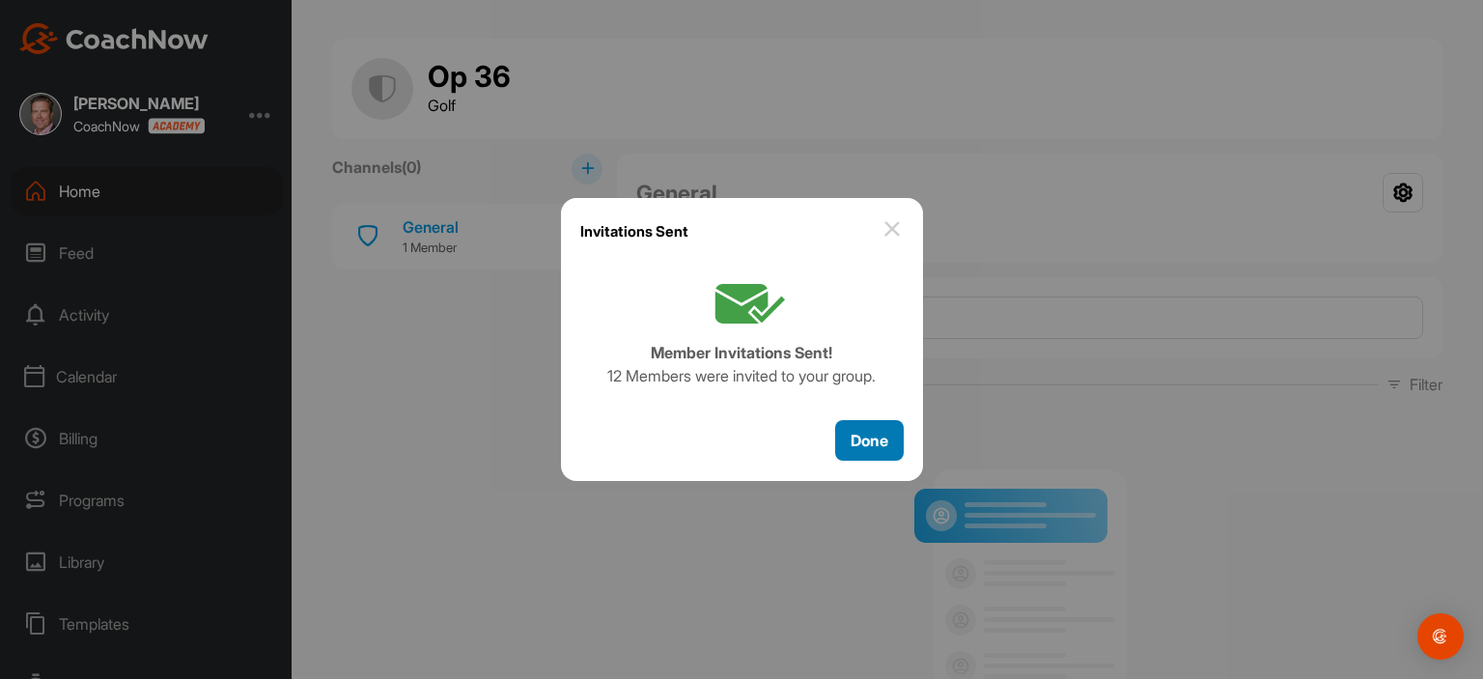
click at [870, 432] on span "Done" at bounding box center [869, 440] width 38 height 19
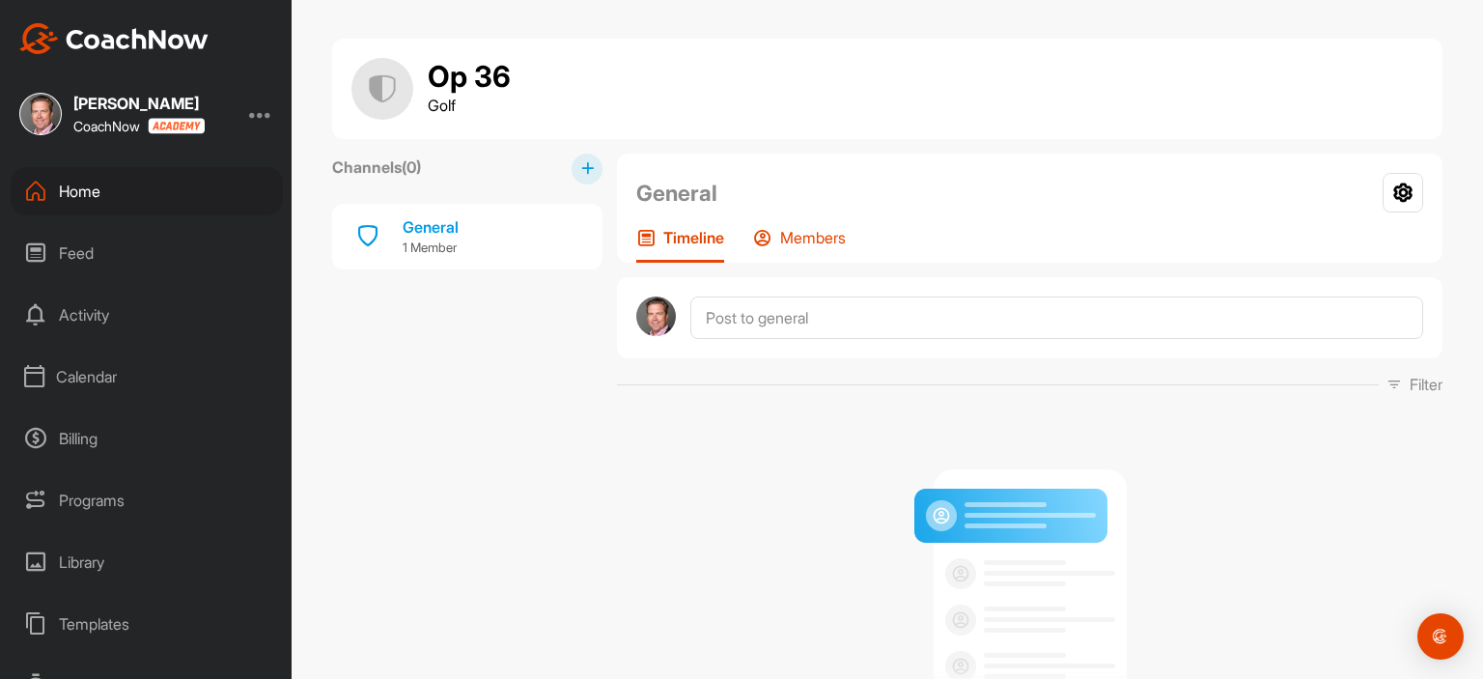
click at [790, 238] on p "Members" at bounding box center [813, 237] width 66 height 19
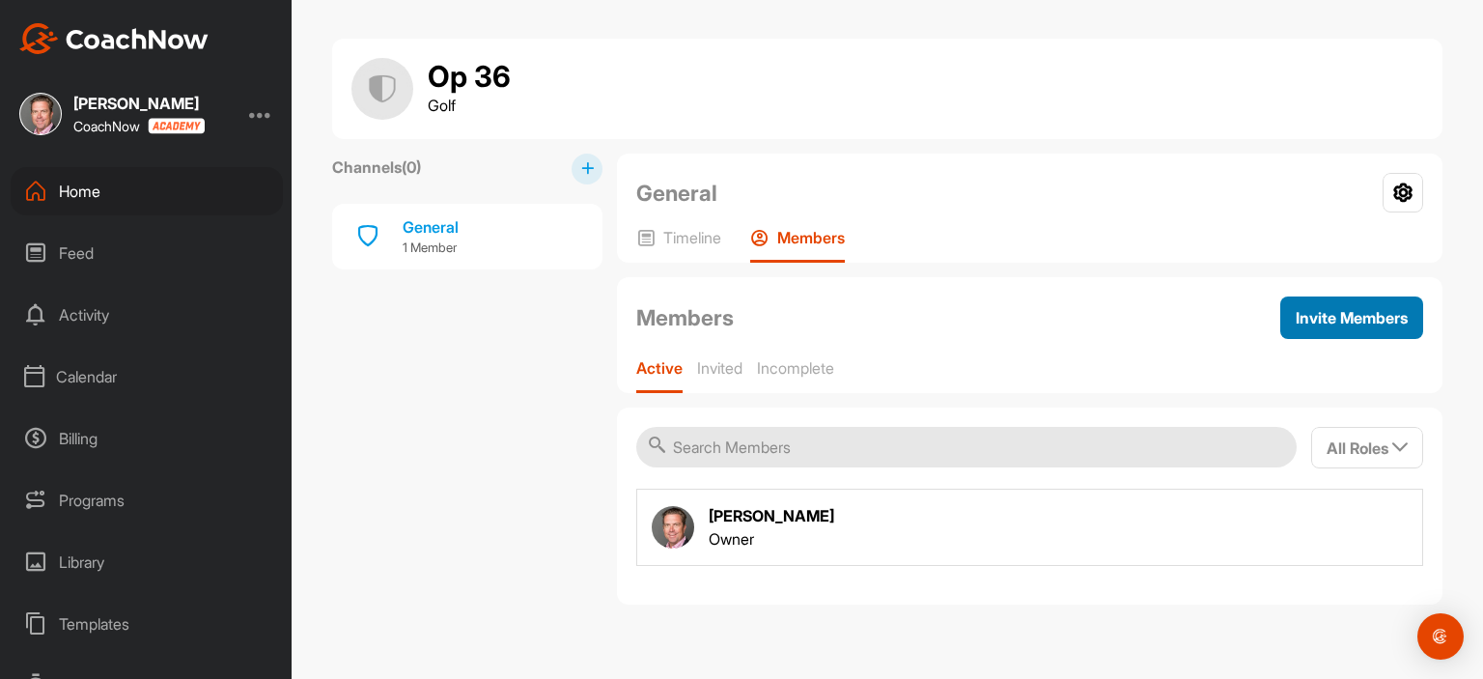
click at [1319, 318] on span "Invite Members" at bounding box center [1352, 317] width 112 height 19
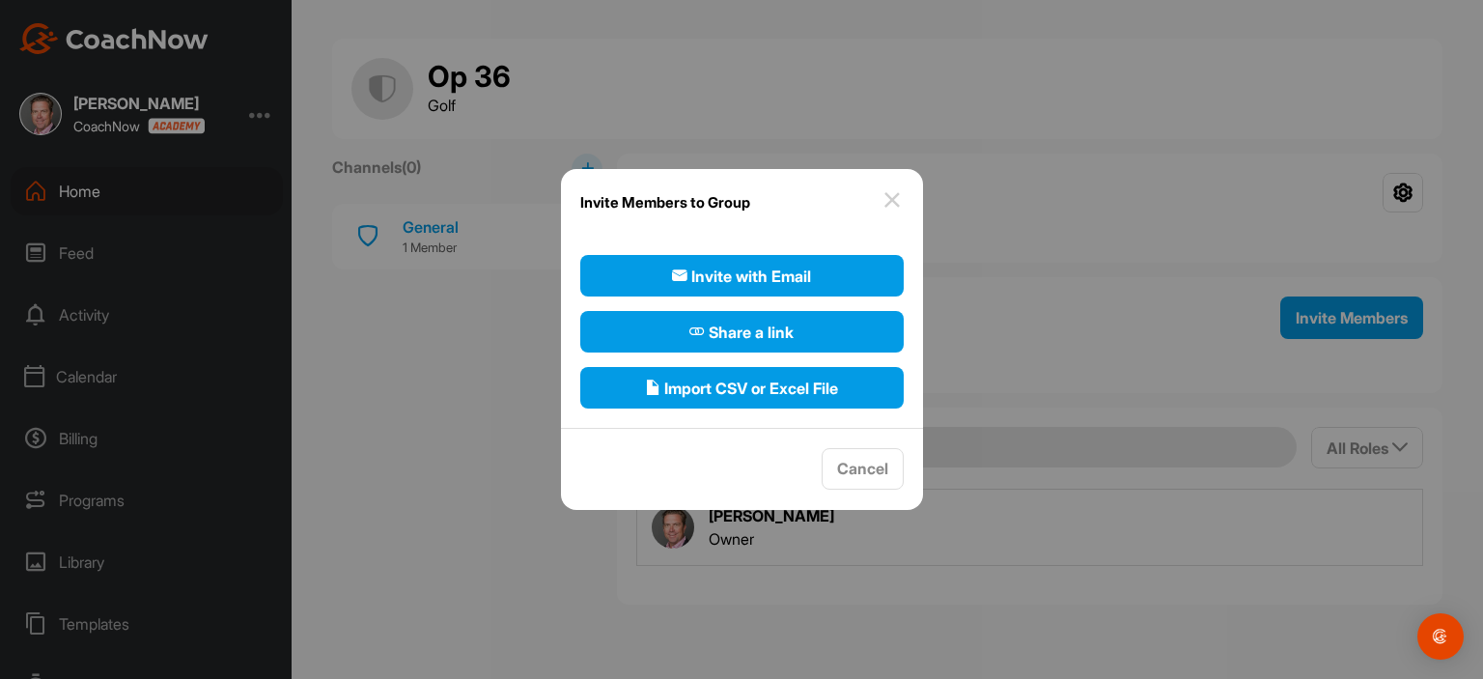
click at [1127, 164] on div at bounding box center [741, 339] width 1483 height 679
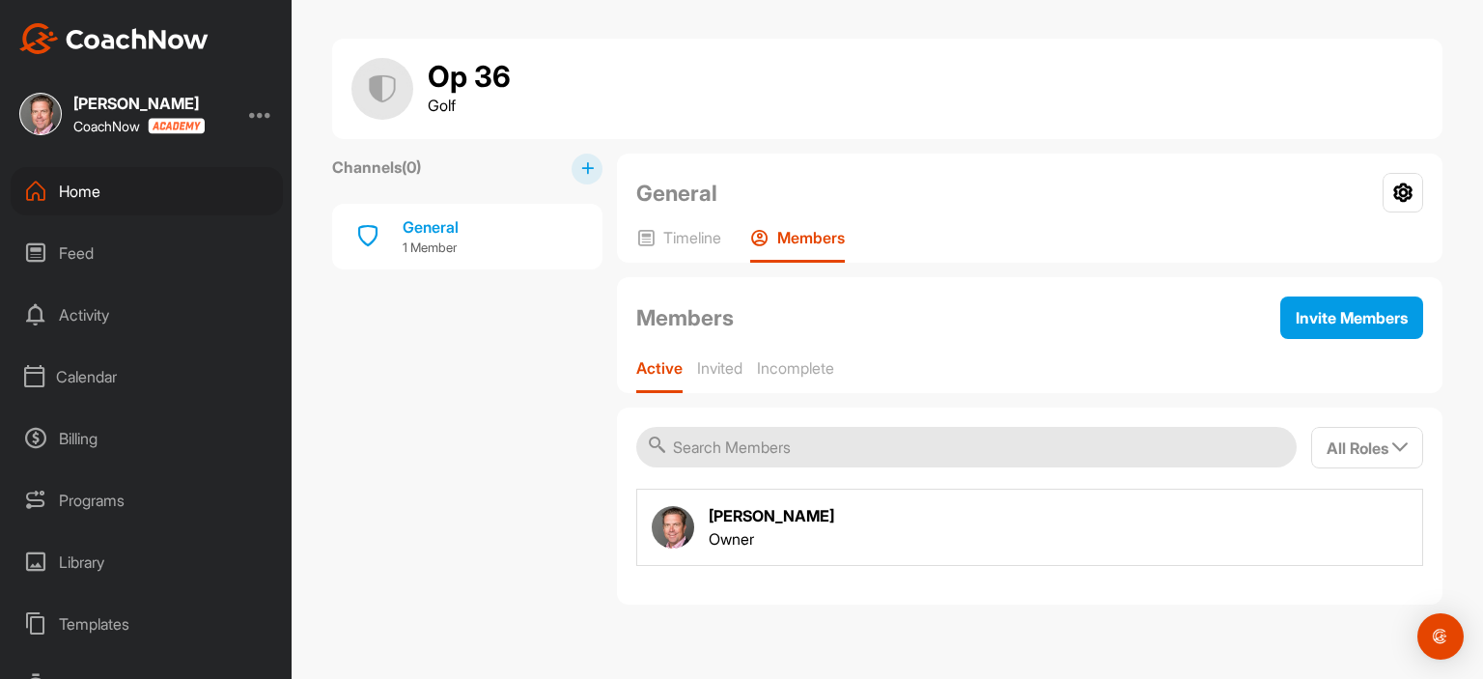
click at [860, 453] on input "text" at bounding box center [966, 447] width 660 height 41
click at [709, 362] on p "Invited" at bounding box center [719, 367] width 45 height 19
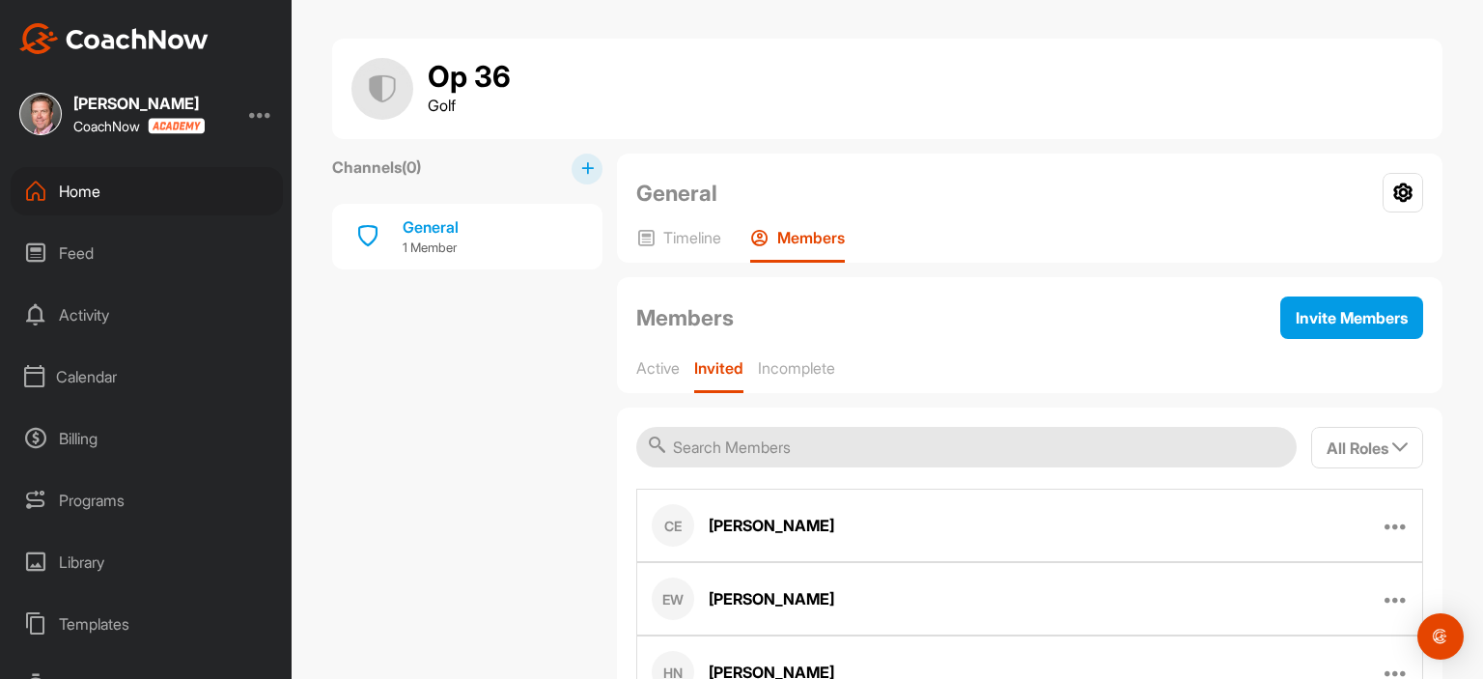
click at [88, 256] on div "Feed" at bounding box center [147, 253] width 272 height 48
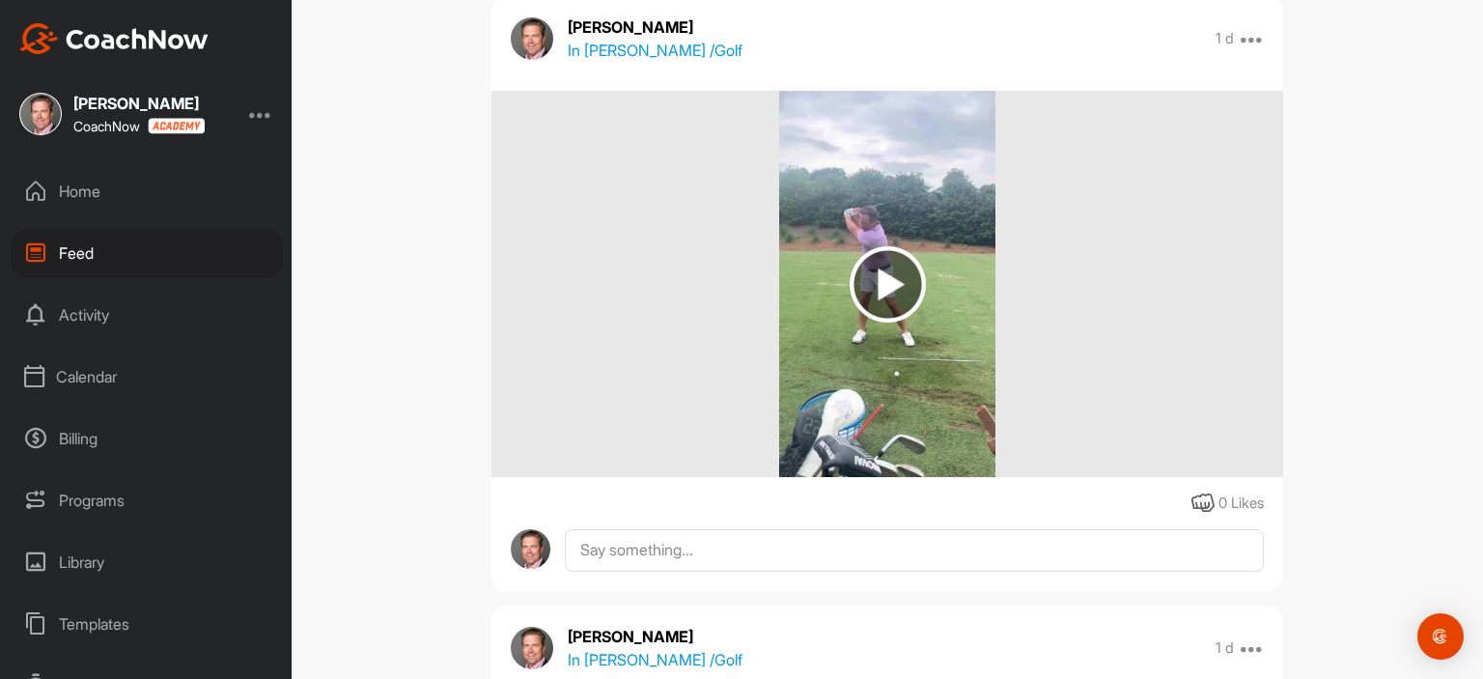
scroll to position [4398, 0]
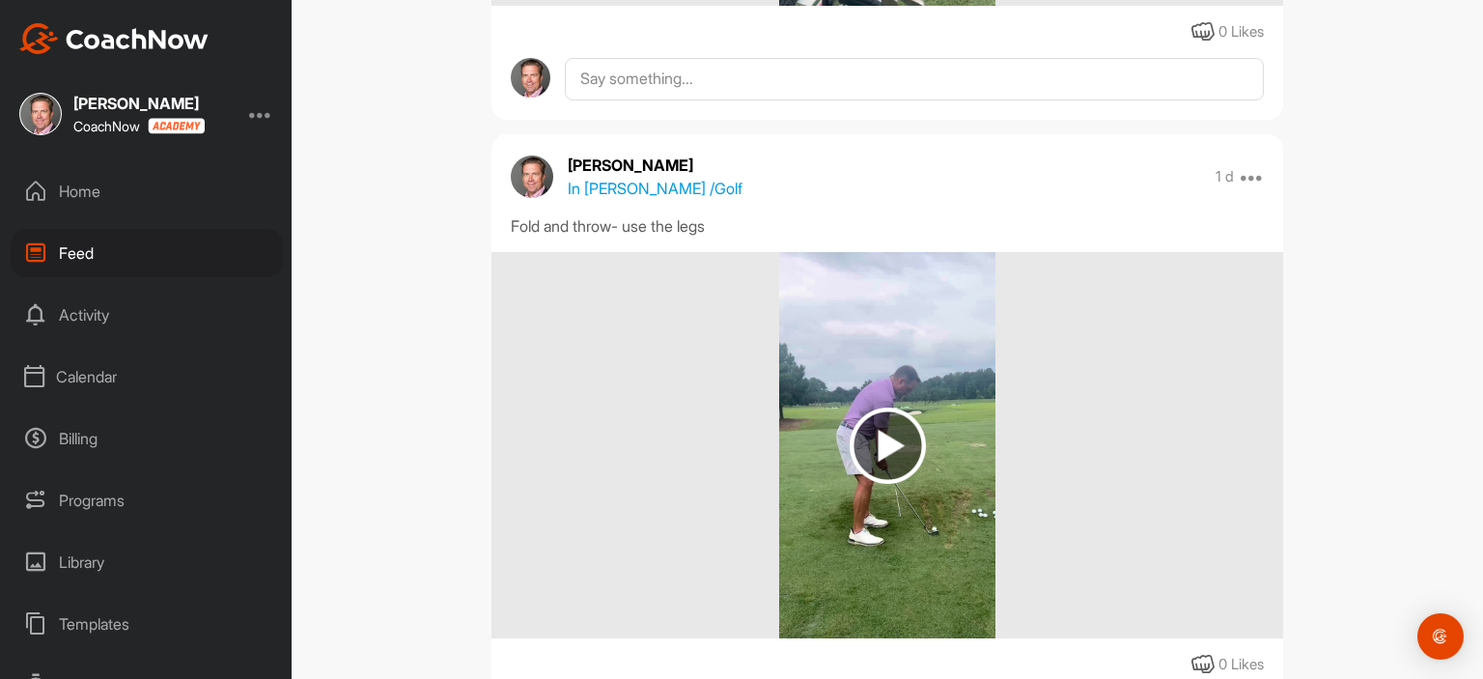
click at [70, 313] on div "Activity" at bounding box center [147, 315] width 272 height 48
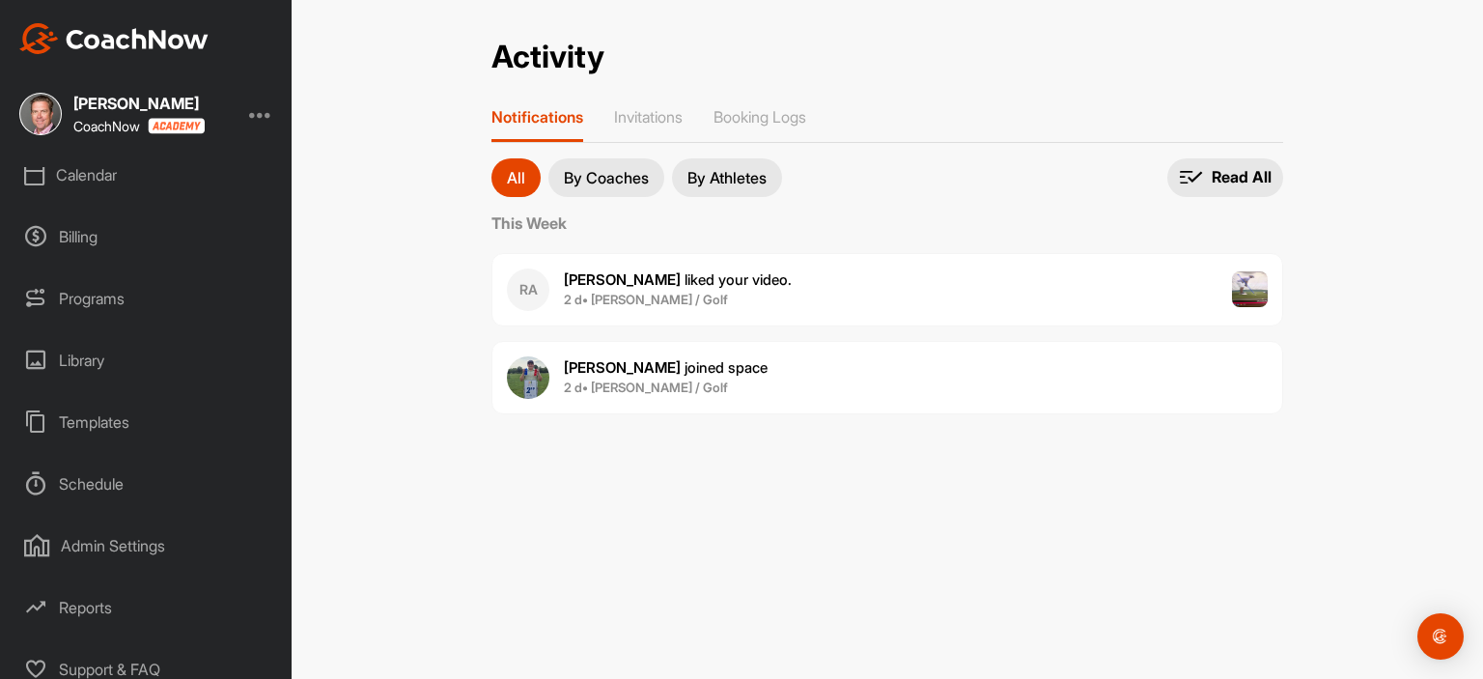
scroll to position [215, 0]
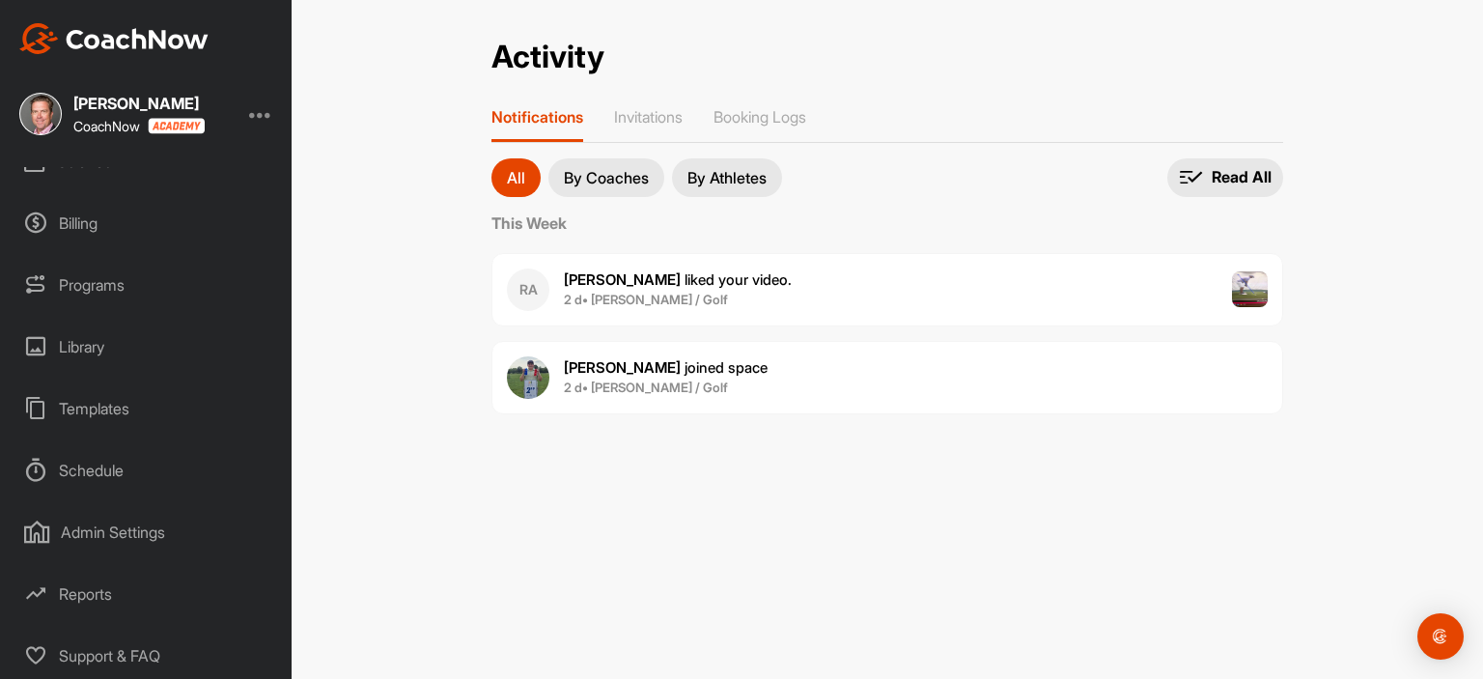
click at [128, 476] on div "Schedule" at bounding box center [147, 470] width 272 height 48
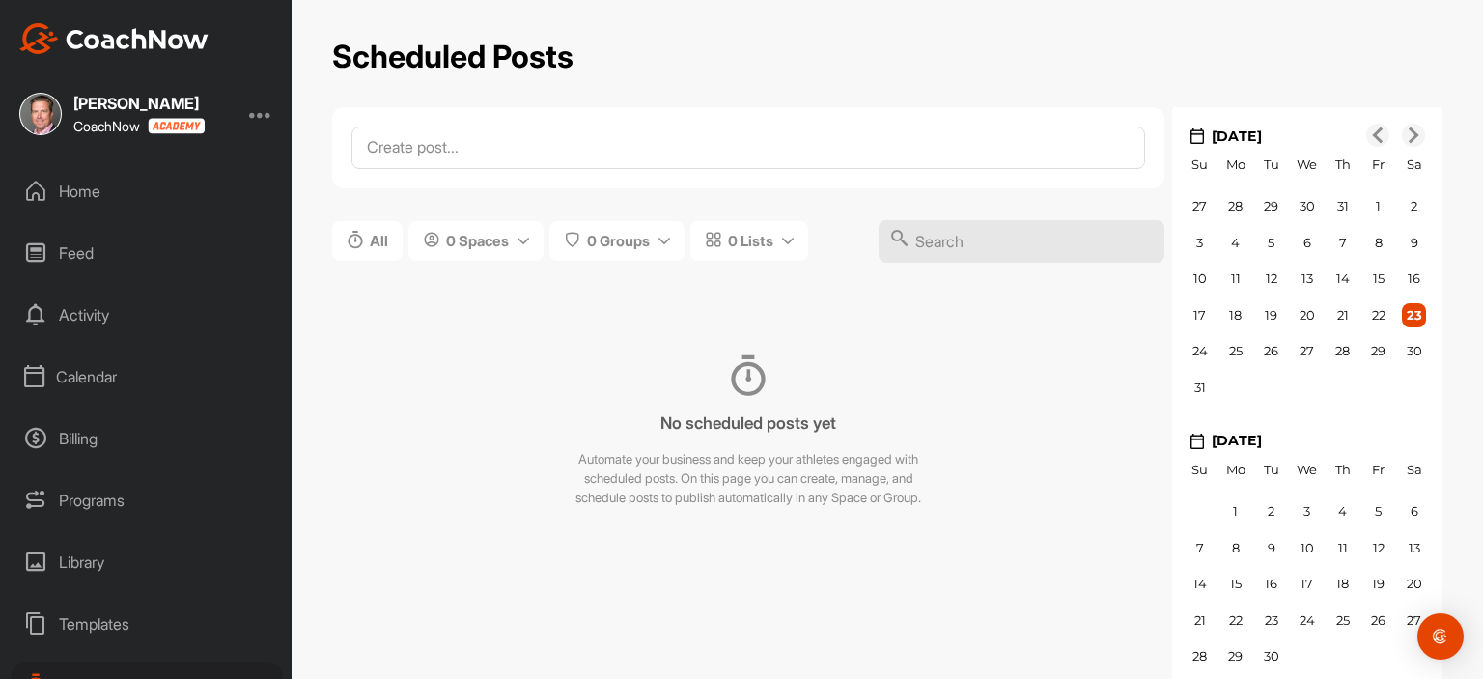
click at [113, 376] on div "Calendar" at bounding box center [147, 376] width 272 height 48
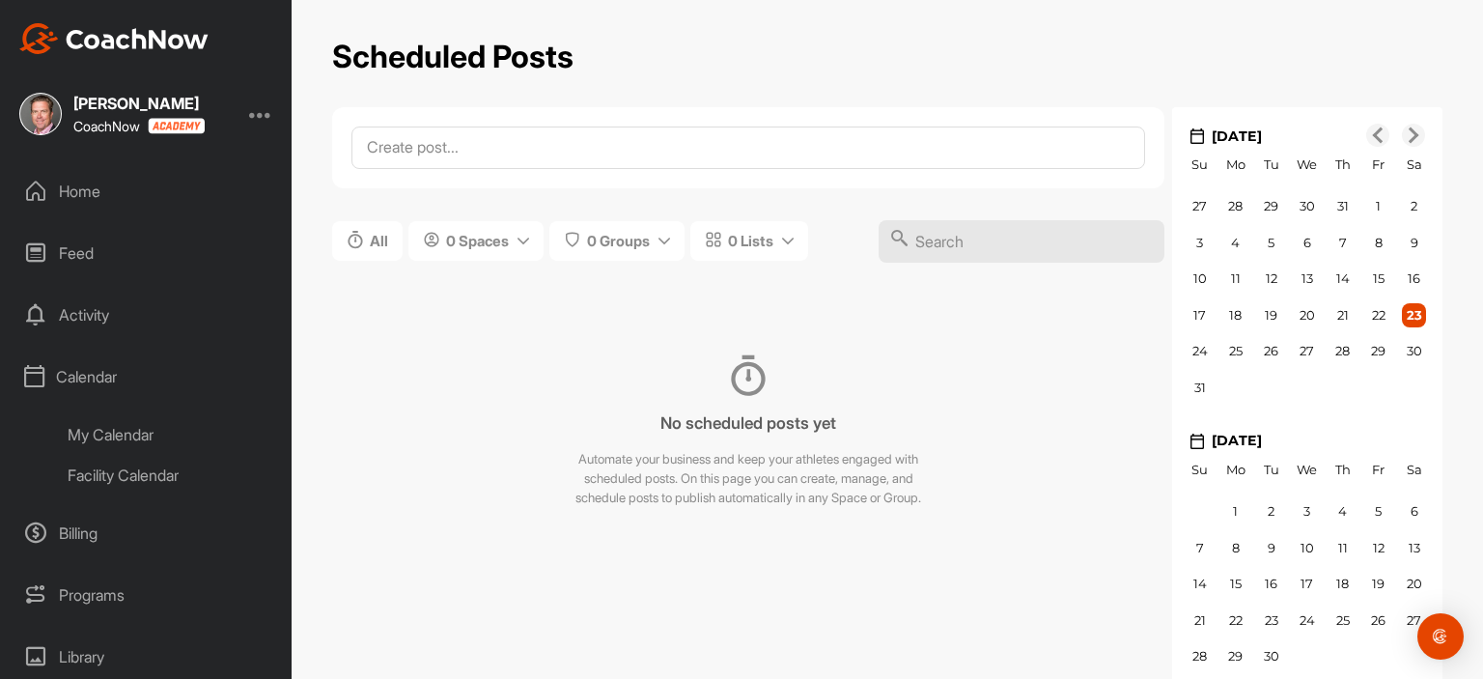
click at [136, 473] on div "Facility Calendar" at bounding box center [168, 475] width 229 height 41
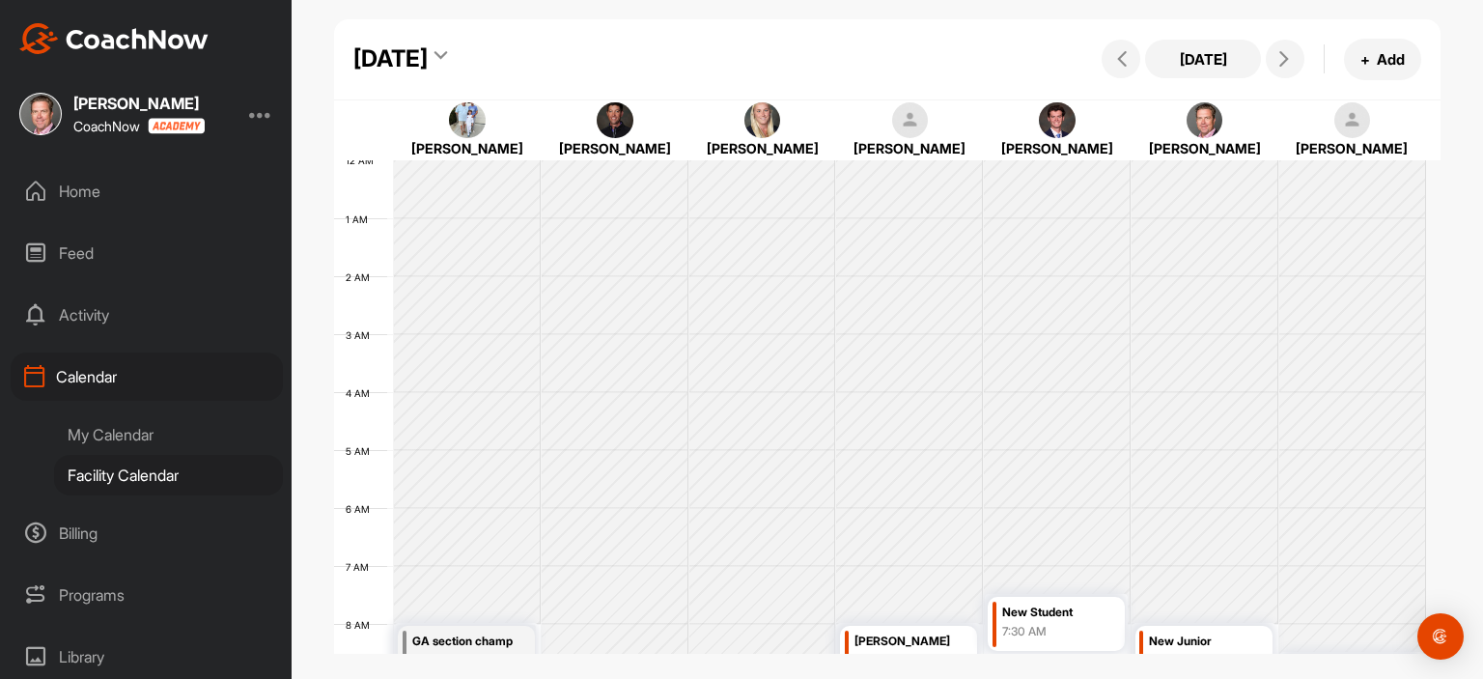
scroll to position [335, 0]
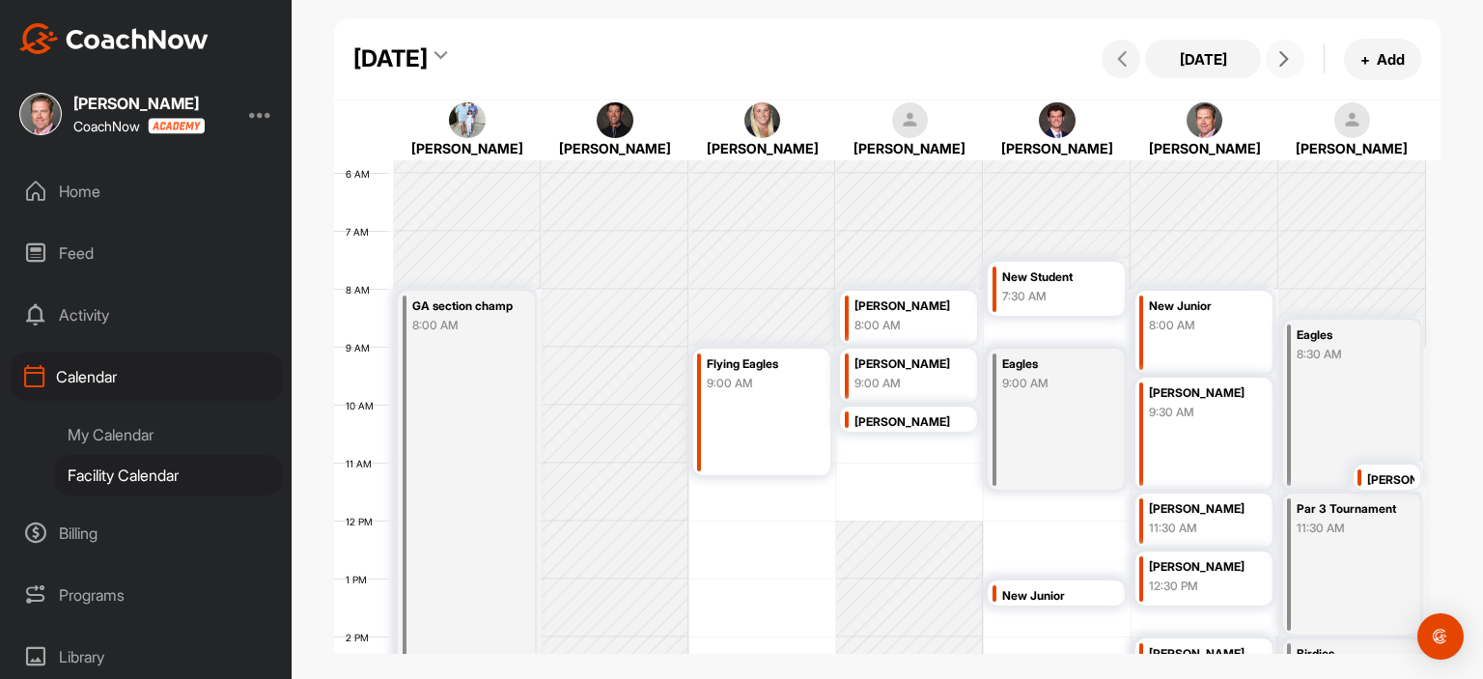
click at [1290, 63] on icon at bounding box center [1283, 58] width 15 height 15
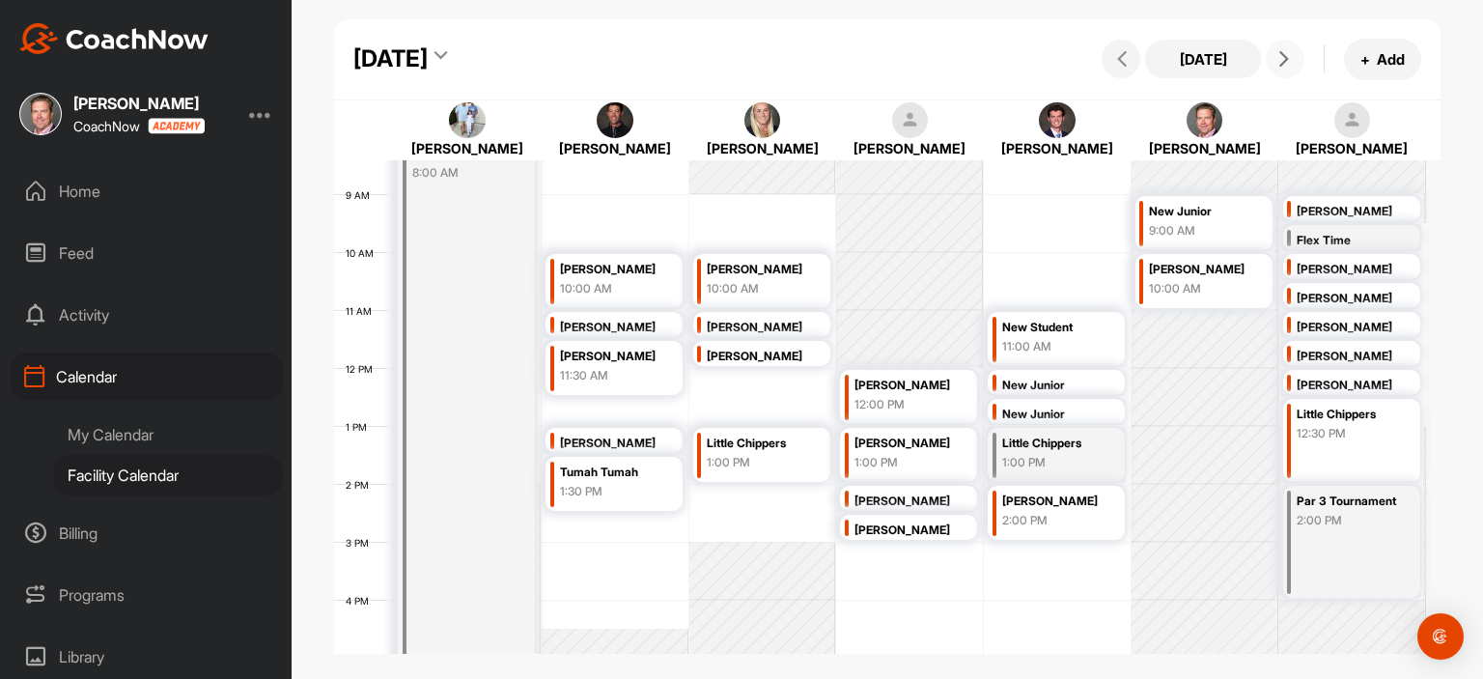
scroll to position [498, 0]
